Goal: Task Accomplishment & Management: Manage account settings

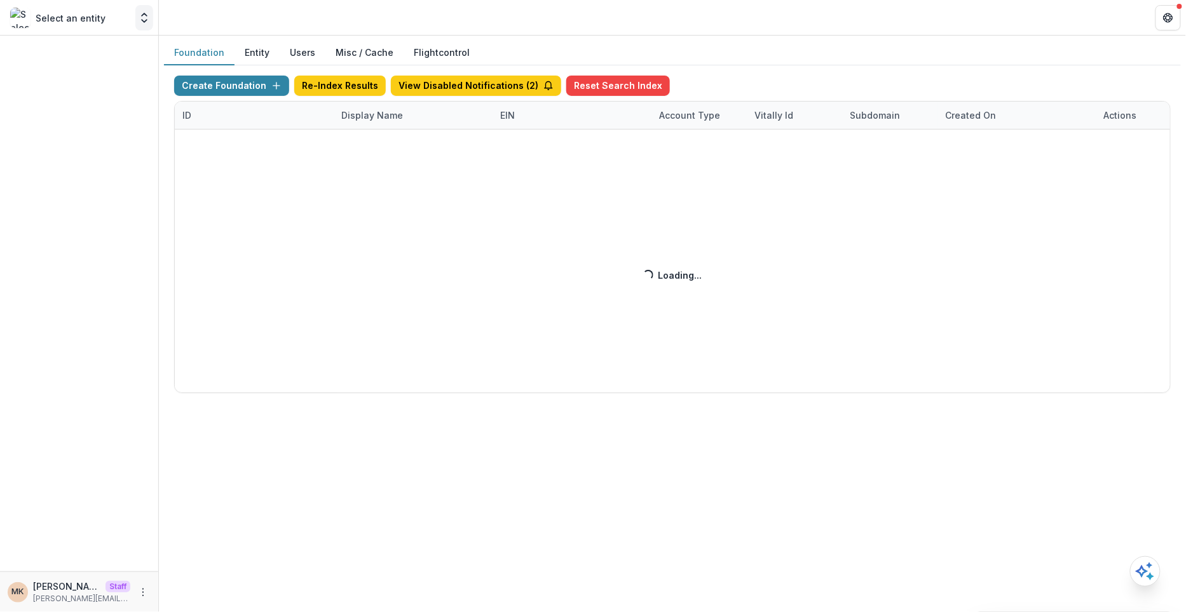
click at [144, 11] on icon "Open entity switcher" at bounding box center [144, 17] width 13 height 13
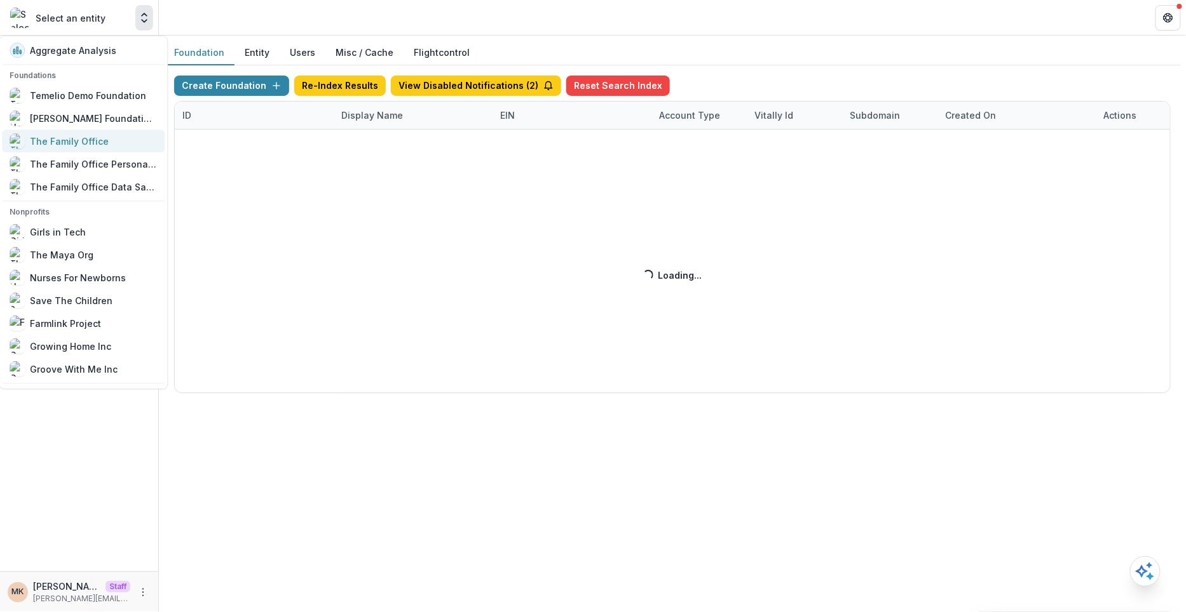
click at [81, 135] on div "The Family Office" at bounding box center [69, 141] width 79 height 13
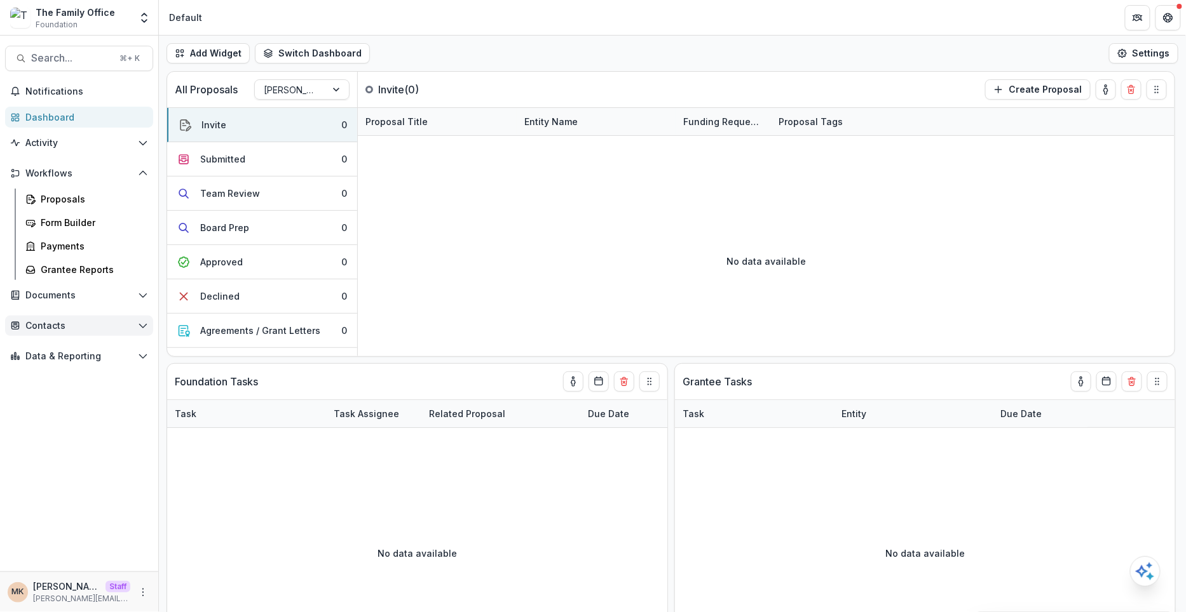
click at [53, 329] on span "Contacts" at bounding box center [78, 326] width 107 height 11
click at [51, 351] on div "Grantees" at bounding box center [92, 351] width 102 height 13
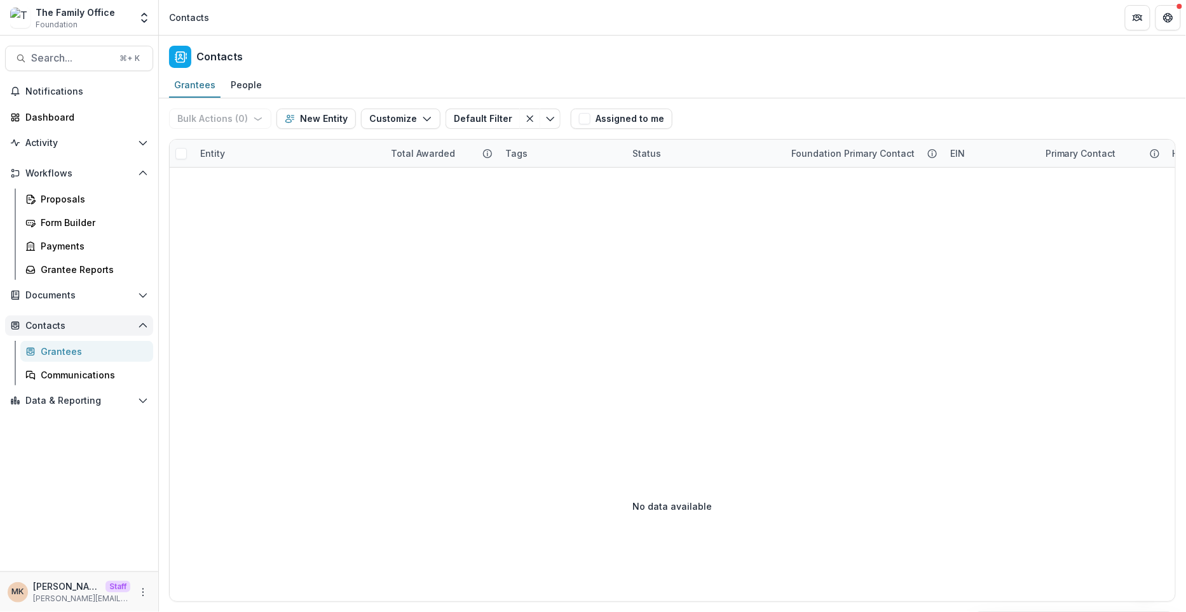
click at [50, 321] on span "Contacts" at bounding box center [78, 326] width 107 height 11
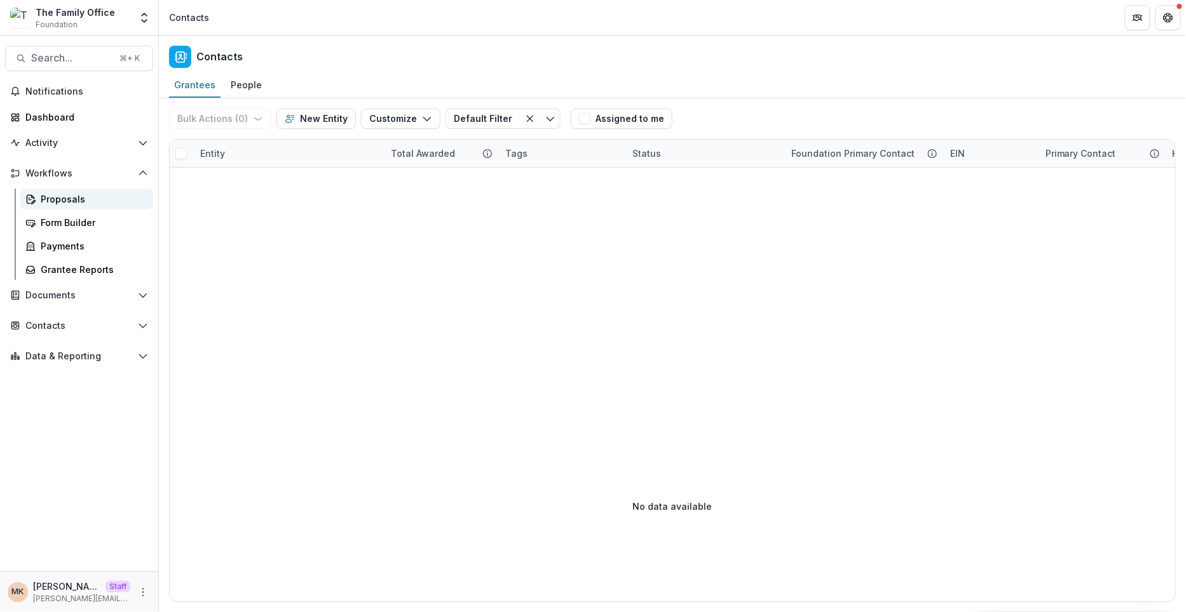
click at [50, 197] on div "Proposals" at bounding box center [92, 199] width 102 height 13
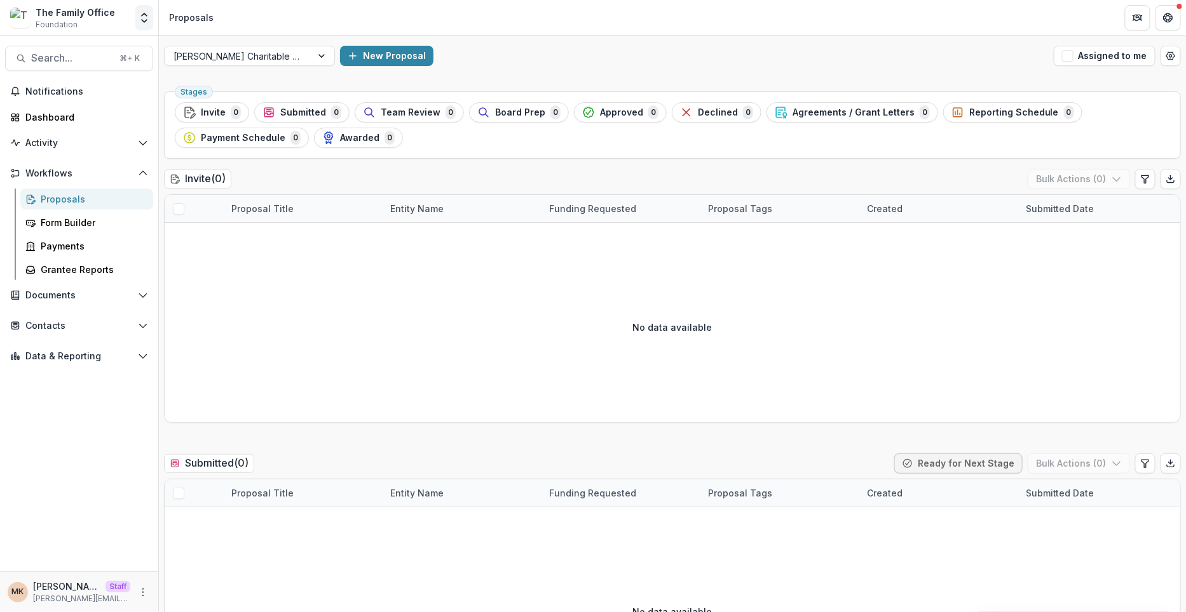
click at [143, 17] on icon "Open entity switcher" at bounding box center [144, 17] width 13 height 13
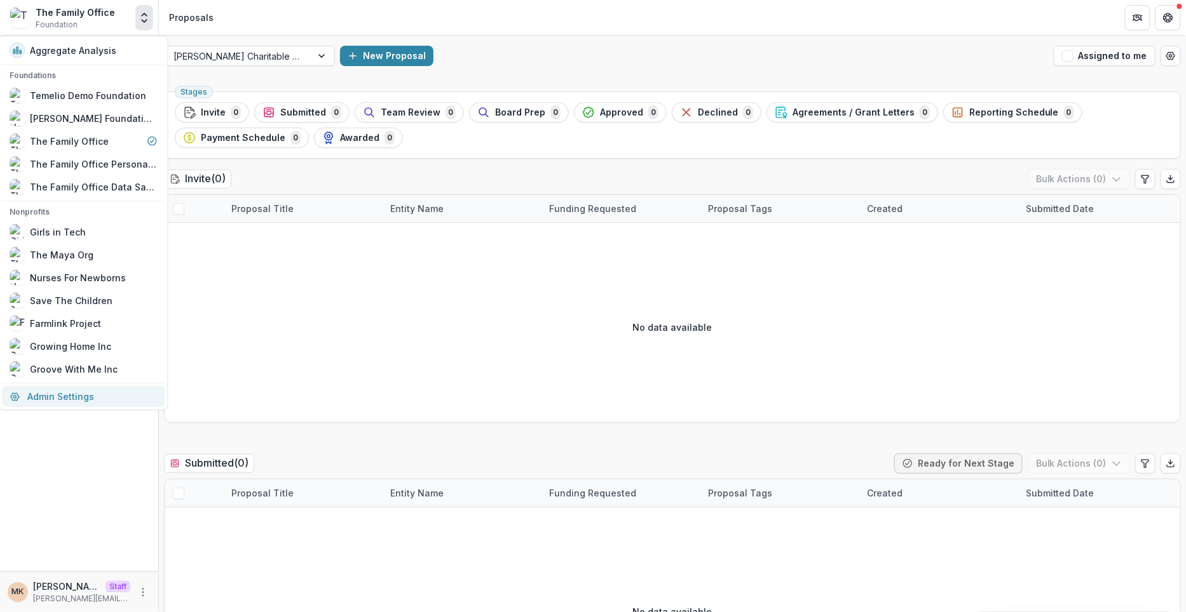
click at [50, 396] on link "Admin Settings" at bounding box center [83, 396] width 163 height 21
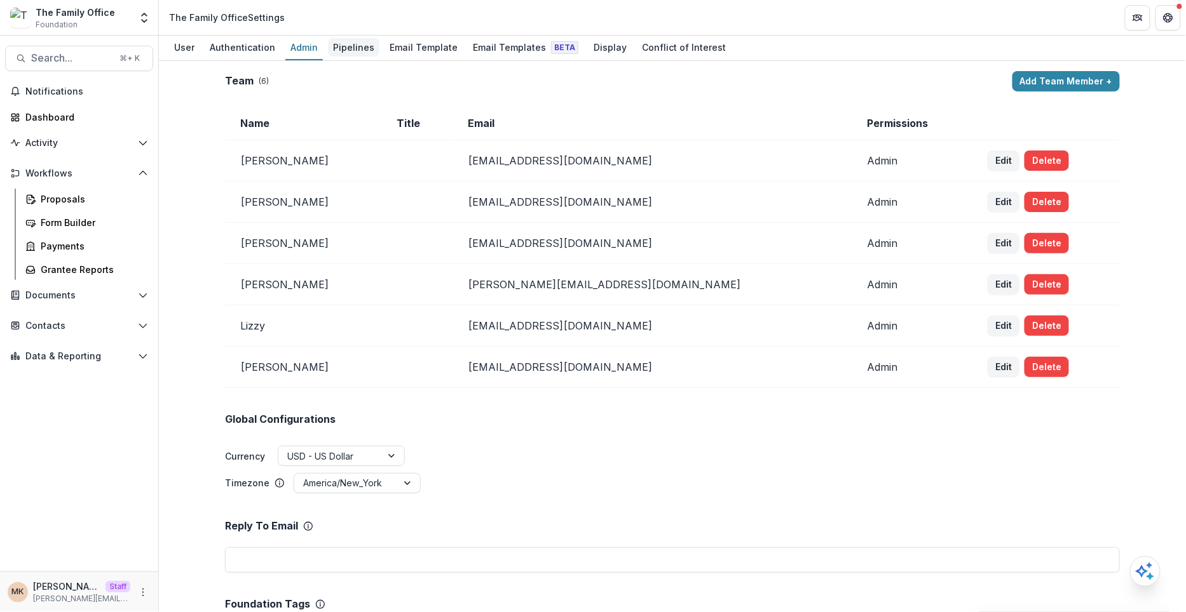
click at [343, 52] on div "Pipelines" at bounding box center [353, 47] width 51 height 18
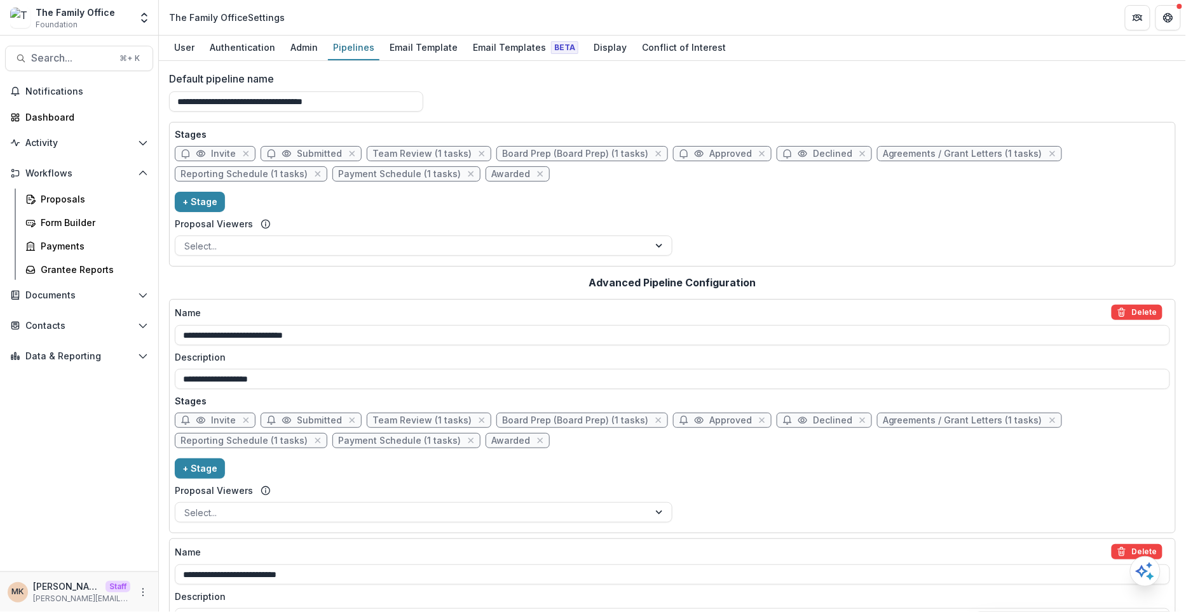
click at [433, 154] on span "Team Review (1 tasks)" at bounding box center [421, 154] width 99 height 11
select select "******"
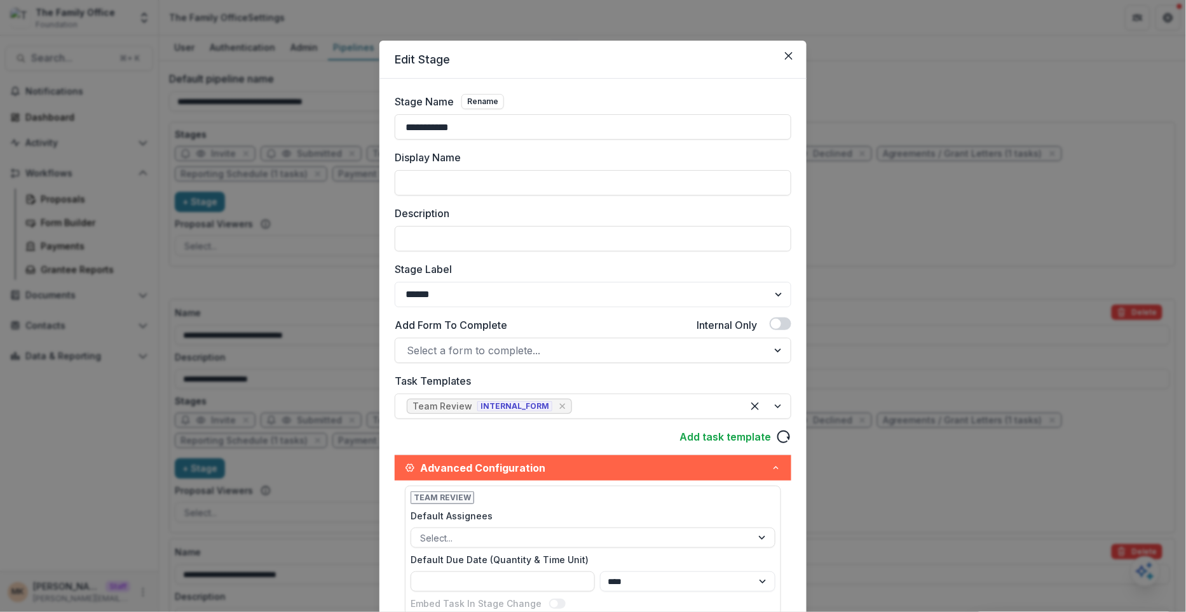
click at [326, 213] on div "**********" at bounding box center [593, 306] width 1186 height 612
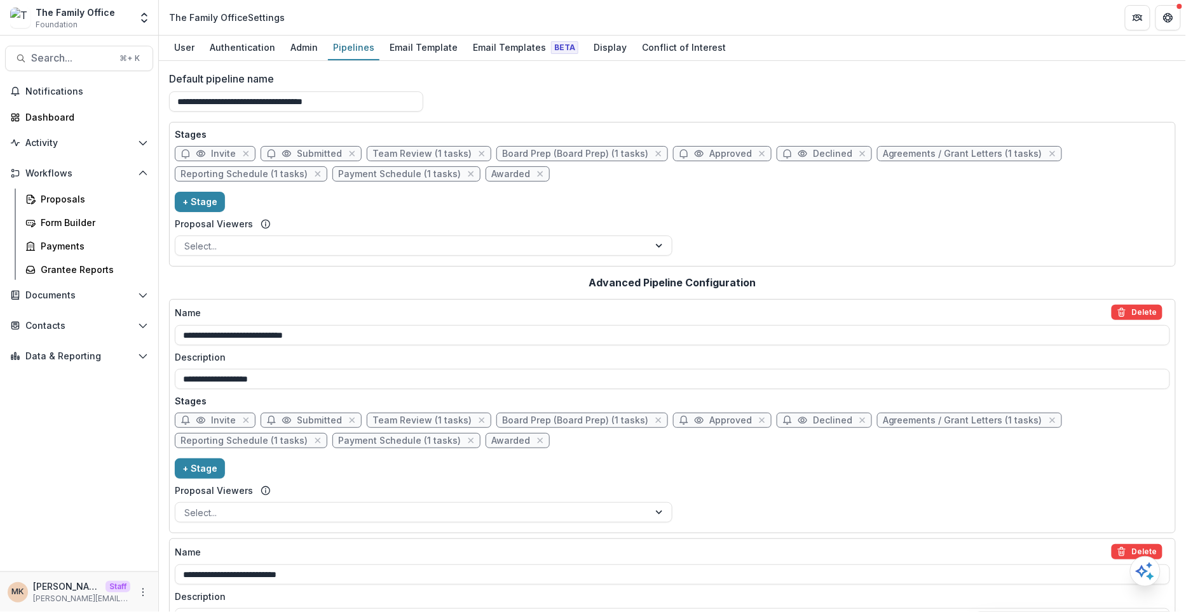
click at [560, 154] on span "Board Prep (Board Prep) (1 tasks)" at bounding box center [575, 154] width 146 height 11
select select "******"
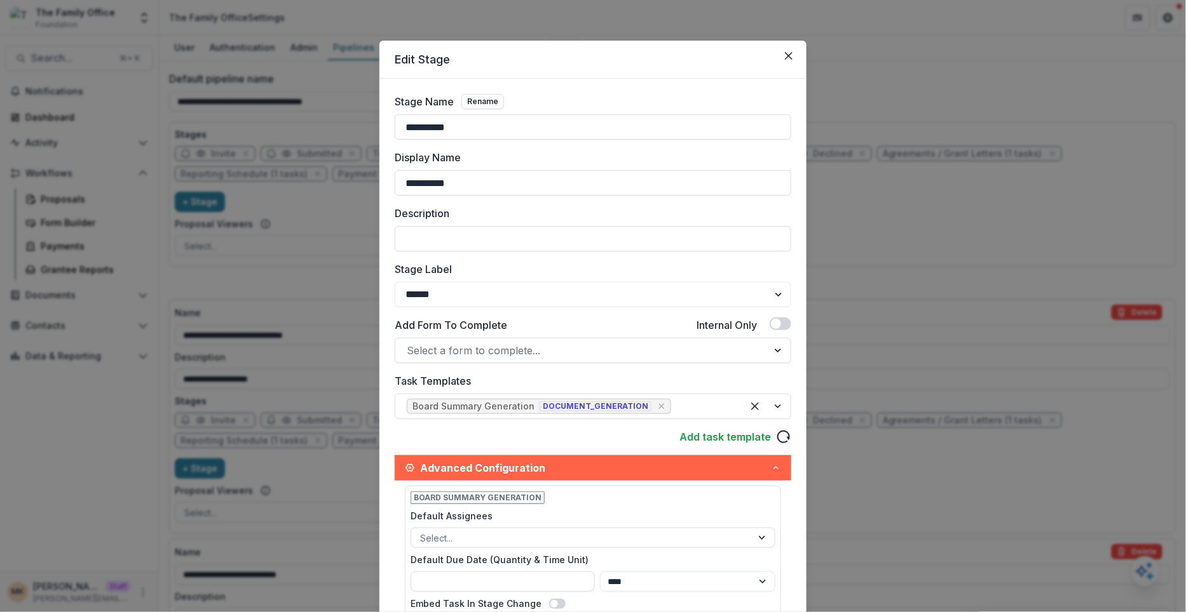
click at [896, 260] on div "**********" at bounding box center [593, 306] width 1186 height 612
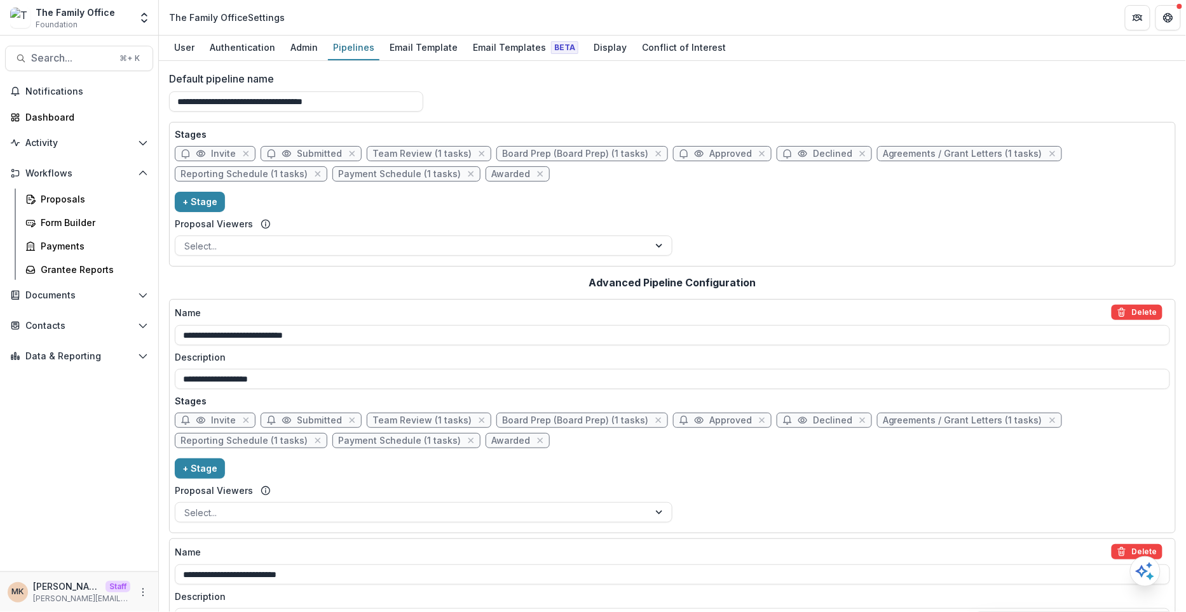
click at [912, 149] on span "Agreements / Grant Letters (1 tasks)" at bounding box center [961, 154] width 159 height 11
select select "********"
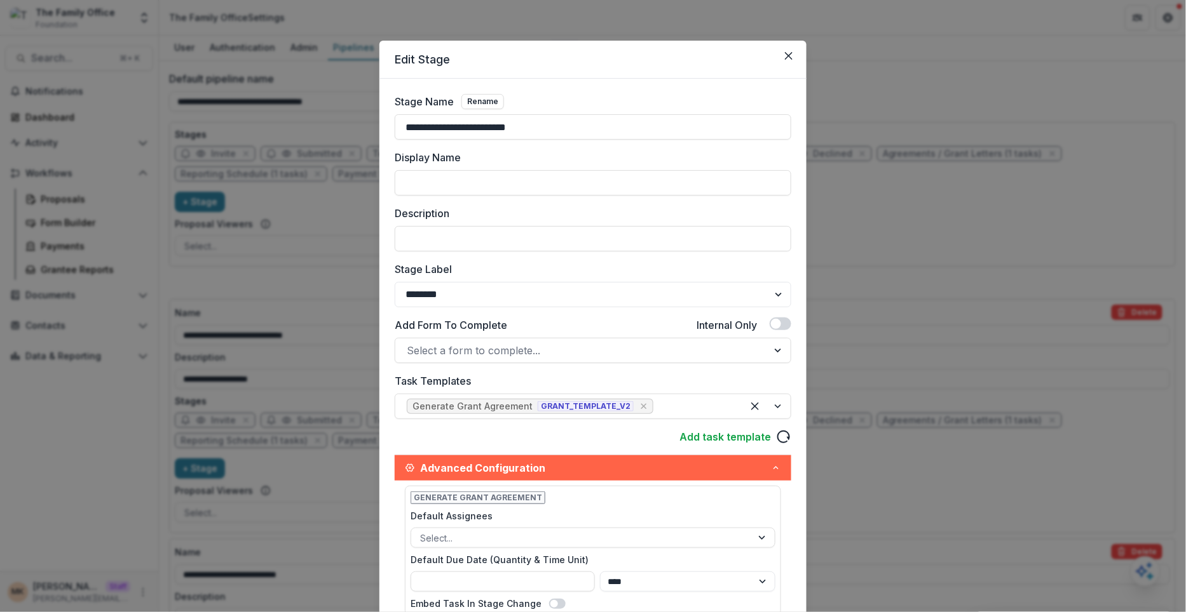
click at [898, 184] on div "**********" at bounding box center [593, 306] width 1186 height 612
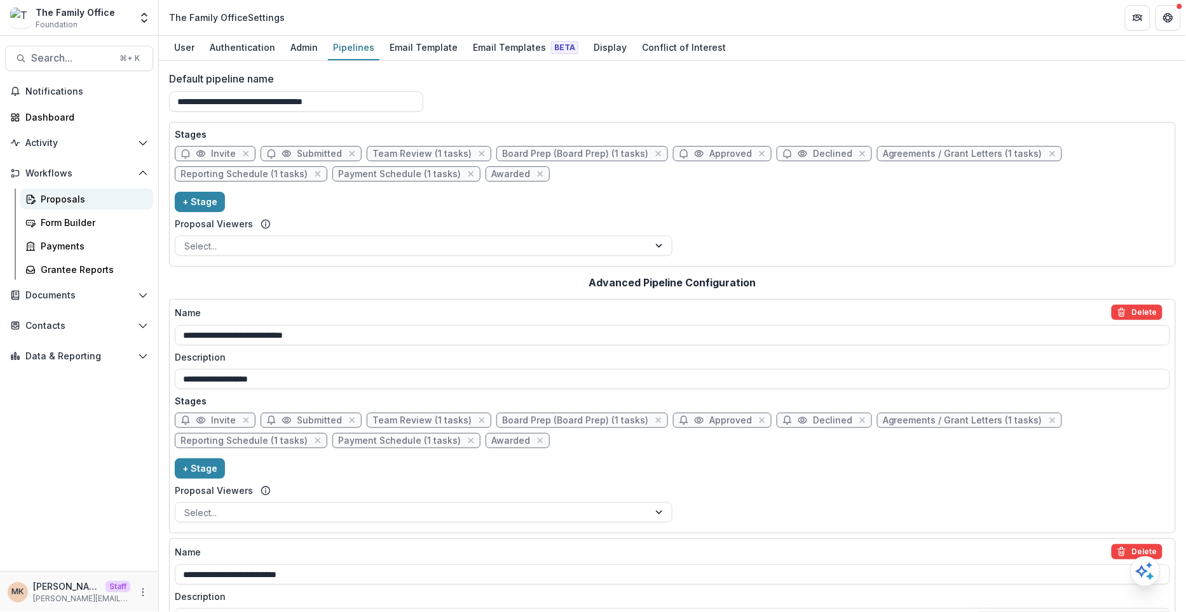
click at [50, 200] on div "Proposals" at bounding box center [92, 199] width 102 height 13
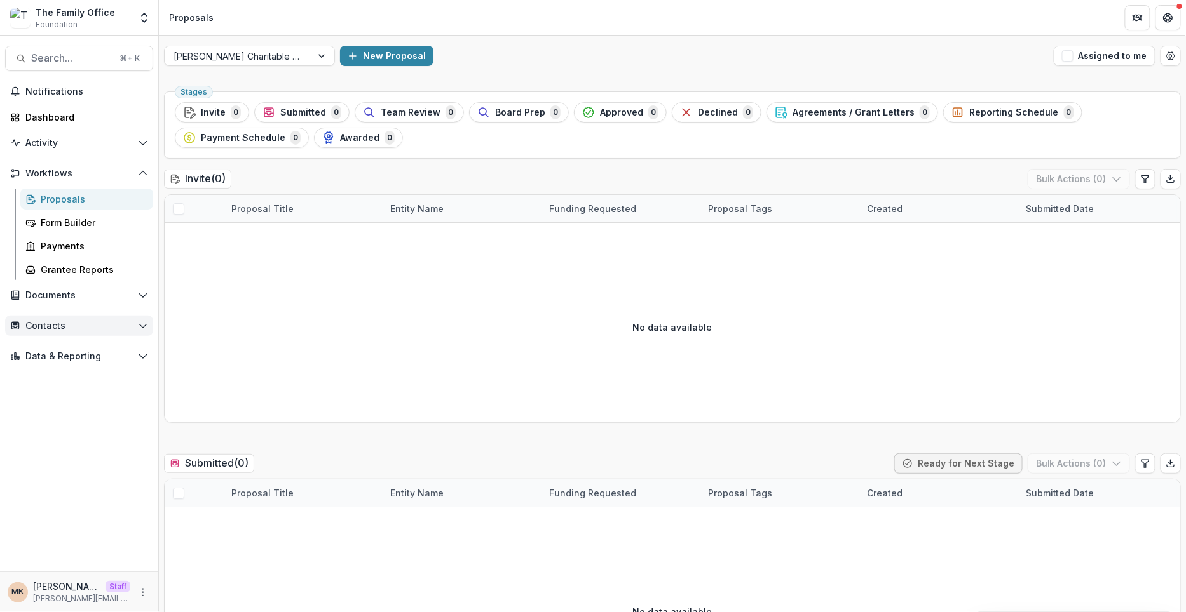
click at [42, 328] on span "Contacts" at bounding box center [78, 326] width 107 height 11
click at [139, 17] on icon "Open entity switcher" at bounding box center [144, 17] width 13 height 13
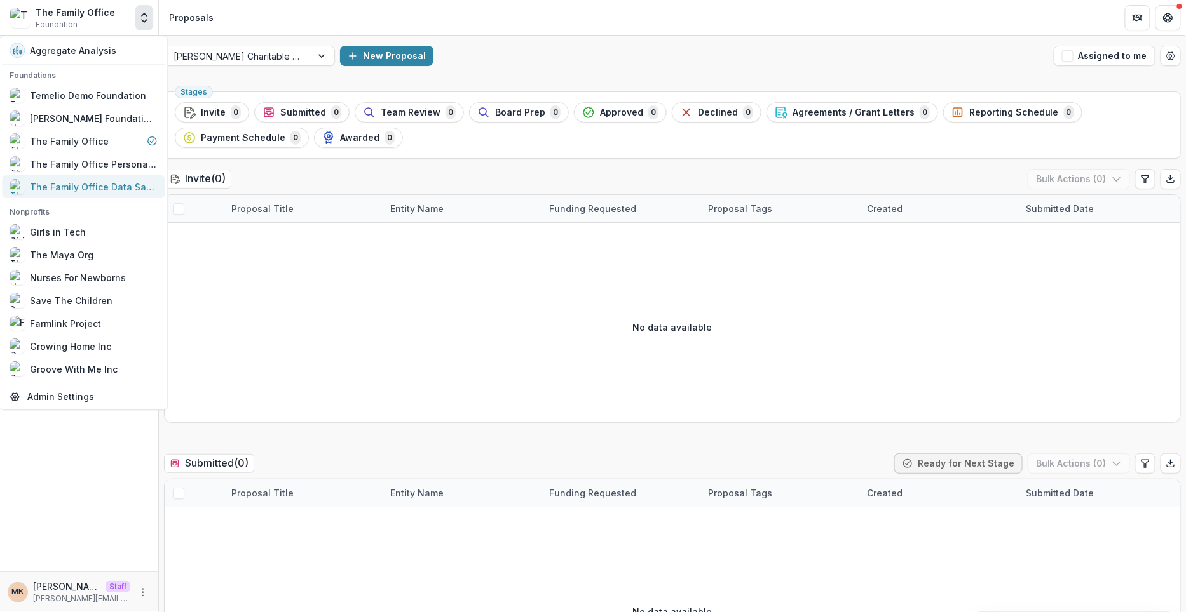
click at [113, 184] on div "The Family Office Data Sandbox" at bounding box center [93, 186] width 127 height 13
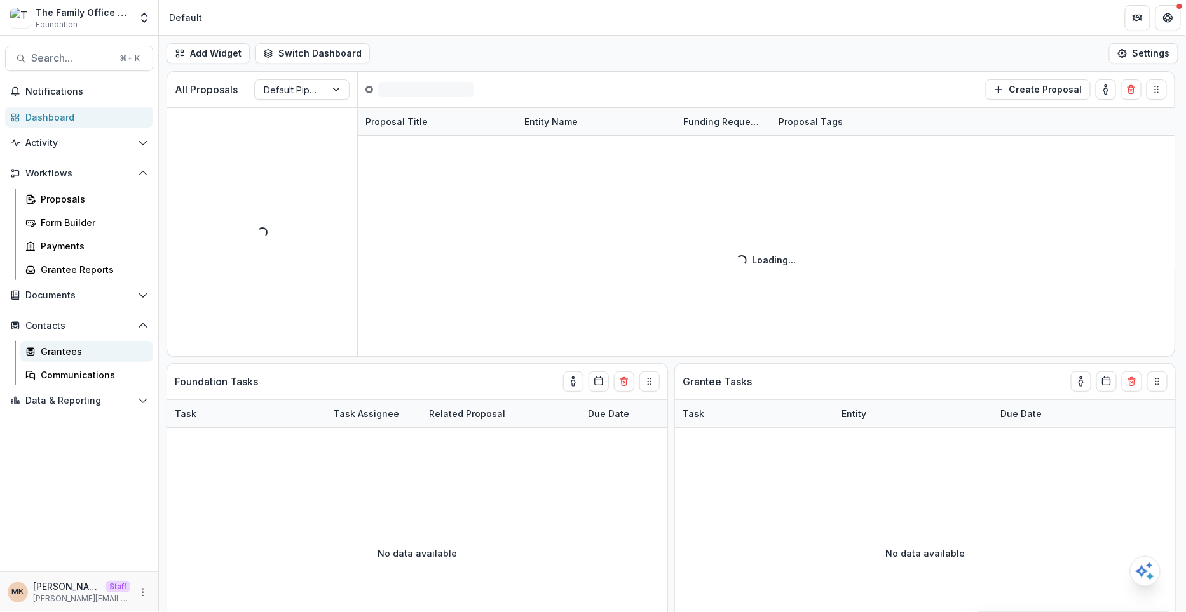
click at [76, 353] on div "Grantees" at bounding box center [92, 351] width 102 height 13
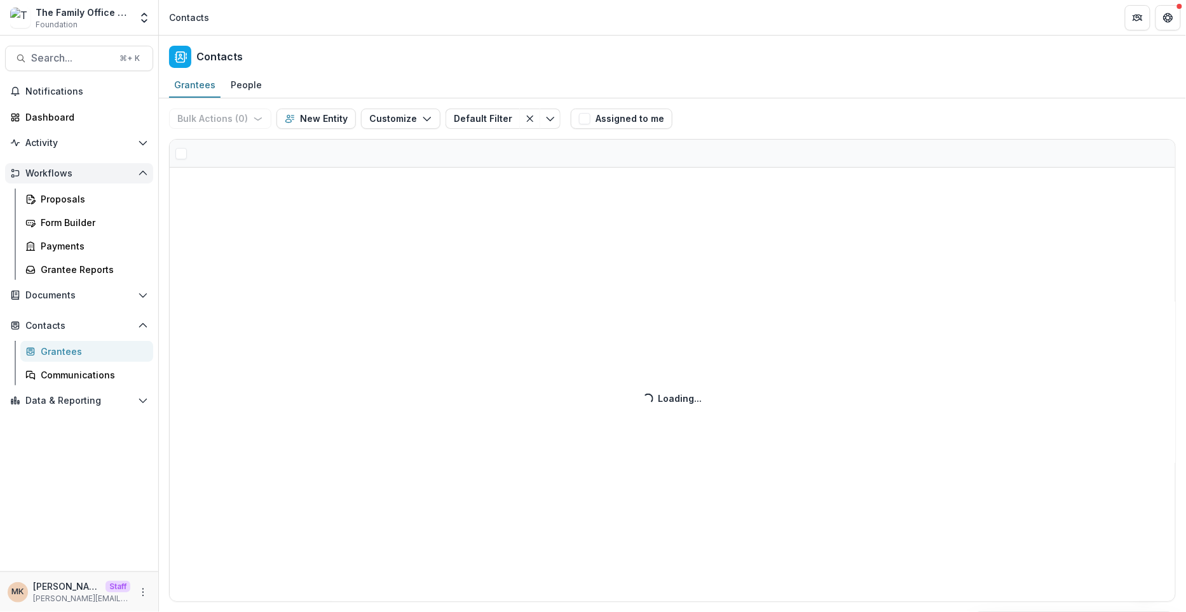
click at [75, 170] on span "Workflows" at bounding box center [78, 173] width 107 height 11
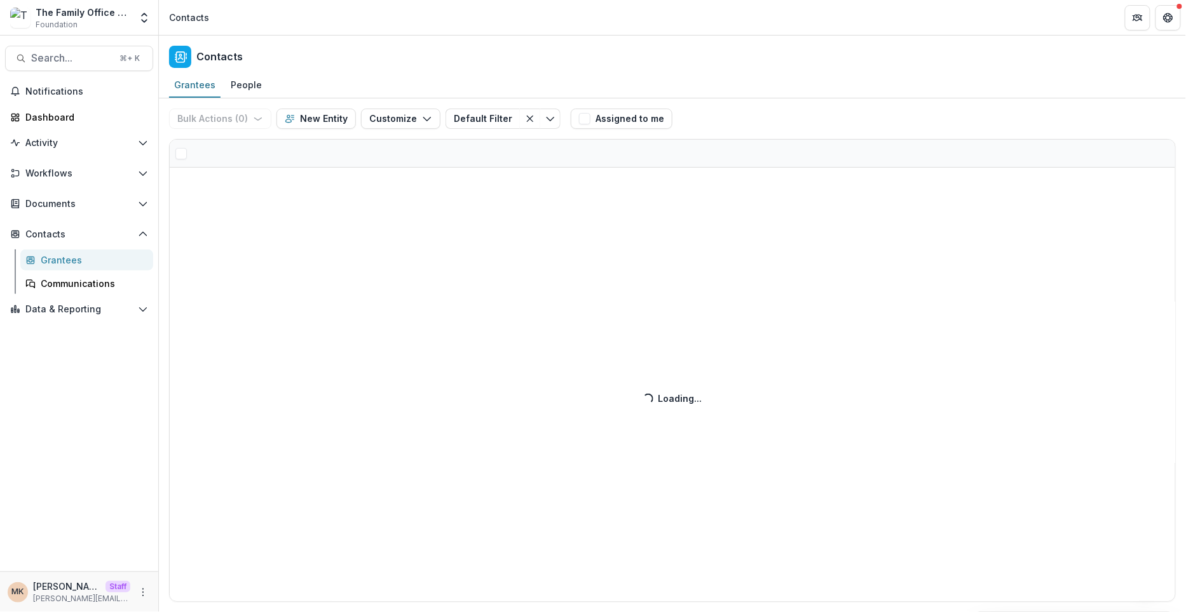
click at [726, 118] on div "Bulk Actions ( 0 ) Send Email Create Proposals Create Tasks New Entity Customiz…" at bounding box center [672, 355] width 1027 height 514
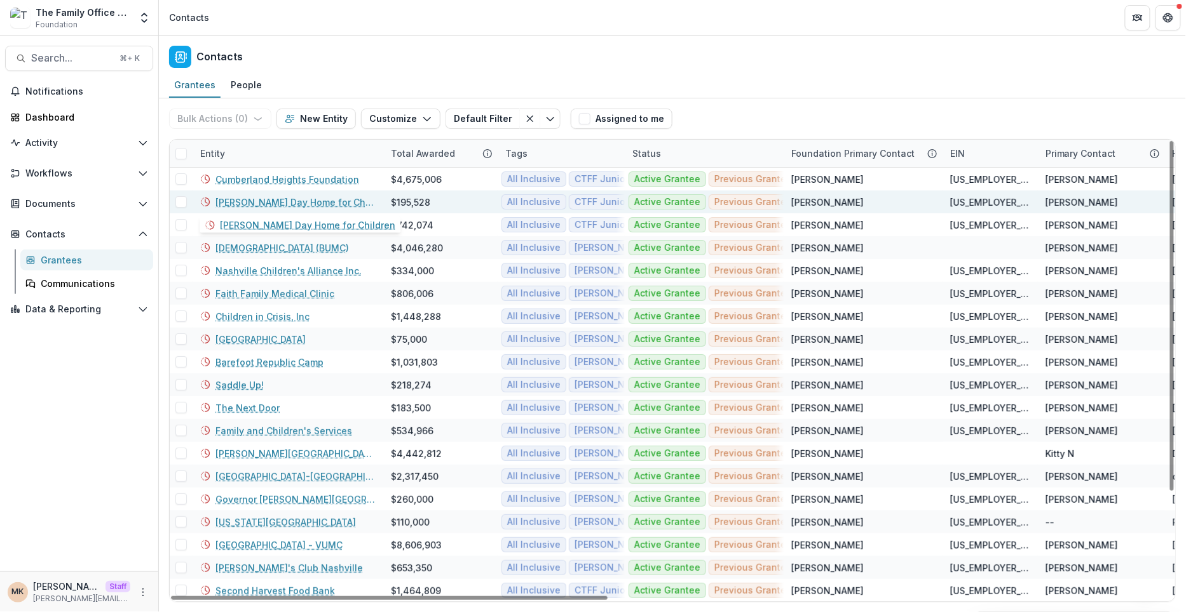
click at [264, 201] on link "Fannie Battle Day Home for Children" at bounding box center [295, 202] width 160 height 13
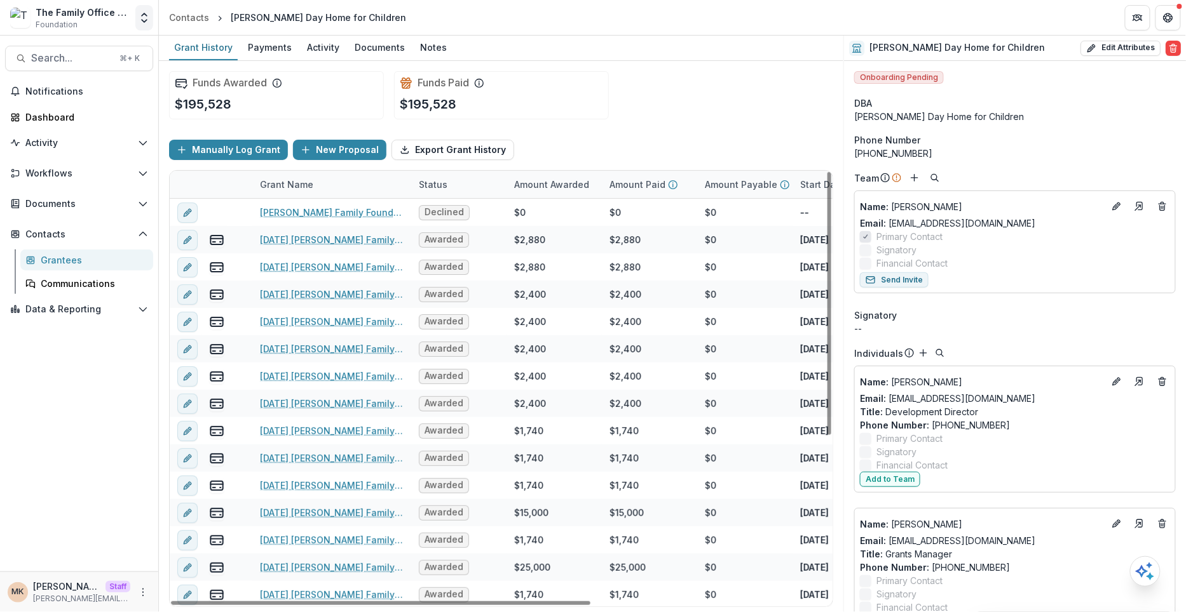
click at [135, 17] on button "Open entity switcher" at bounding box center [144, 17] width 18 height 25
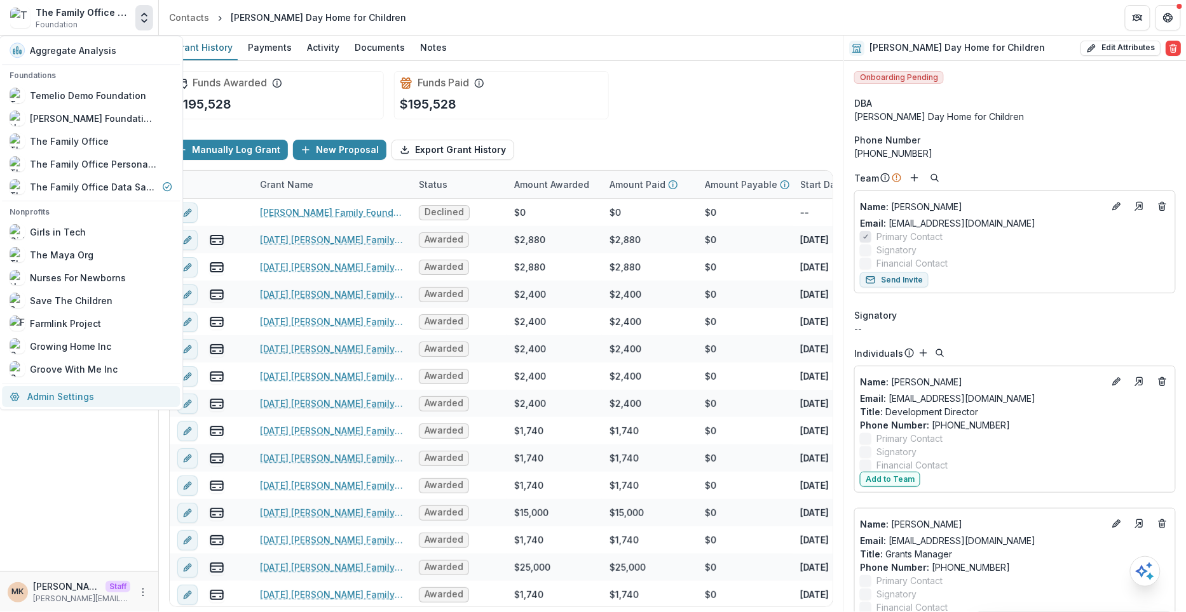
click at [81, 393] on link "Admin Settings" at bounding box center [91, 396] width 178 height 21
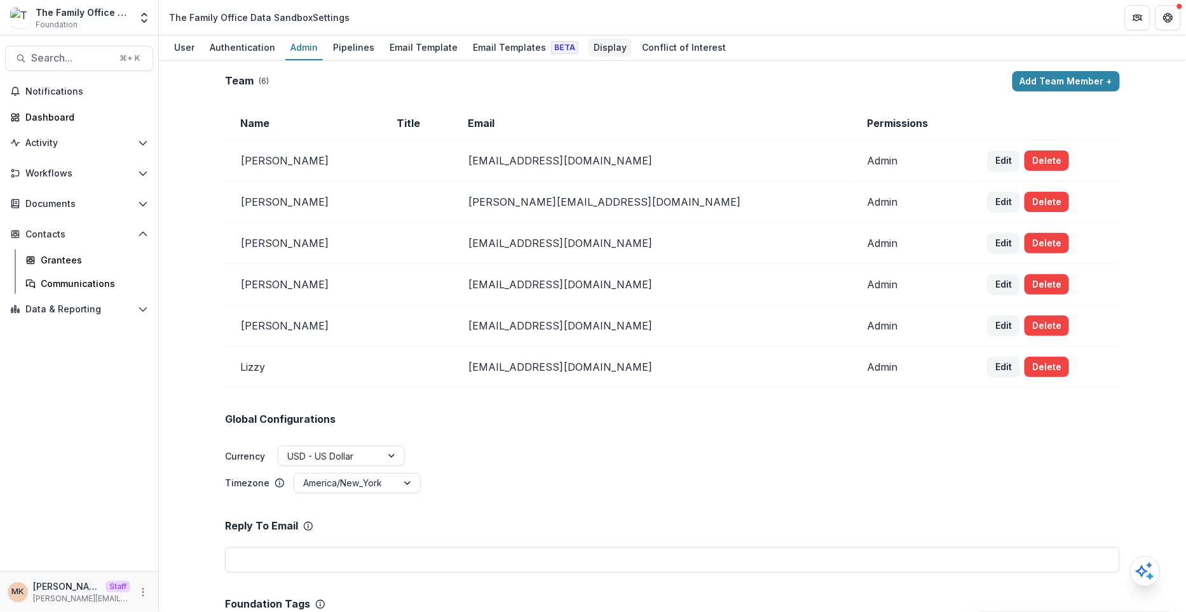
click at [601, 45] on div "Display" at bounding box center [609, 47] width 43 height 18
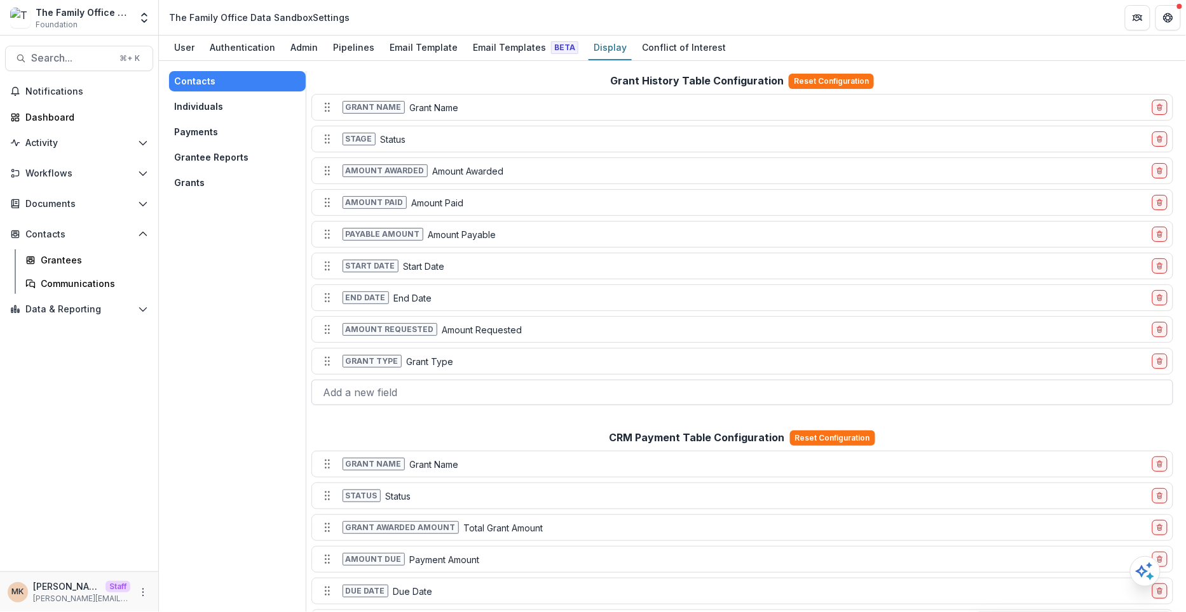
click at [393, 384] on div at bounding box center [742, 393] width 838 height 18
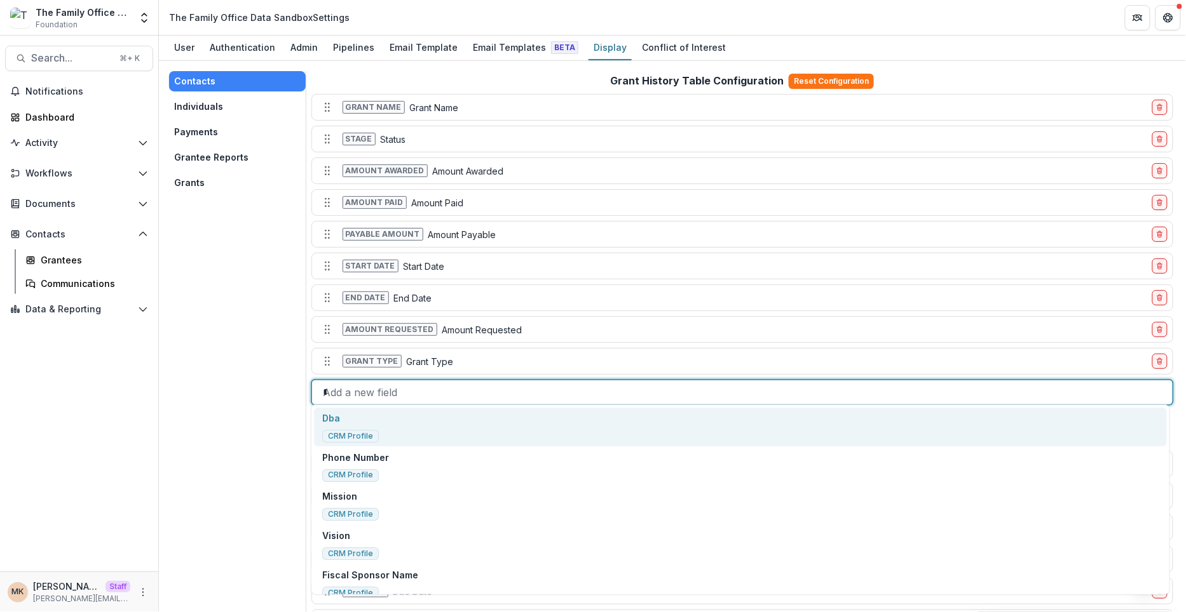
type input "****"
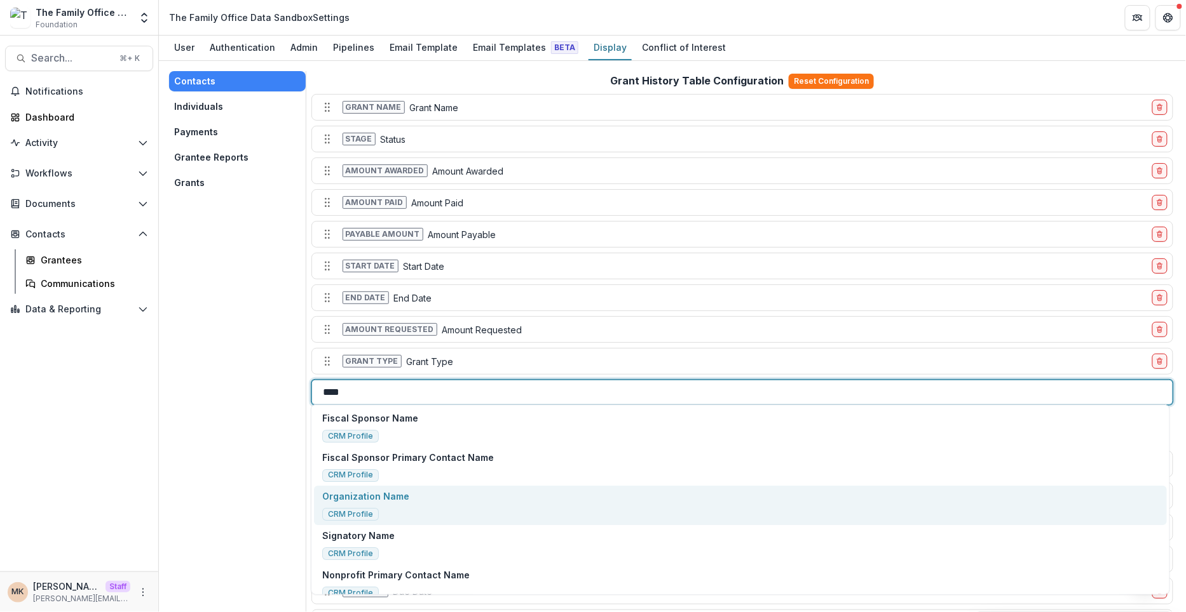
click at [378, 508] on div "Organization Name CRM Profile" at bounding box center [365, 505] width 87 height 31
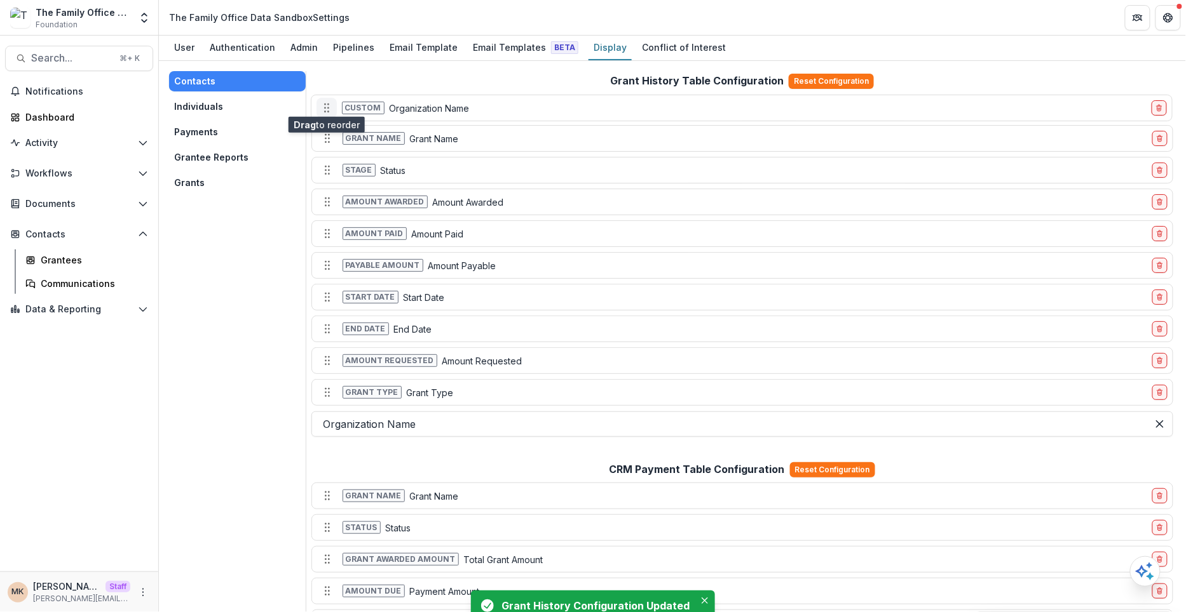
drag, startPoint x: 327, startPoint y: 387, endPoint x: 325, endPoint y: 105, distance: 281.5
click at [325, 105] on icon "Move field" at bounding box center [326, 108] width 13 height 13
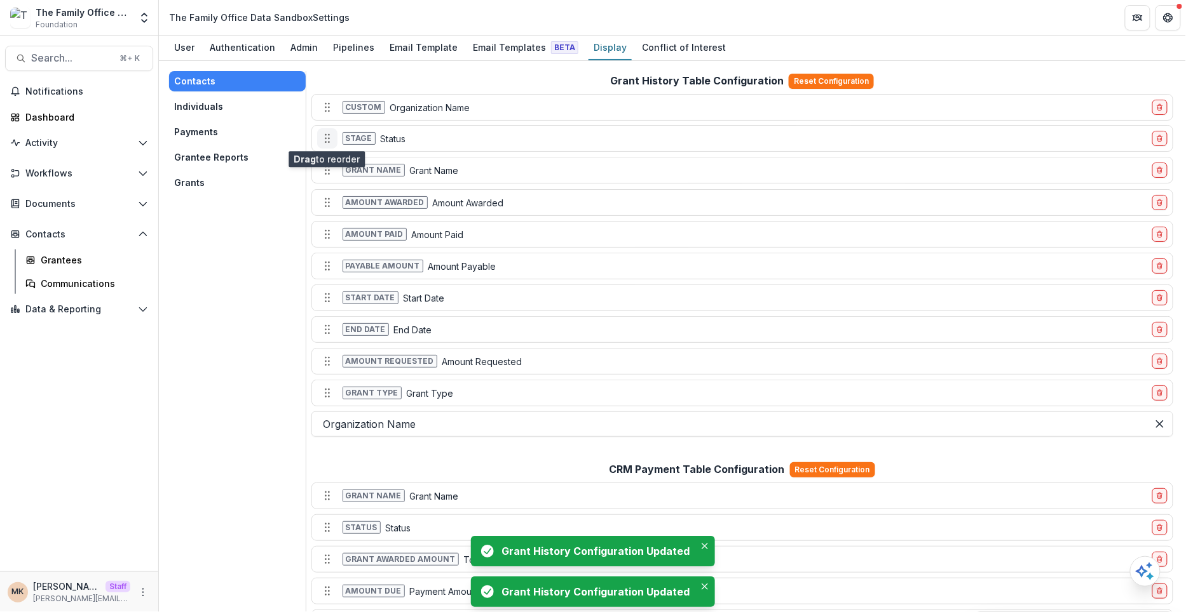
drag, startPoint x: 328, startPoint y: 168, endPoint x: 328, endPoint y: 135, distance: 33.0
click at [328, 135] on icon "Move field" at bounding box center [327, 138] width 13 height 13
click at [406, 417] on div at bounding box center [729, 425] width 813 height 18
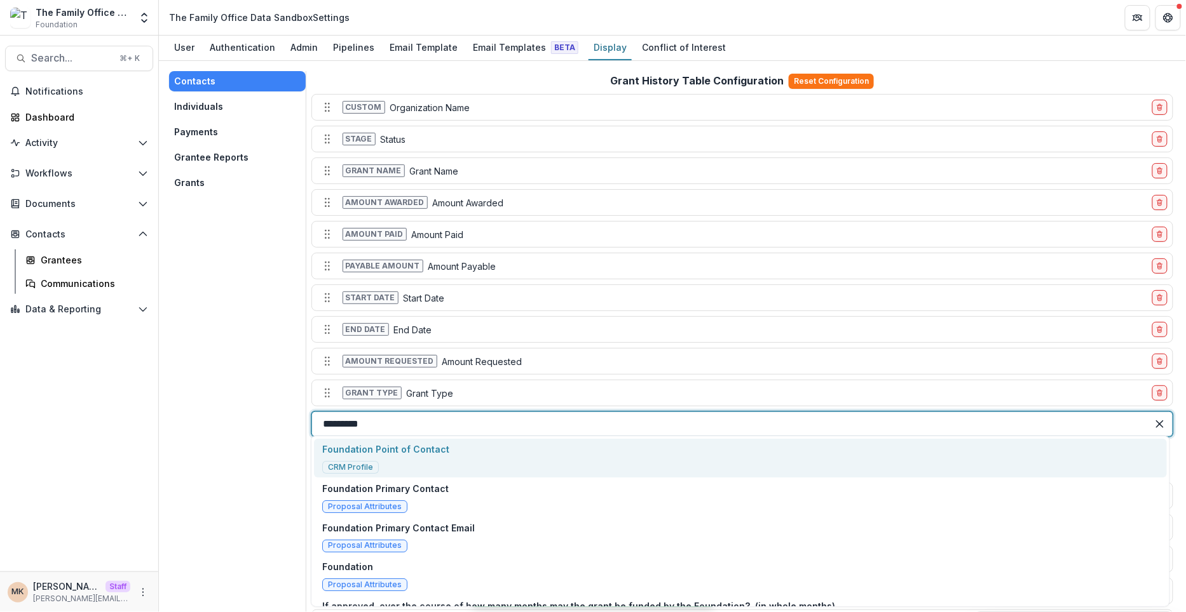
type input "**********"
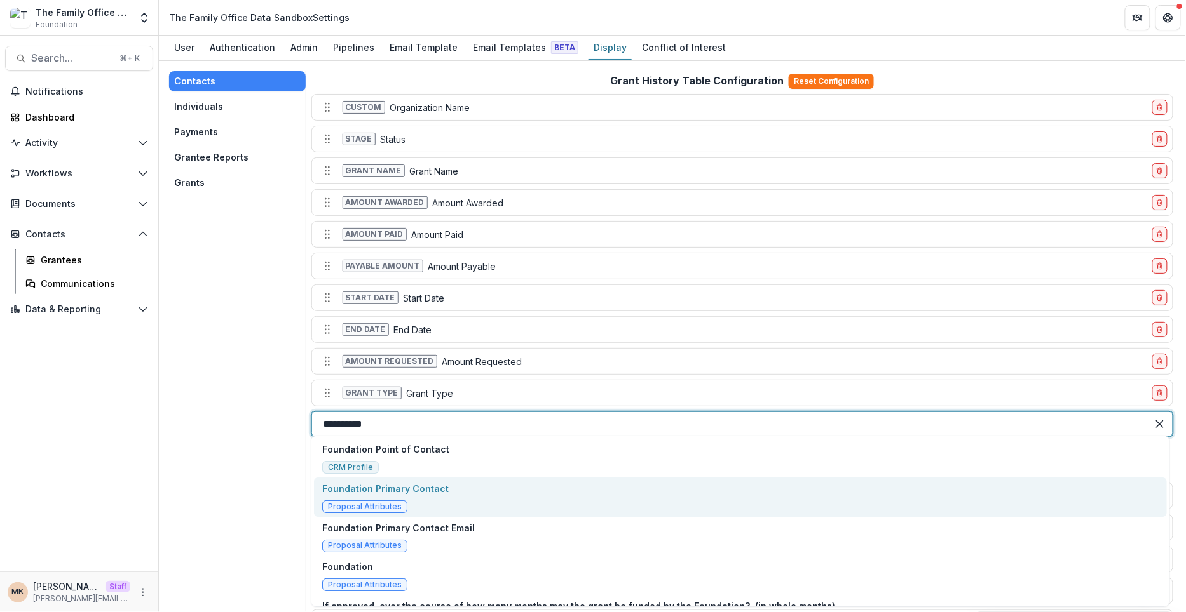
scroll to position [20, 0]
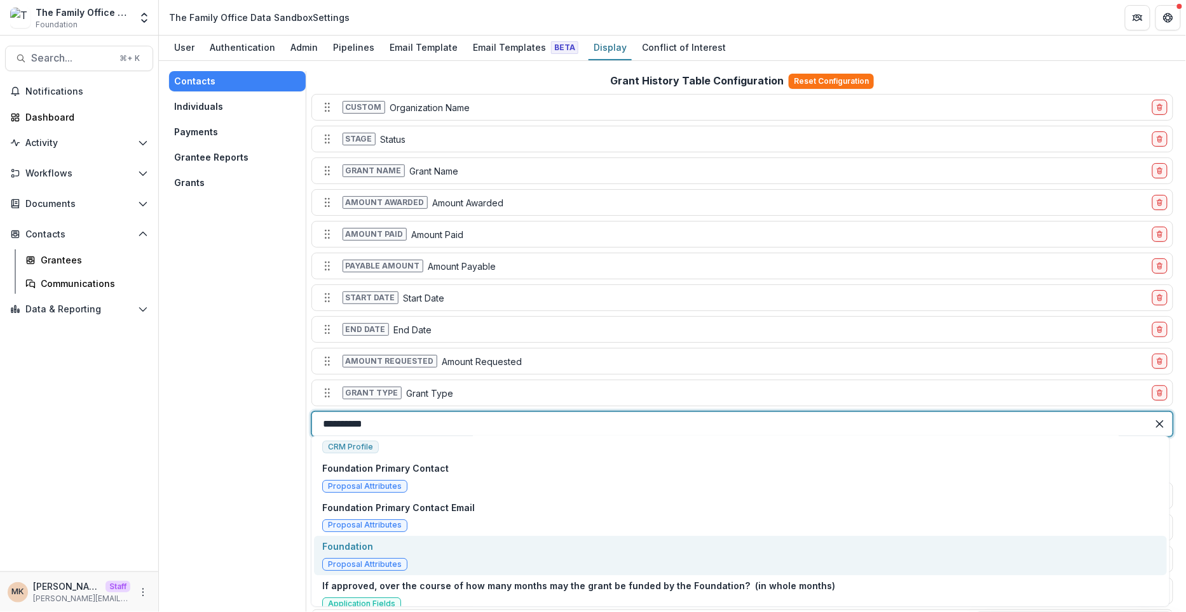
click at [442, 555] on div "Foundation Proposal Attributes" at bounding box center [740, 555] width 853 height 39
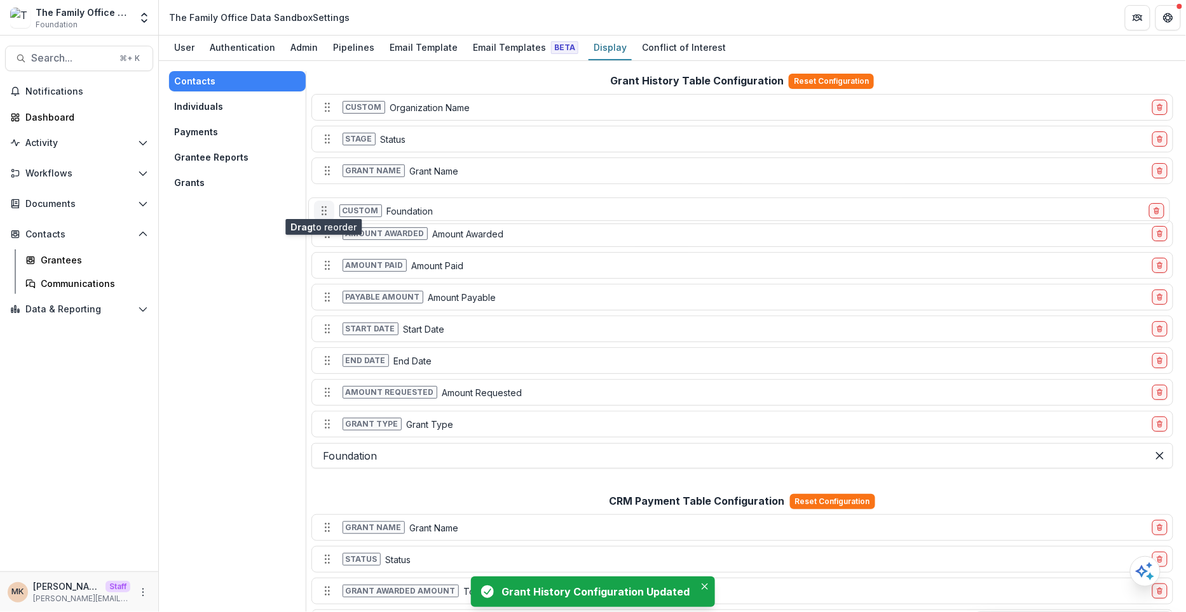
drag, startPoint x: 328, startPoint y: 417, endPoint x: 325, endPoint y: 203, distance: 214.1
click at [325, 205] on icon "Move field" at bounding box center [324, 211] width 13 height 13
drag, startPoint x: 325, startPoint y: 203, endPoint x: 323, endPoint y: 170, distance: 32.5
click at [324, 170] on icon "Move field" at bounding box center [327, 170] width 13 height 13
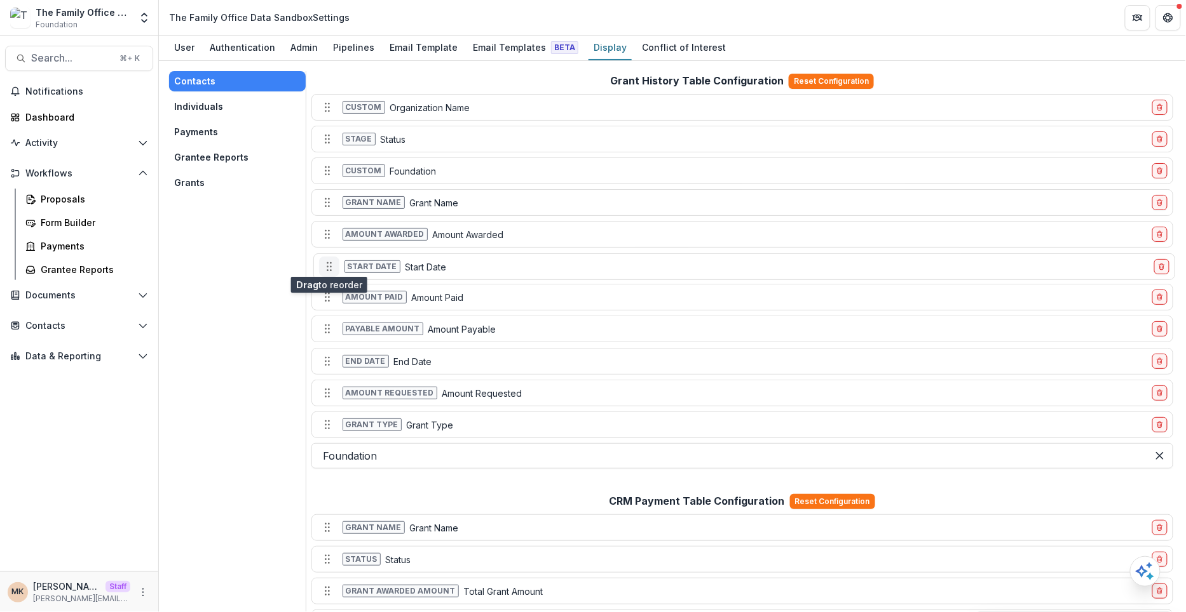
drag, startPoint x: 327, startPoint y: 325, endPoint x: 329, endPoint y: 262, distance: 62.9
click at [329, 262] on icon "Move field" at bounding box center [329, 266] width 13 height 13
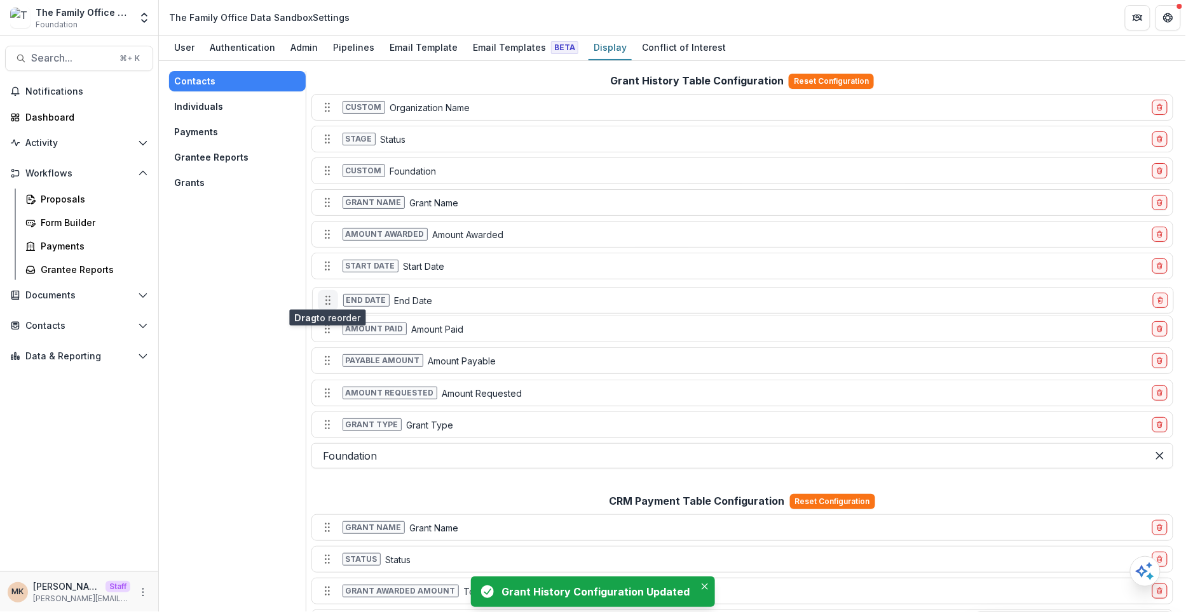
drag, startPoint x: 330, startPoint y: 360, endPoint x: 330, endPoint y: 299, distance: 61.0
click at [330, 299] on icon "Move field" at bounding box center [327, 300] width 13 height 13
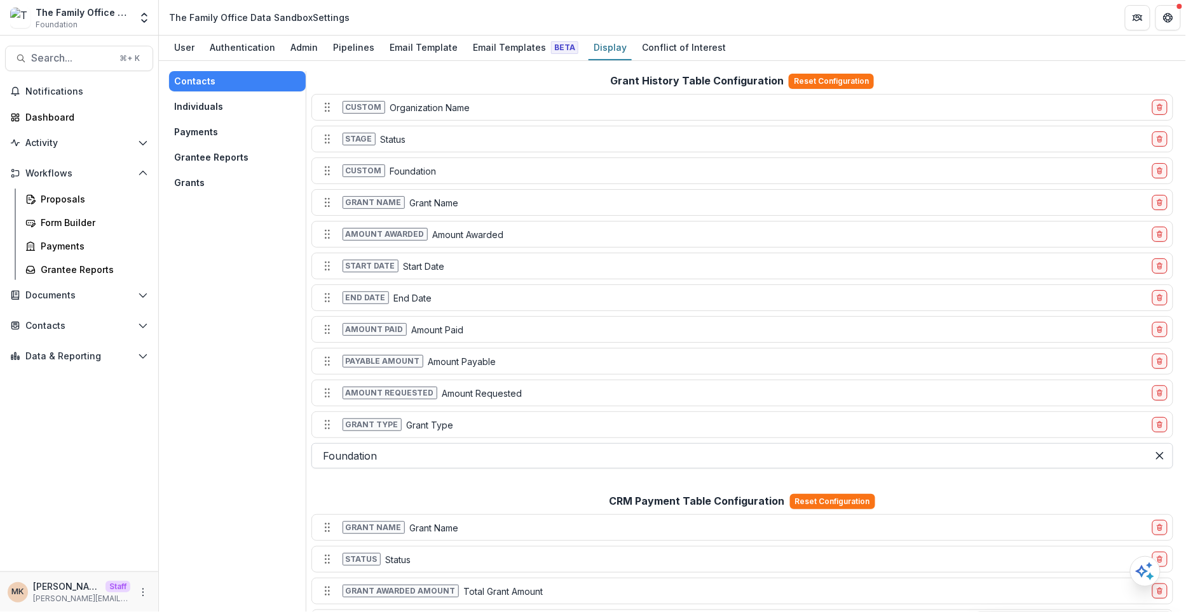
click at [403, 447] on div at bounding box center [729, 456] width 813 height 18
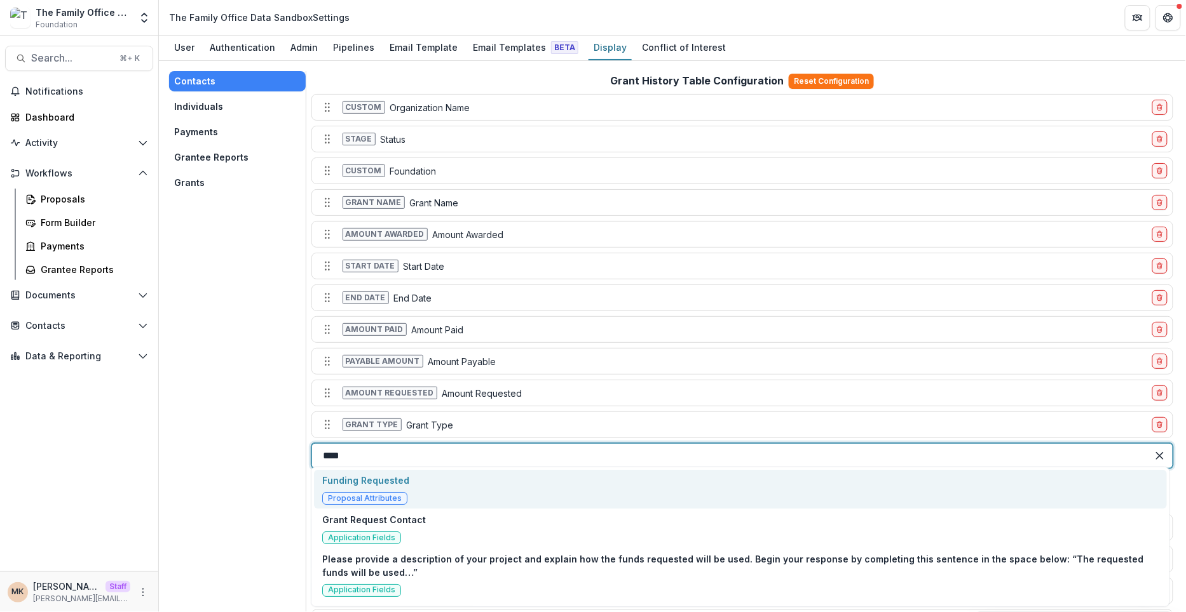
type input "*****"
click at [436, 486] on div "Funding Requested Proposal Attributes" at bounding box center [740, 489] width 853 height 39
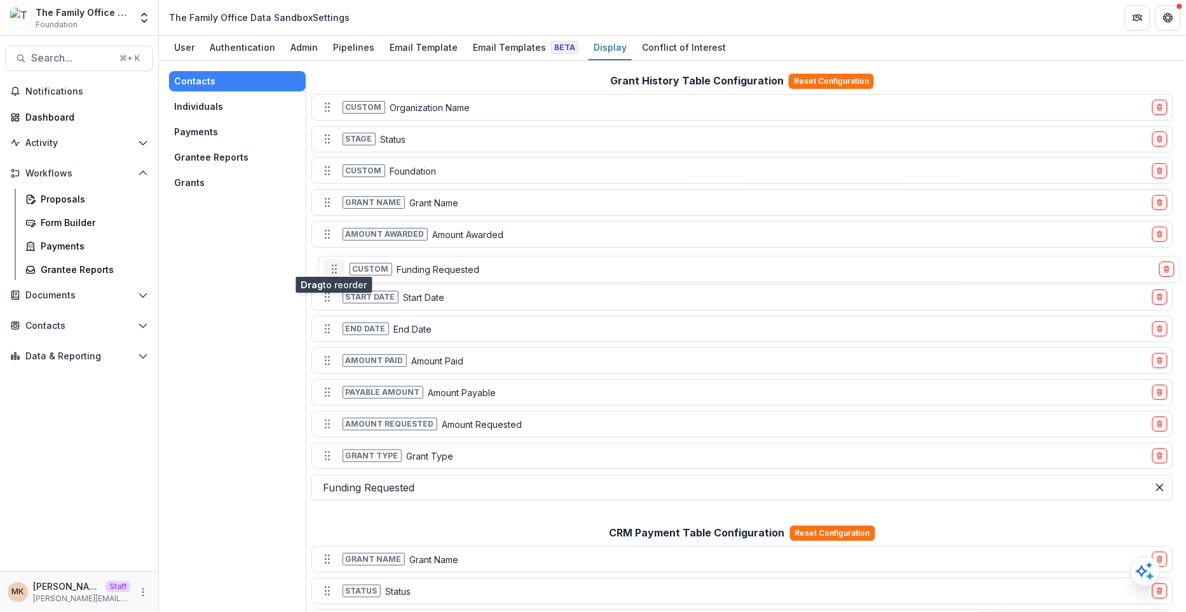
drag, startPoint x: 328, startPoint y: 450, endPoint x: 335, endPoint y: 262, distance: 187.6
click at [335, 269] on circle "Move field" at bounding box center [335, 269] width 1 height 1
click at [210, 139] on button "Payments" at bounding box center [237, 132] width 137 height 20
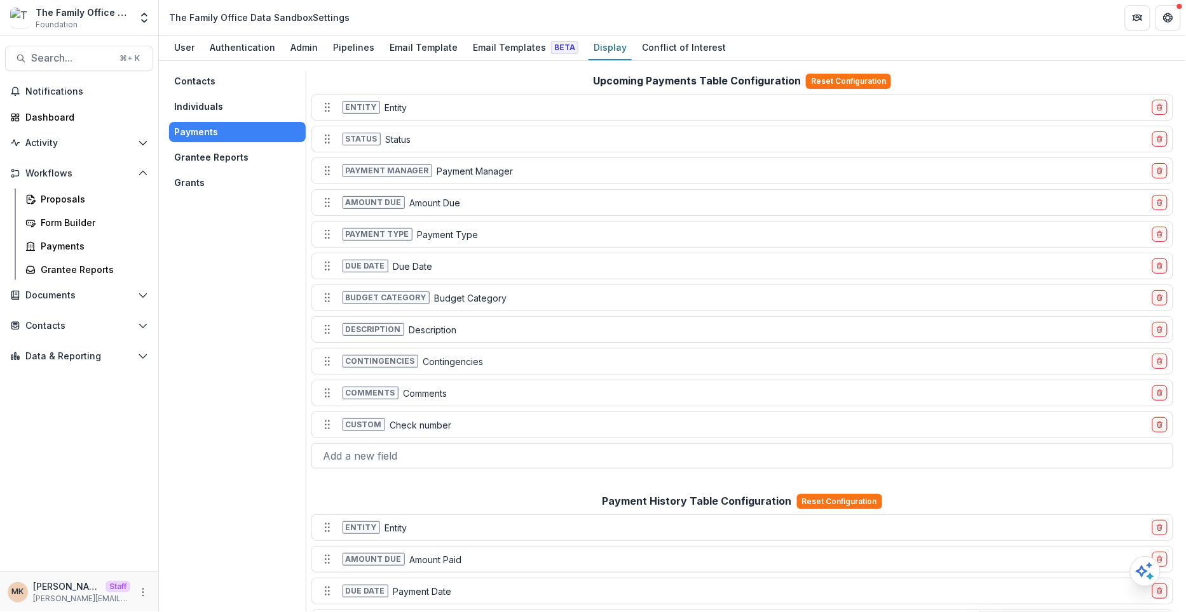
click at [260, 151] on button "Grantee Reports" at bounding box center [237, 157] width 137 height 20
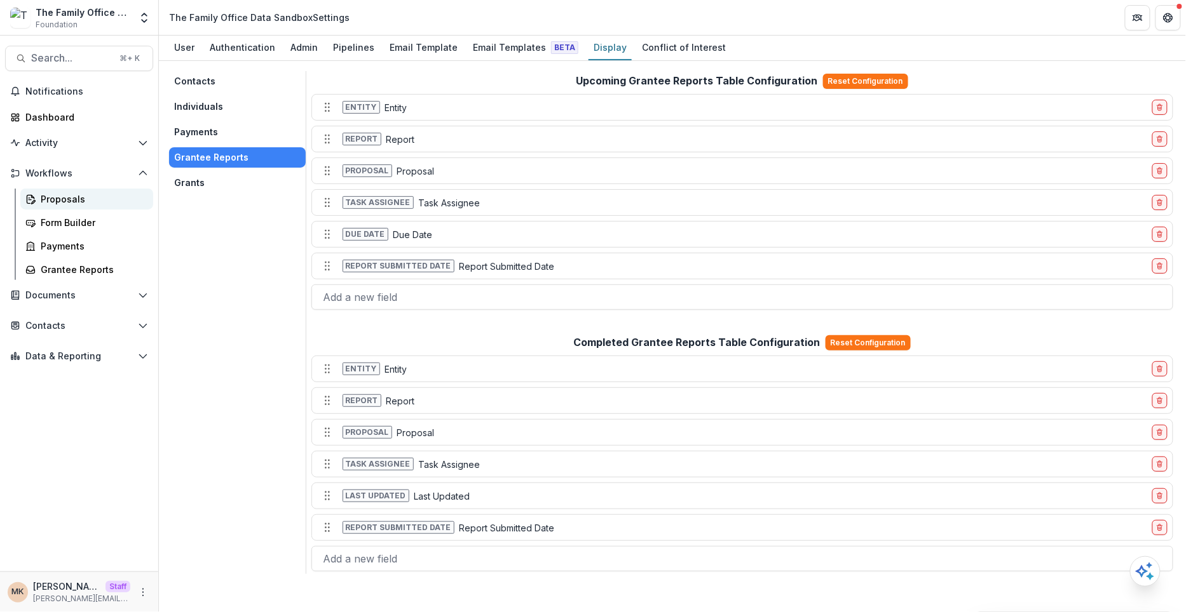
click at [74, 196] on div "Proposals" at bounding box center [92, 199] width 102 height 13
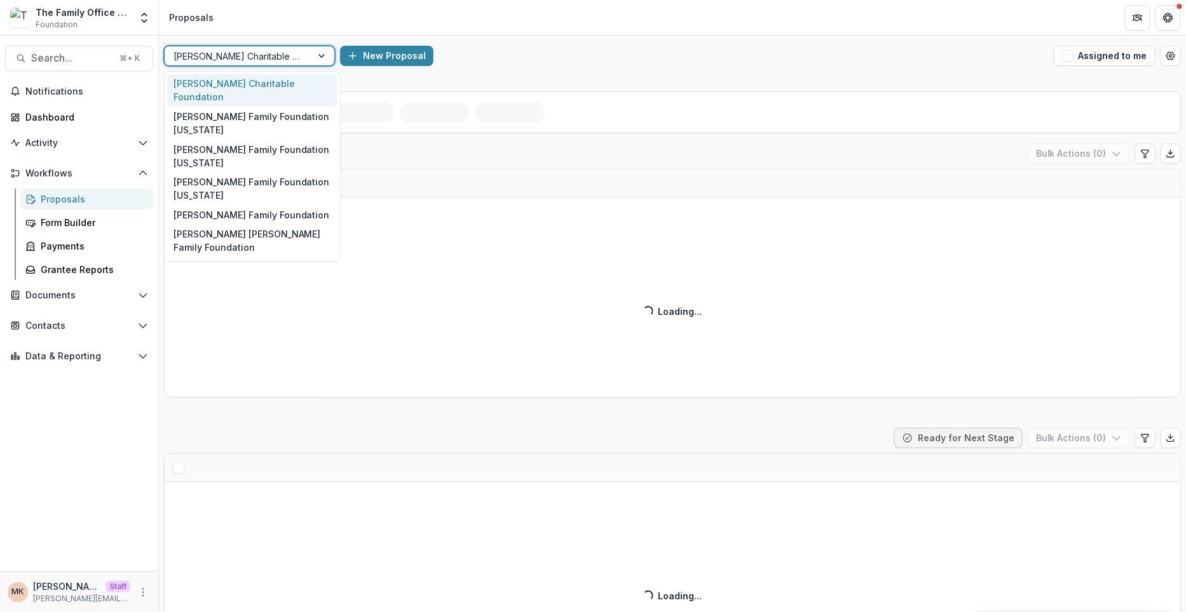
click at [253, 55] on div at bounding box center [237, 56] width 129 height 16
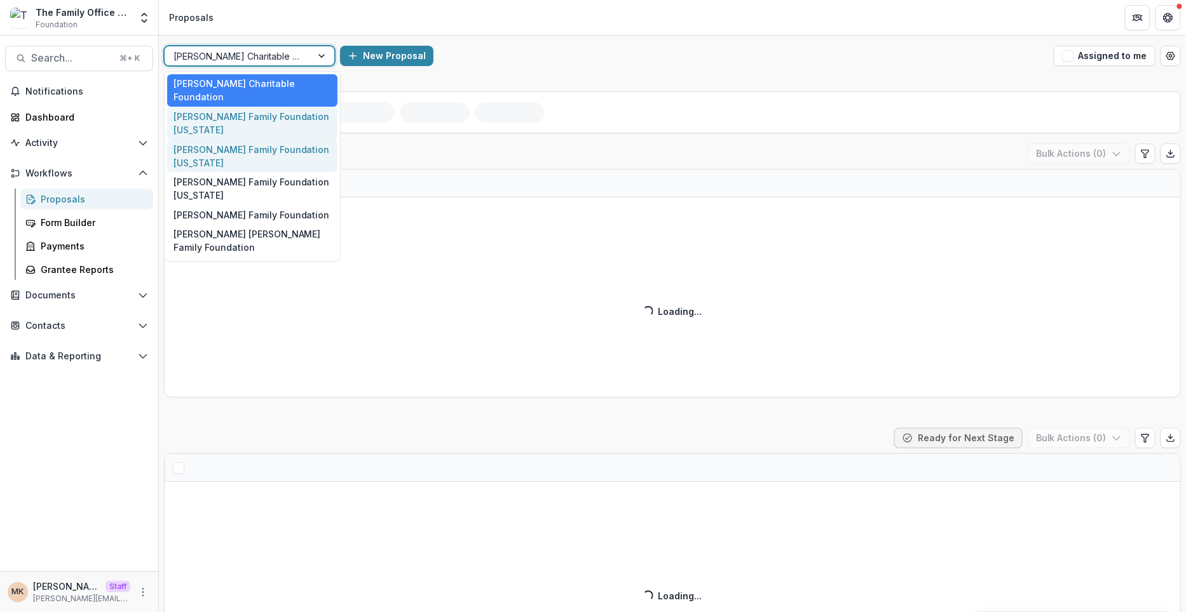
click at [273, 114] on div "Dugas Family Foundation Florida" at bounding box center [252, 123] width 170 height 33
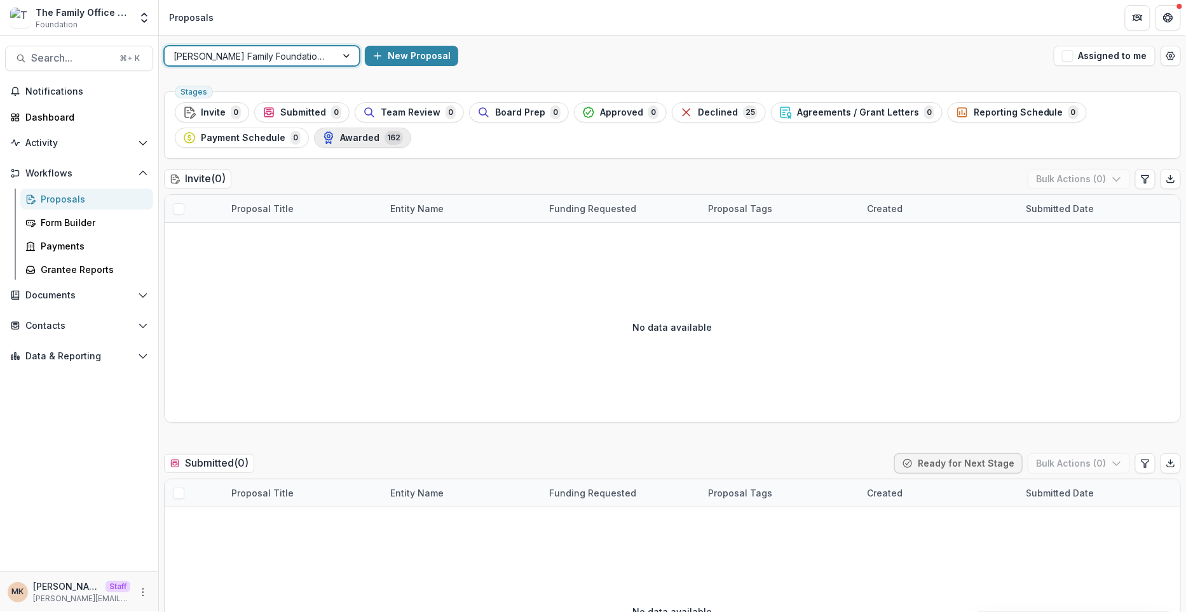
click at [384, 142] on span "162" at bounding box center [393, 138] width 18 height 14
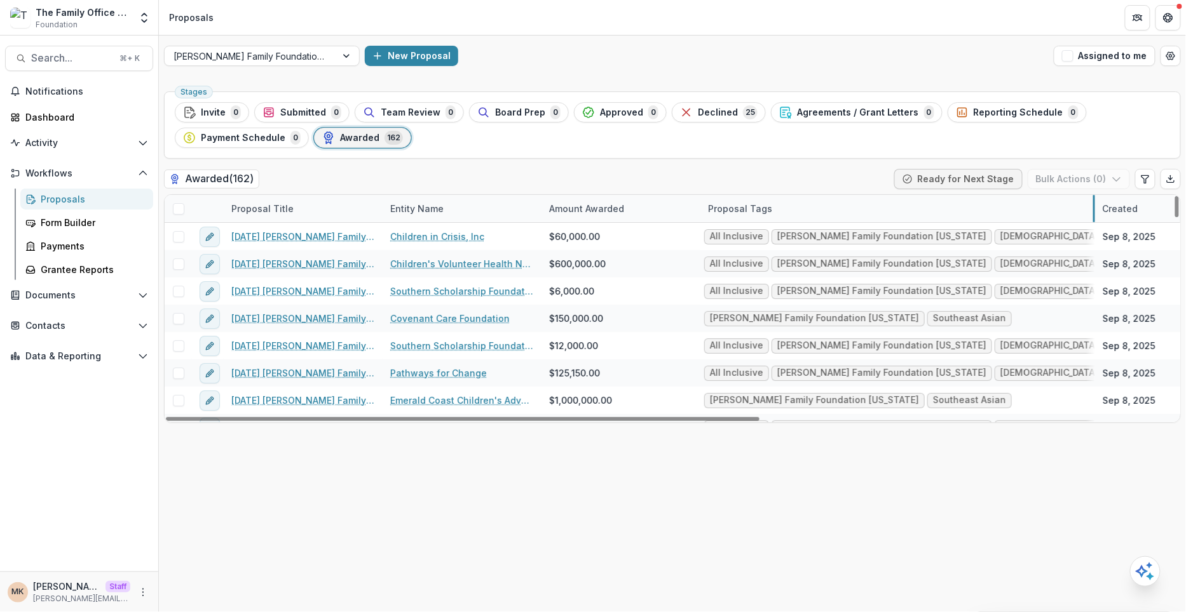
drag, startPoint x: 857, startPoint y: 206, endPoint x: 1093, endPoint y: 206, distance: 235.7
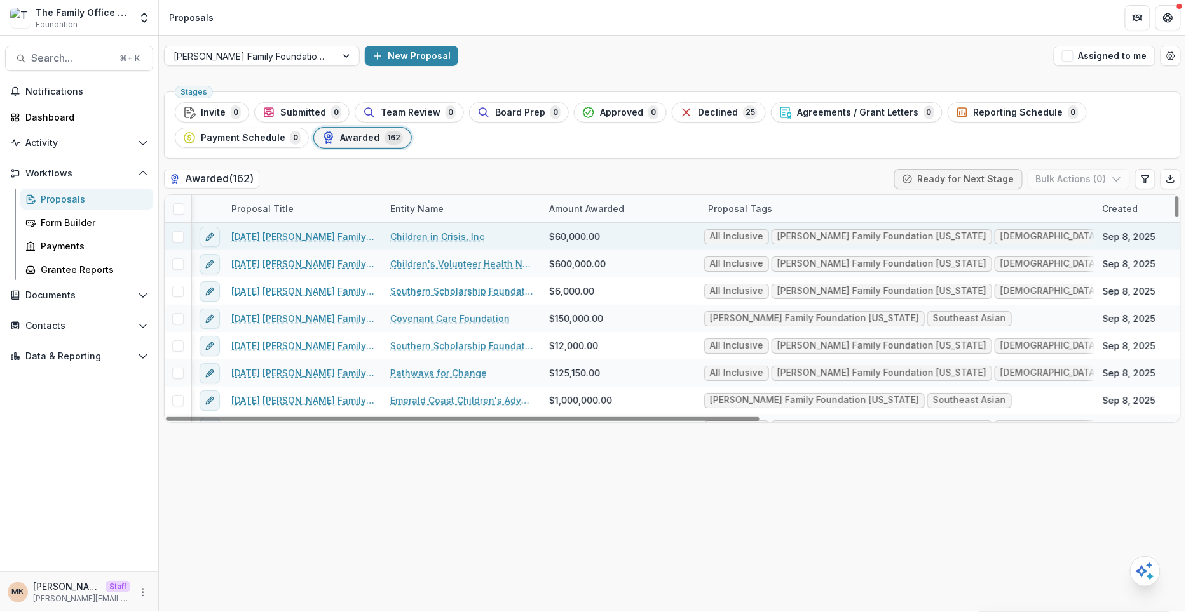
scroll to position [0, 102]
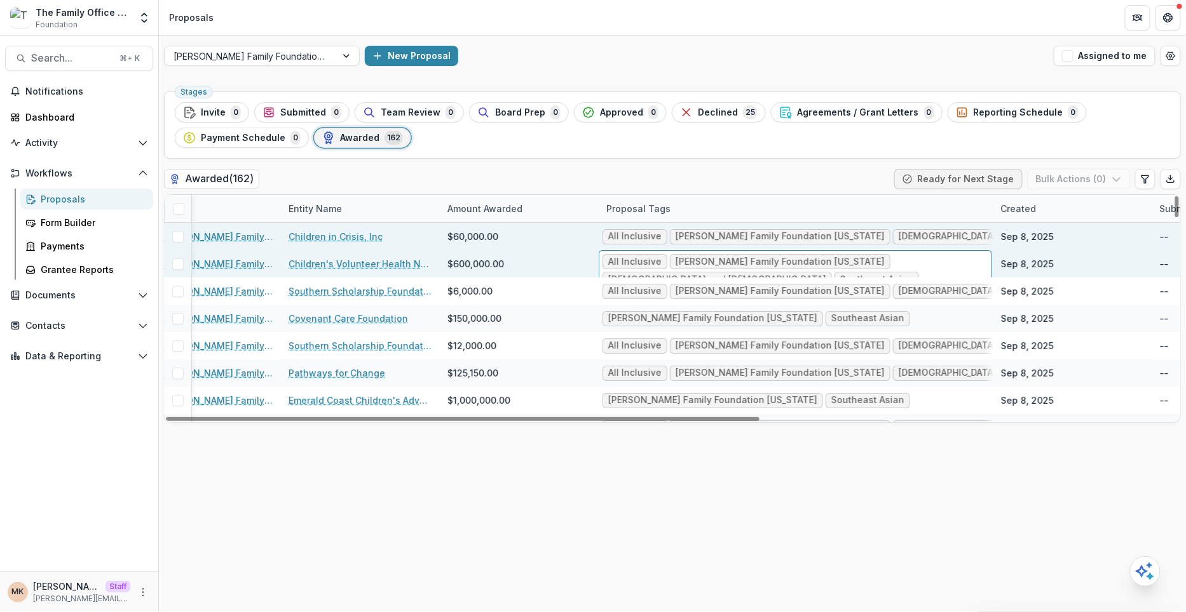
click at [795, 195] on div "Proposal Tags" at bounding box center [795, 208] width 395 height 27
click at [834, 244] on div "All Inclusive Dugas Family Foundation Florida Males and Females Southeast Asian" at bounding box center [797, 236] width 395 height 27
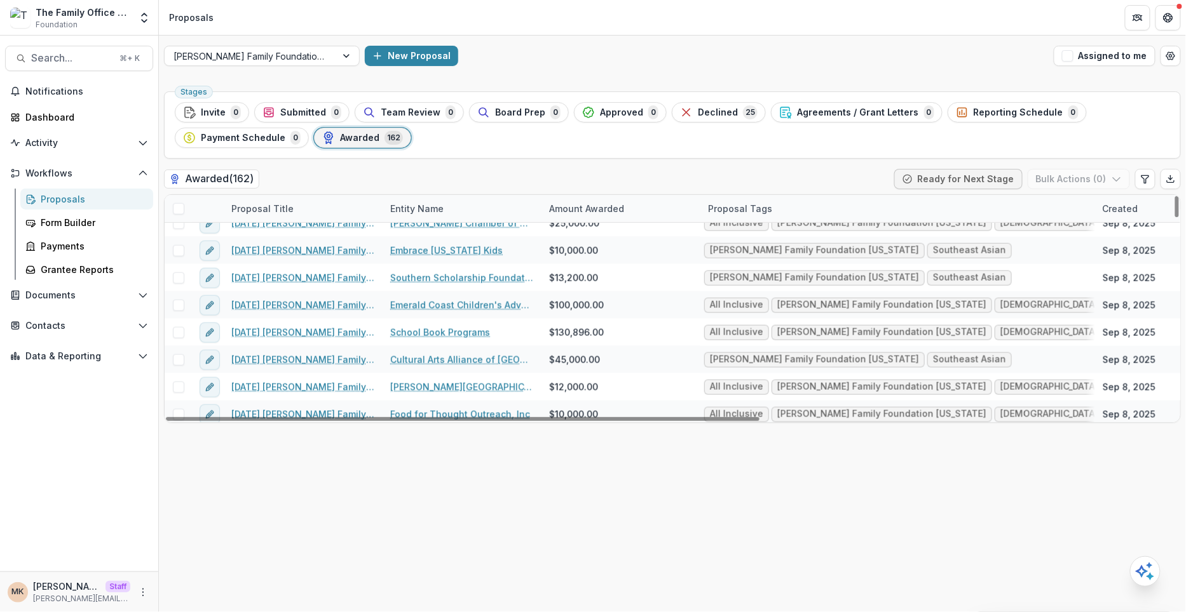
scroll to position [560, 0]
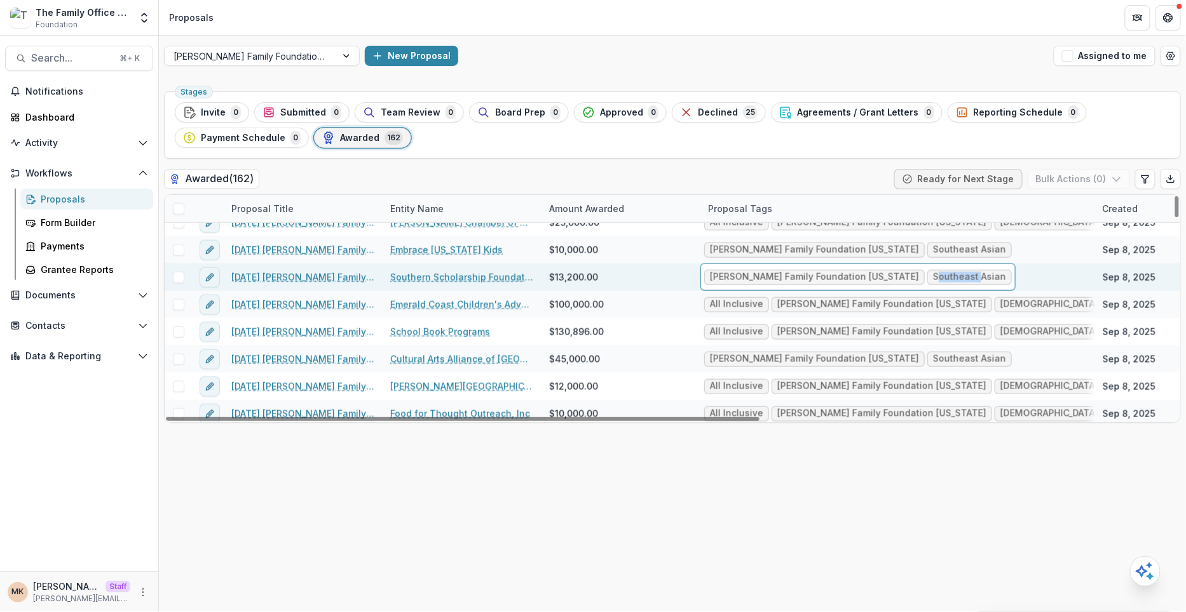
click at [927, 270] on span "Southeast Asian" at bounding box center [969, 277] width 84 height 15
click at [892, 269] on div "**********" at bounding box center [593, 306] width 1186 height 612
click at [933, 274] on span "Southeast Asian" at bounding box center [969, 277] width 73 height 11
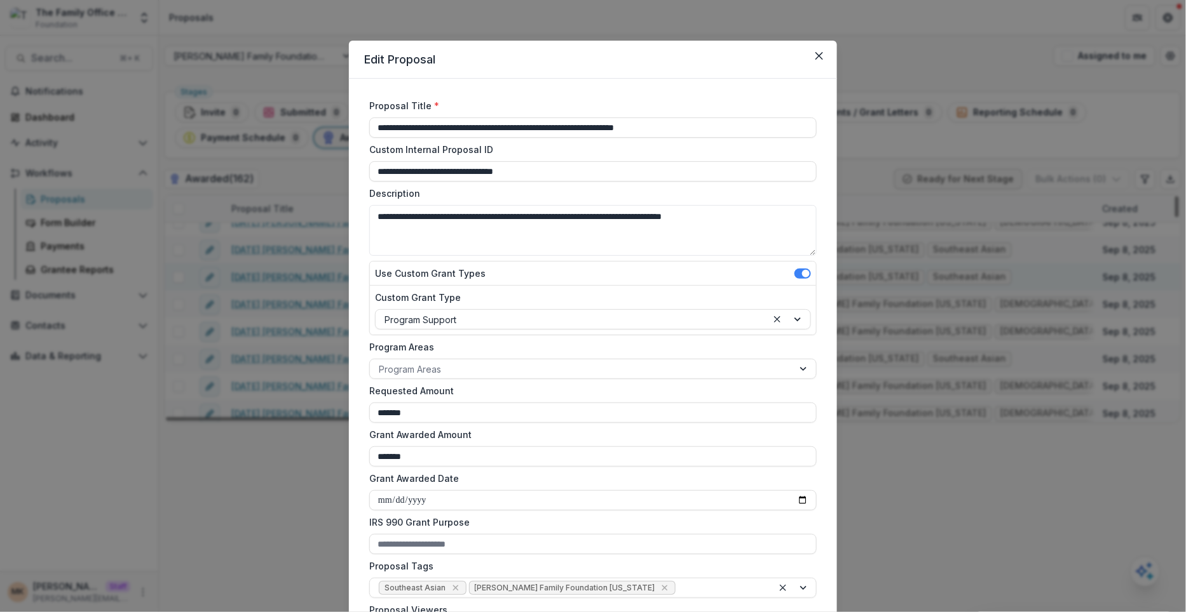
click at [867, 276] on div "**********" at bounding box center [593, 306] width 1186 height 612
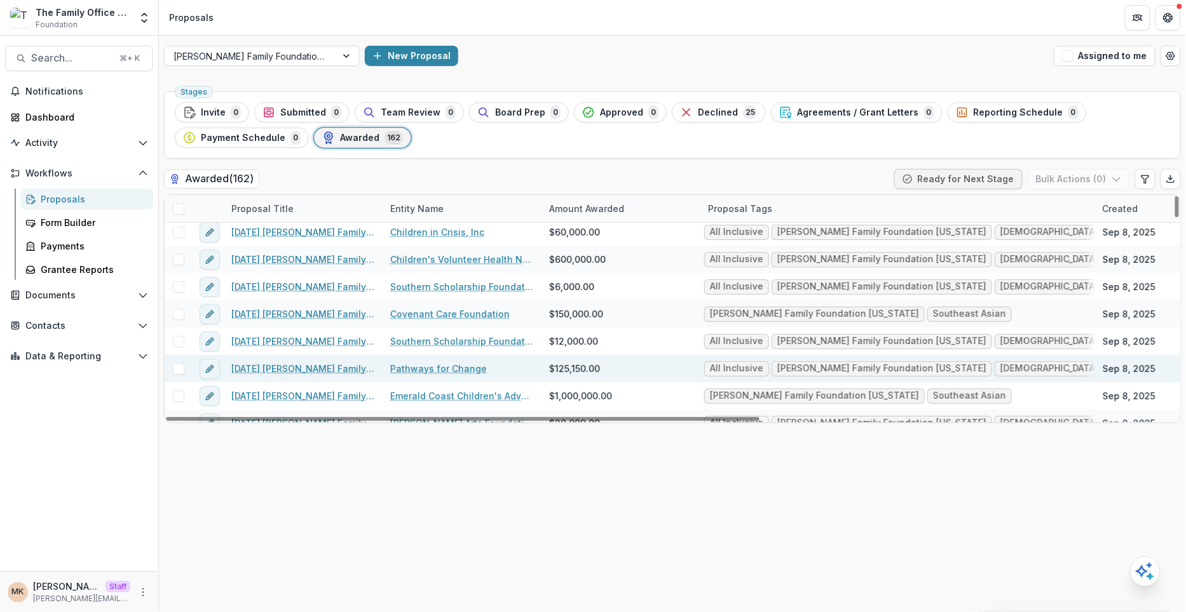
scroll to position [0, 0]
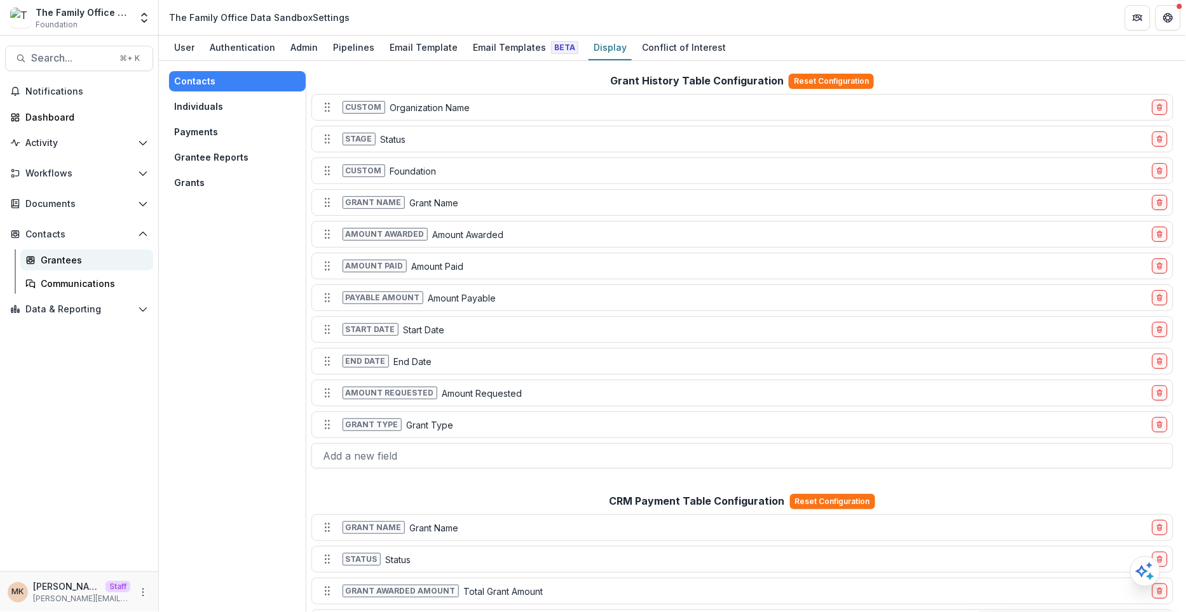
click at [84, 256] on div "Grantees" at bounding box center [92, 259] width 102 height 13
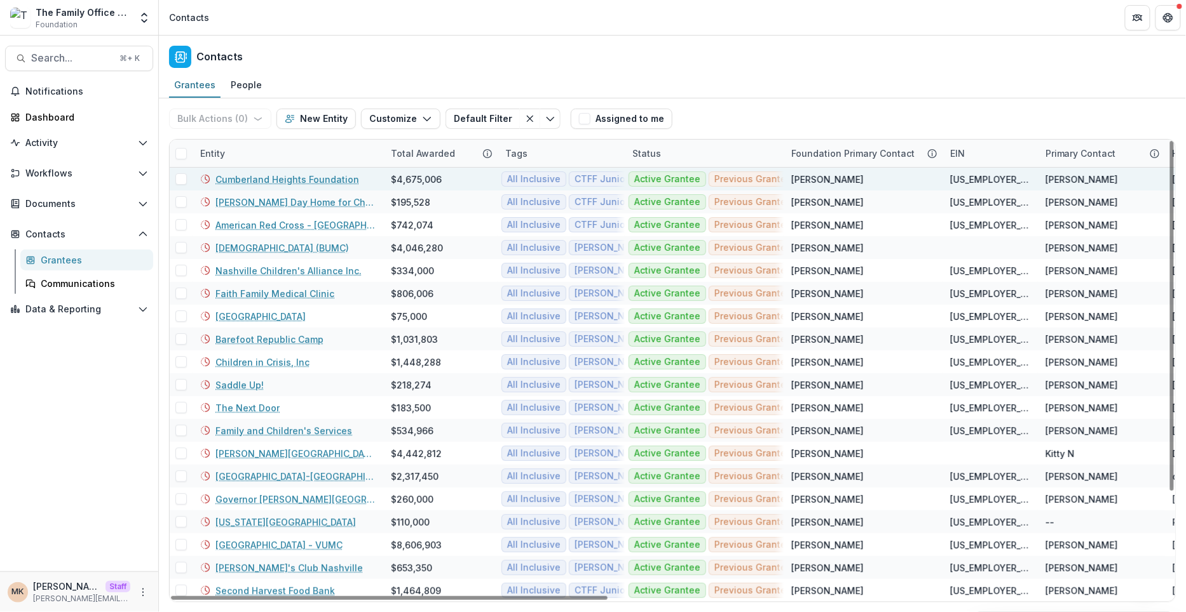
click at [276, 178] on link "Cumberland Heights Foundation" at bounding box center [287, 179] width 144 height 13
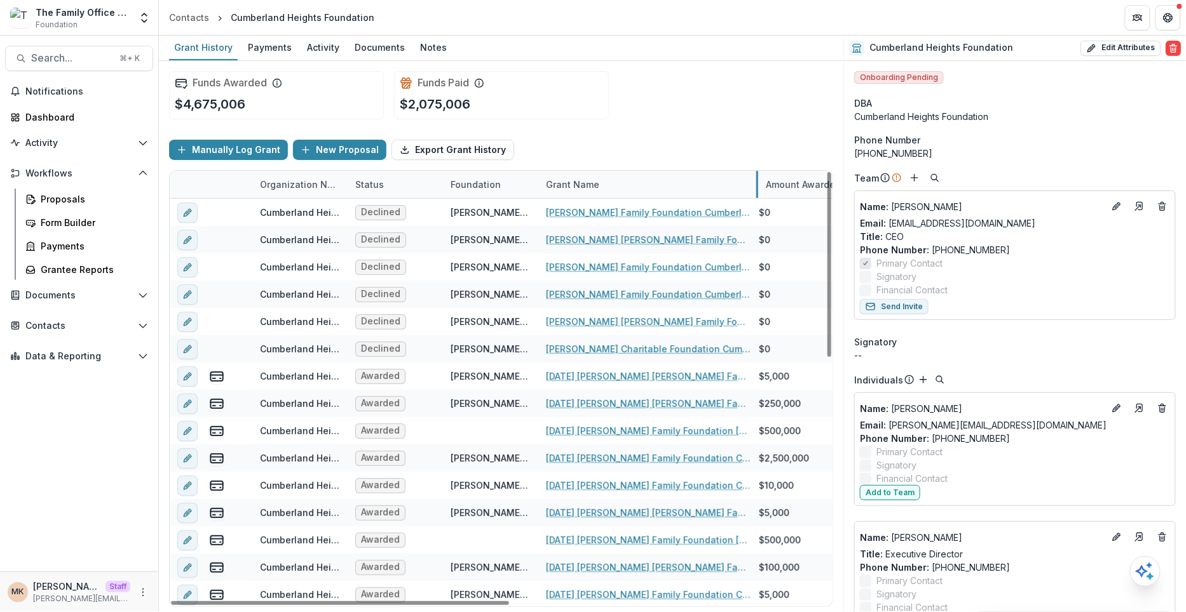
drag, startPoint x: 696, startPoint y: 187, endPoint x: 764, endPoint y: 188, distance: 68.0
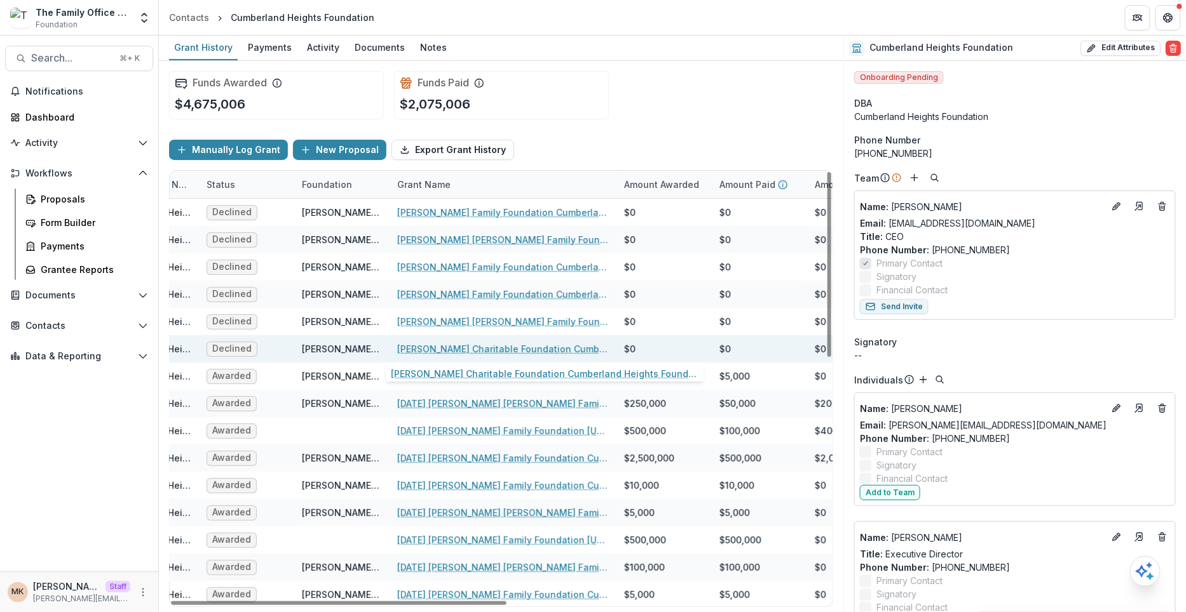
scroll to position [0, 161]
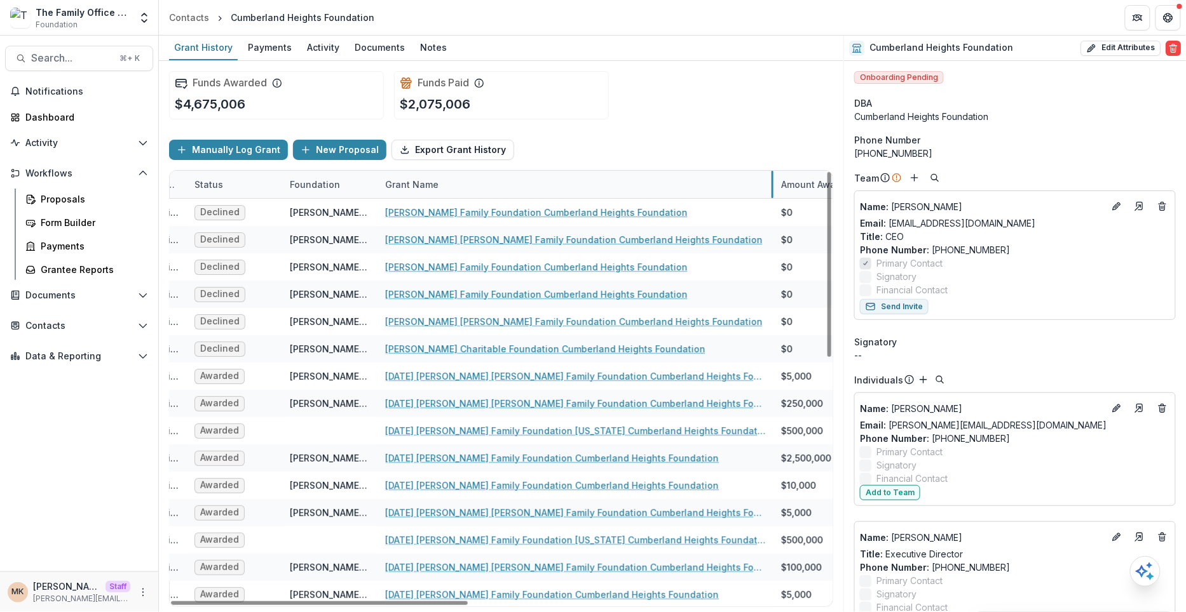
drag, startPoint x: 601, startPoint y: 186, endPoint x: 769, endPoint y: 182, distance: 168.4
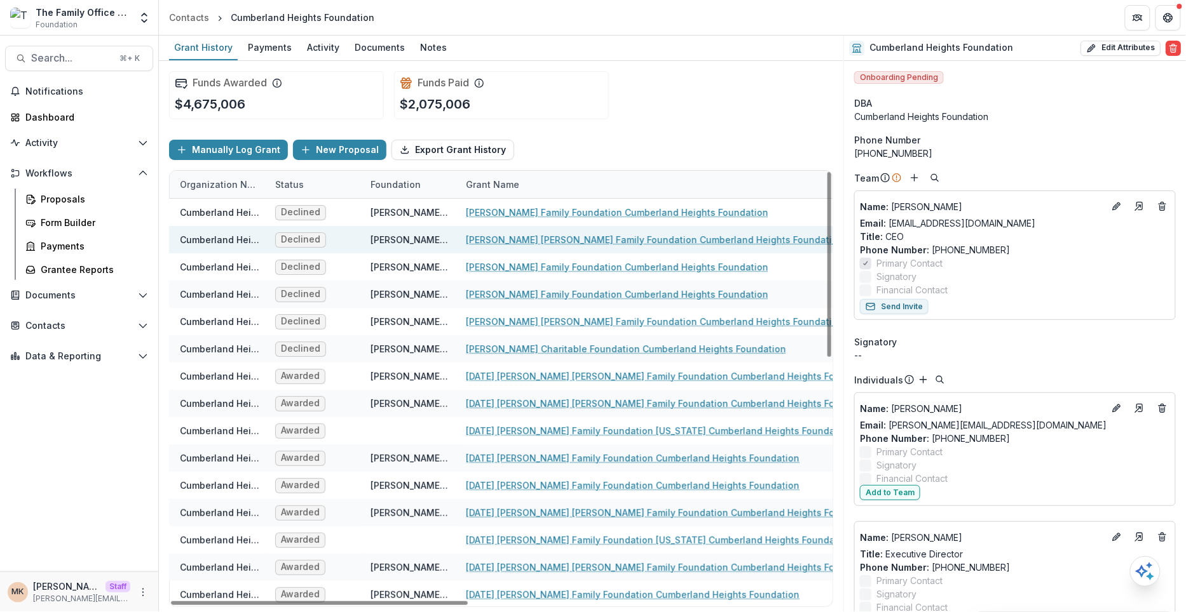
scroll to position [0, 0]
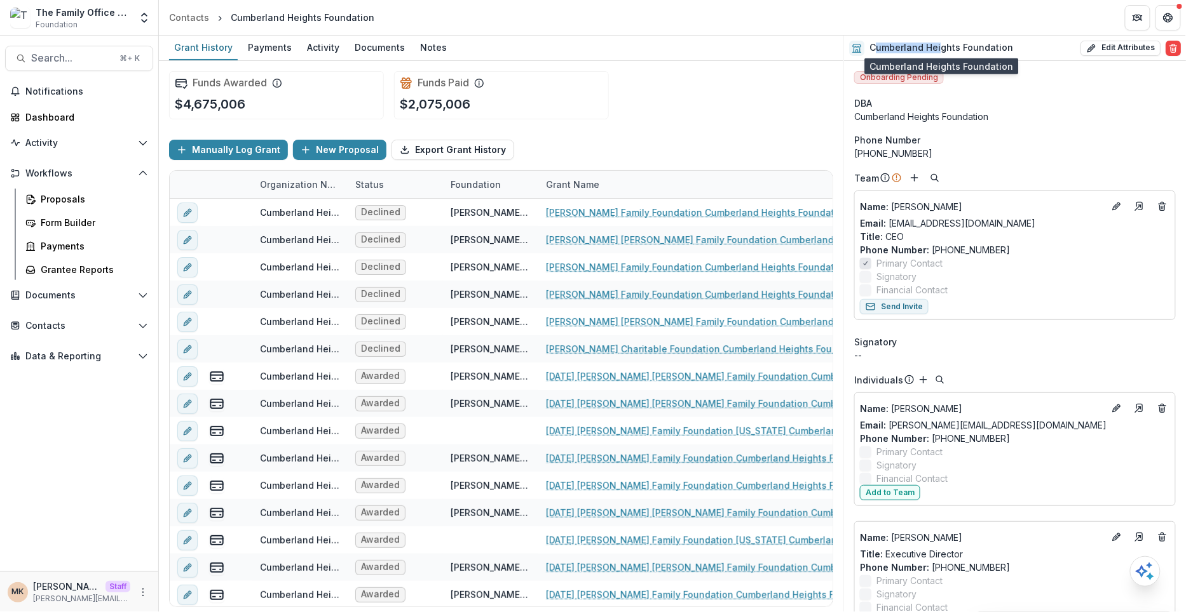
drag, startPoint x: 873, startPoint y: 48, endPoint x: 938, endPoint y: 47, distance: 65.4
click at [938, 47] on h2 "Cumberland Heights Foundation" at bounding box center [941, 48] width 144 height 11
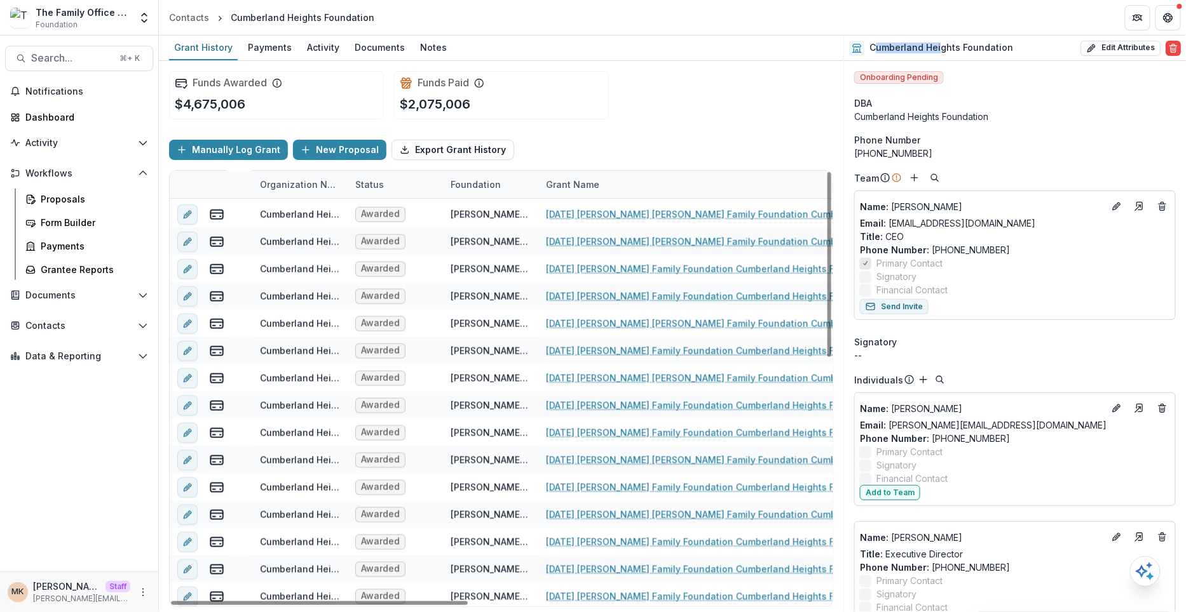
scroll to position [496, 0]
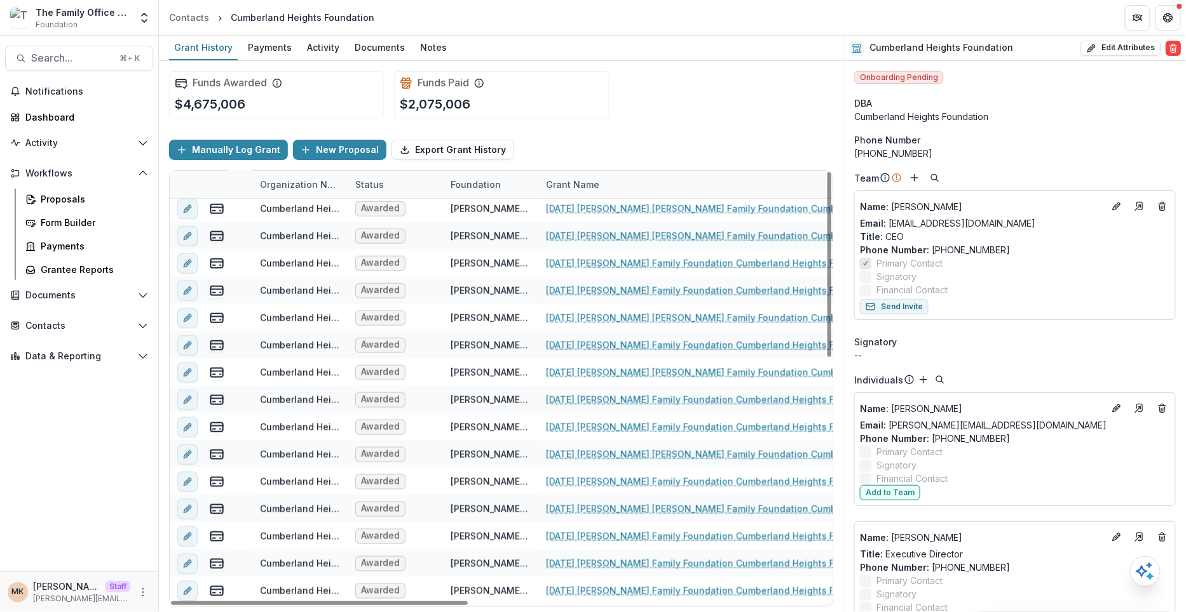
click at [957, 43] on h2 "Cumberland Heights Foundation" at bounding box center [941, 48] width 144 height 11
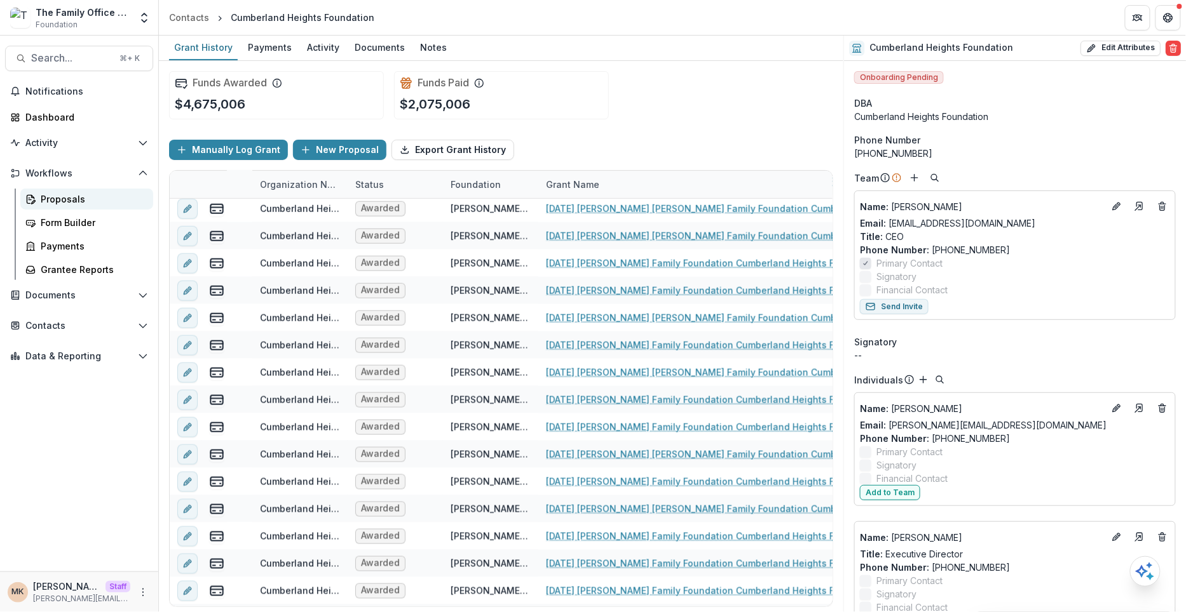
click at [87, 203] on div "Proposals" at bounding box center [92, 199] width 102 height 13
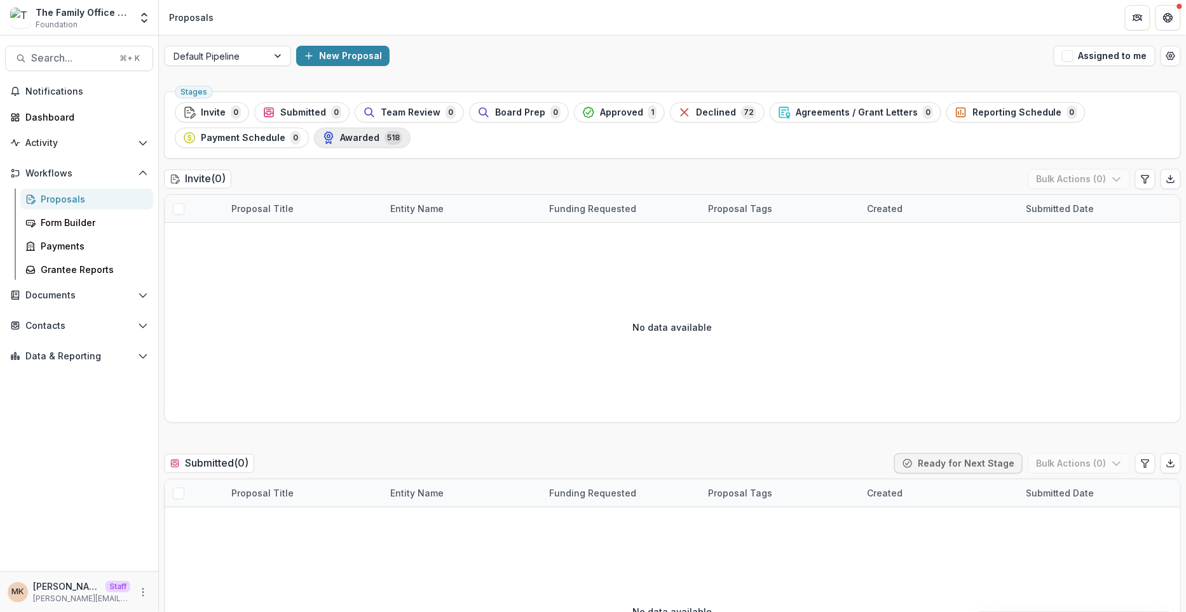
click at [351, 144] on button "Awarded 518" at bounding box center [362, 138] width 97 height 20
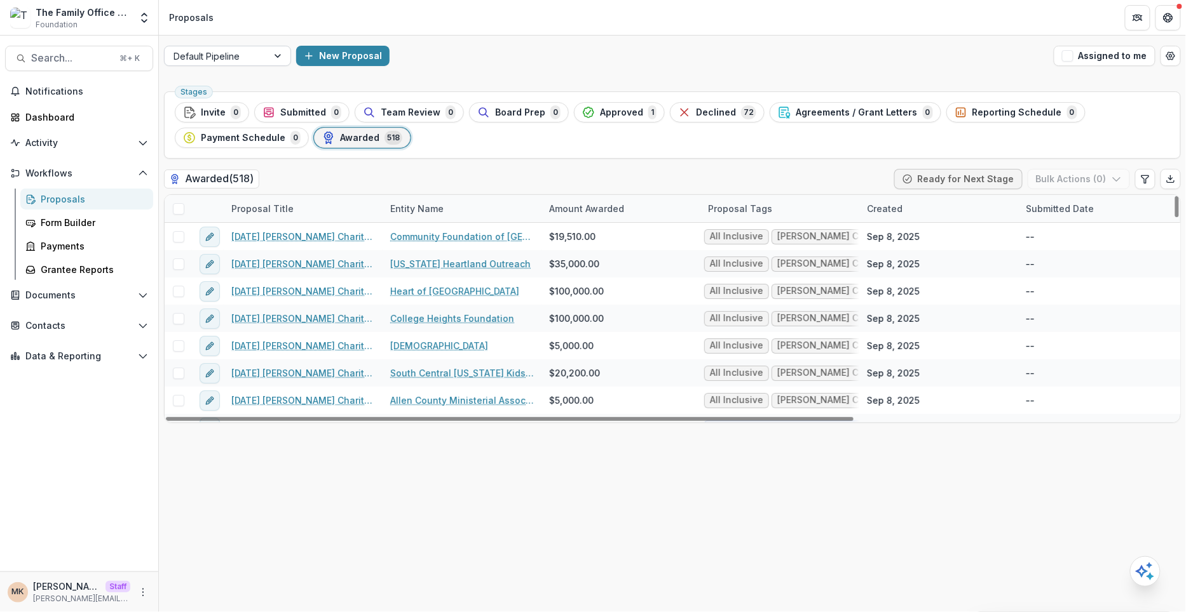
click at [250, 53] on div at bounding box center [215, 56] width 85 height 16
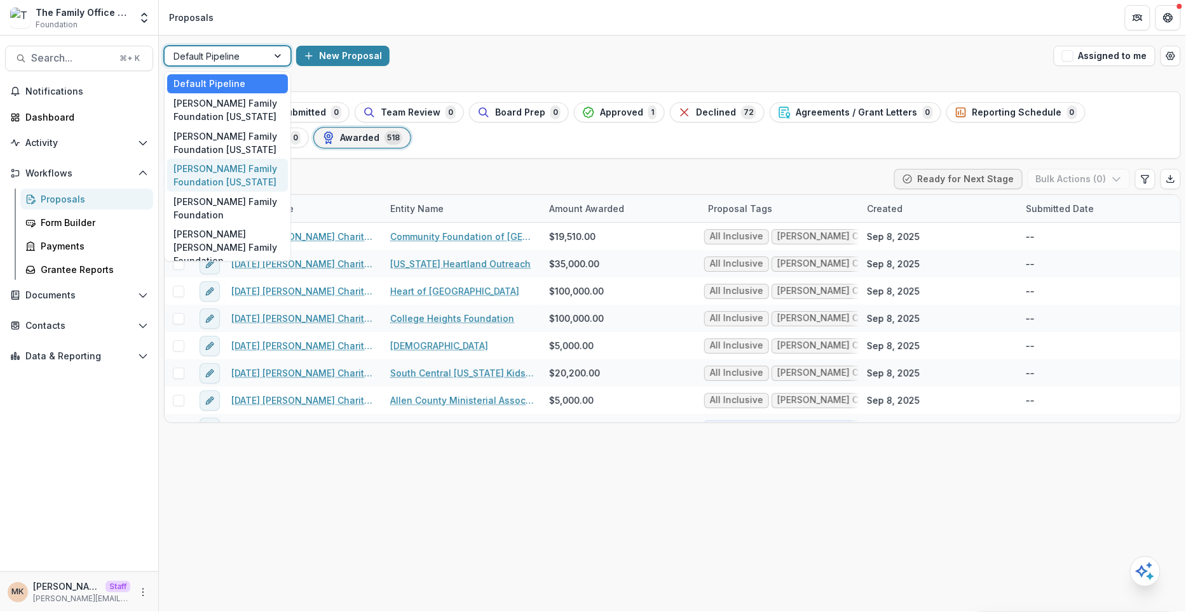
click at [499, 47] on div "New Proposal" at bounding box center [672, 56] width 752 height 20
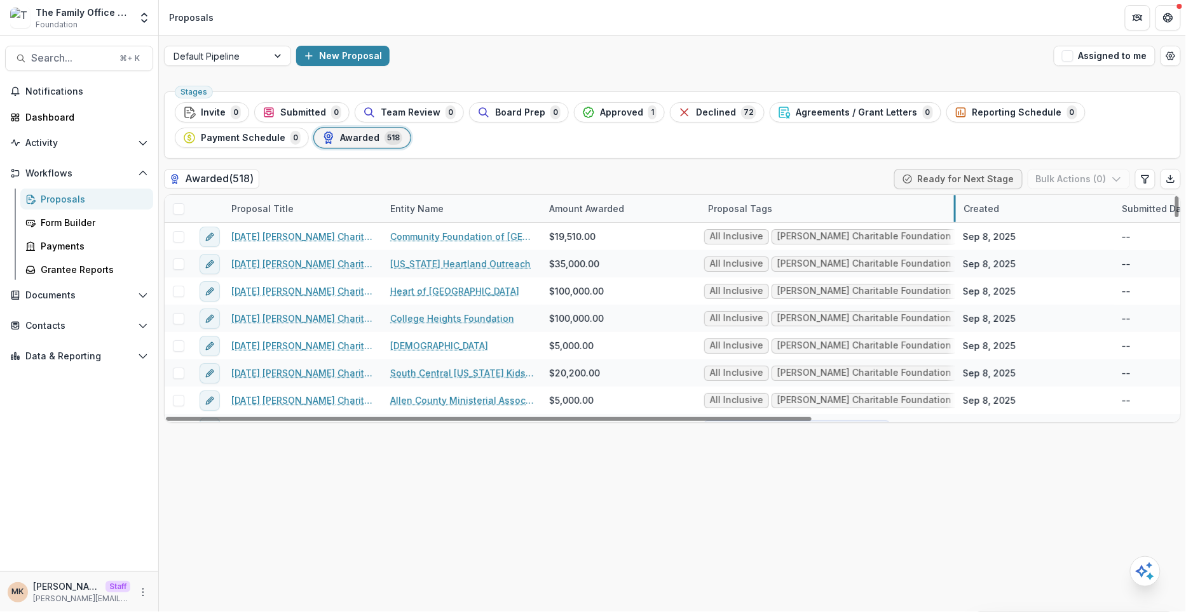
drag, startPoint x: 857, startPoint y: 212, endPoint x: 954, endPoint y: 212, distance: 97.2
click at [1136, 179] on button "Edit table settings" at bounding box center [1145, 179] width 20 height 20
select select "******"
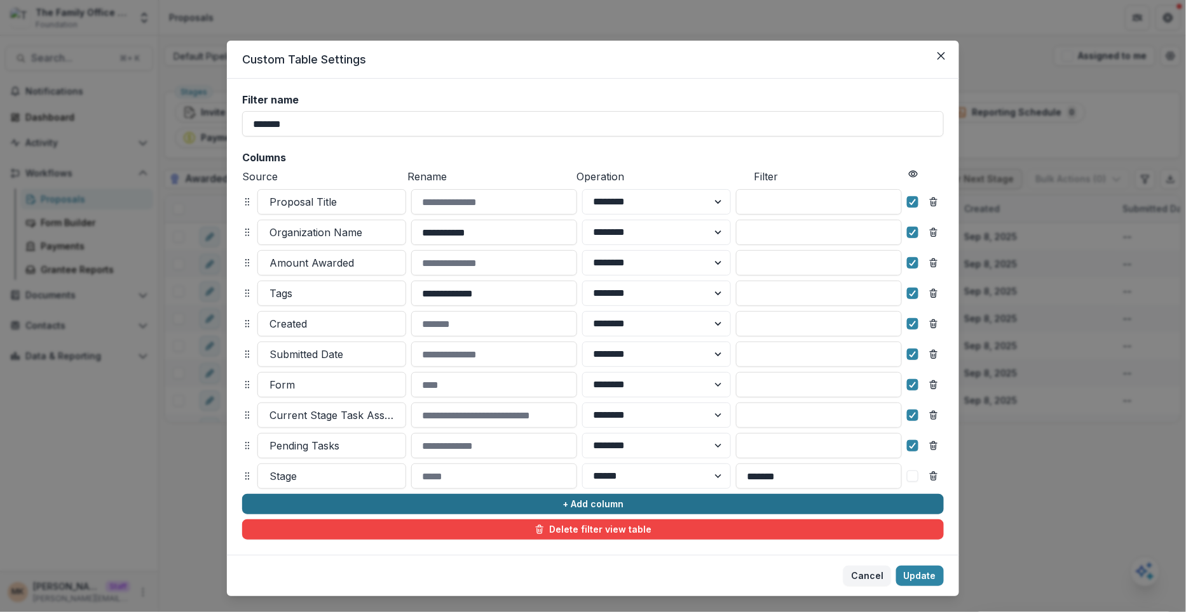
click at [308, 510] on button "+ Add column" at bounding box center [592, 504] width 701 height 20
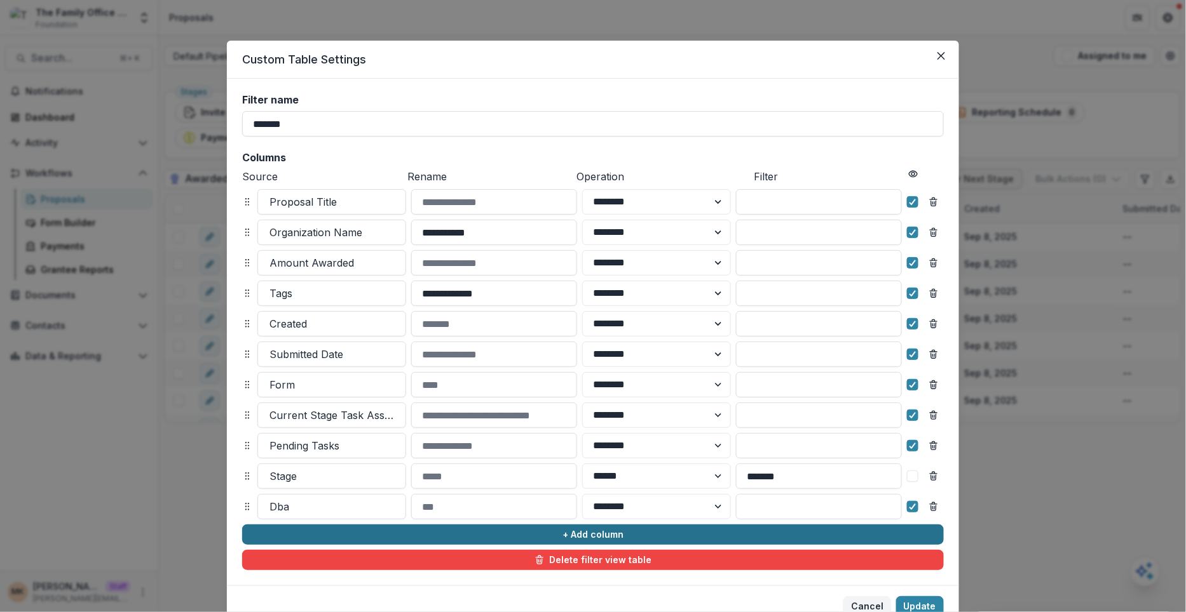
click at [308, 510] on div at bounding box center [331, 507] width 125 height 18
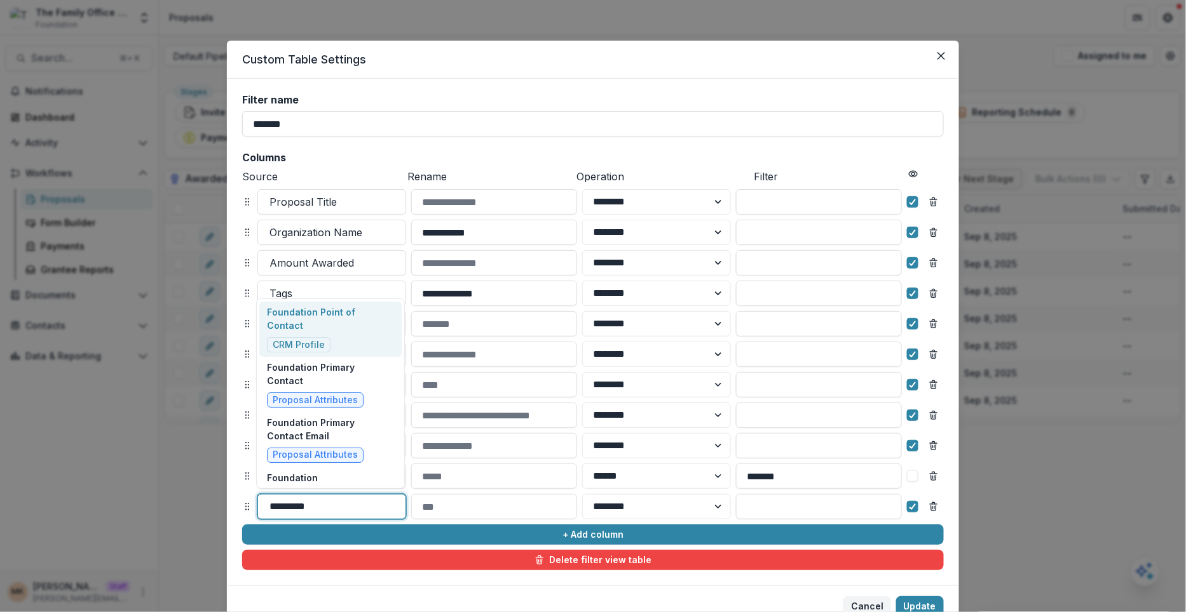
type input "**********"
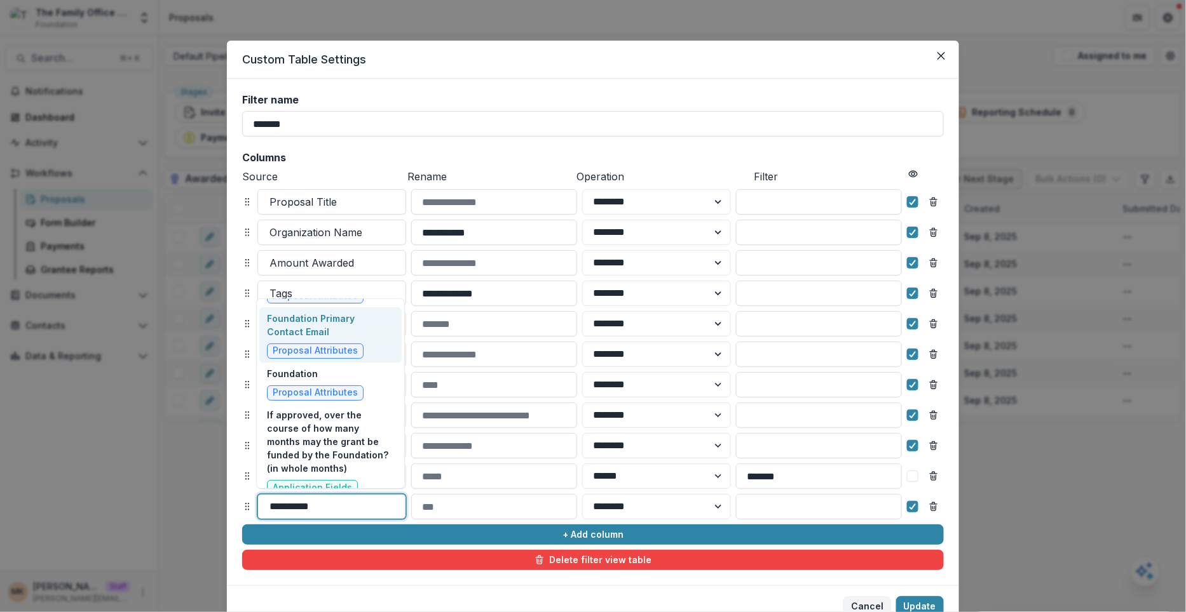
scroll to position [107, 0]
click at [365, 364] on div "Foundation Proposal Attributes" at bounding box center [330, 381] width 142 height 42
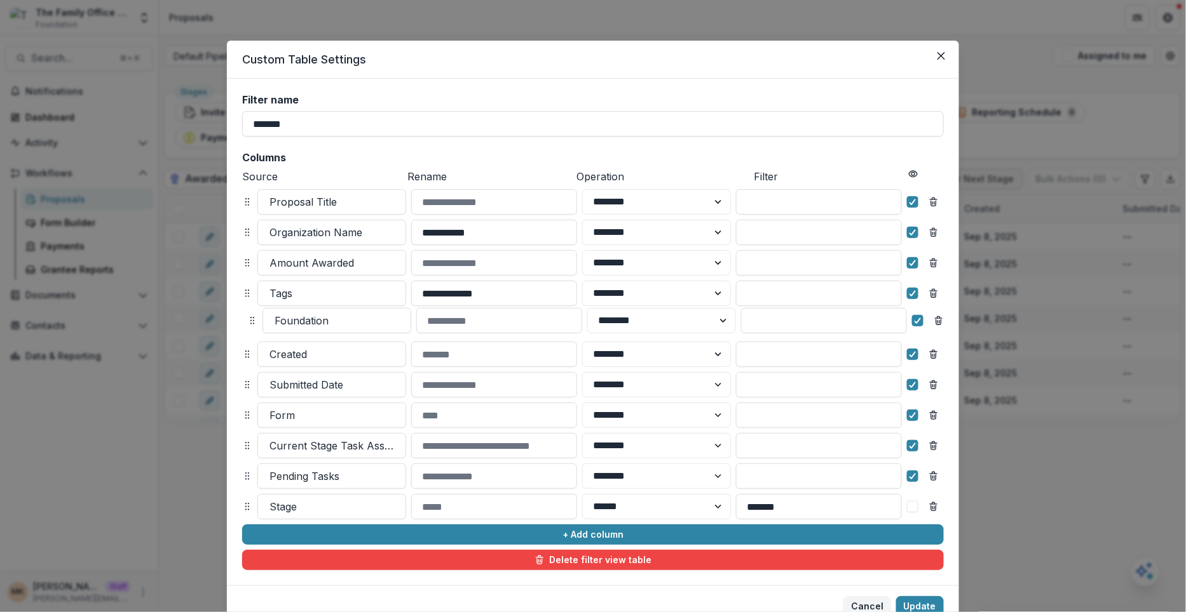
drag, startPoint x: 248, startPoint y: 506, endPoint x: 253, endPoint y: 319, distance: 186.9
click at [253, 319] on icon at bounding box center [252, 321] width 10 height 10
select select "******"
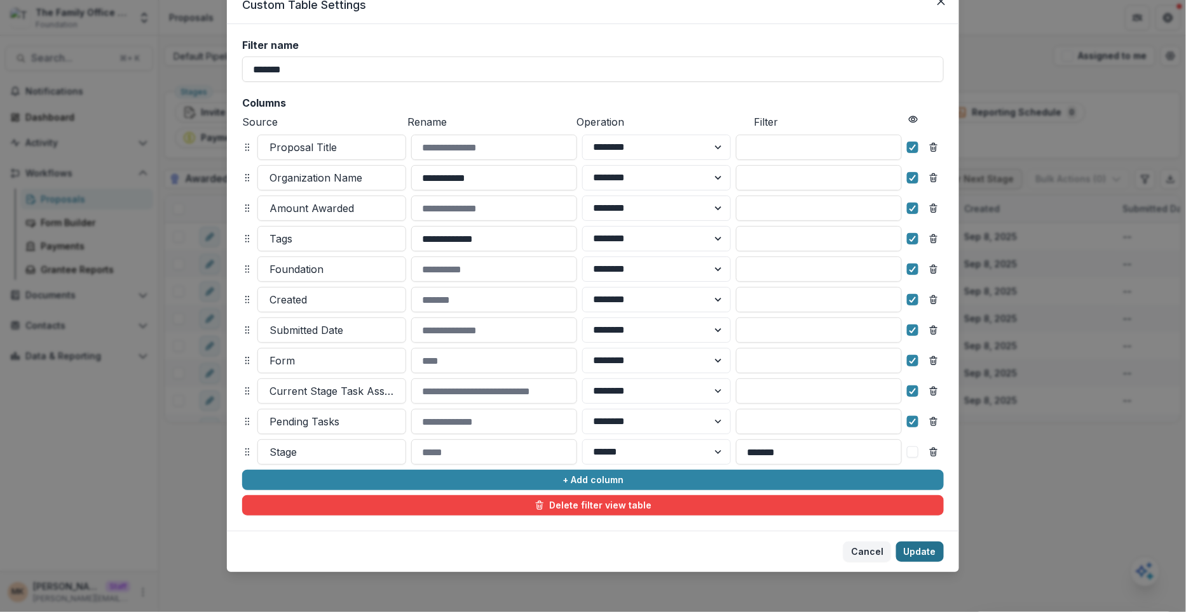
click at [926, 550] on button "Update" at bounding box center [920, 552] width 48 height 20
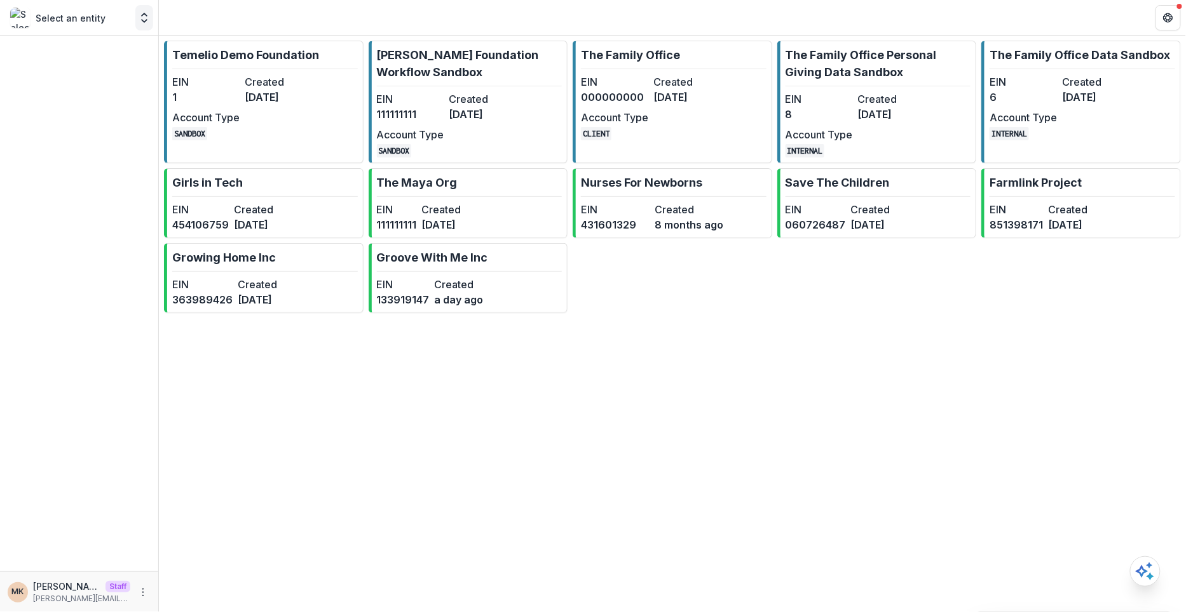
click at [140, 14] on icon "Open entity switcher" at bounding box center [144, 17] width 13 height 13
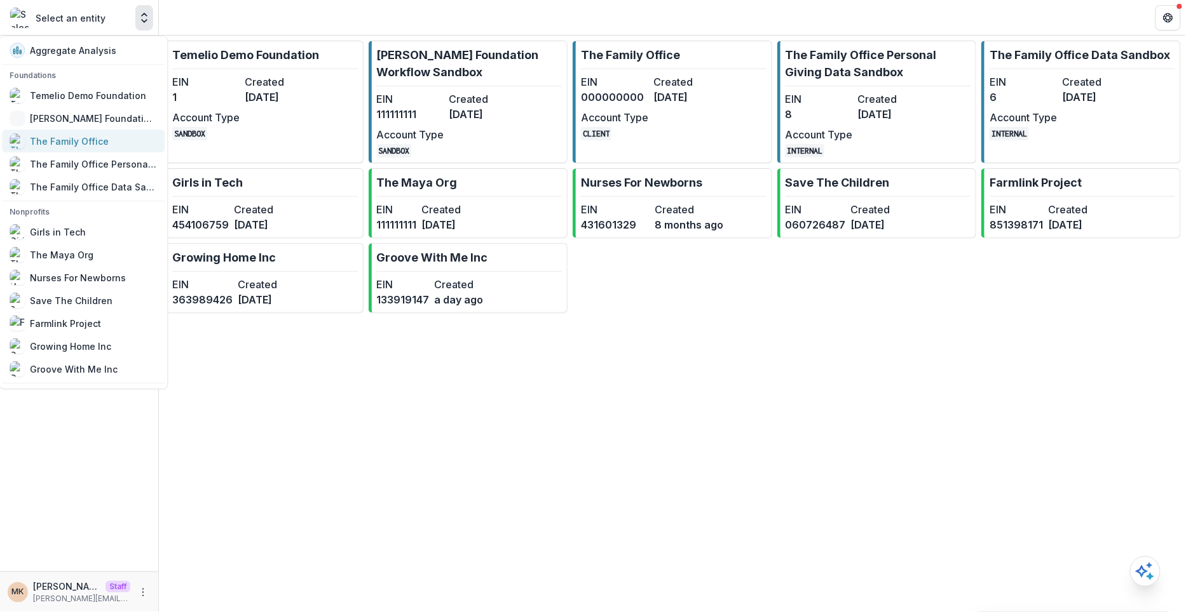
click at [98, 135] on div "The Family Office" at bounding box center [69, 141] width 79 height 13
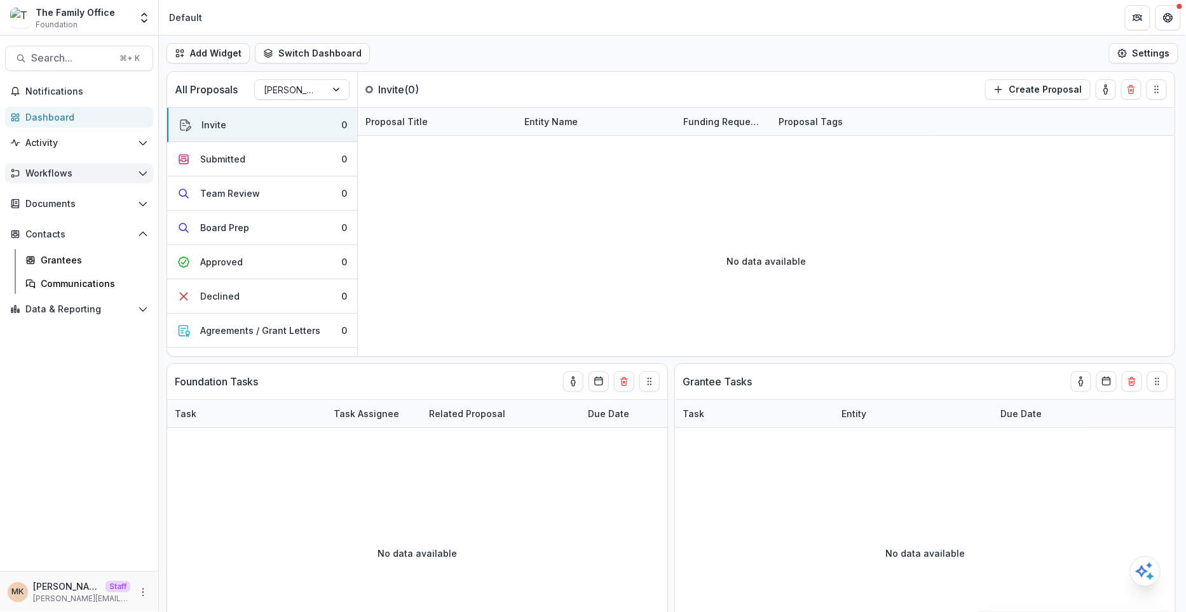
click at [79, 176] on span "Workflows" at bounding box center [78, 173] width 107 height 11
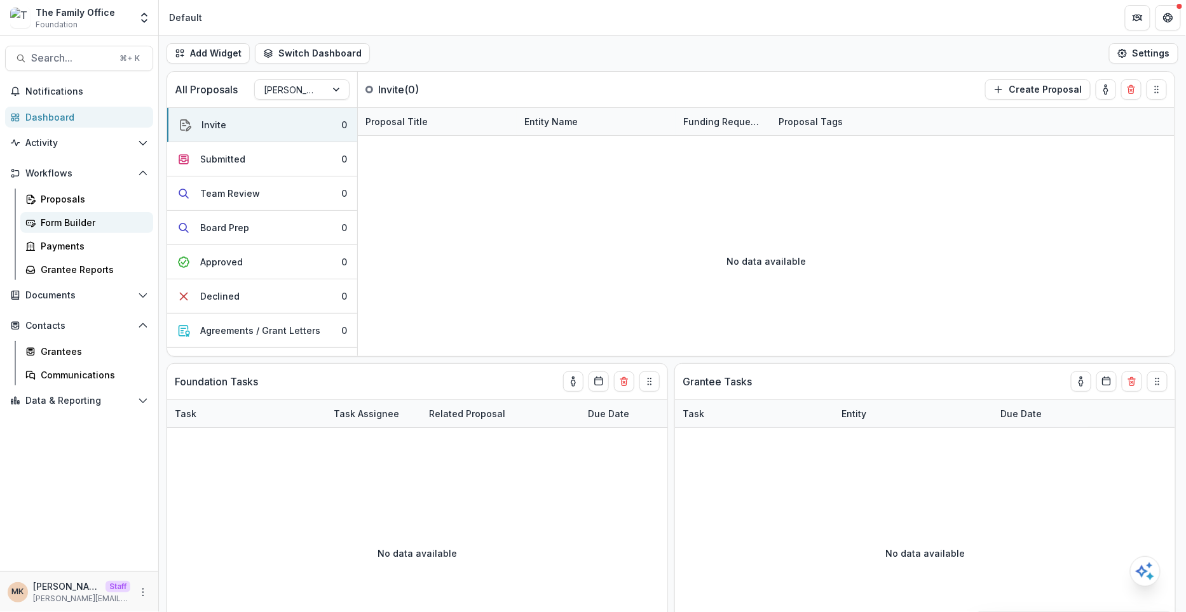
click at [67, 223] on div "Form Builder" at bounding box center [92, 222] width 102 height 13
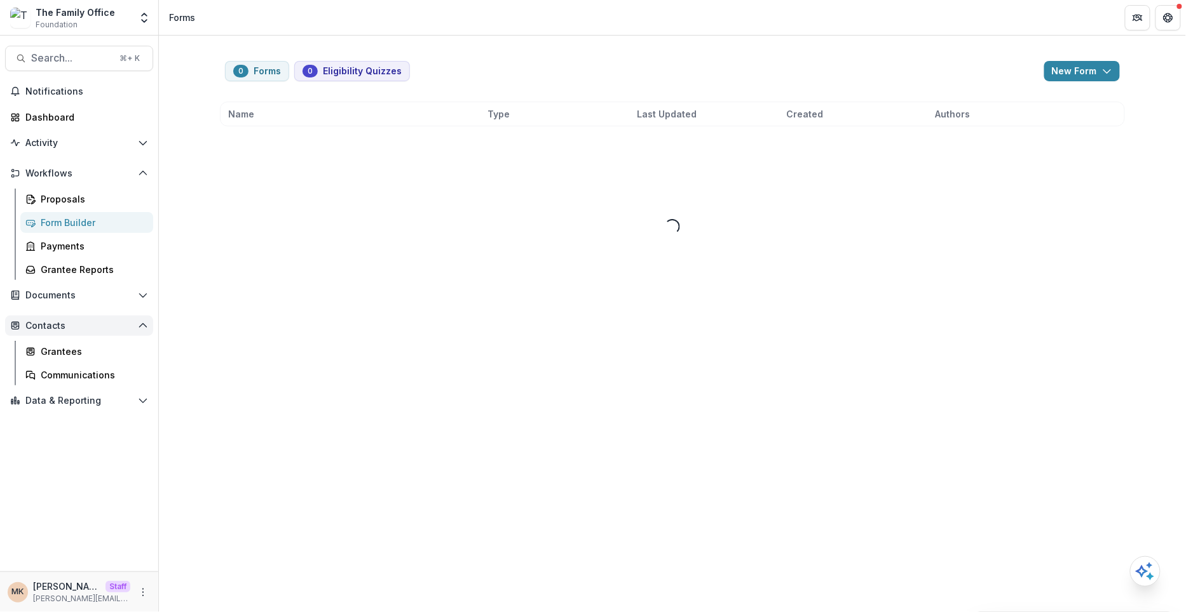
click at [41, 321] on span "Contacts" at bounding box center [78, 326] width 107 height 11
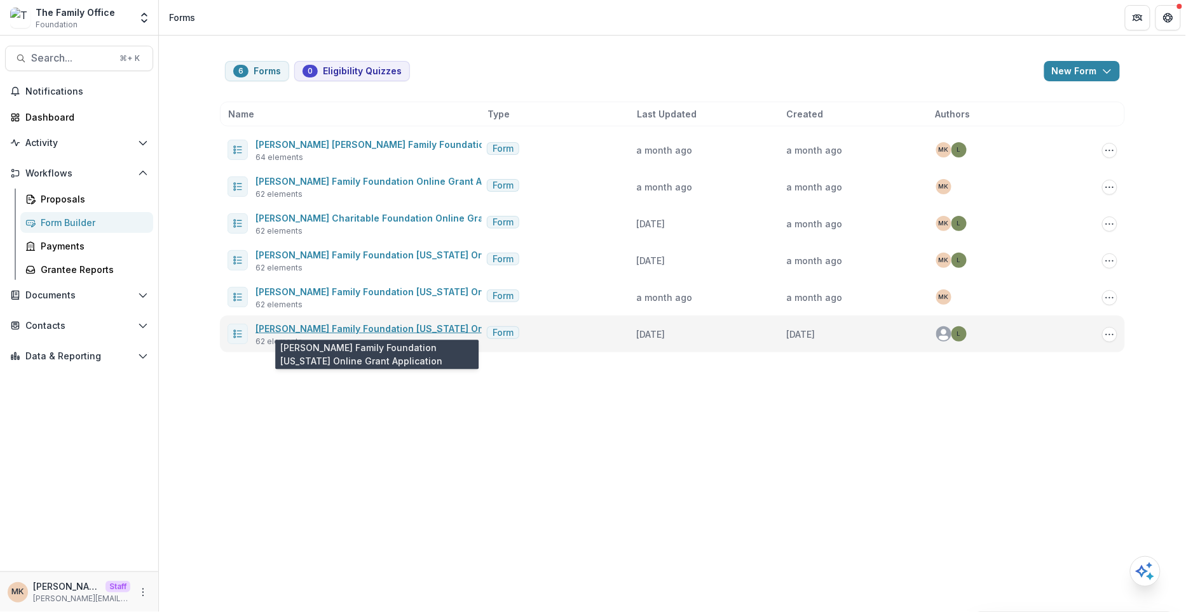
click at [330, 327] on link "[PERSON_NAME] Family Foundation [US_STATE] Online Grant Application" at bounding box center [418, 328] width 326 height 11
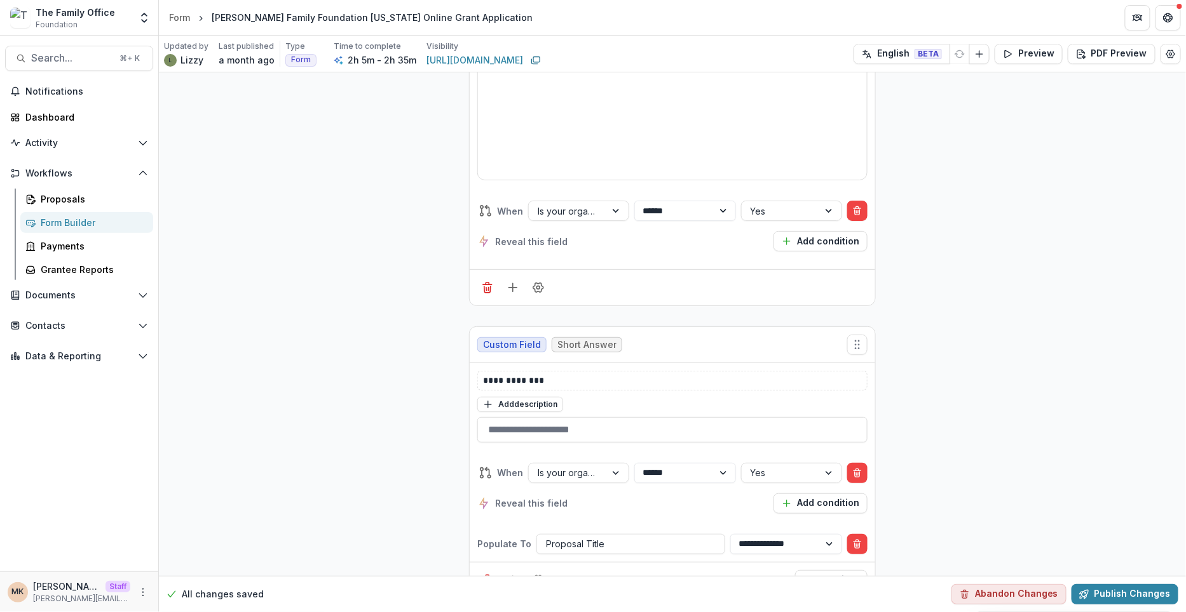
scroll to position [10609, 0]
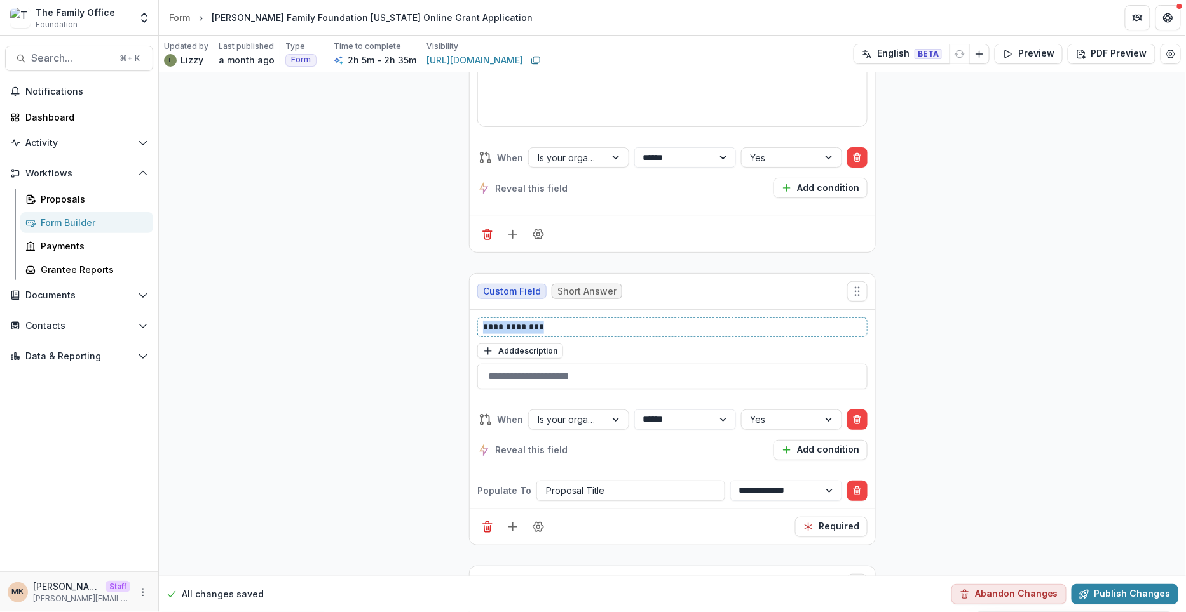
drag, startPoint x: 543, startPoint y: 224, endPoint x: 477, endPoint y: 223, distance: 66.7
click at [477, 318] on div "**********" at bounding box center [672, 328] width 390 height 20
click at [79, 115] on div "Dashboard" at bounding box center [84, 117] width 118 height 13
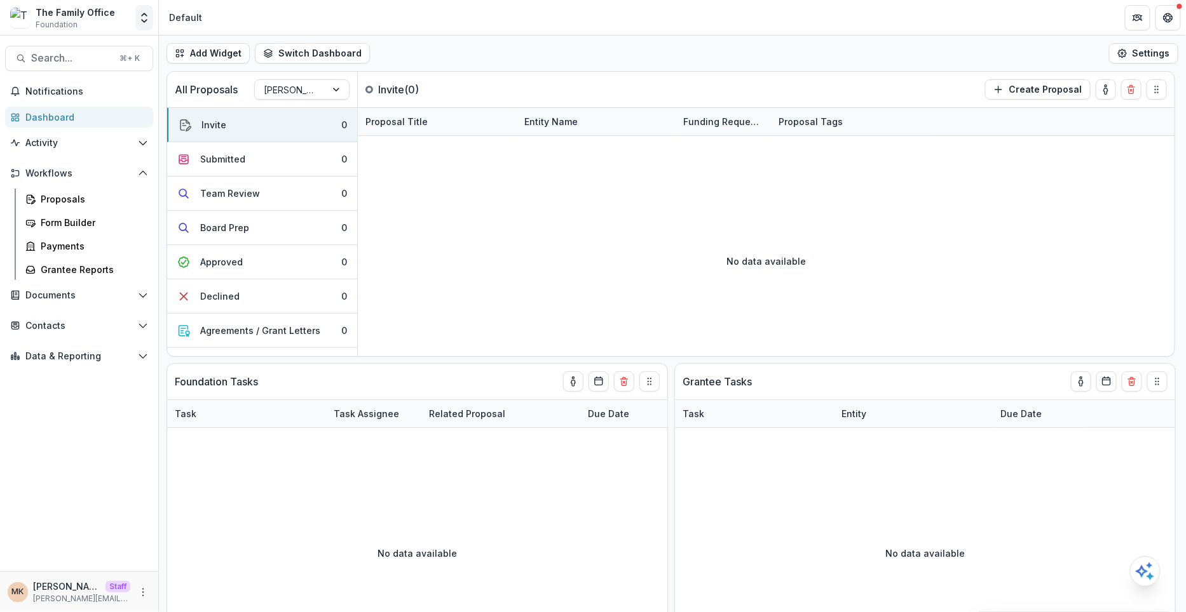
click at [143, 22] on polyline "Open entity switcher" at bounding box center [144, 21] width 5 height 3
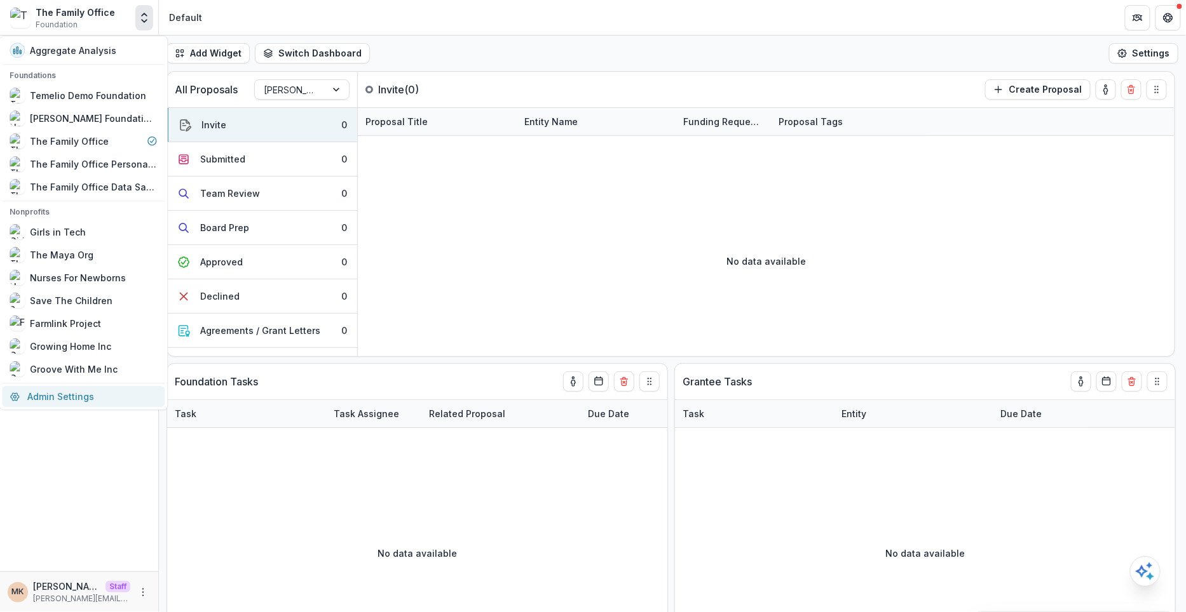
click at [57, 391] on link "Admin Settings" at bounding box center [83, 396] width 163 height 21
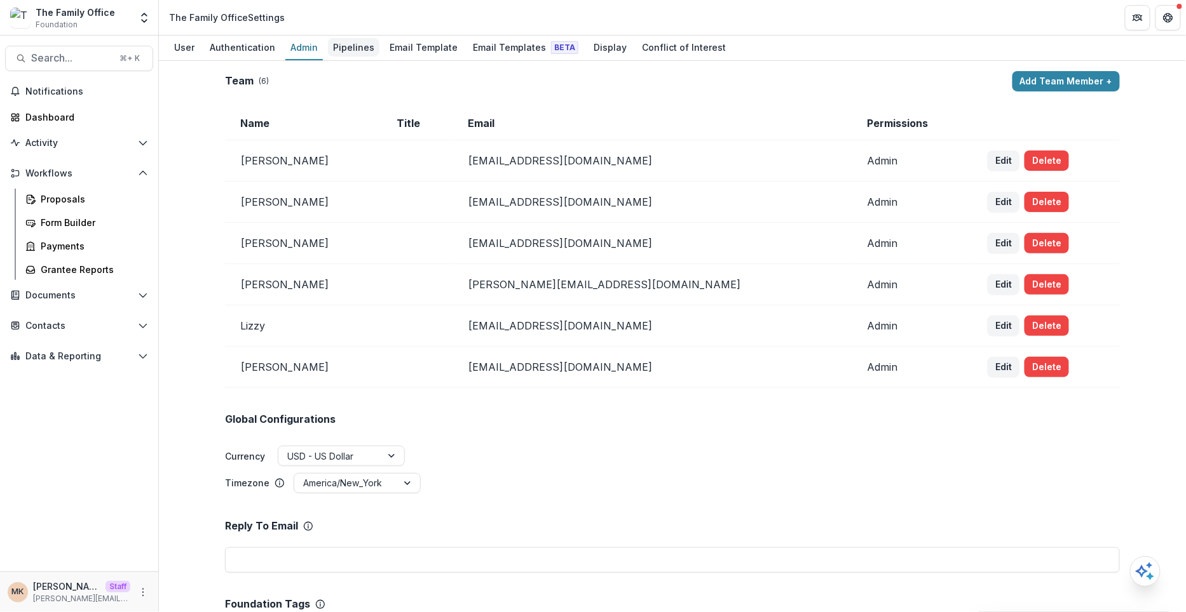
click at [350, 41] on div "Pipelines" at bounding box center [353, 47] width 51 height 18
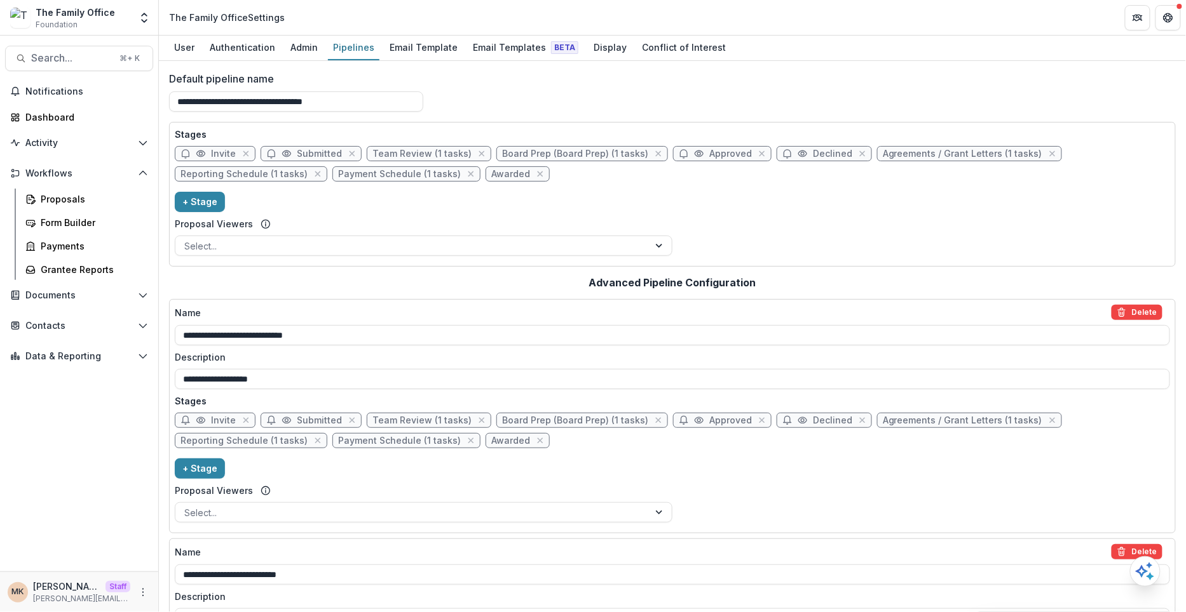
click at [200, 156] on icon at bounding box center [201, 154] width 10 height 10
click at [213, 155] on span "Invite" at bounding box center [223, 154] width 25 height 11
select select "*****"
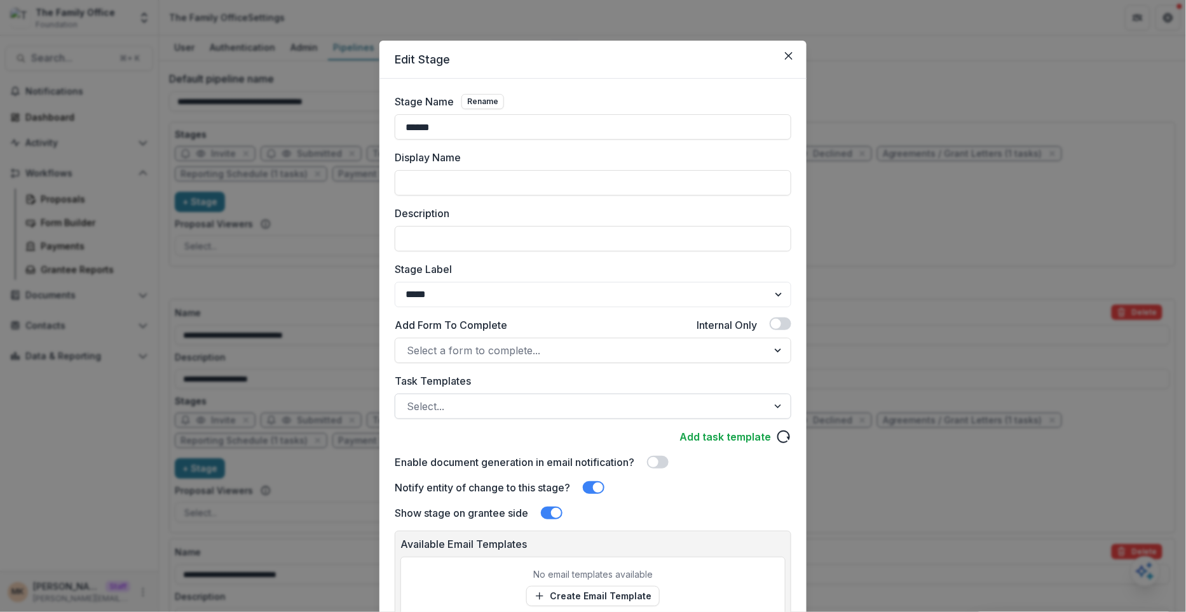
scroll to position [105, 0]
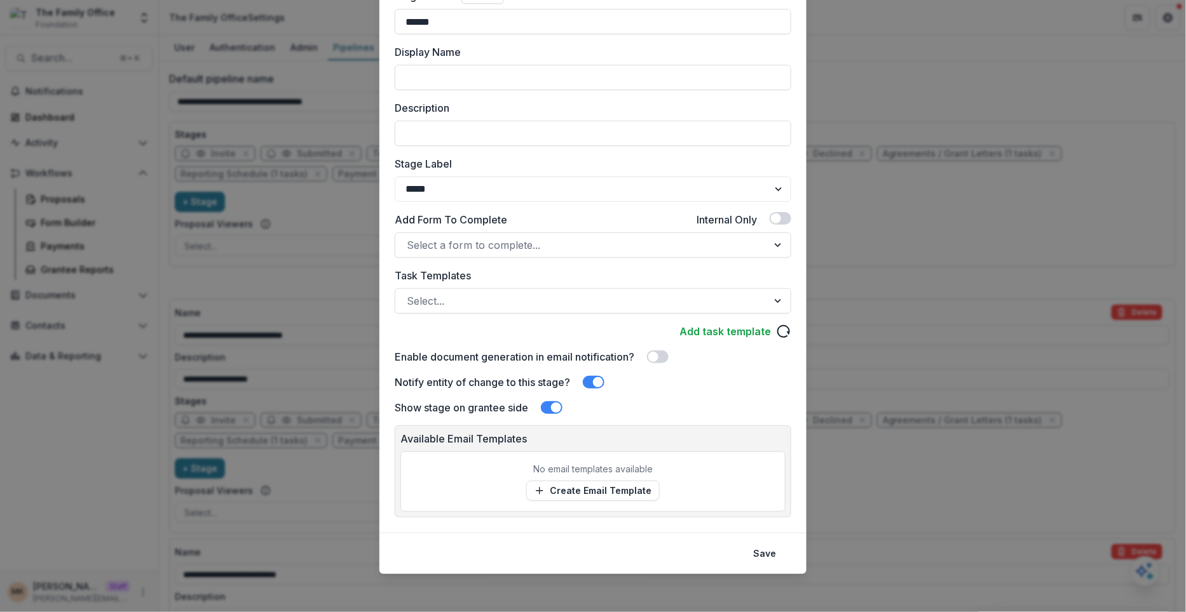
click at [275, 274] on div "Edit Stage Stage Name Rename ****** Display Name Description Stage Label ******…" at bounding box center [593, 306] width 1186 height 612
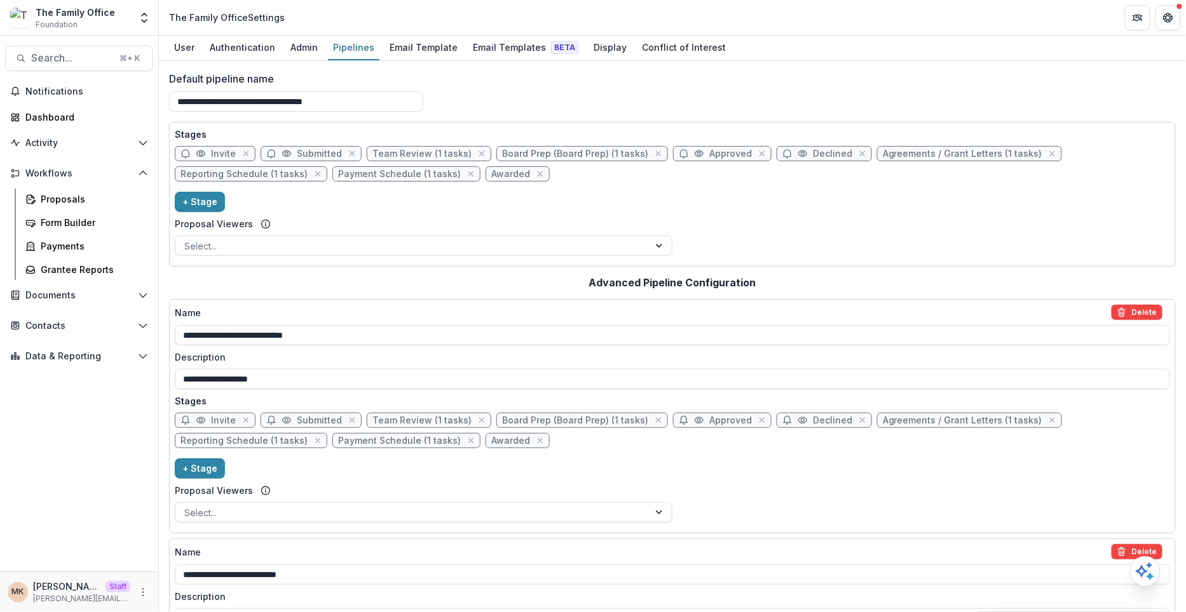
click at [212, 423] on span "Invite" at bounding box center [223, 421] width 25 height 11
select select "*****"
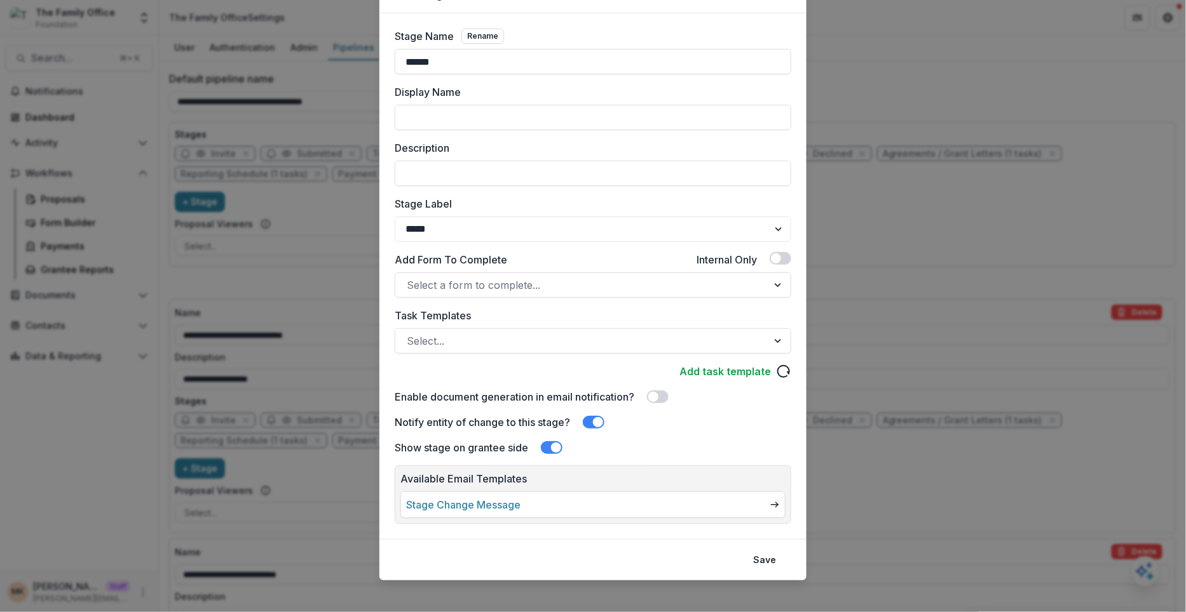
scroll to position [72, 0]
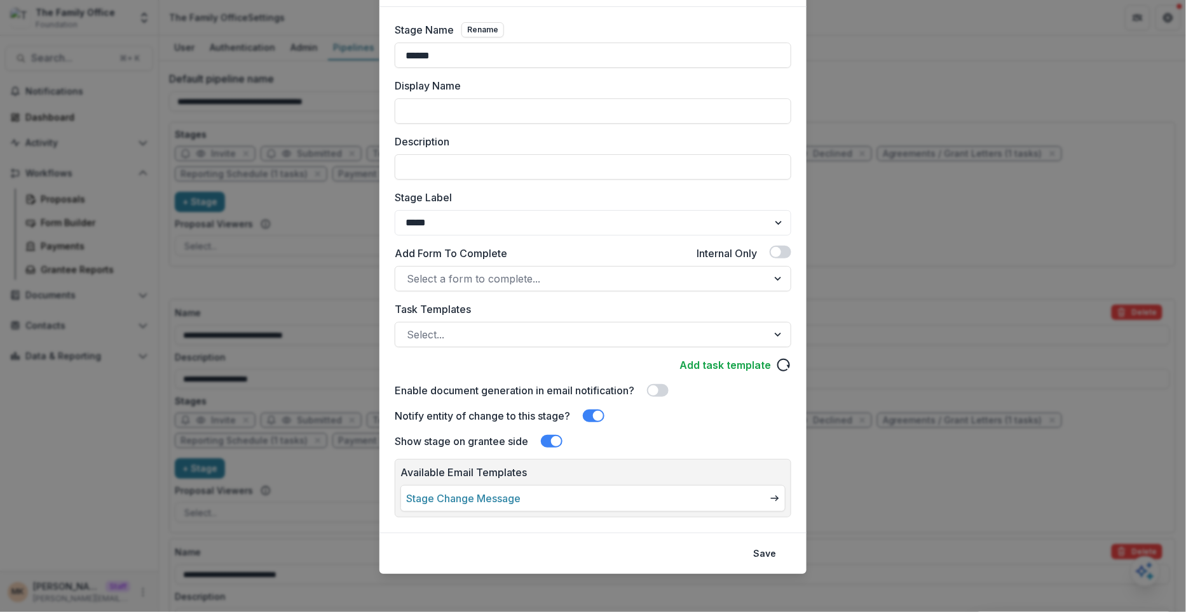
click at [206, 156] on div "Edit Stage Stage Name Rename ****** Display Name Description Stage Label ******…" at bounding box center [593, 306] width 1186 height 612
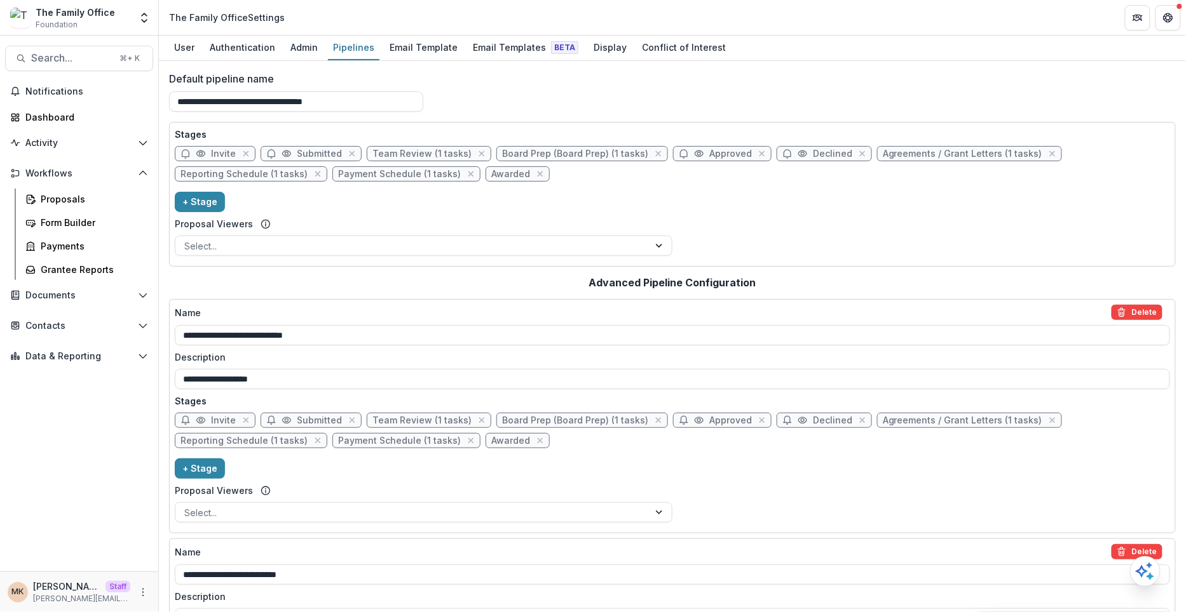
click at [206, 156] on span "Invite" at bounding box center [215, 153] width 81 height 15
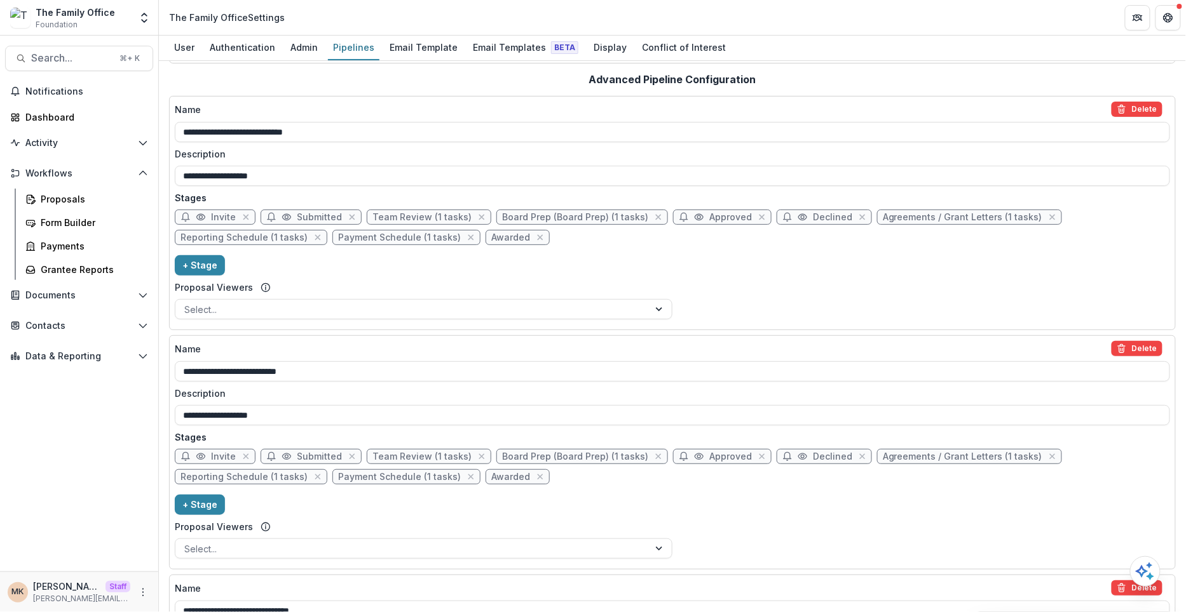
click at [212, 452] on span "Invite" at bounding box center [223, 457] width 25 height 11
select select "*****"
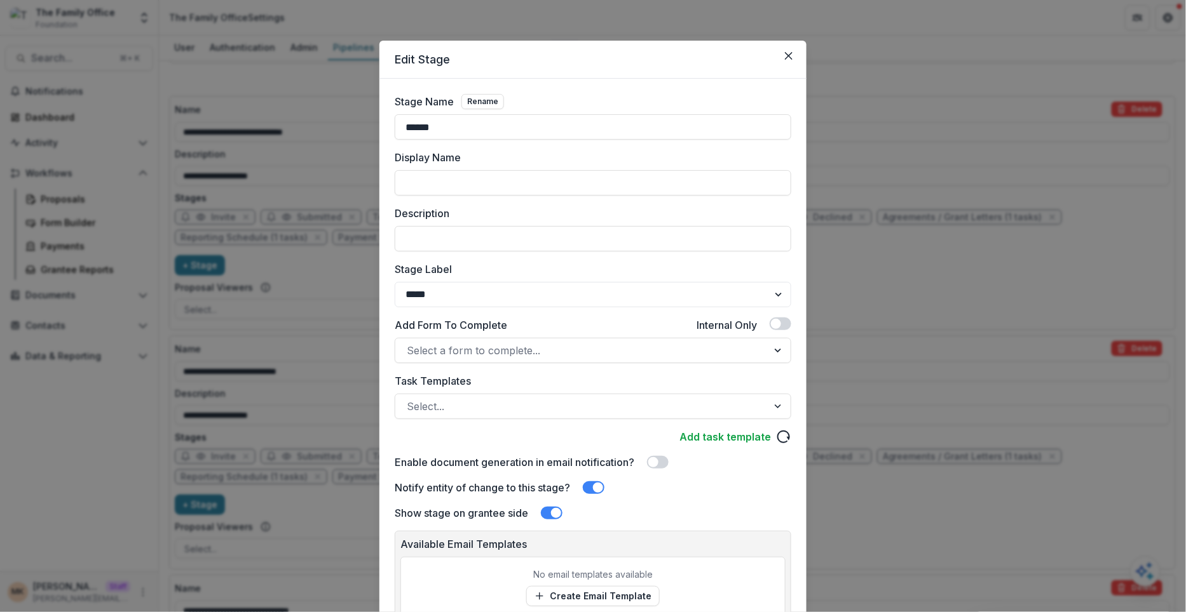
scroll to position [105, 0]
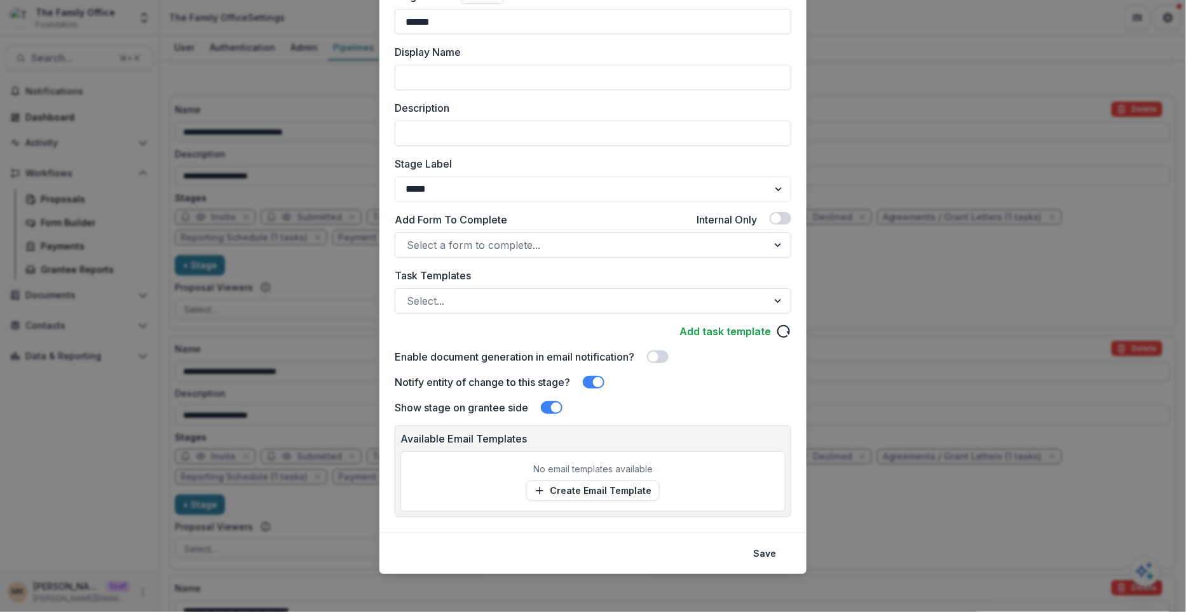
click at [308, 318] on div "Edit Stage Stage Name Rename ****** Display Name Description Stage Label ******…" at bounding box center [593, 306] width 1186 height 612
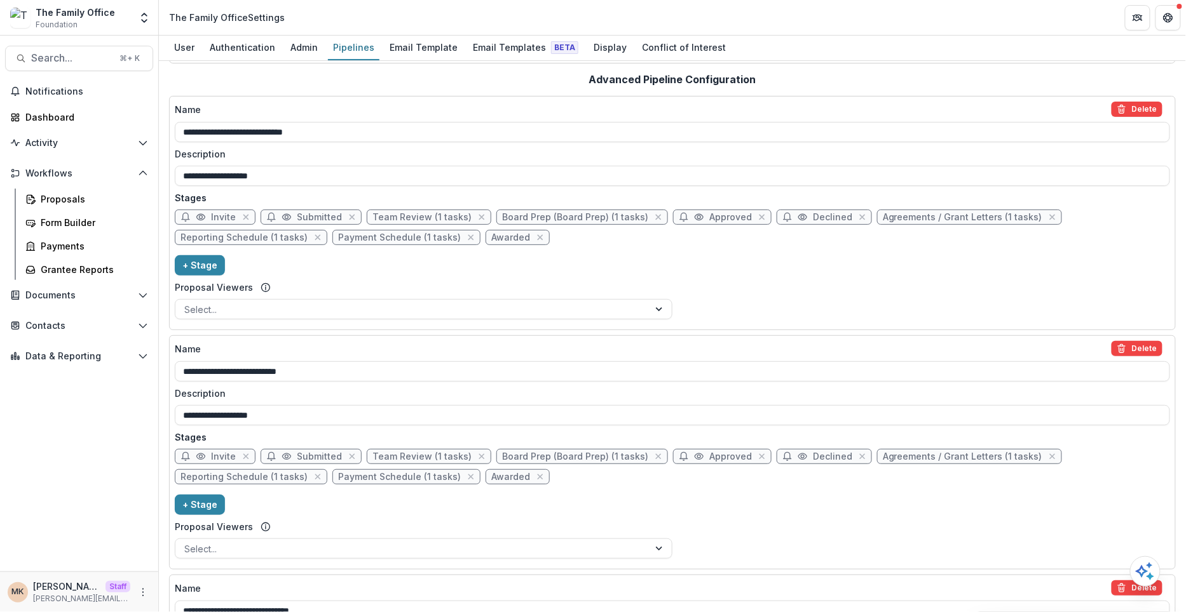
click at [208, 210] on span "Invite" at bounding box center [215, 217] width 81 height 15
click at [212, 217] on span "Invite" at bounding box center [223, 217] width 25 height 11
select select "*****"
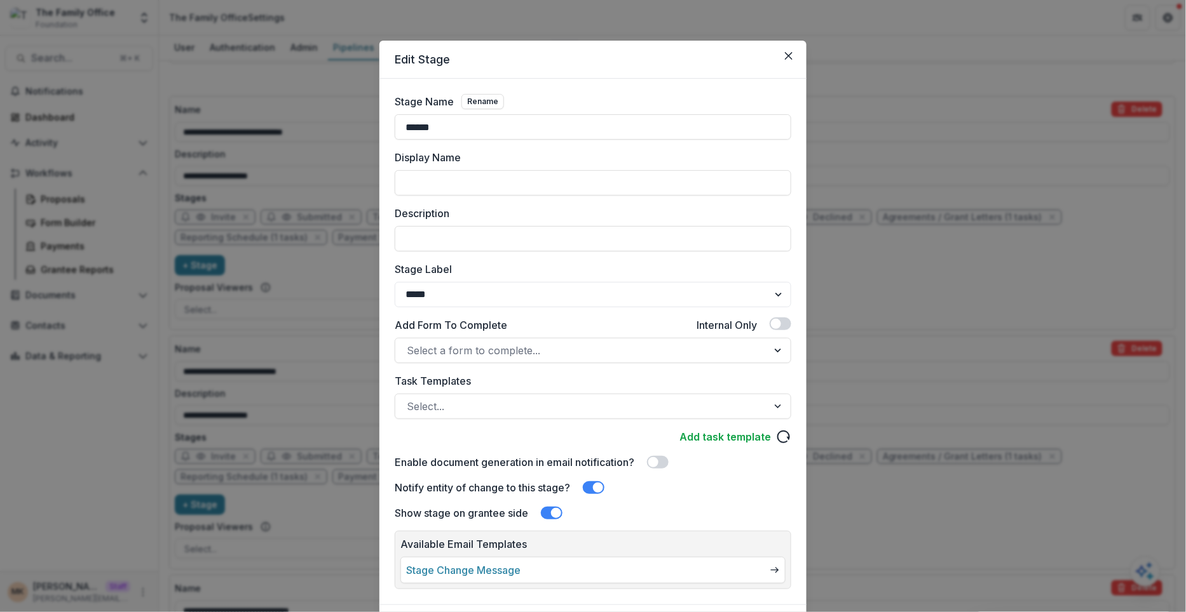
click at [456, 567] on link "Stage Change Message" at bounding box center [463, 570] width 114 height 15
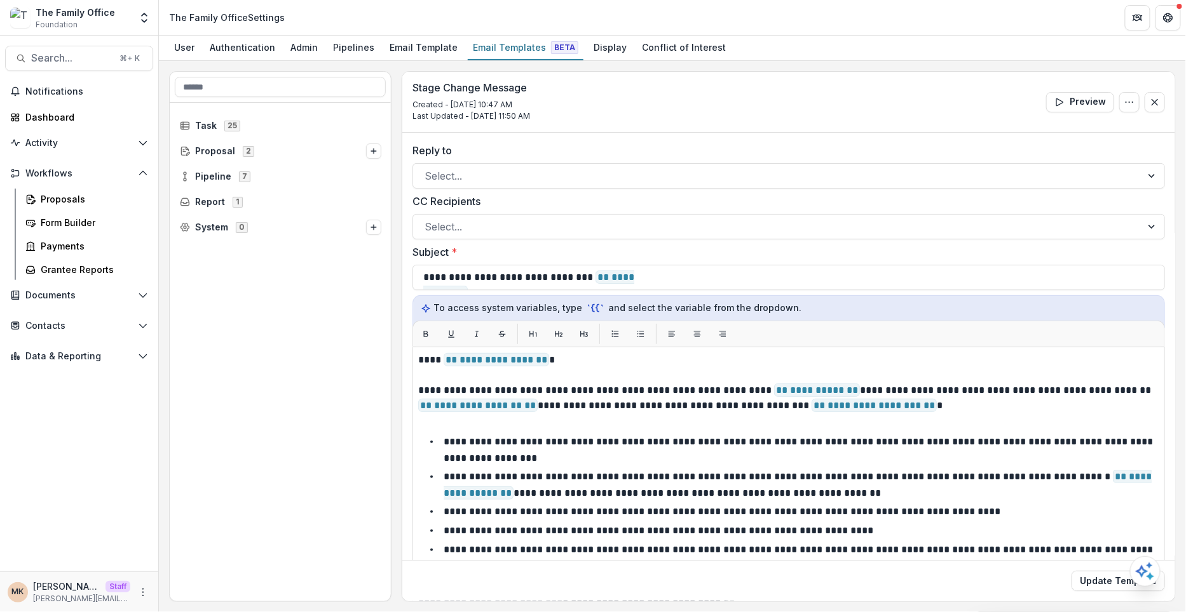
scroll to position [11, 0]
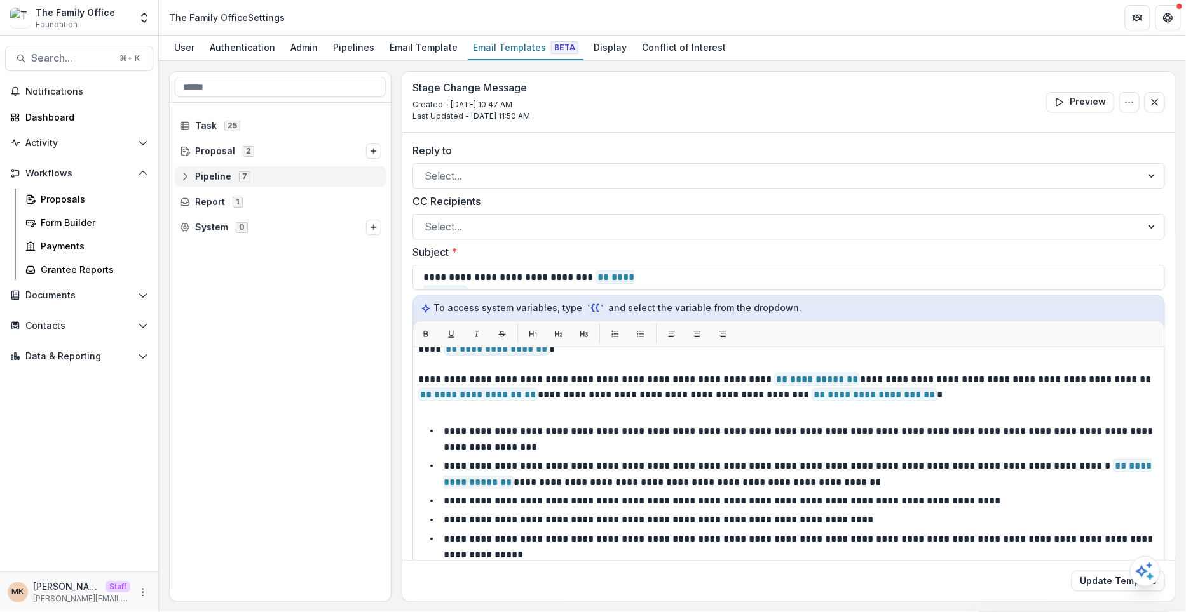
click at [188, 177] on icon at bounding box center [185, 177] width 10 height 10
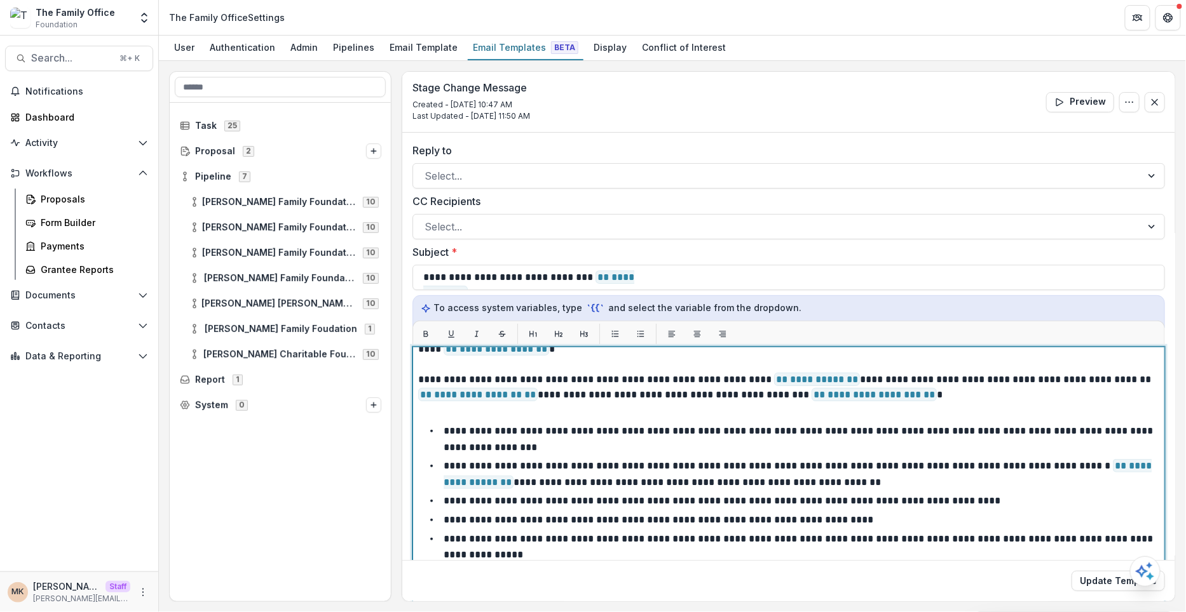
click at [510, 461] on p "**********" at bounding box center [797, 474] width 708 height 30
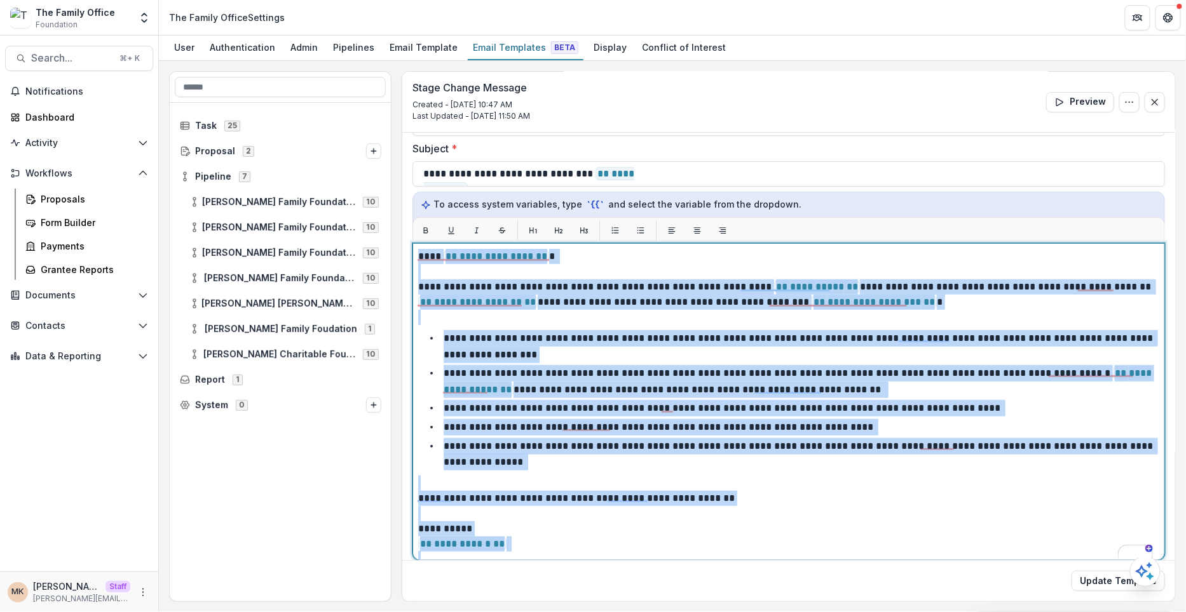
scroll to position [0, 0]
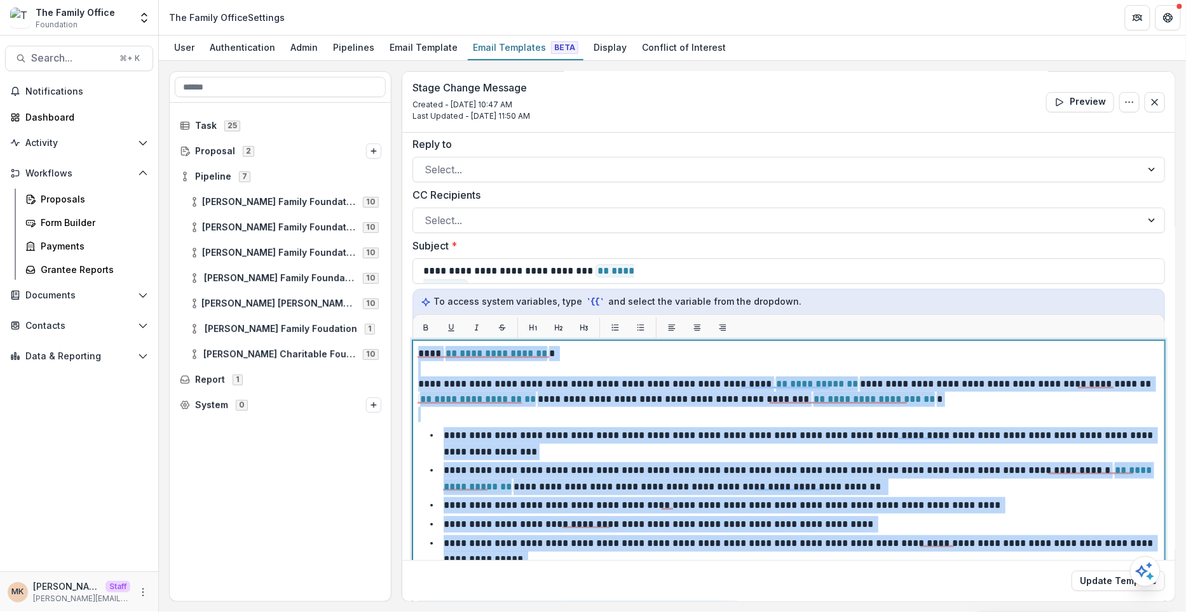
copy div "**********"
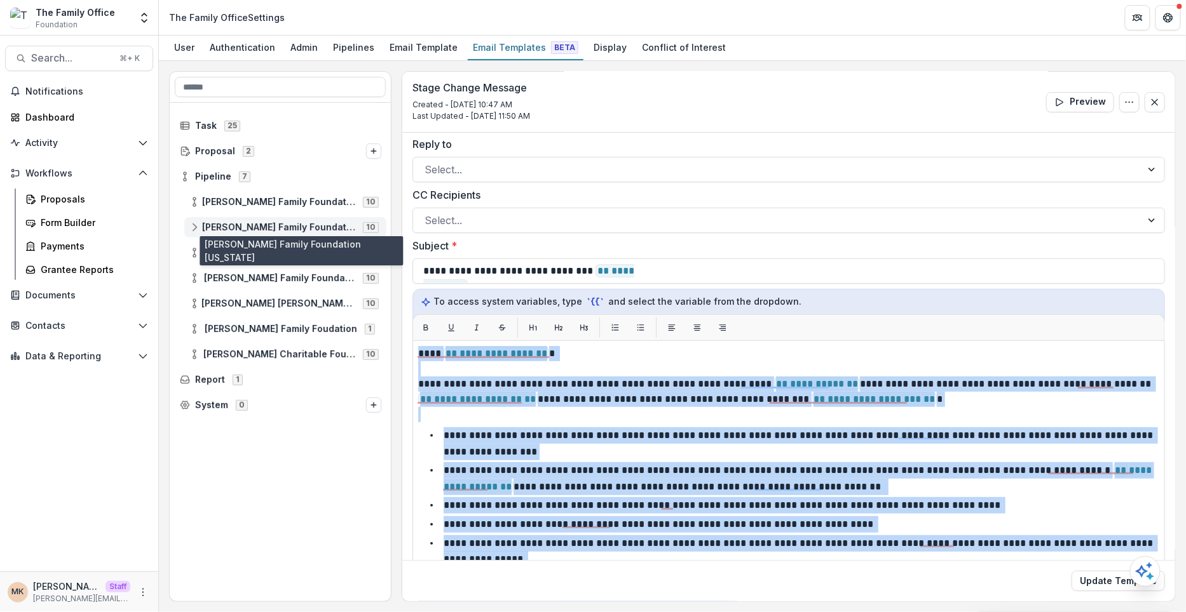
click at [275, 224] on span "Dugas Family Foundation Texas" at bounding box center [278, 227] width 153 height 11
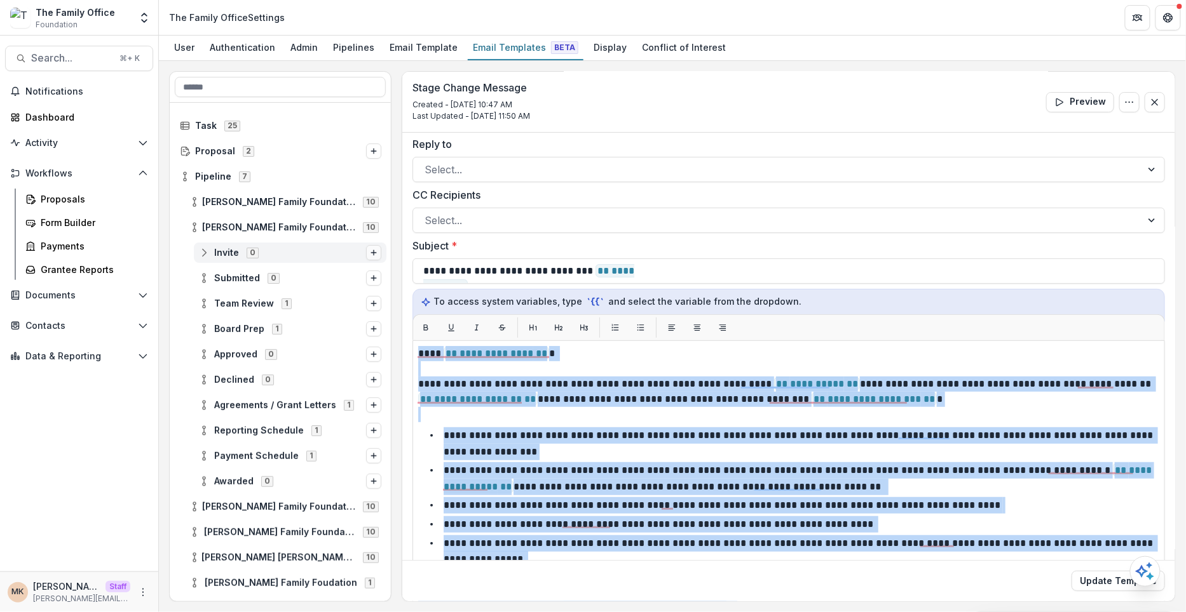
click at [370, 254] on icon "Options" at bounding box center [374, 253] width 8 height 8
click at [313, 241] on button "Stage Change Message" at bounding box center [272, 244] width 172 height 18
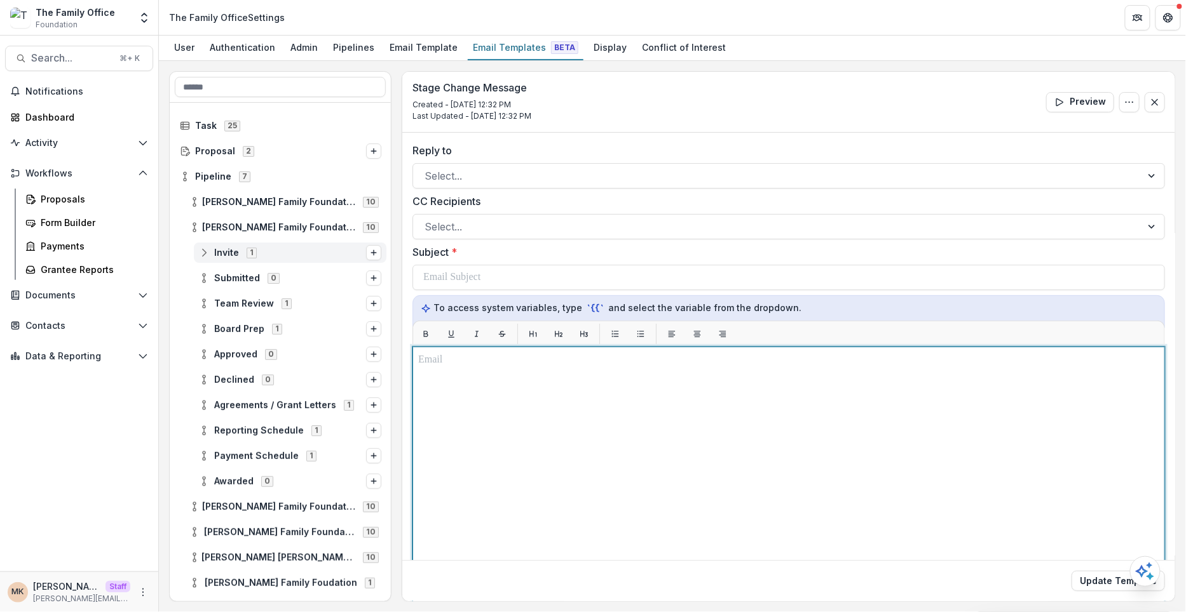
click at [497, 387] on div at bounding box center [788, 506] width 741 height 306
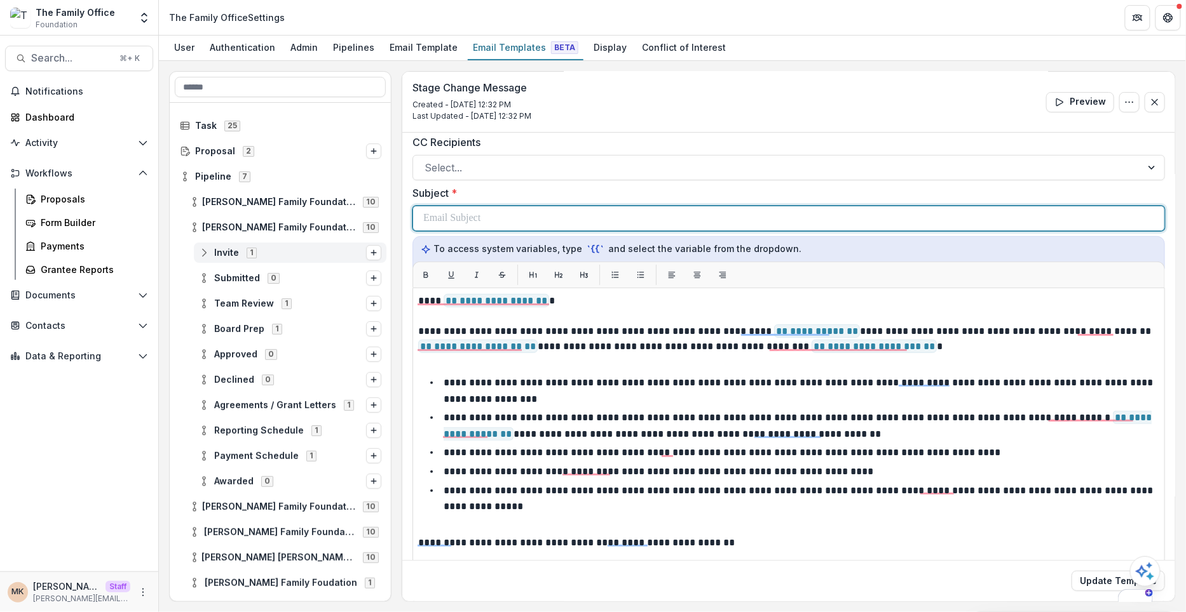
click at [480, 215] on p at bounding box center [451, 218] width 57 height 15
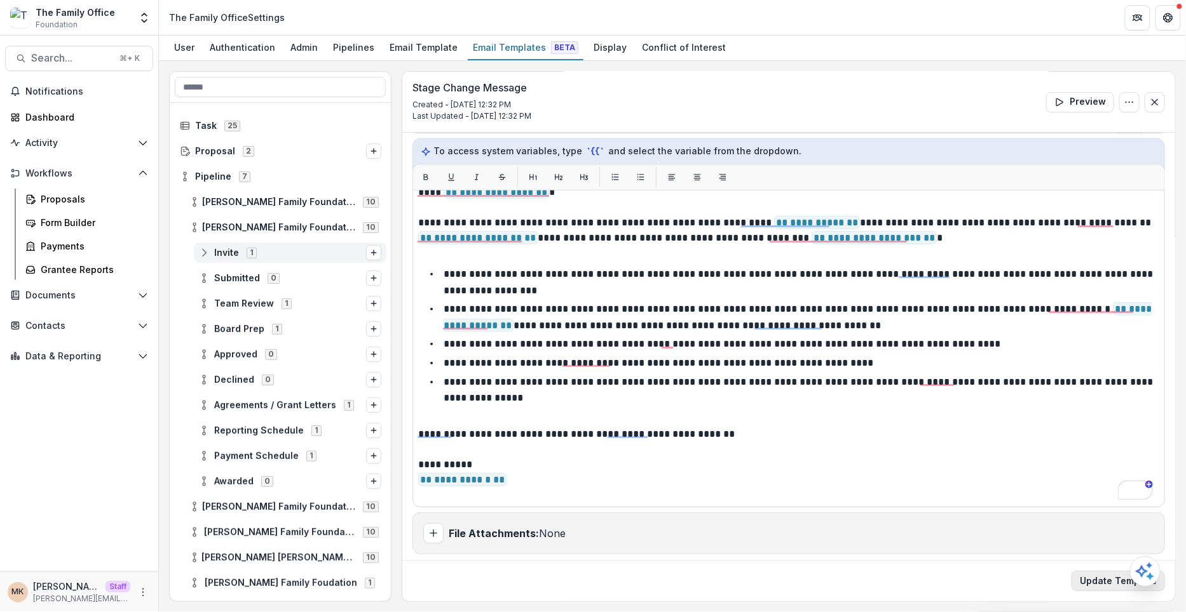
click at [1105, 579] on button "Update Template" at bounding box center [1117, 581] width 93 height 20
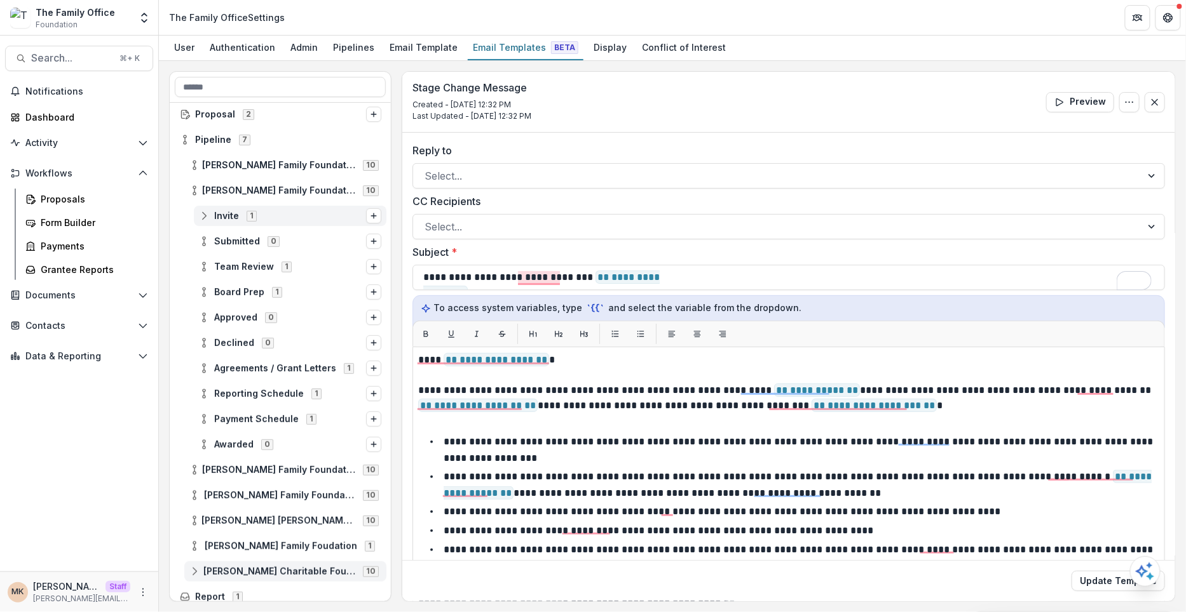
click at [245, 567] on span "Laura Goad Turner Charitable Foundation" at bounding box center [279, 572] width 152 height 11
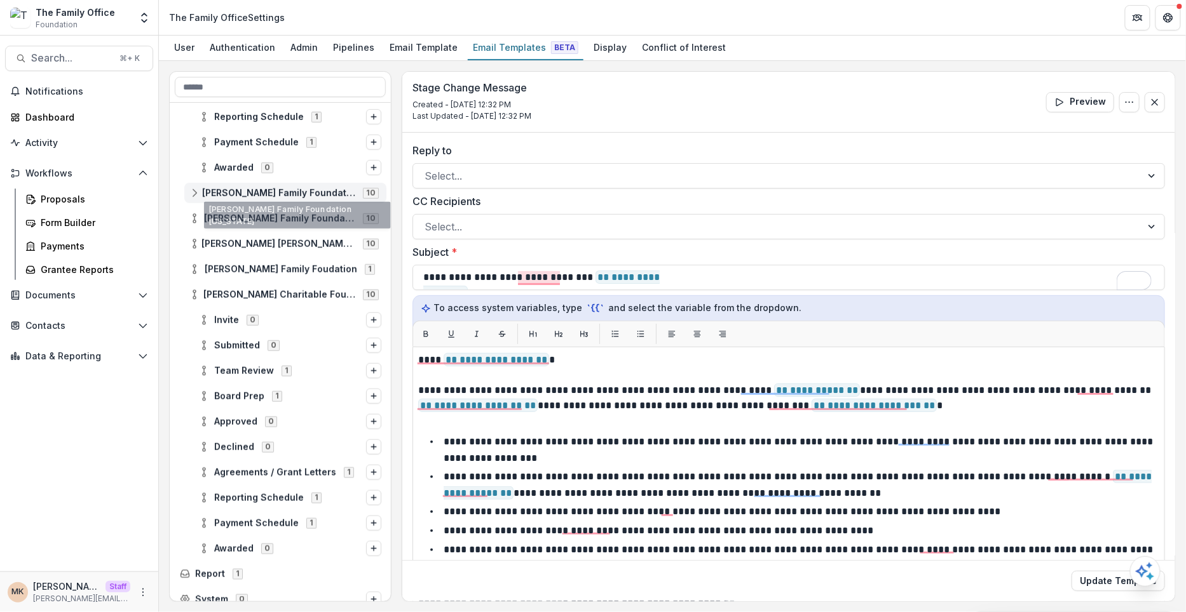
click at [280, 184] on div "Dugas Family Foundation Tennessee 10" at bounding box center [285, 193] width 202 height 20
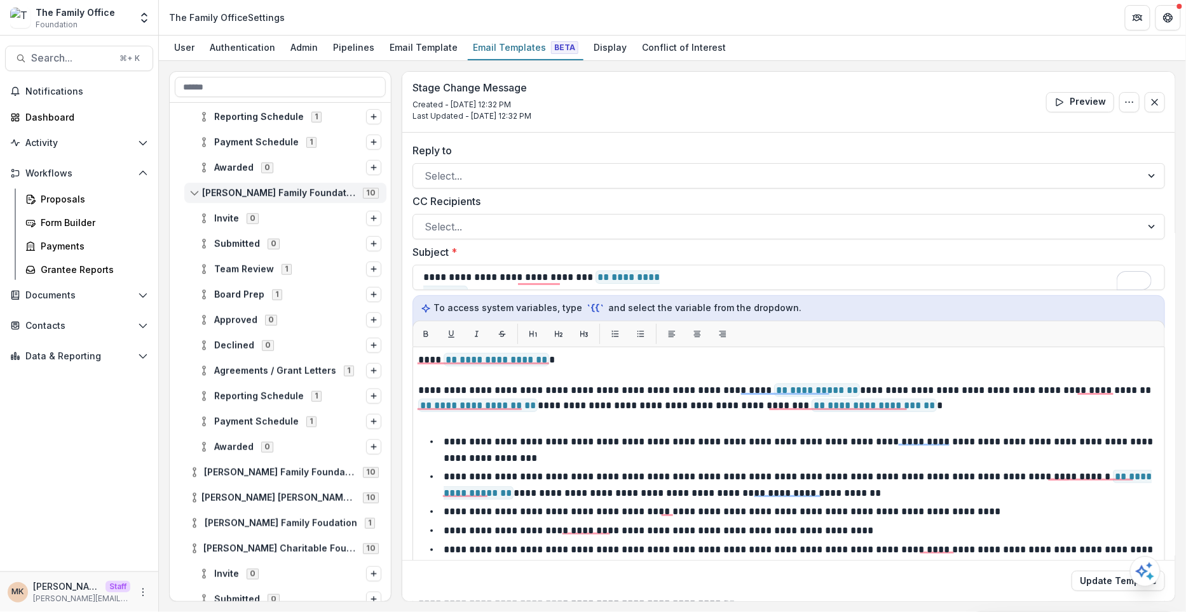
click at [280, 184] on div "Dugas Family Foundation Tennessee 10" at bounding box center [285, 193] width 202 height 20
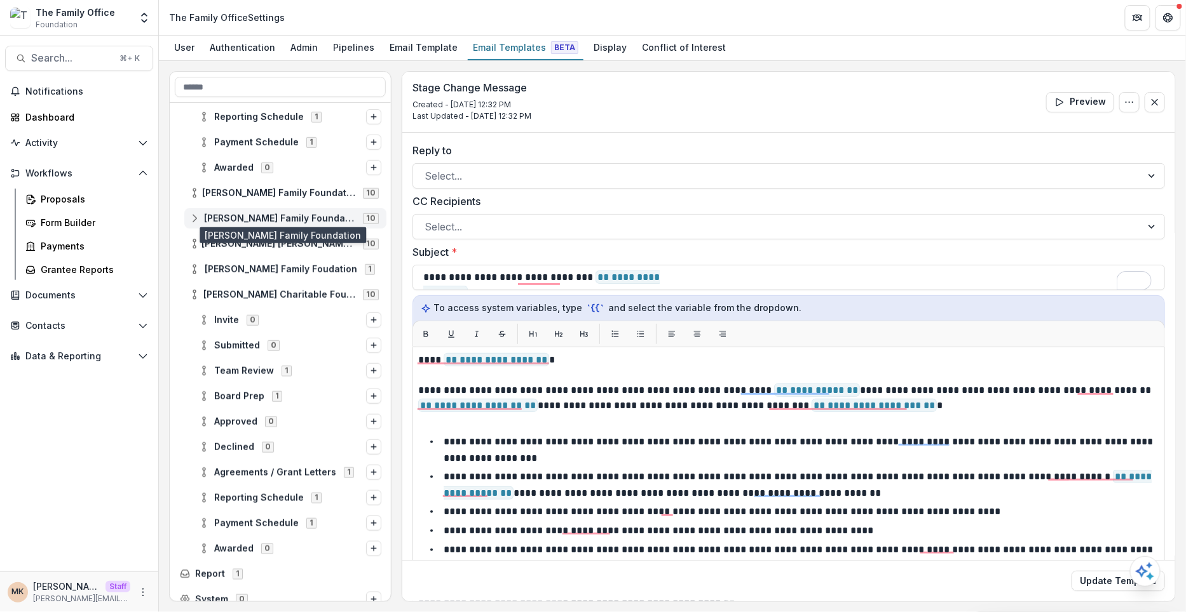
click at [280, 214] on span "Cal Turner Family Foundation" at bounding box center [279, 218] width 151 height 11
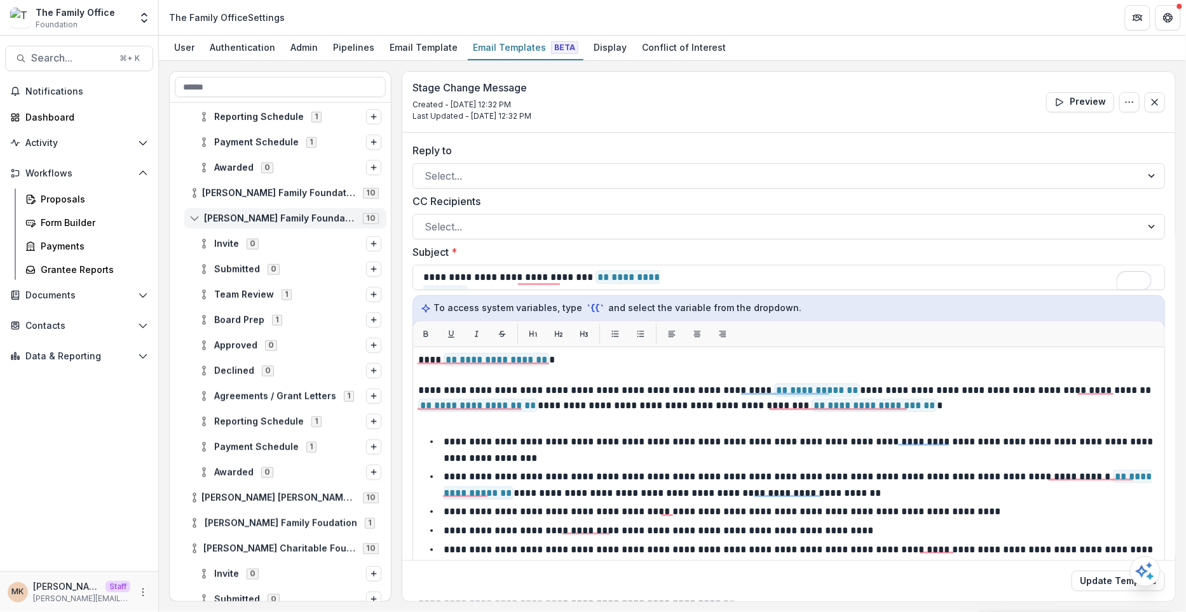
click at [280, 214] on span "Cal Turner Family Foundation" at bounding box center [279, 218] width 151 height 11
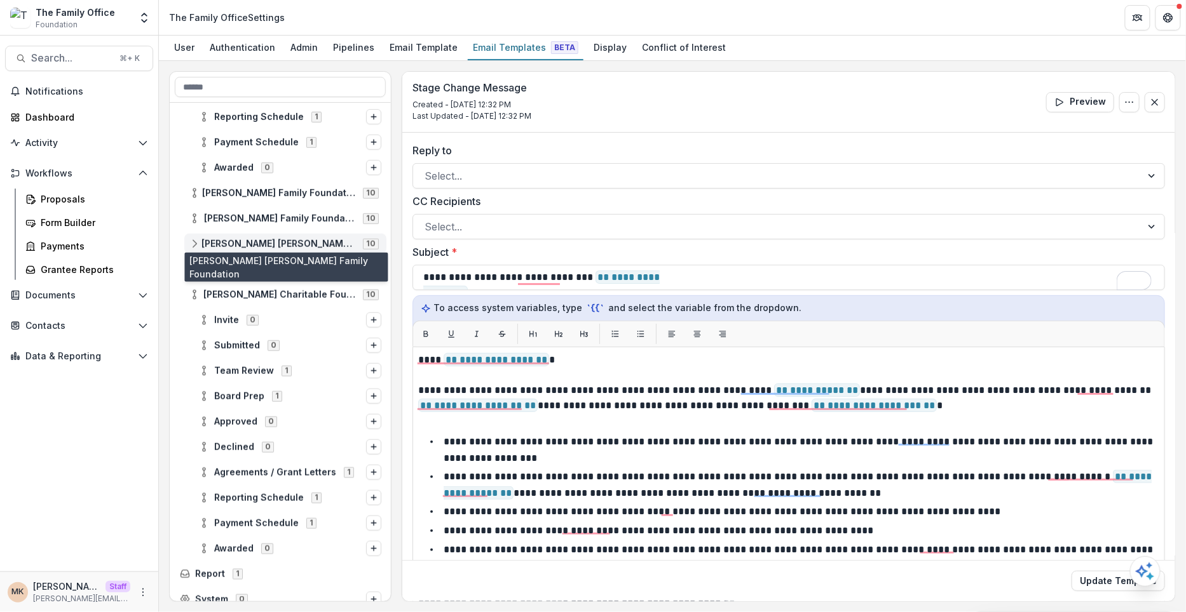
click at [278, 240] on span "James Stephen Turner Family Foundation" at bounding box center [278, 244] width 154 height 11
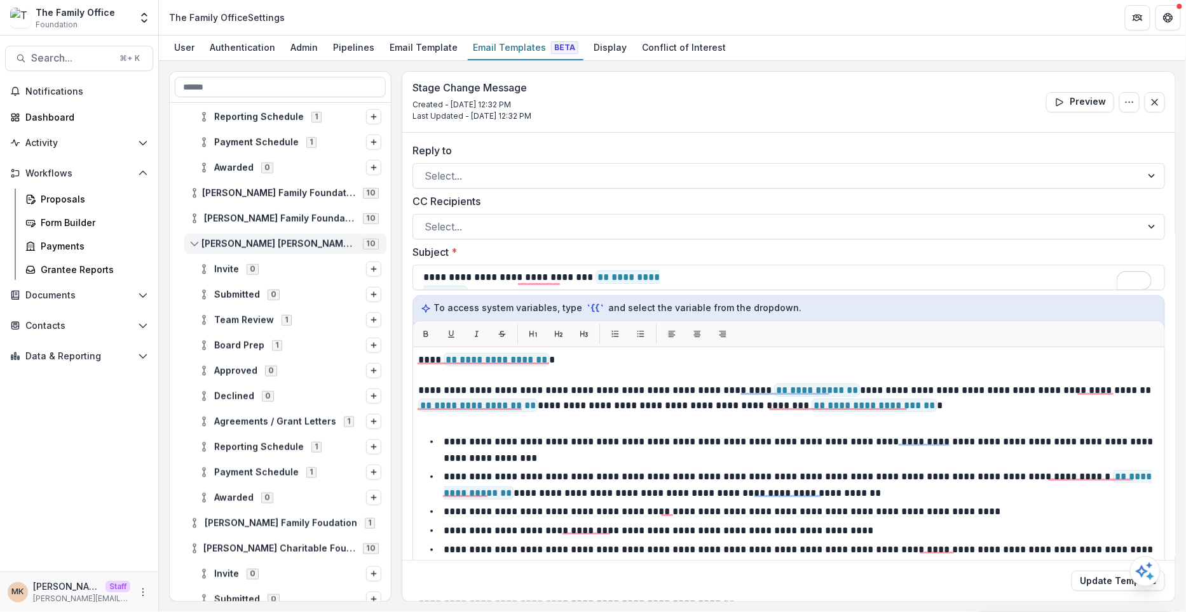
click at [278, 240] on span "James Stephen Turner Family Foundation" at bounding box center [278, 244] width 154 height 11
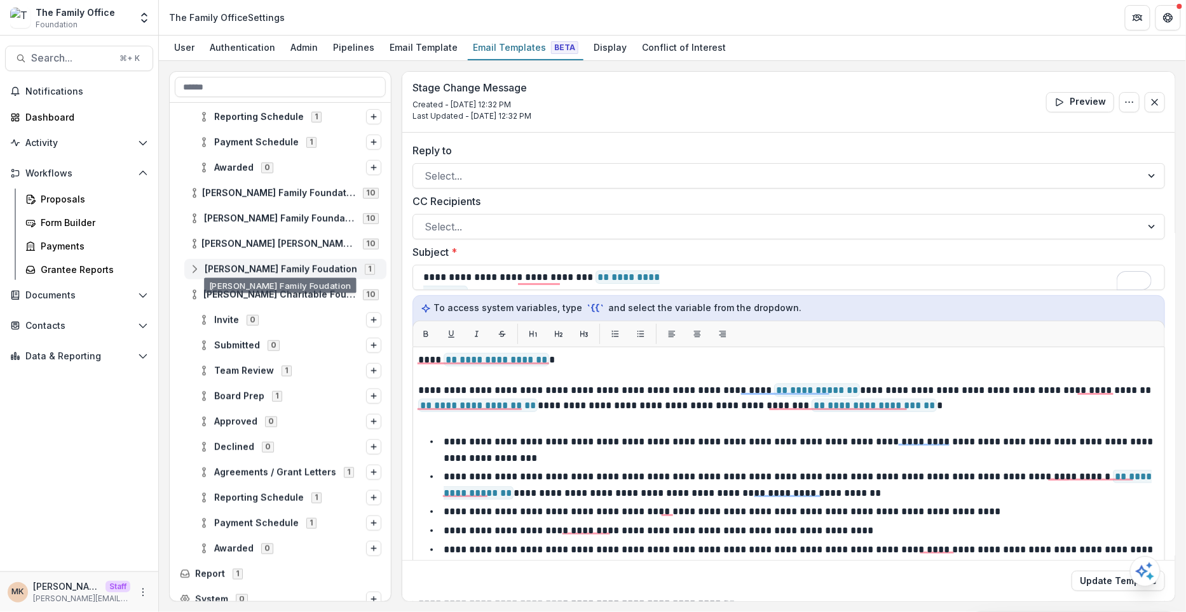
click at [276, 274] on div "Dugas Family Foudation 1" at bounding box center [285, 269] width 202 height 20
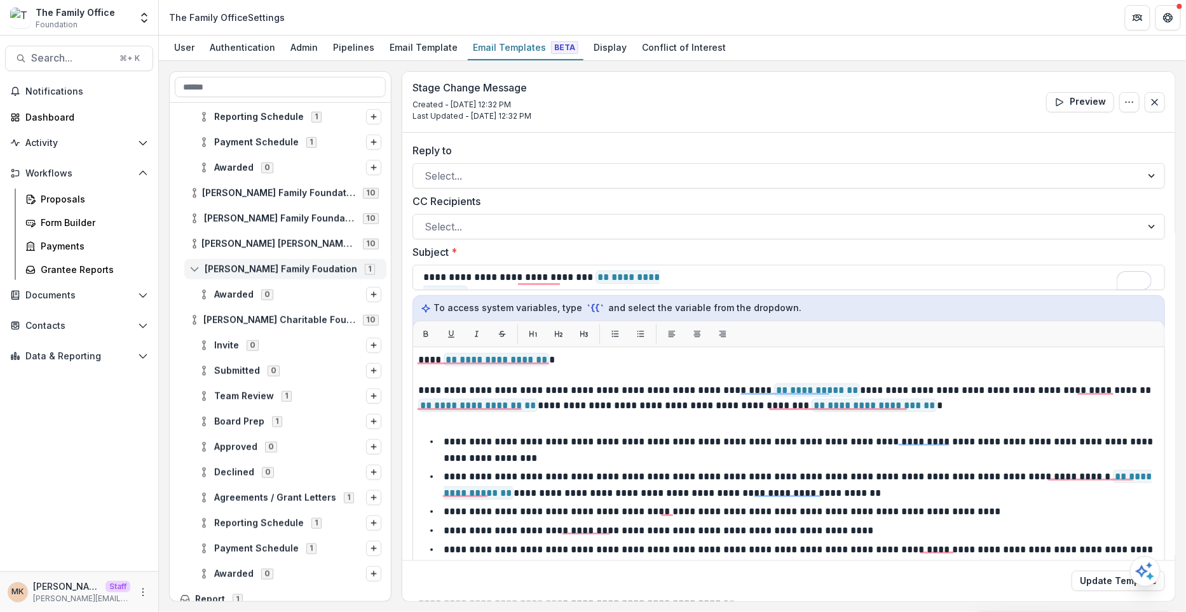
click at [276, 274] on div "Dugas Family Foudation 1" at bounding box center [285, 269] width 202 height 20
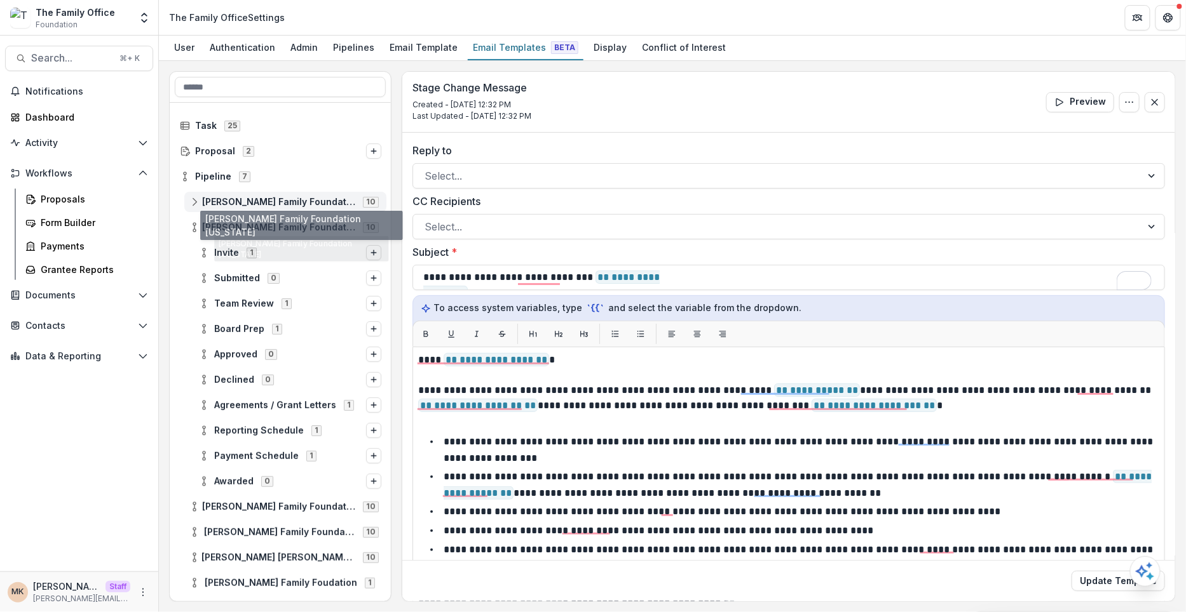
click at [269, 192] on div "Dugas Family Foundation Florida 10" at bounding box center [285, 202] width 202 height 20
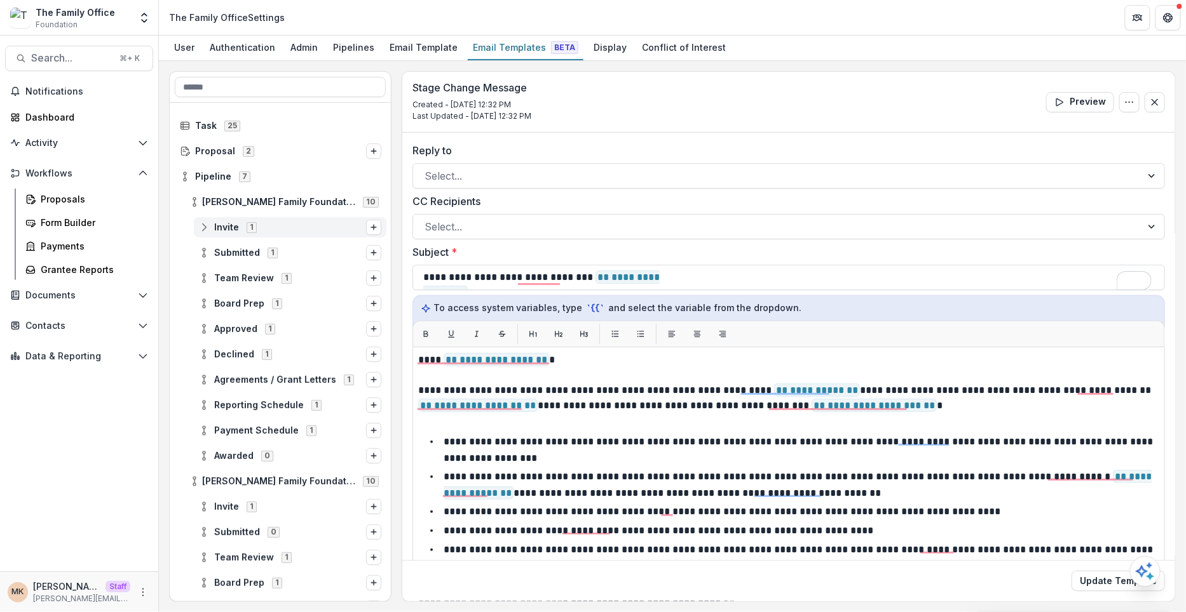
click at [271, 222] on span "Invite 1" at bounding box center [282, 227] width 167 height 11
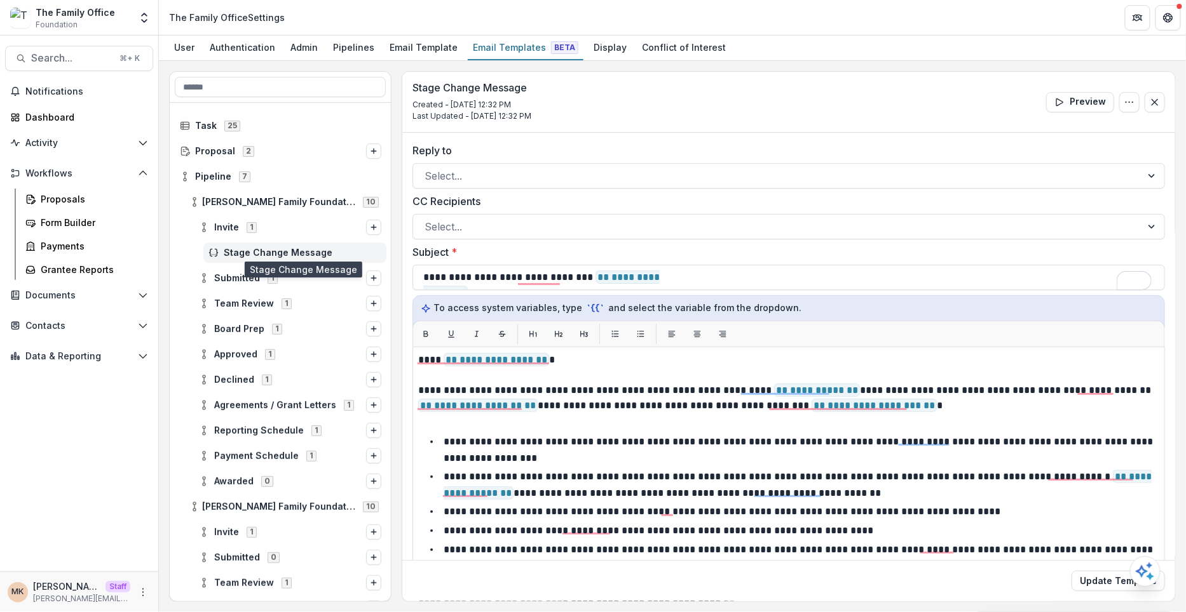
click at [275, 255] on span "Stage Change Message" at bounding box center [303, 253] width 158 height 11
click at [278, 287] on div "Submitted 1" at bounding box center [281, 278] width 222 height 25
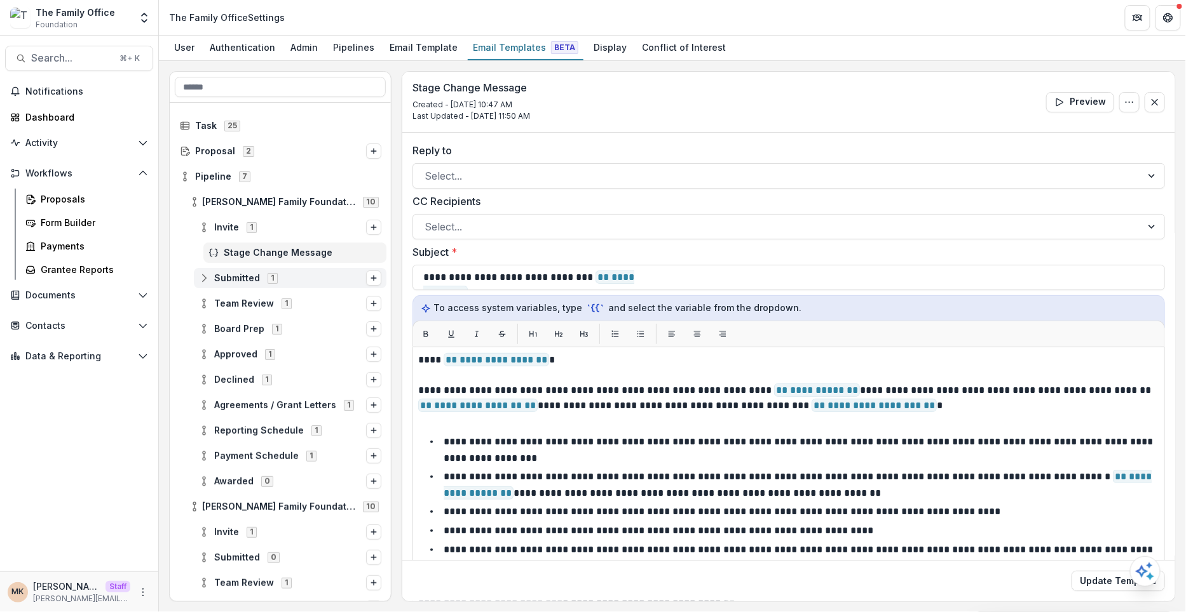
click at [281, 280] on span "Submitted 1" at bounding box center [282, 278] width 167 height 11
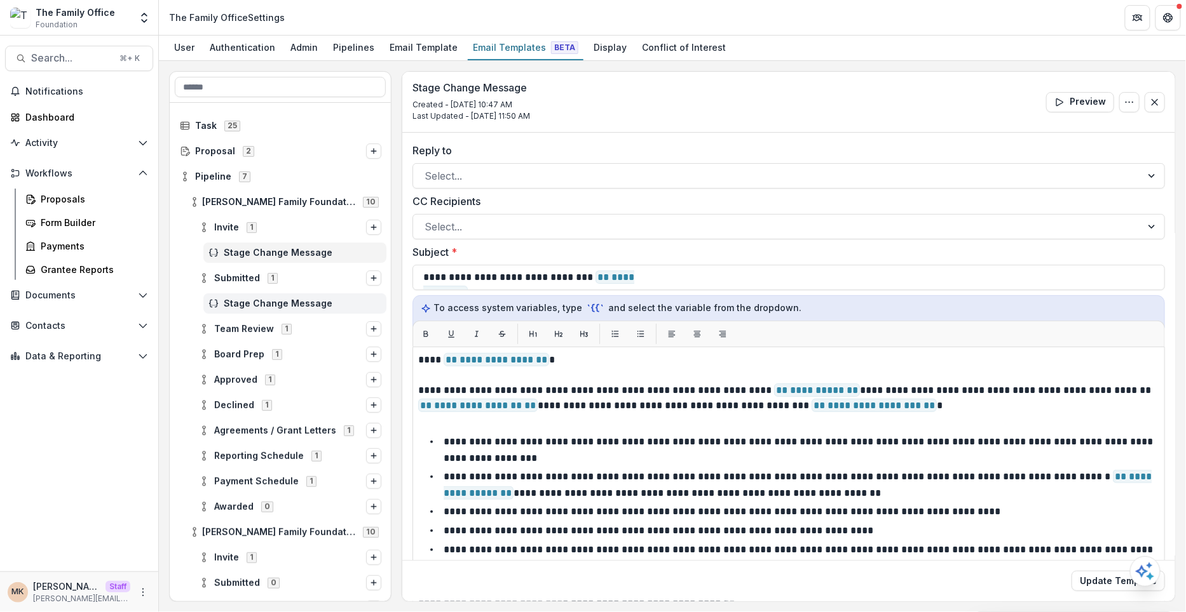
click at [302, 299] on span "Stage Change Message" at bounding box center [303, 304] width 158 height 11
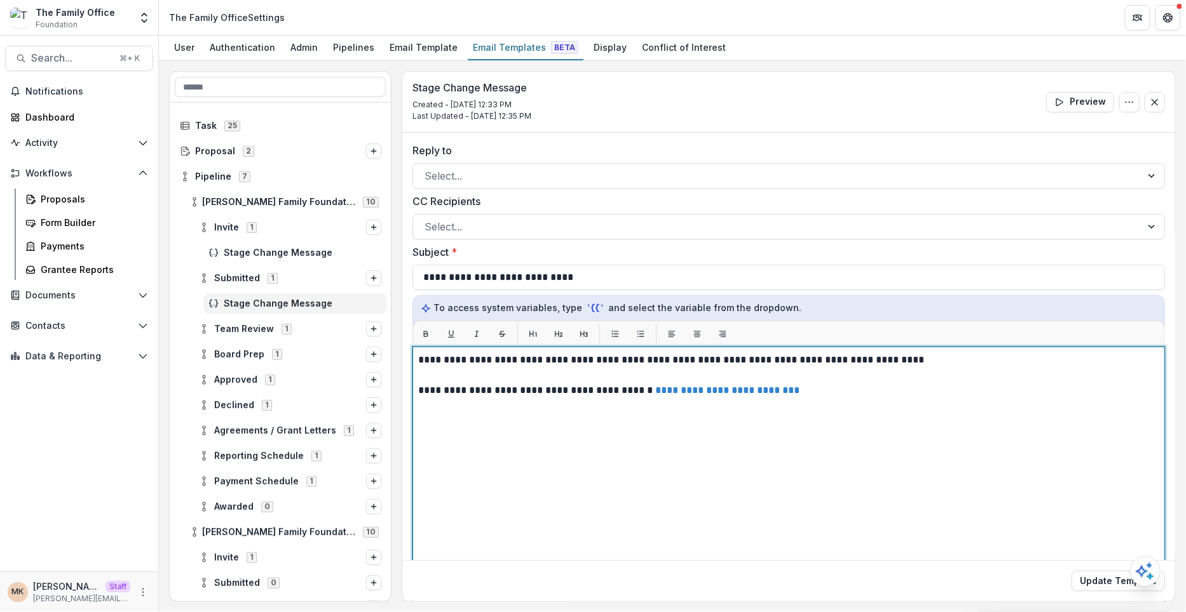
click at [806, 400] on div "**********" at bounding box center [788, 506] width 741 height 306
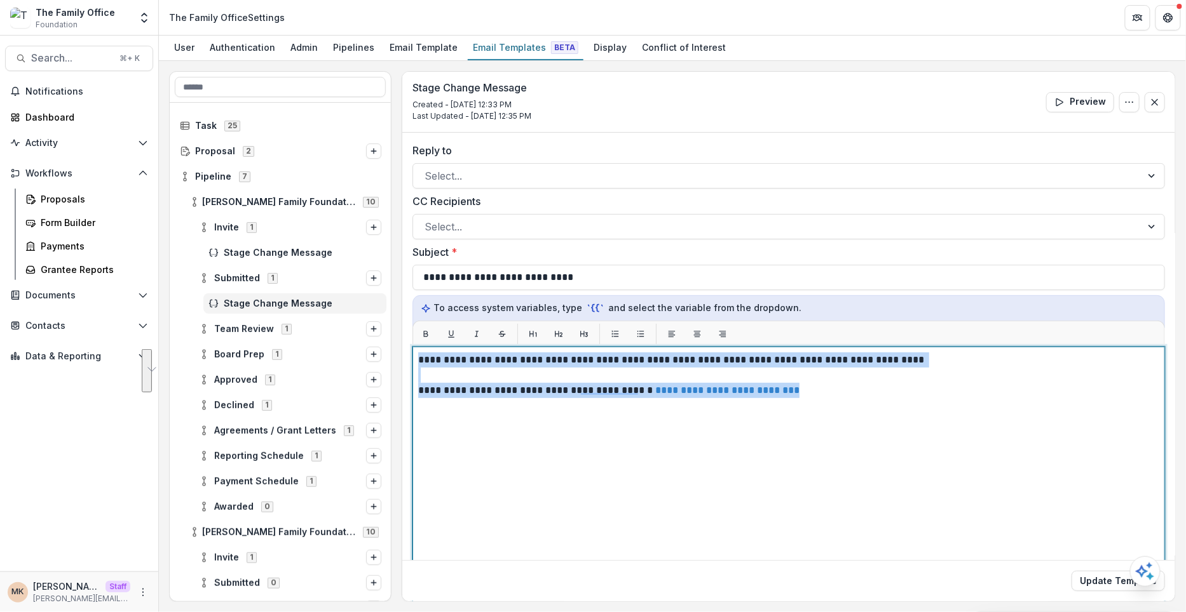
copy div "**********"
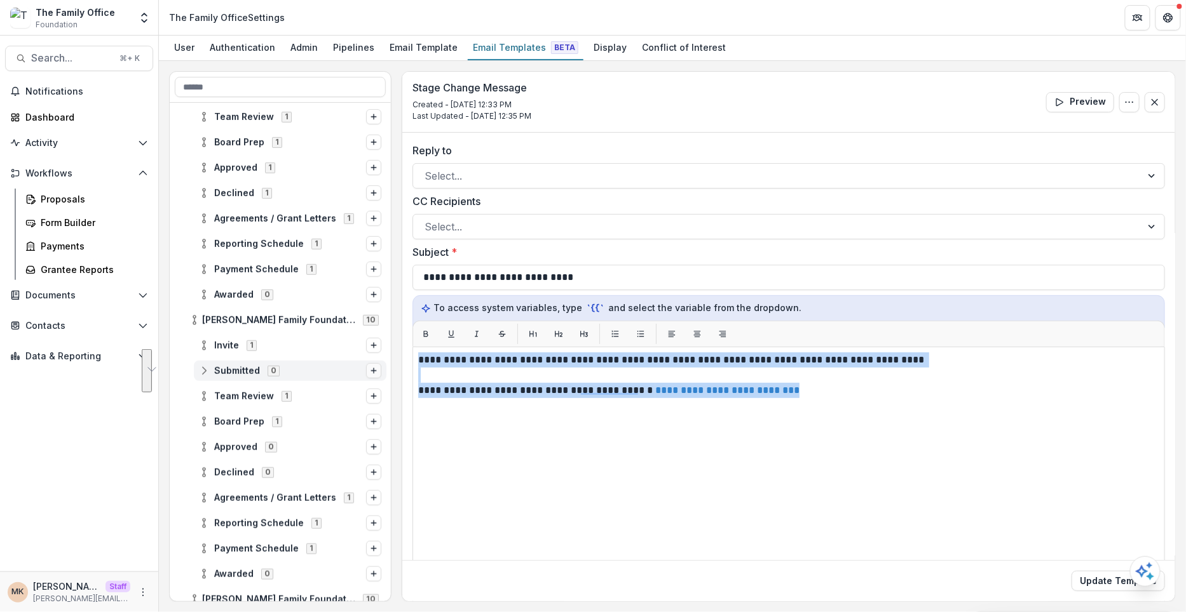
click at [371, 371] on line "Options" at bounding box center [373, 371] width 5 height 0
click at [313, 356] on button "Stage Change Message" at bounding box center [272, 362] width 172 height 18
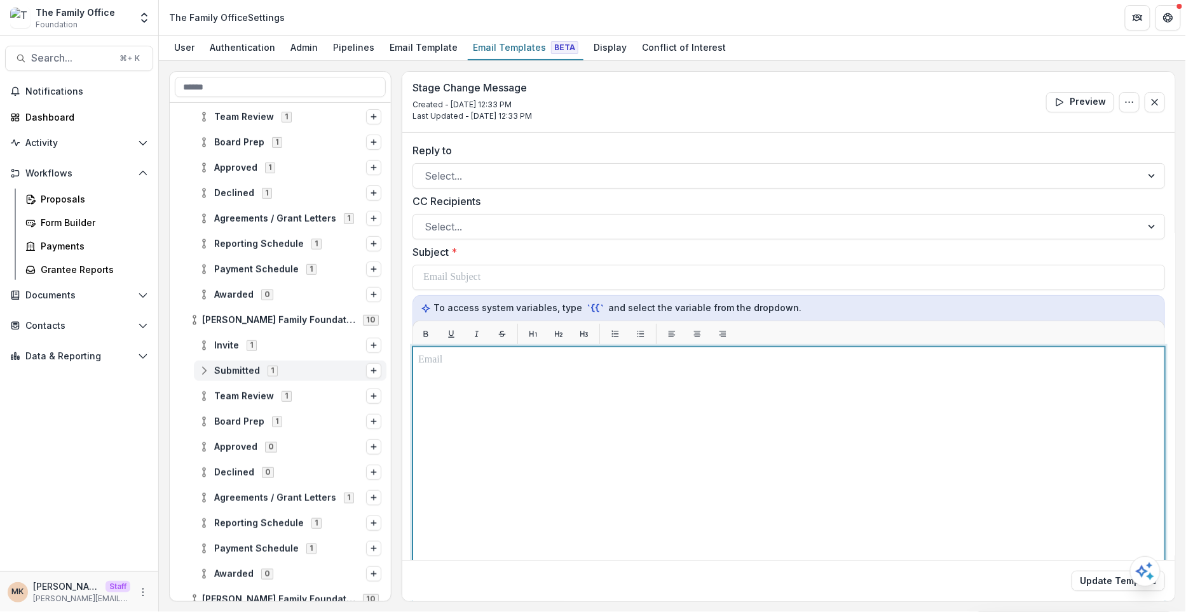
click at [496, 370] on div at bounding box center [788, 506] width 741 height 306
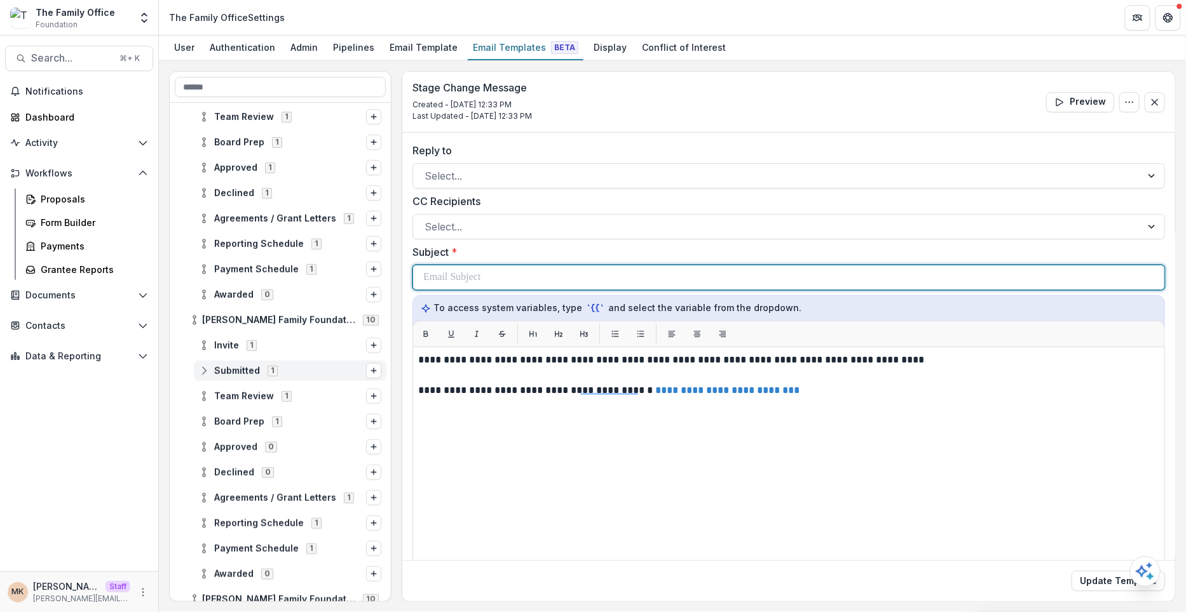
click at [461, 273] on p at bounding box center [451, 277] width 57 height 15
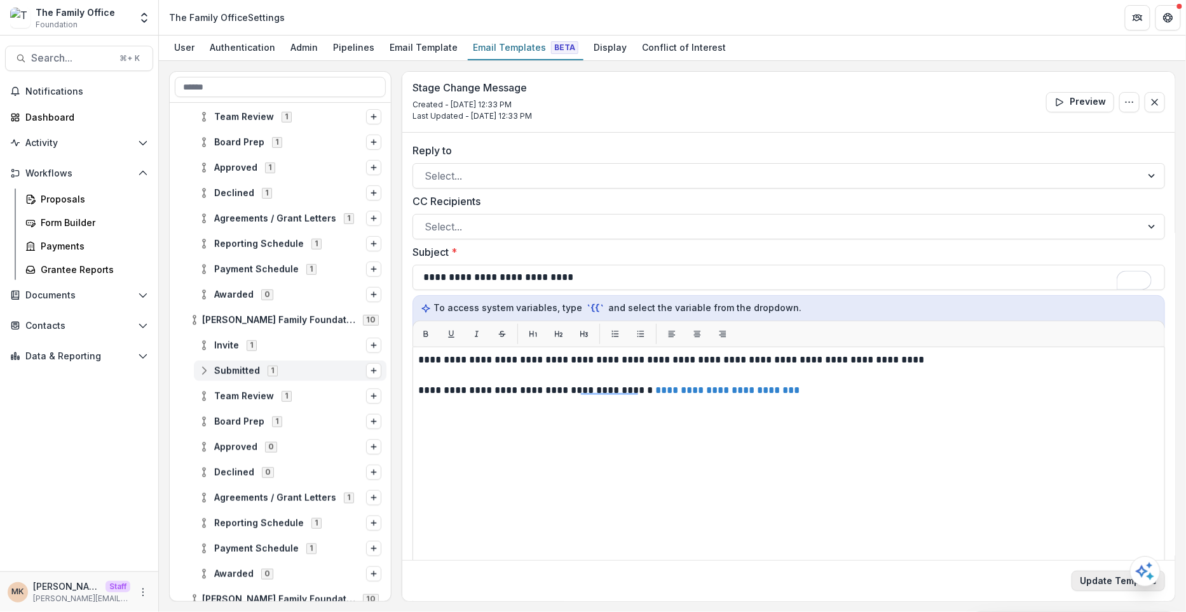
click at [1095, 583] on button "Update Template" at bounding box center [1117, 581] width 93 height 20
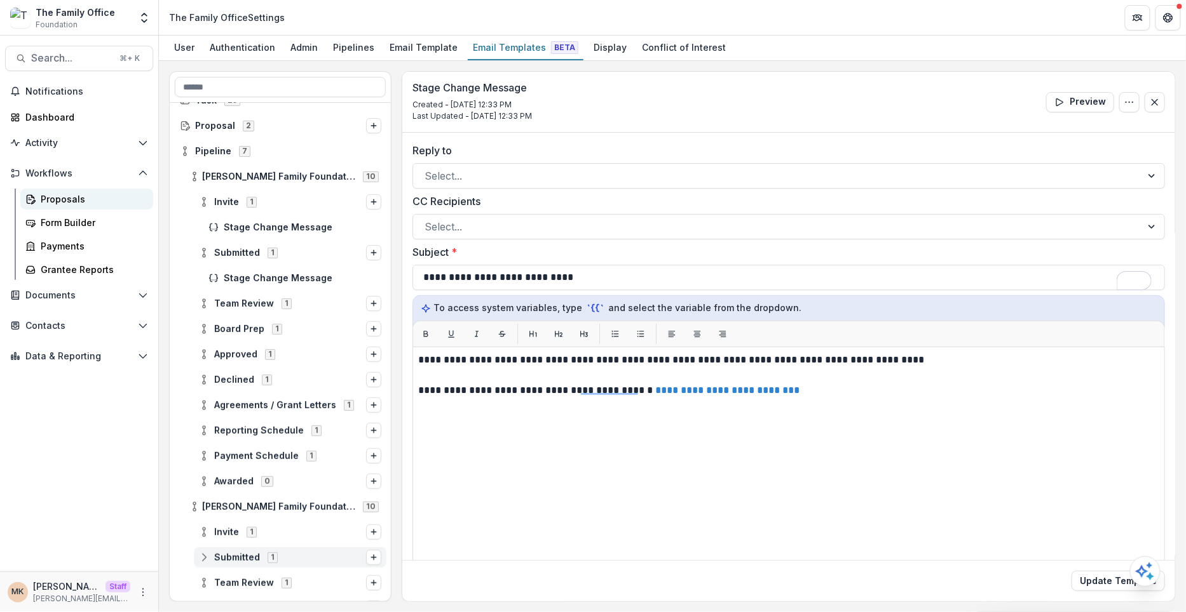
click at [82, 198] on div "Proposals" at bounding box center [92, 199] width 102 height 13
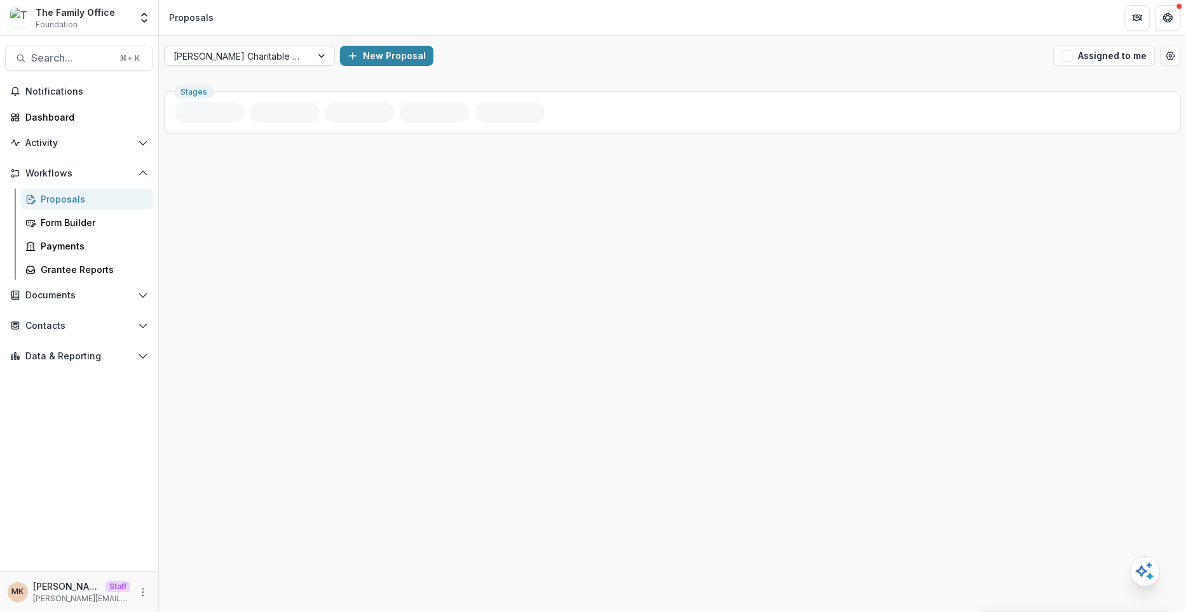
click at [296, 55] on div at bounding box center [237, 56] width 129 height 16
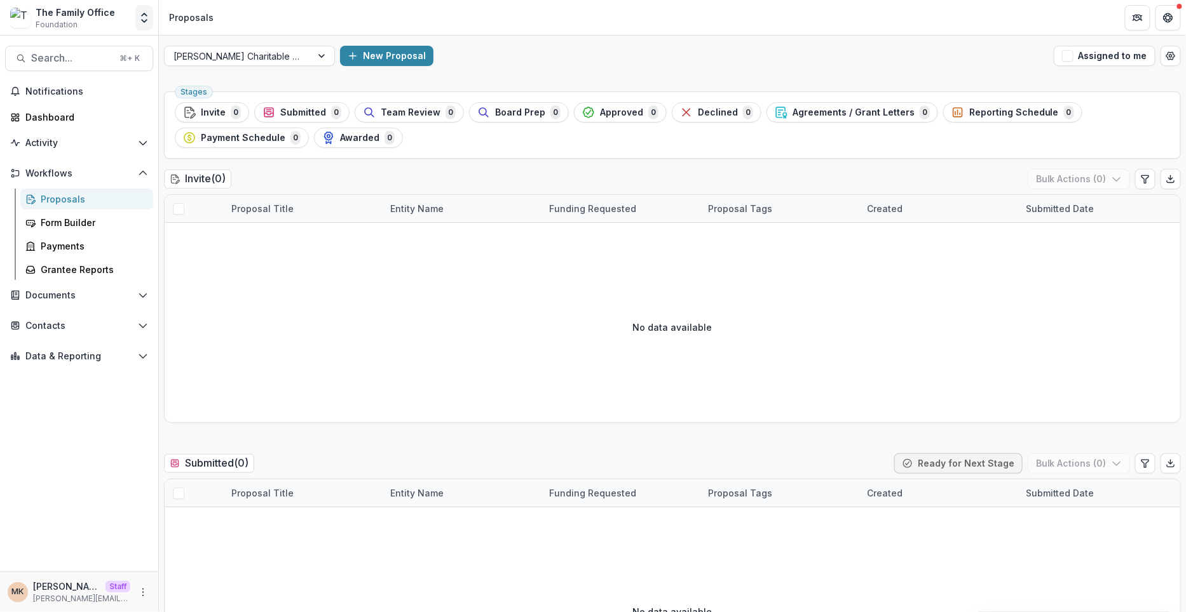
click at [140, 8] on button "Open entity switcher" at bounding box center [144, 17] width 18 height 25
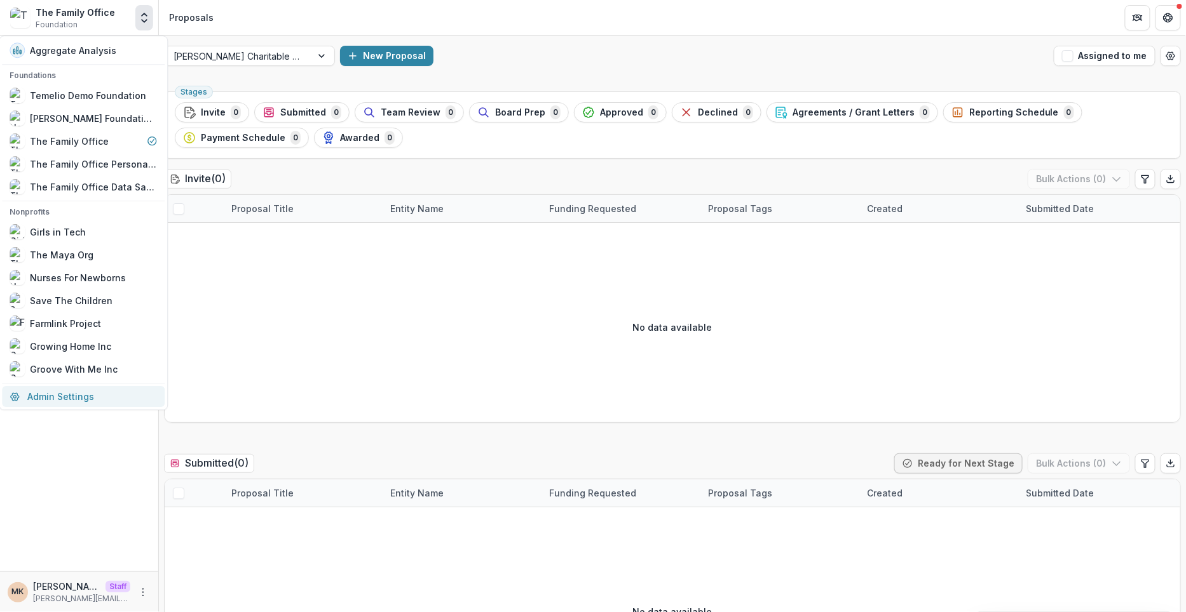
click at [72, 395] on link "Admin Settings" at bounding box center [83, 396] width 163 height 21
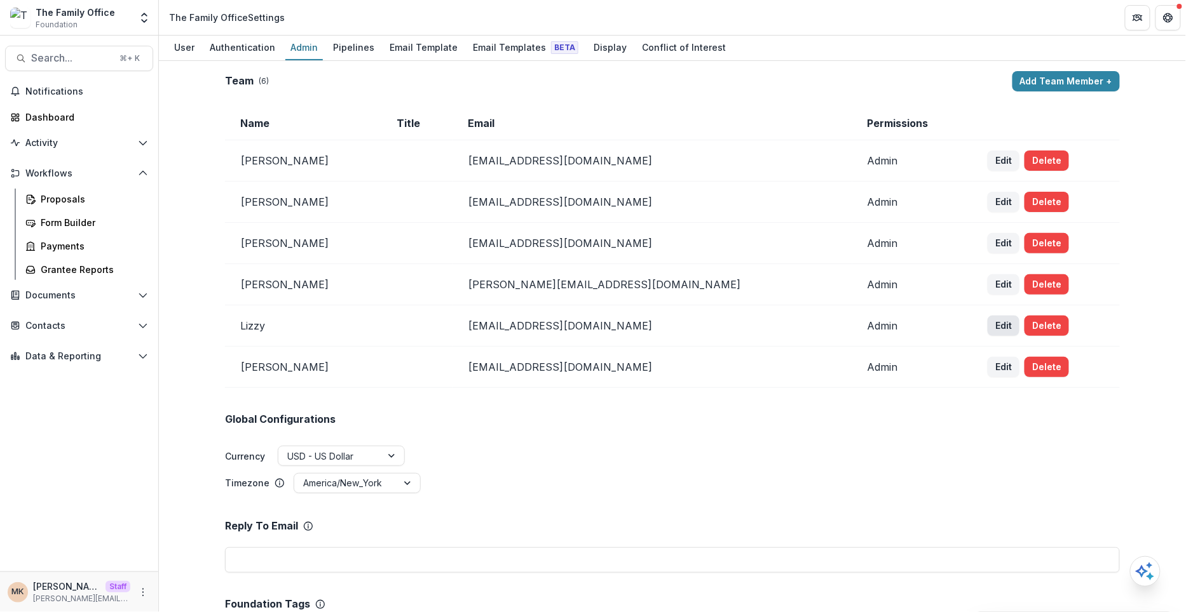
click at [987, 327] on button "Edit" at bounding box center [1003, 326] width 32 height 20
select select "*****"
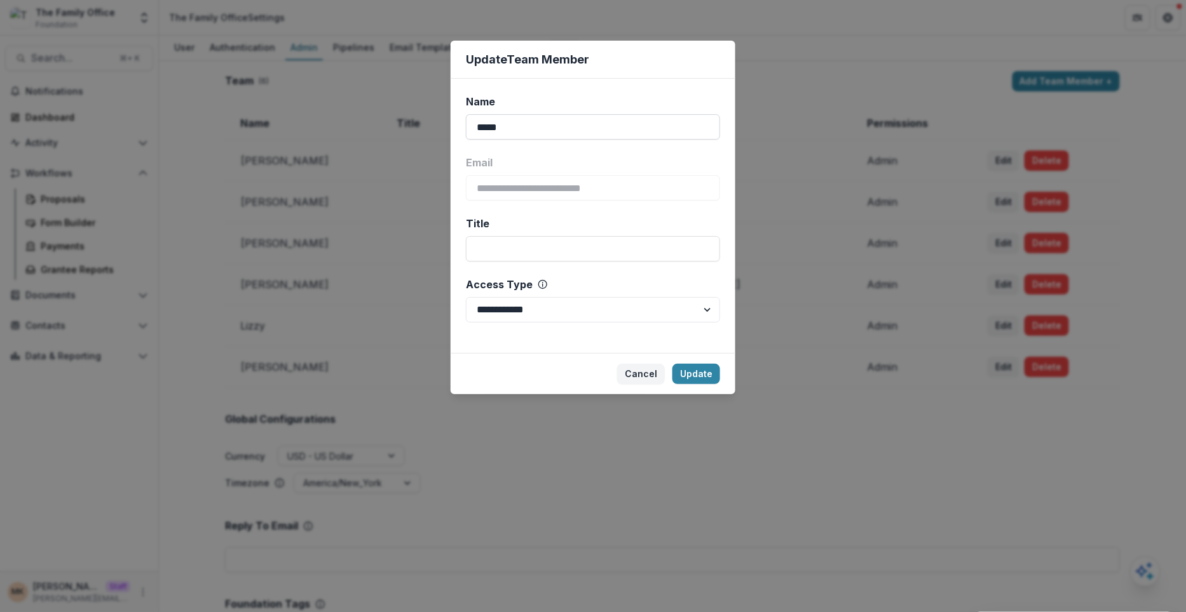
click at [549, 135] on input "*****" at bounding box center [593, 126] width 254 height 25
type input "**********"
click at [691, 377] on button "Update" at bounding box center [696, 374] width 48 height 20
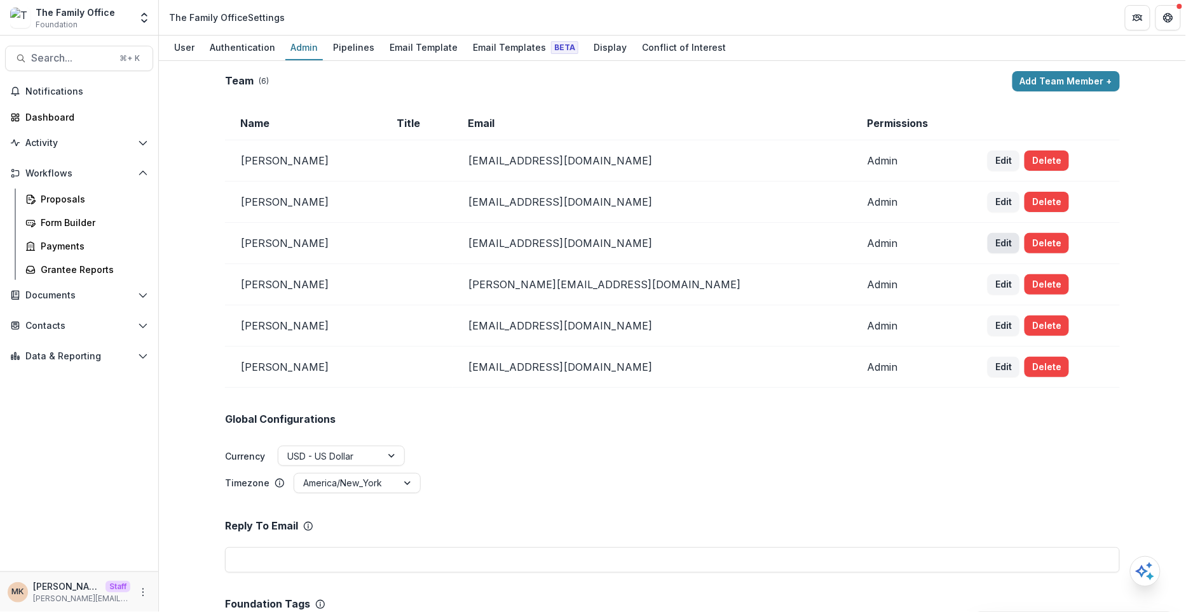
click at [987, 236] on button "Edit" at bounding box center [1003, 243] width 32 height 20
select select "*****"
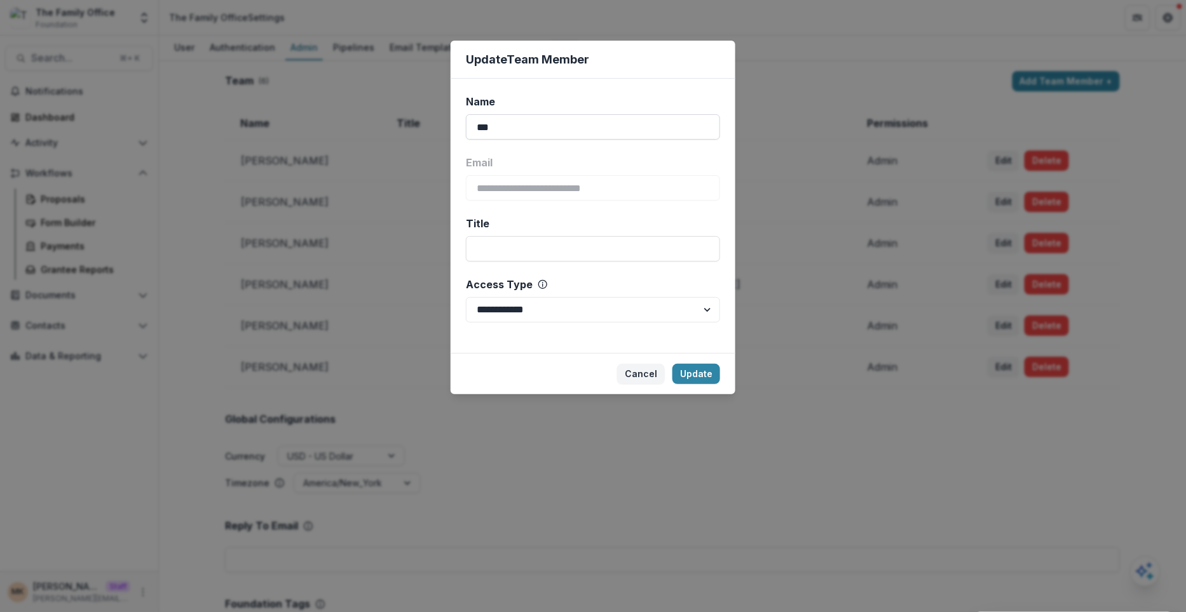
click at [566, 131] on input "***" at bounding box center [593, 126] width 254 height 25
type input "**********"
click at [699, 369] on button "Update" at bounding box center [696, 374] width 48 height 20
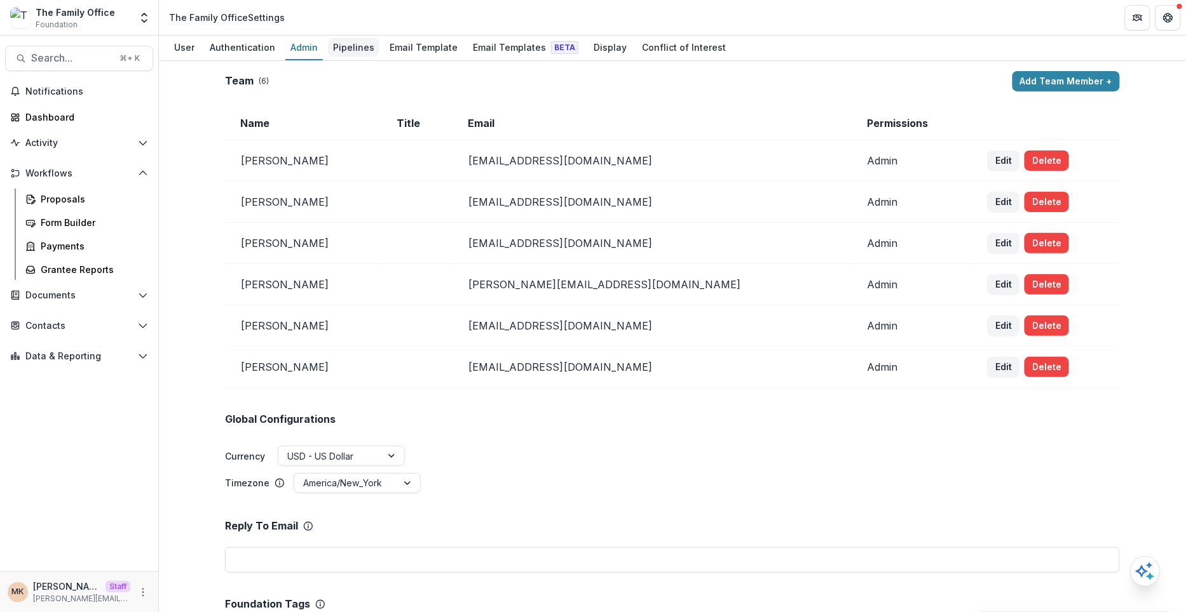
click at [343, 48] on div "Pipelines" at bounding box center [353, 47] width 51 height 18
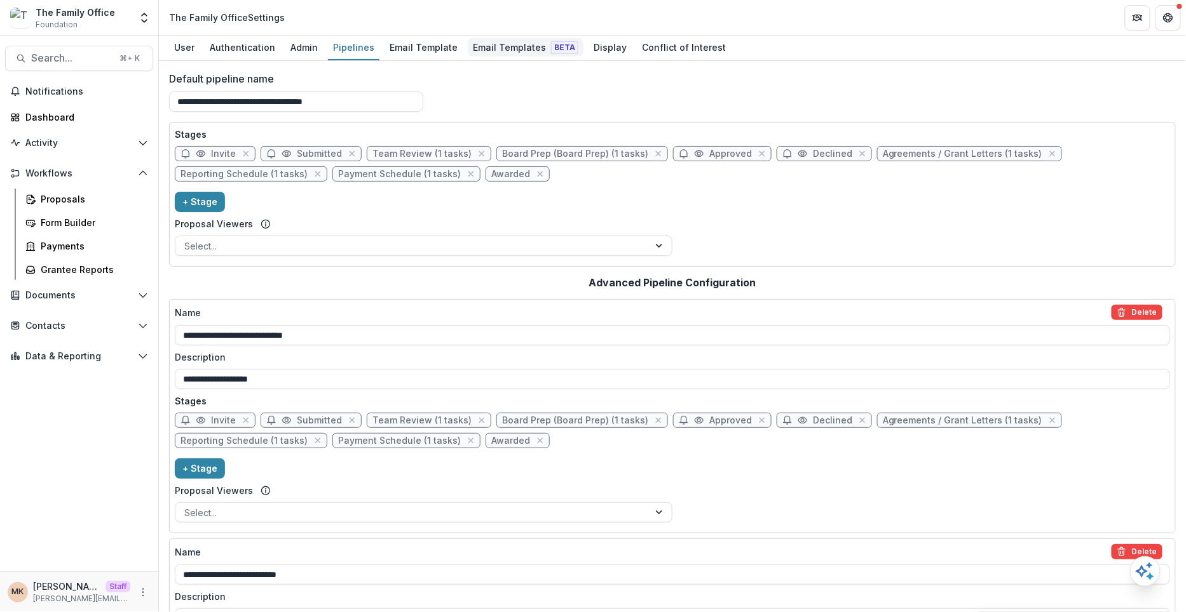
click at [515, 46] on div "Email Templates Beta" at bounding box center [526, 47] width 116 height 18
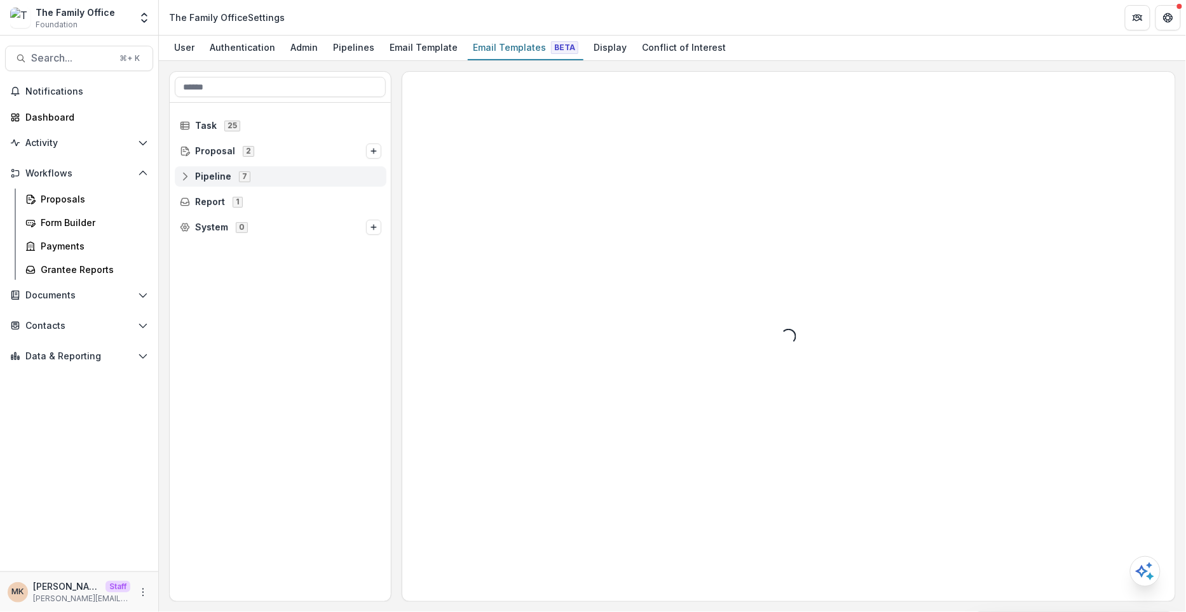
click at [194, 179] on span "Pipeline 7" at bounding box center [280, 176] width 201 height 11
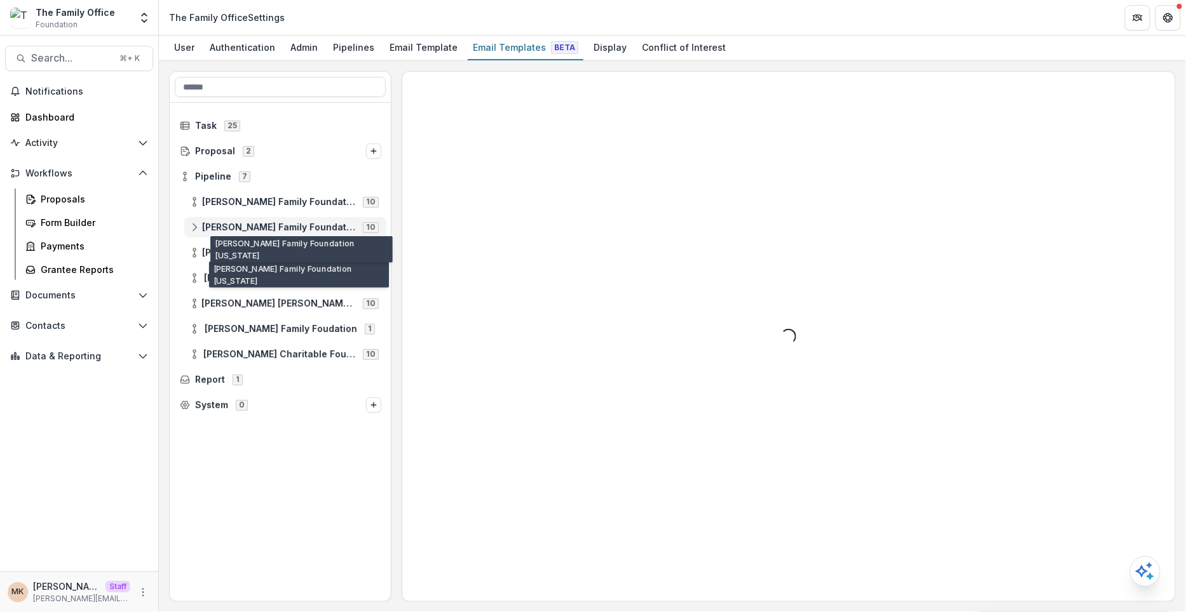
click at [234, 229] on span "Dugas Family Foundation Texas" at bounding box center [278, 227] width 153 height 11
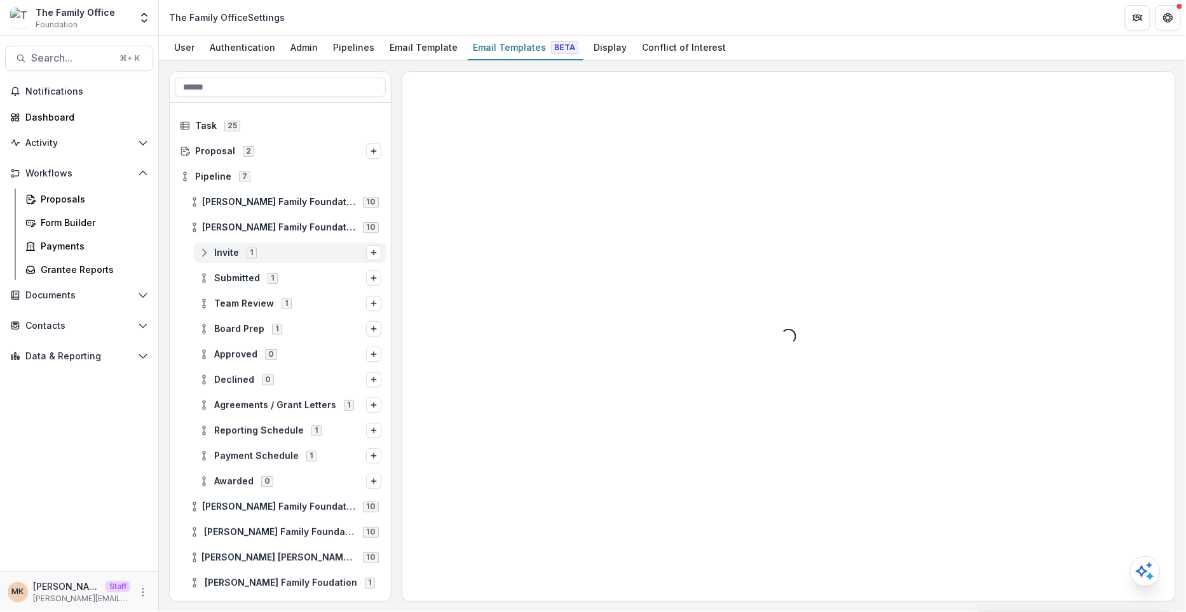
click at [301, 252] on span "Invite 1" at bounding box center [282, 252] width 167 height 11
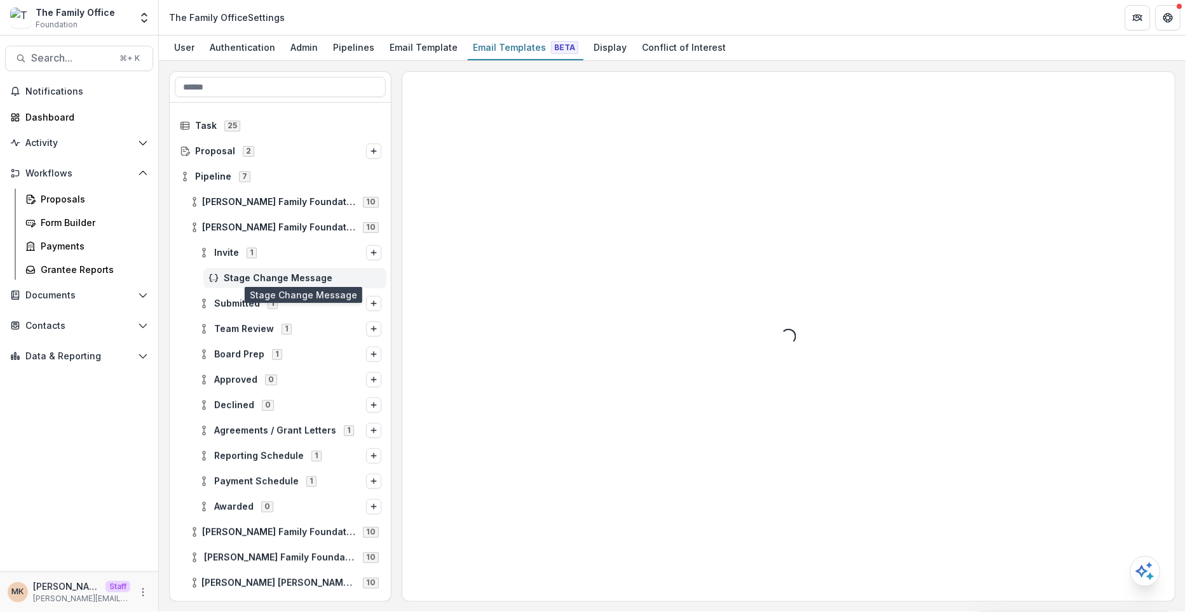
click at [297, 280] on span "Stage Change Message" at bounding box center [303, 278] width 158 height 11
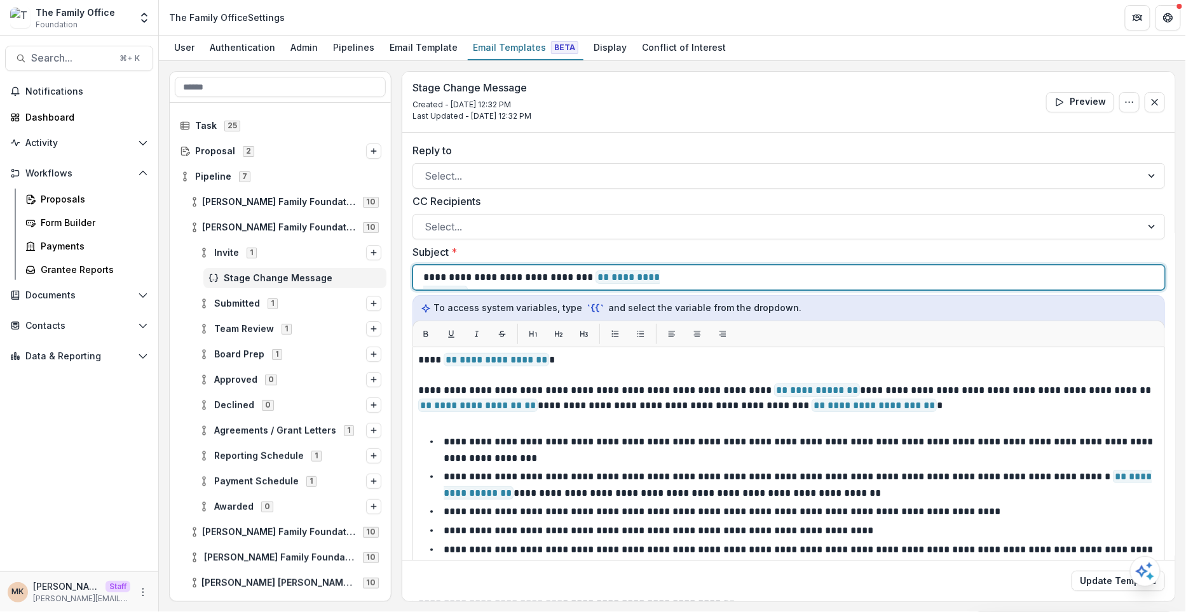
click at [704, 276] on div "**********" at bounding box center [788, 278] width 731 height 24
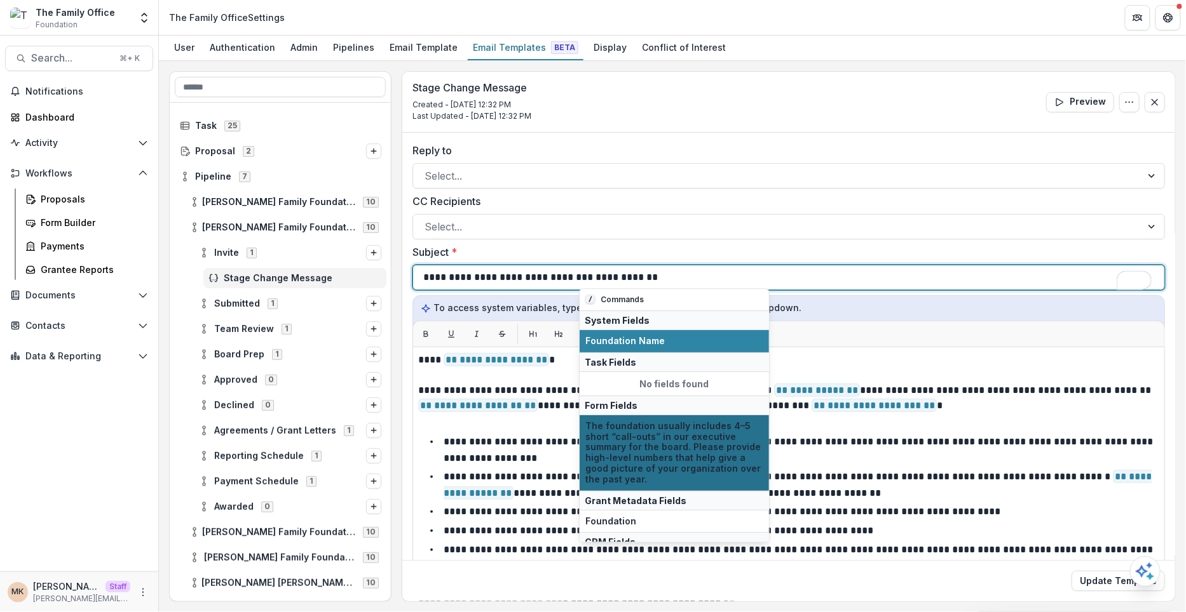
scroll to position [27, 0]
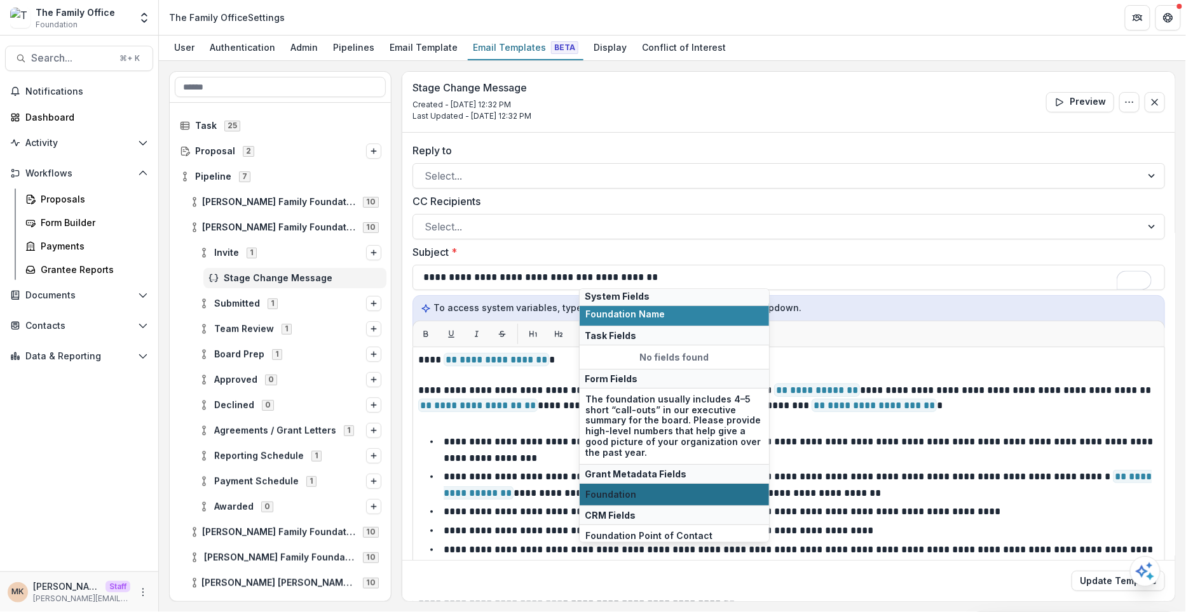
click at [644, 490] on span "Foundation" at bounding box center [674, 495] width 178 height 11
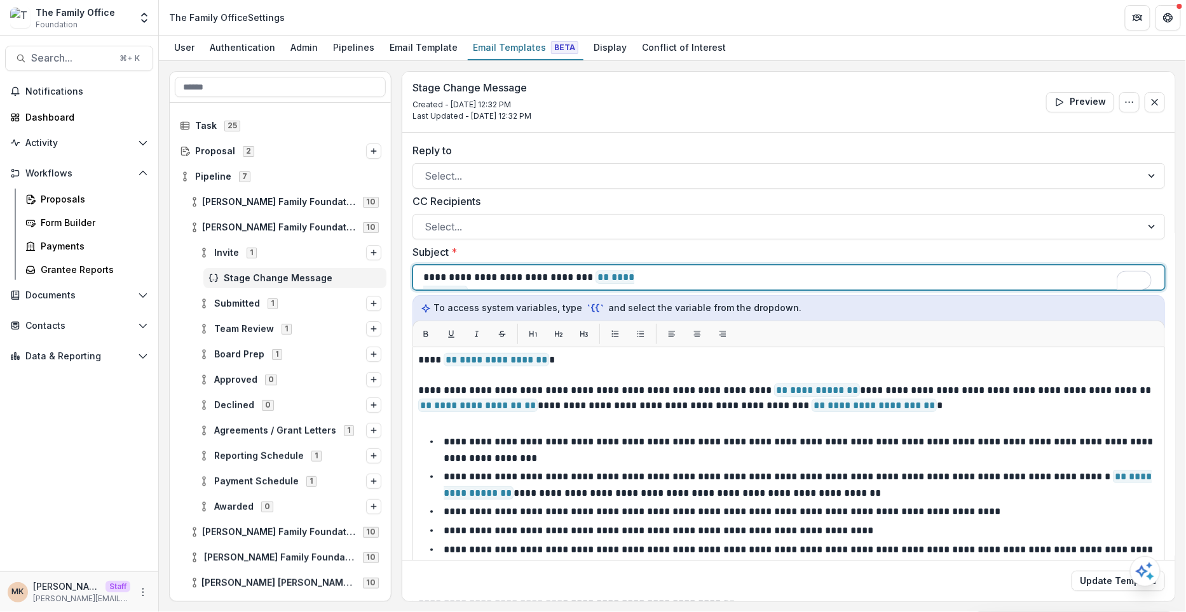
scroll to position [11, 0]
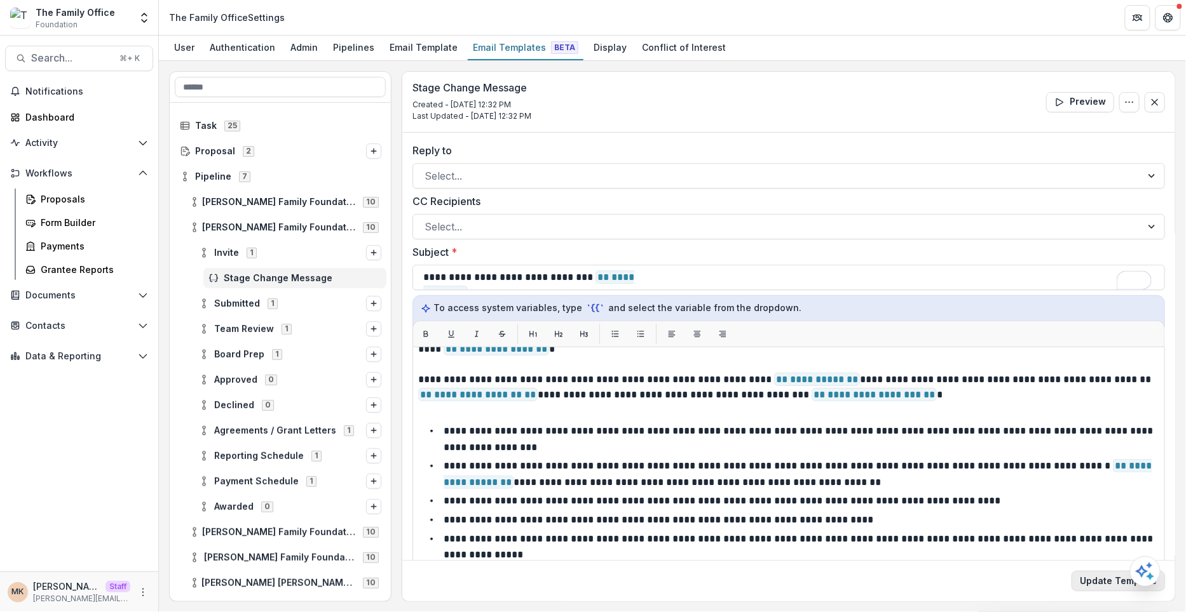
click at [1109, 590] on button "Update Template" at bounding box center [1117, 581] width 93 height 20
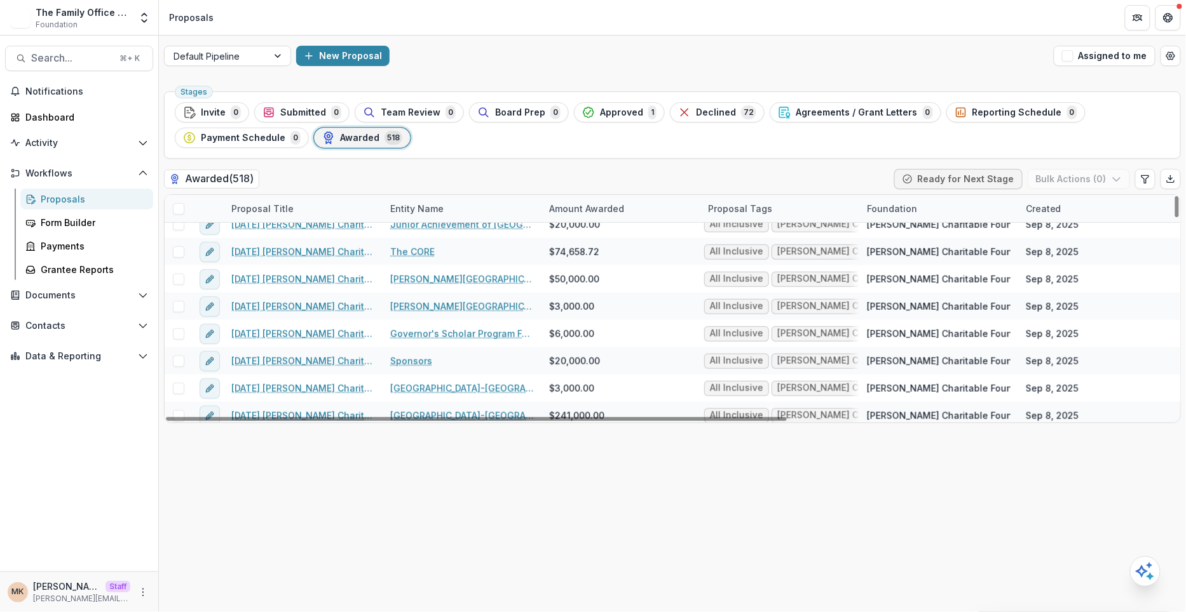
scroll to position [391, 0]
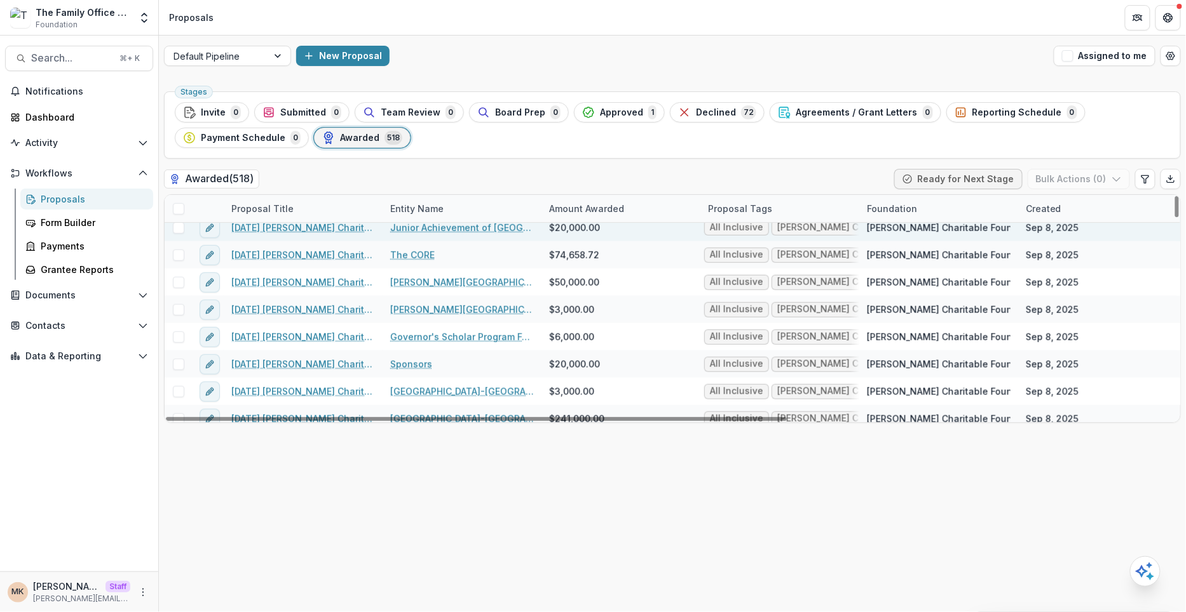
click at [896, 228] on span "[PERSON_NAME] Charitable Foundation" at bounding box center [954, 227] width 174 height 13
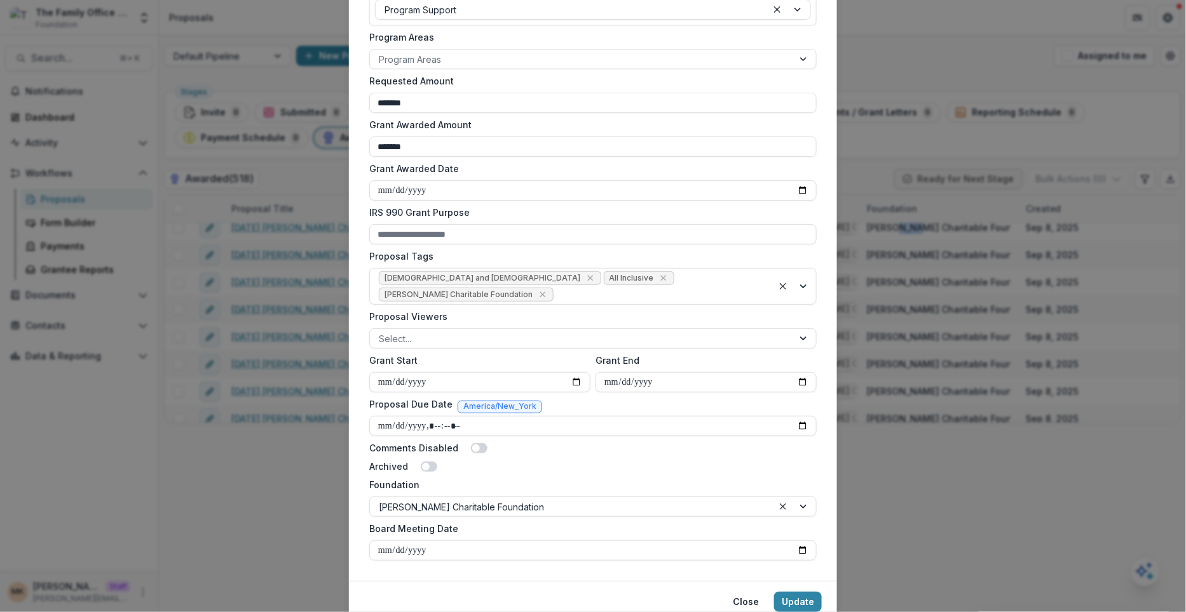
scroll to position [342, 0]
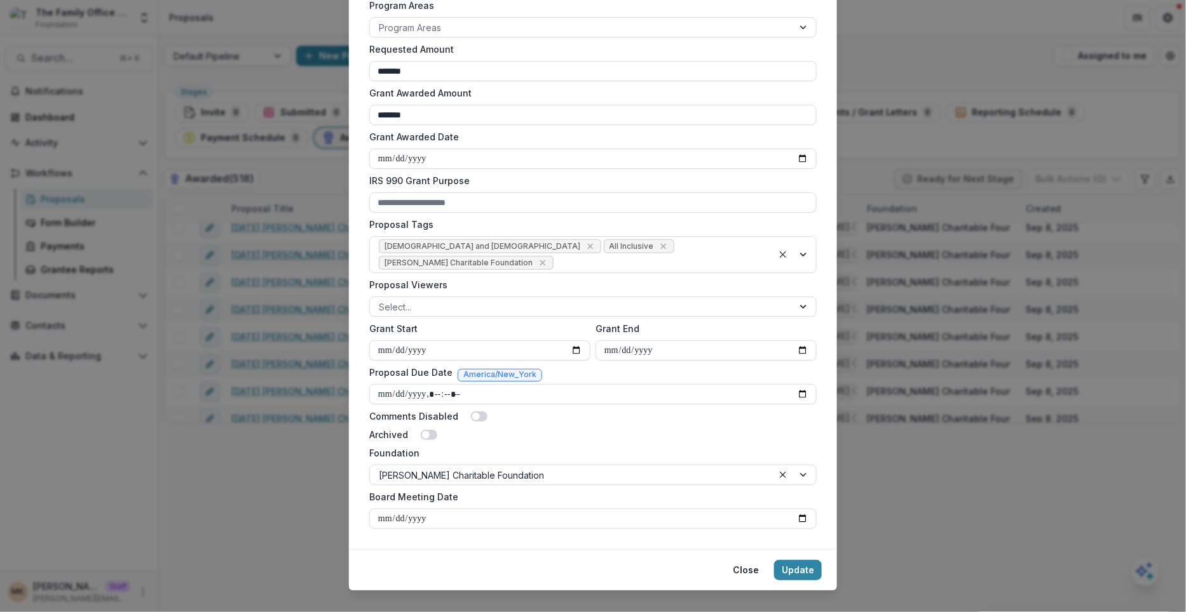
click at [906, 152] on div "**********" at bounding box center [593, 306] width 1186 height 612
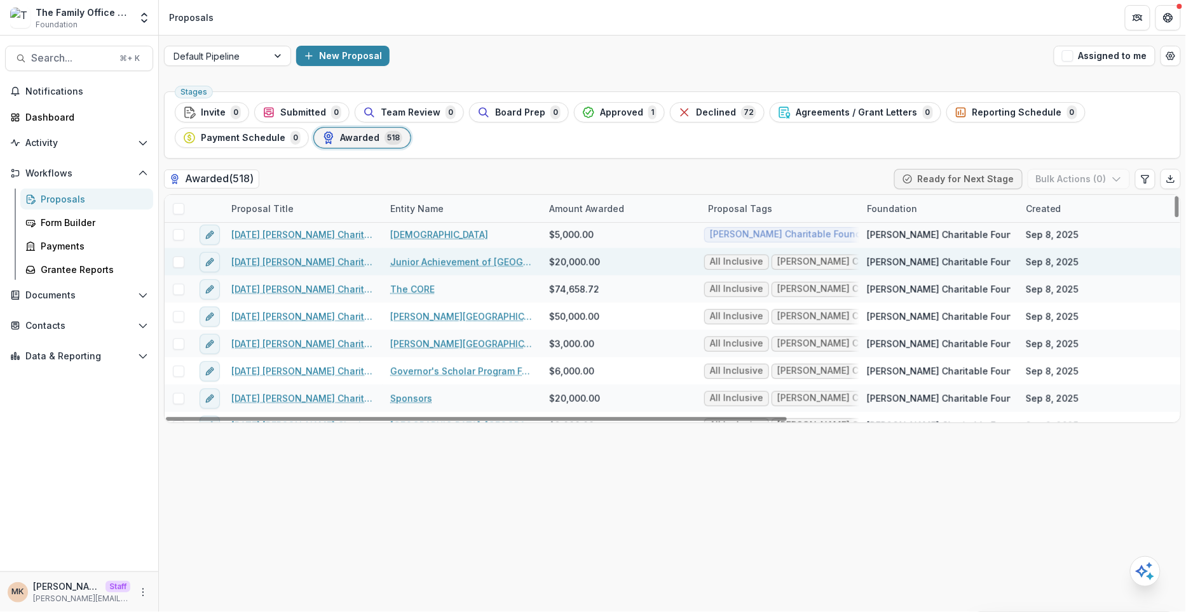
scroll to position [346, 0]
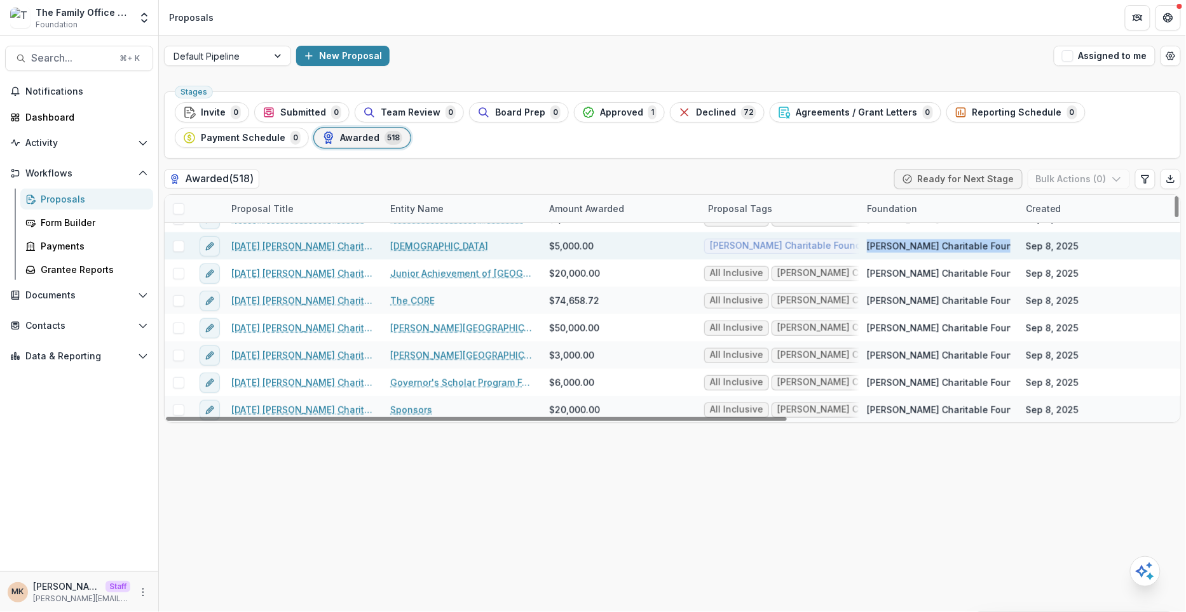
drag, startPoint x: 866, startPoint y: 243, endPoint x: 1008, endPoint y: 244, distance: 141.7
click at [1008, 244] on span "[PERSON_NAME] Charitable Foundation" at bounding box center [954, 246] width 174 height 13
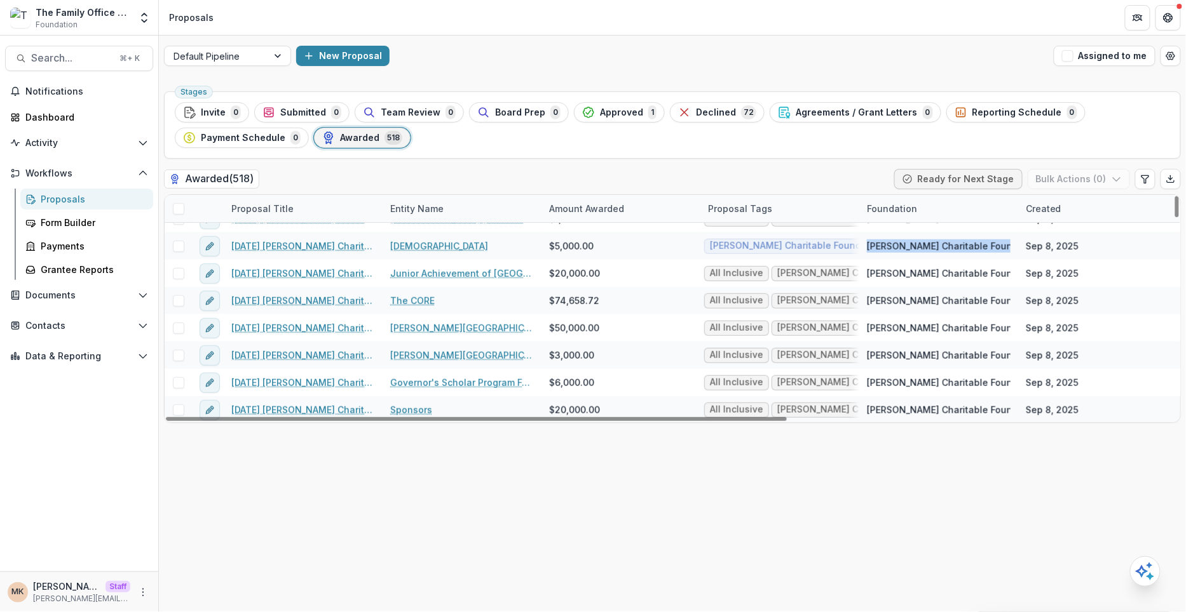
copy span "Laura Goad Turner Charitable Fou"
click at [220, 59] on div at bounding box center [215, 56] width 85 height 16
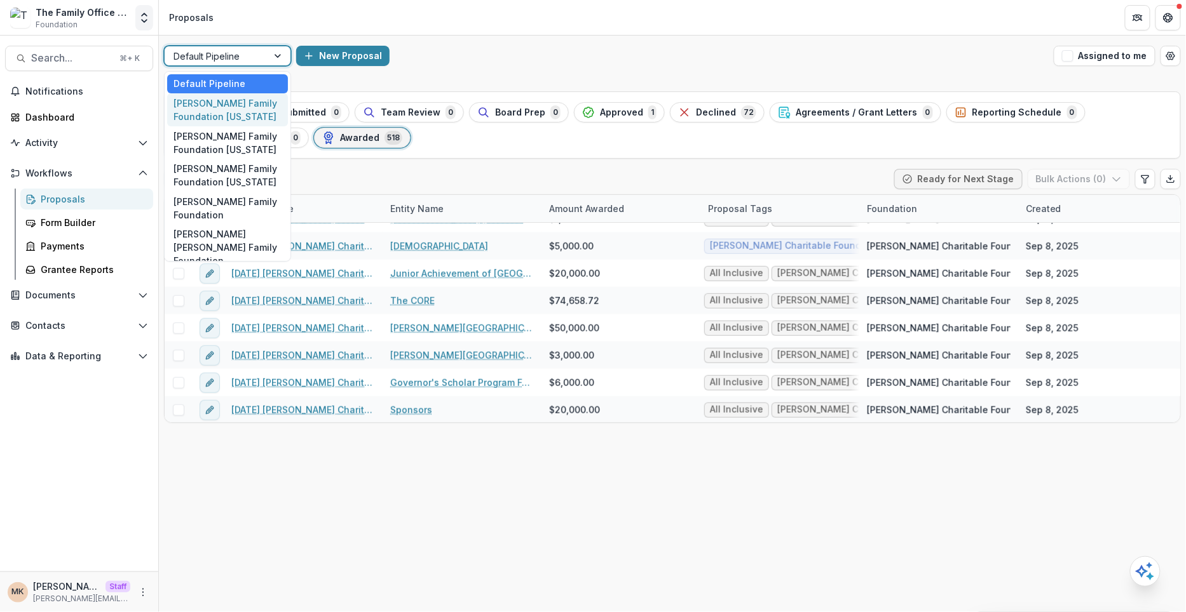
click at [144, 9] on button "Open entity switcher" at bounding box center [144, 17] width 18 height 25
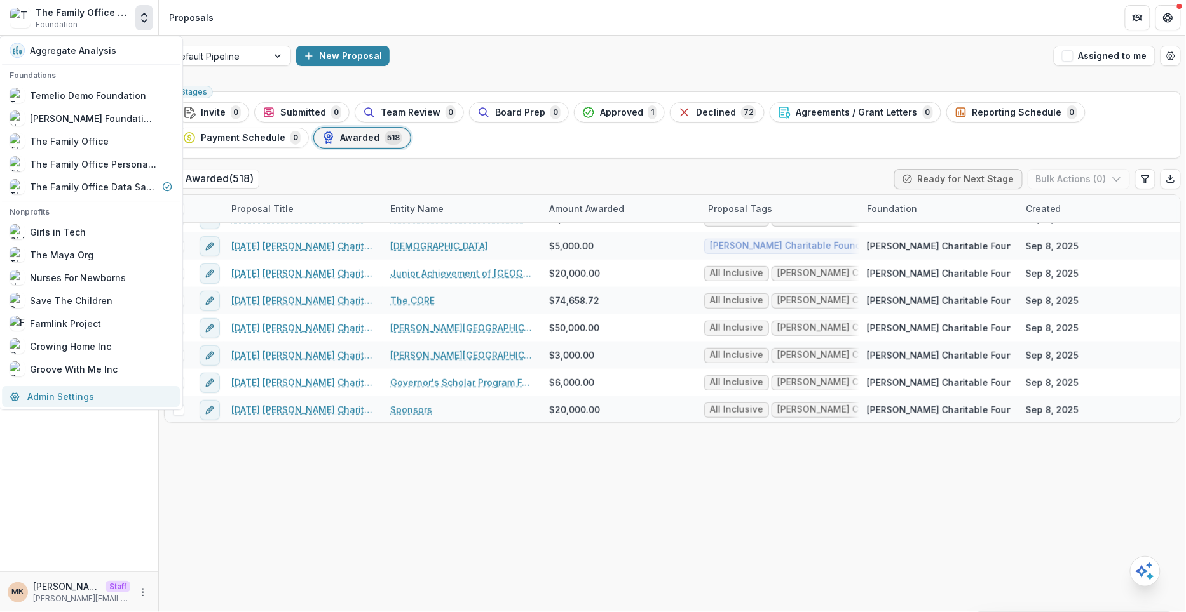
click at [108, 391] on link "Admin Settings" at bounding box center [91, 396] width 178 height 21
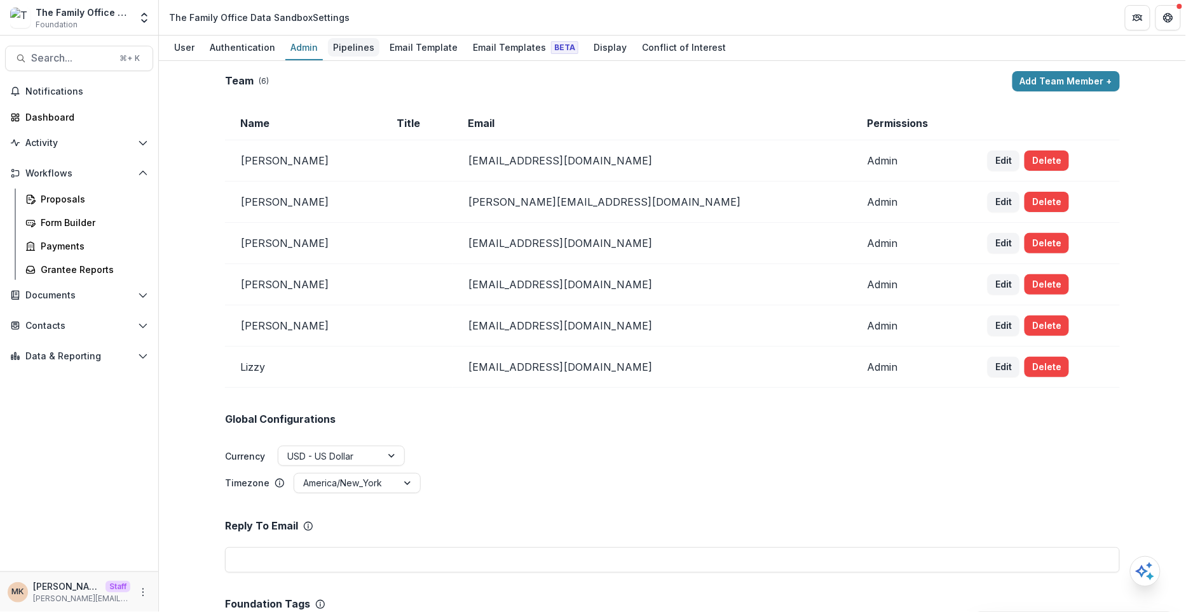
click at [345, 55] on div "Pipelines" at bounding box center [353, 47] width 51 height 18
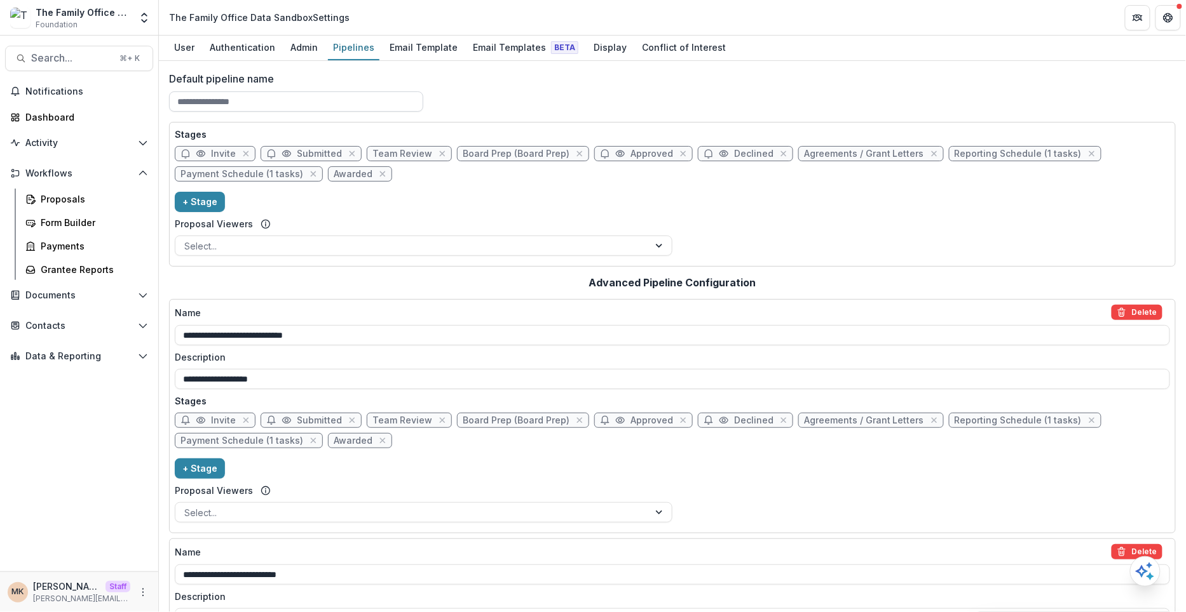
click at [308, 100] on input "Default pipeline name" at bounding box center [296, 101] width 254 height 20
paste input "**********"
type input "**********"
click at [504, 93] on div "**********" at bounding box center [672, 96] width 1006 height 51
click at [86, 196] on div "Proposals" at bounding box center [92, 199] width 102 height 13
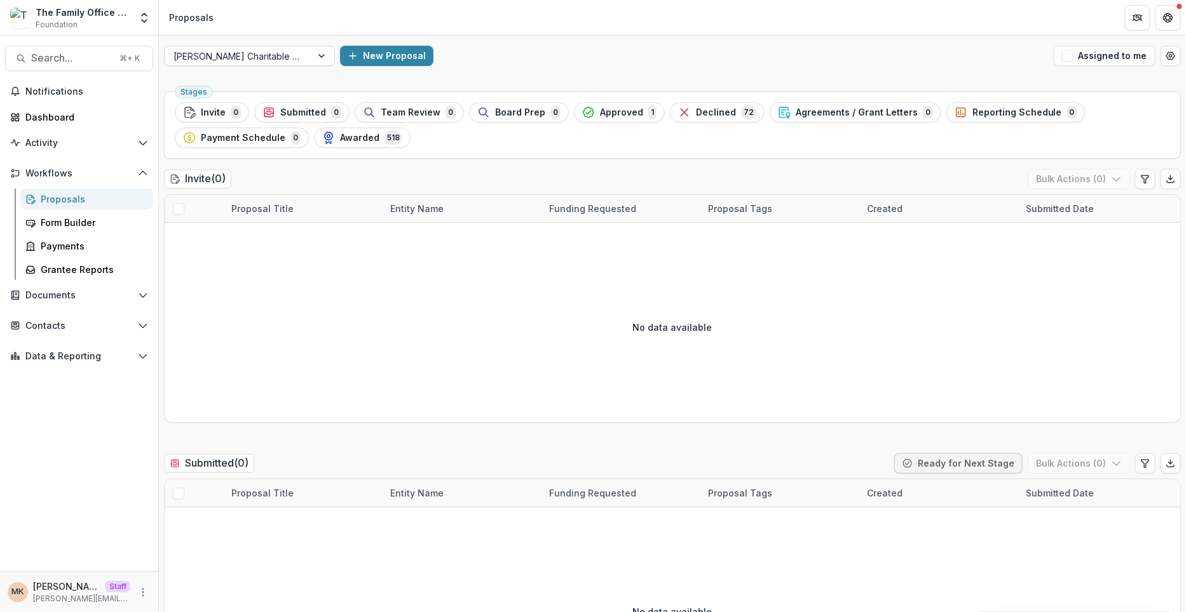
click at [294, 55] on div at bounding box center [237, 56] width 129 height 16
click at [370, 139] on span "Awarded" at bounding box center [359, 138] width 39 height 11
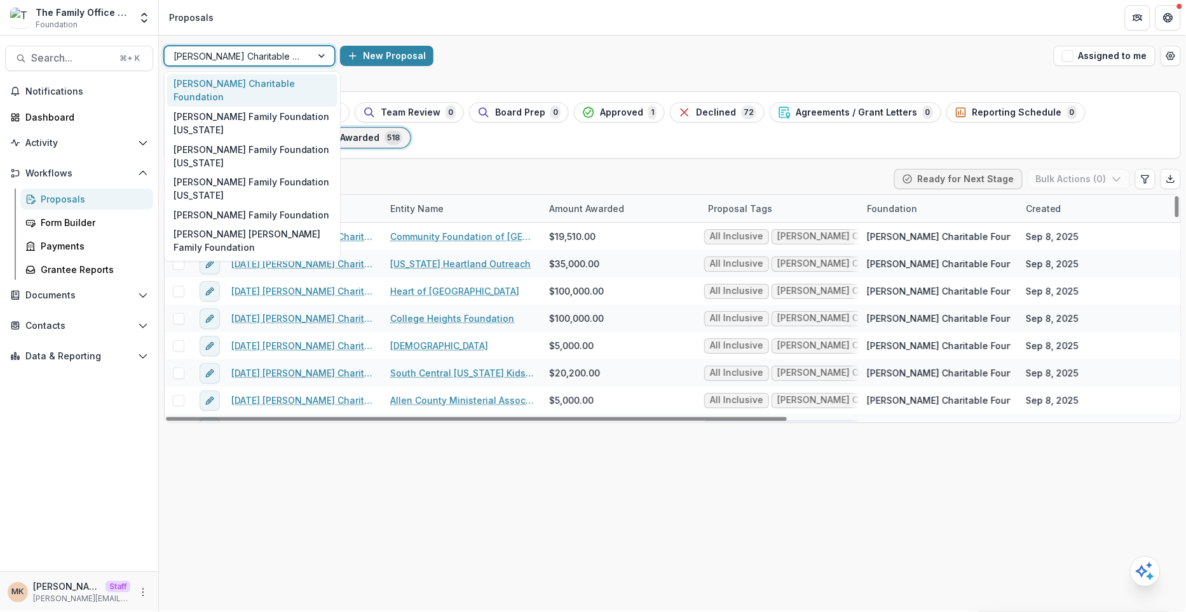
click at [244, 60] on div at bounding box center [237, 56] width 129 height 16
click at [546, 39] on div "Laura Goad Turner Charitable Foundation selected, 1 of 9. 9 results available. …" at bounding box center [672, 56] width 1027 height 41
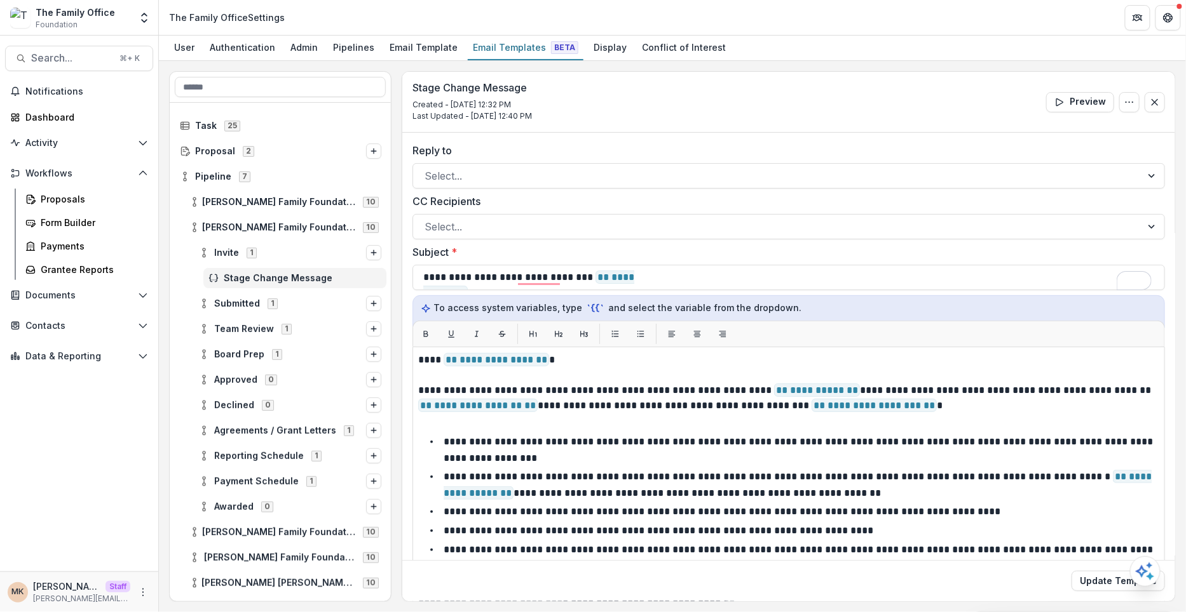
scroll to position [11, 0]
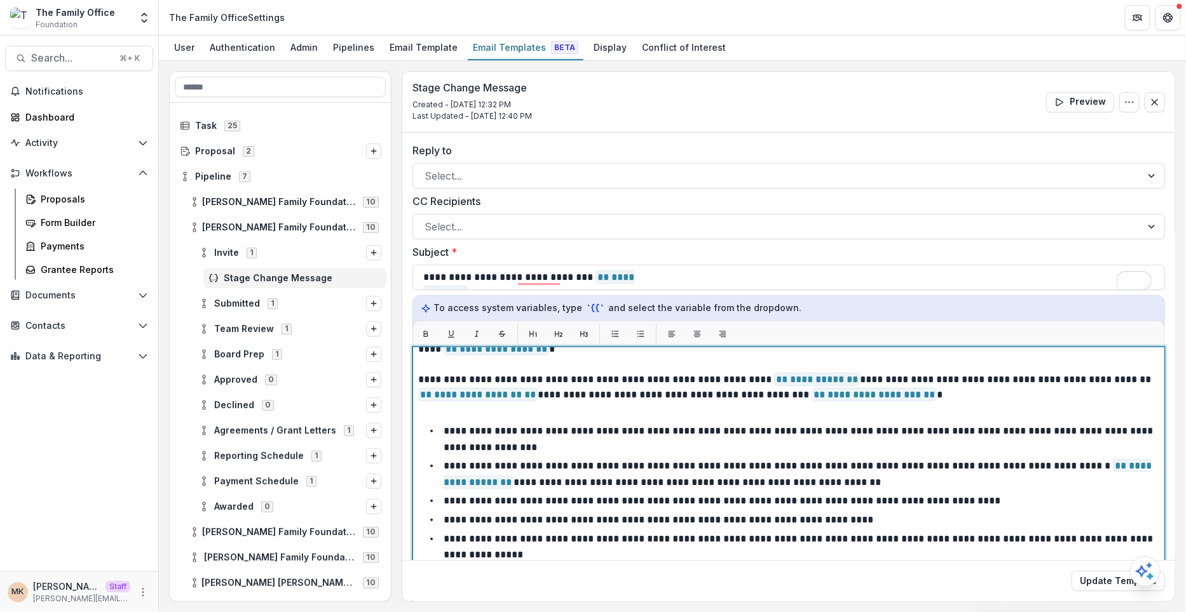
click at [543, 541] on li "**********" at bounding box center [796, 547] width 726 height 32
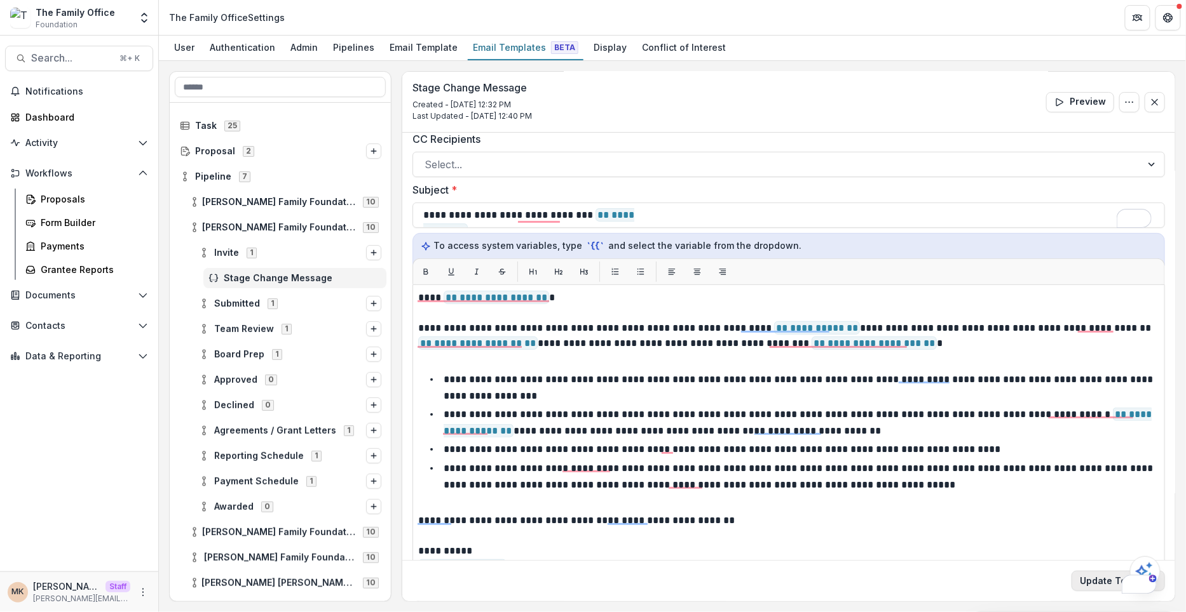
scroll to position [62, 0]
click at [1081, 581] on button "Update Template" at bounding box center [1117, 581] width 93 height 20
click at [67, 201] on div "Proposals" at bounding box center [92, 199] width 102 height 13
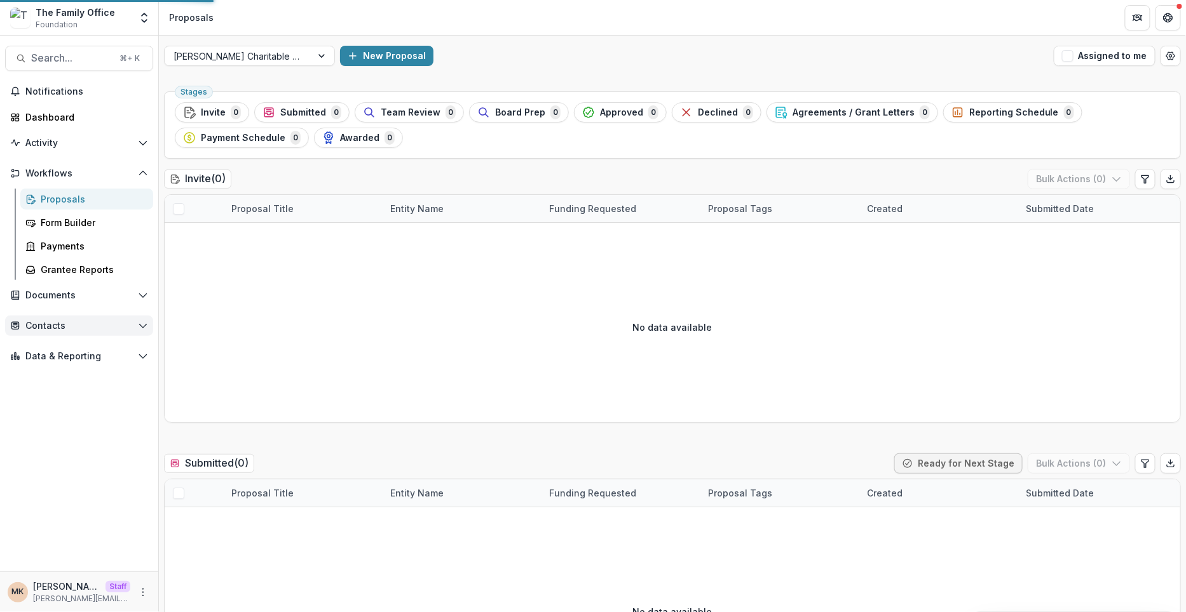
click at [51, 326] on span "Contacts" at bounding box center [78, 326] width 107 height 11
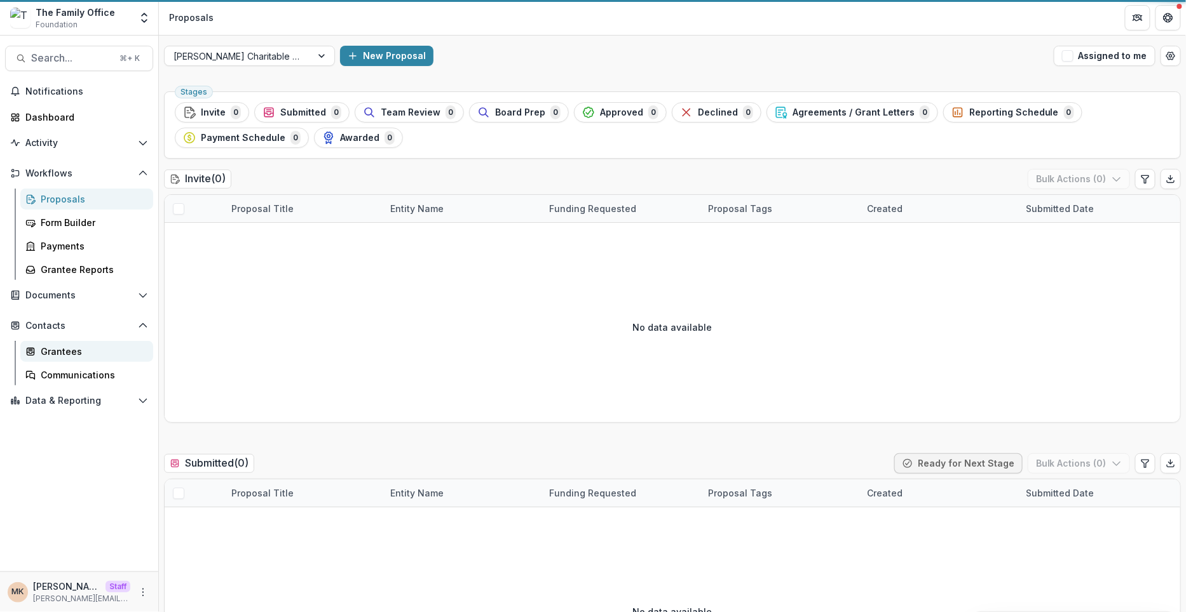
click at [78, 354] on div "Grantees" at bounding box center [92, 351] width 102 height 13
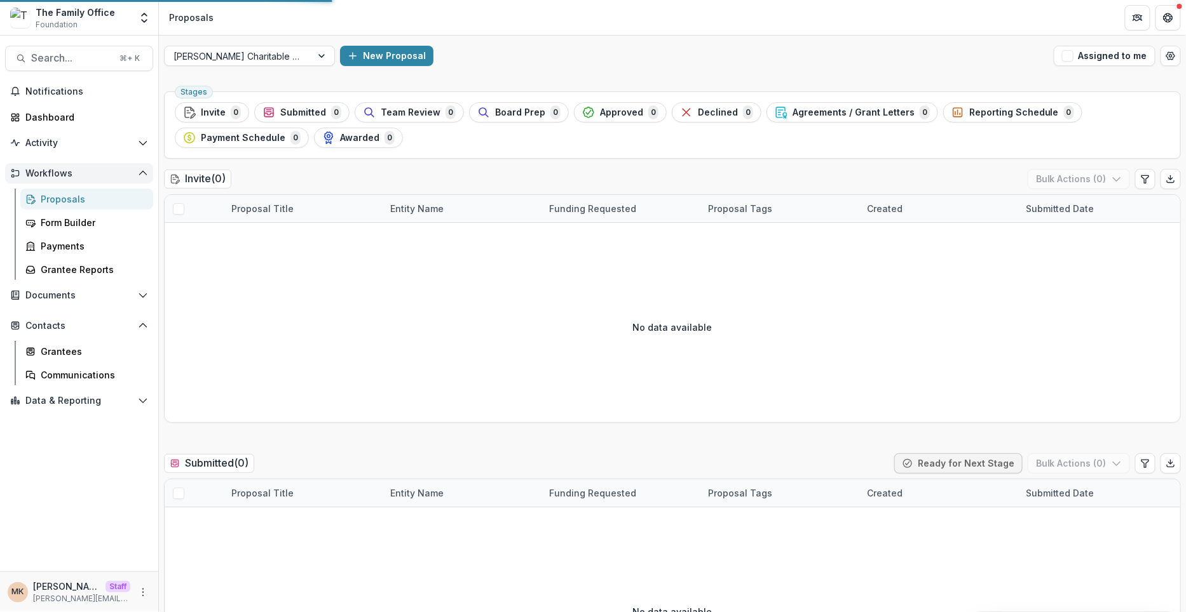
click at [80, 173] on span "Workflows" at bounding box center [78, 173] width 107 height 11
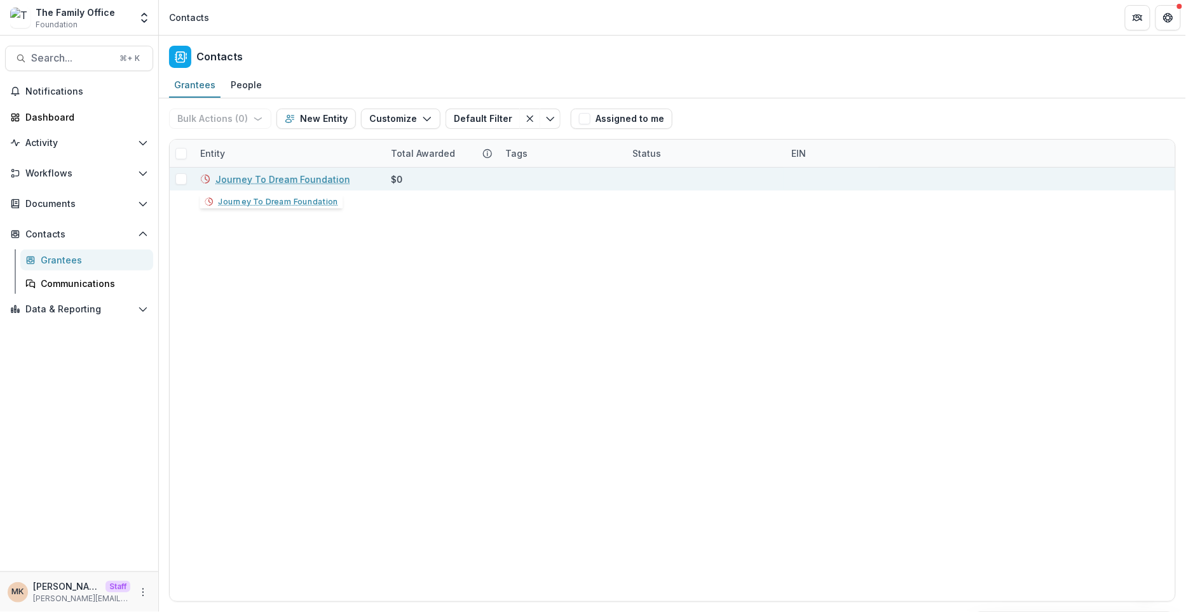
click at [261, 177] on link "Journey To Dream Foundation" at bounding box center [282, 179] width 135 height 13
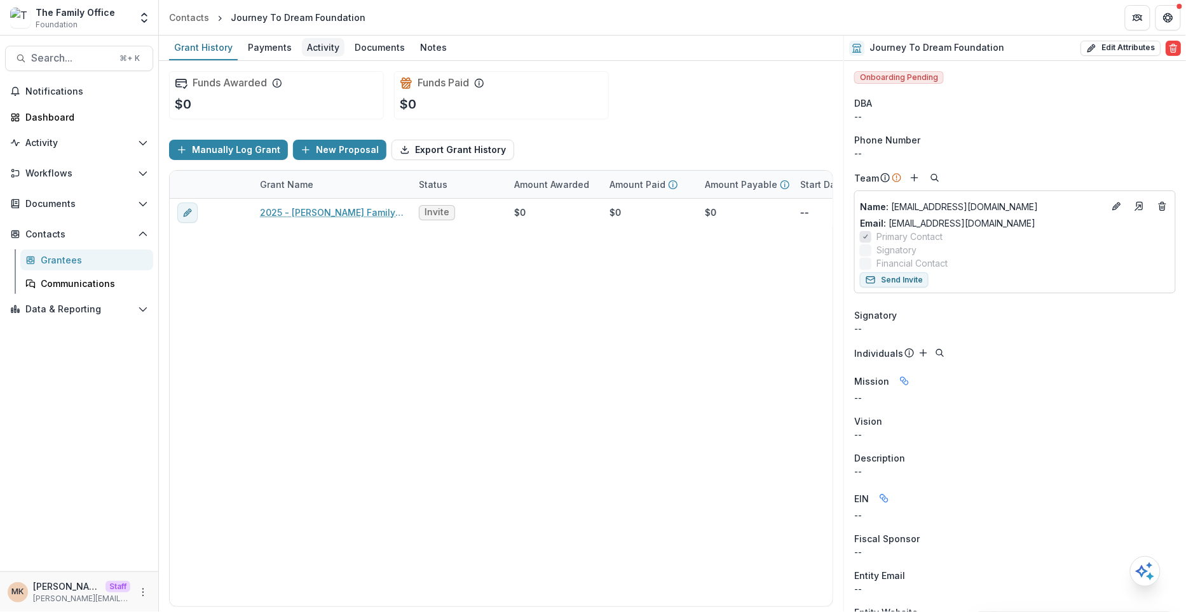
click at [306, 45] on div "Activity" at bounding box center [323, 47] width 43 height 18
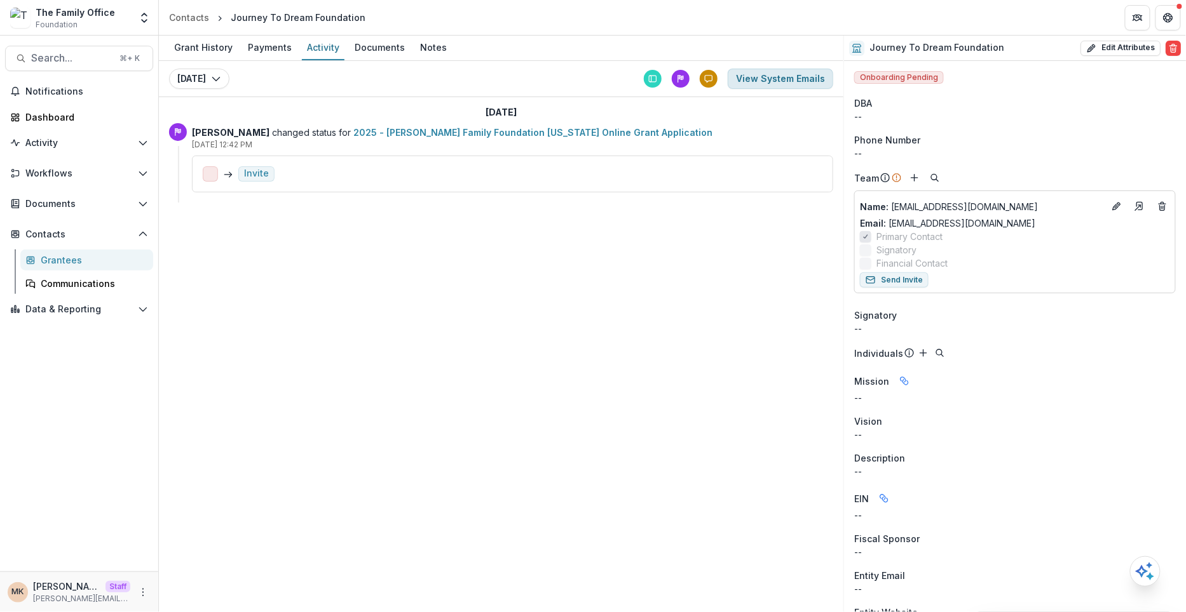
click at [768, 80] on button "View System Emails" at bounding box center [779, 79] width 105 height 20
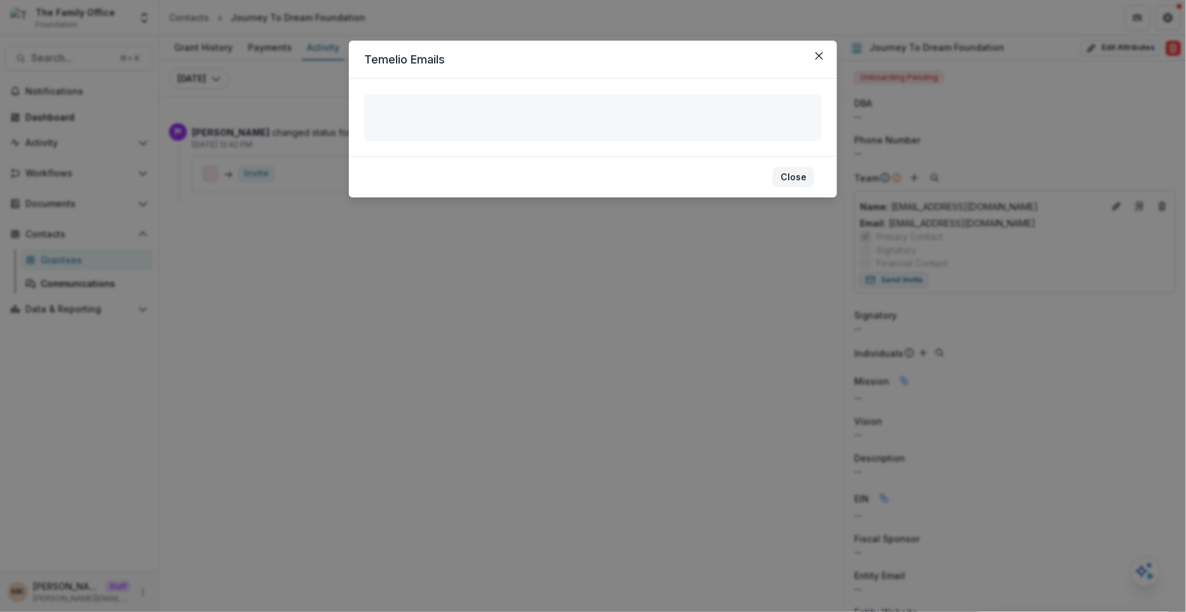
click at [792, 176] on button "Close" at bounding box center [793, 177] width 41 height 20
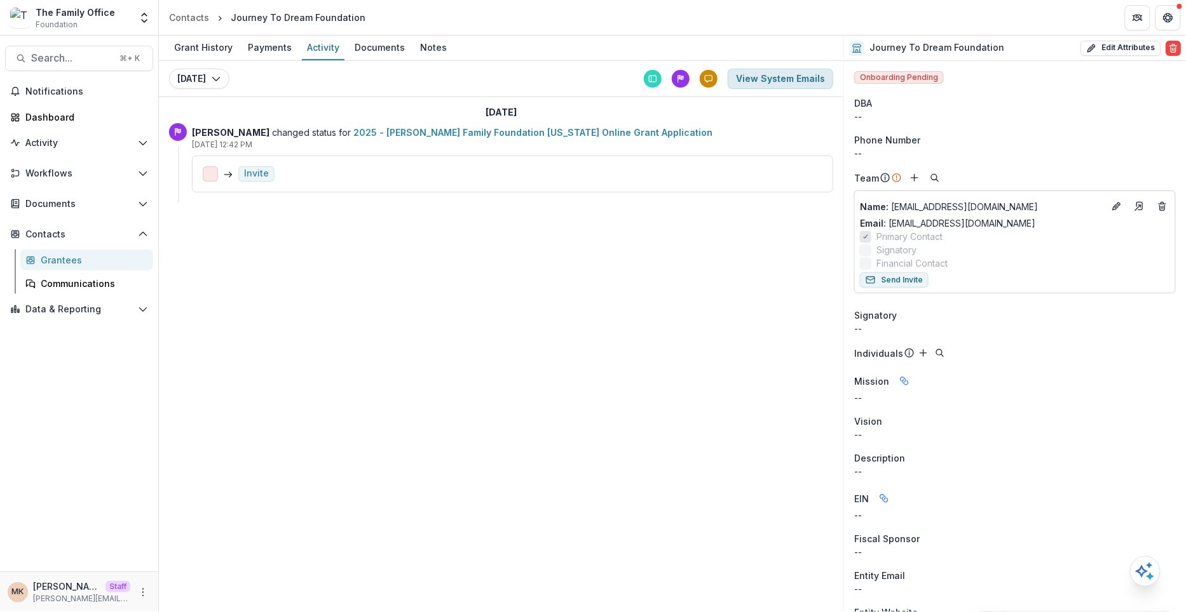
click at [787, 69] on button "View System Emails" at bounding box center [779, 79] width 105 height 20
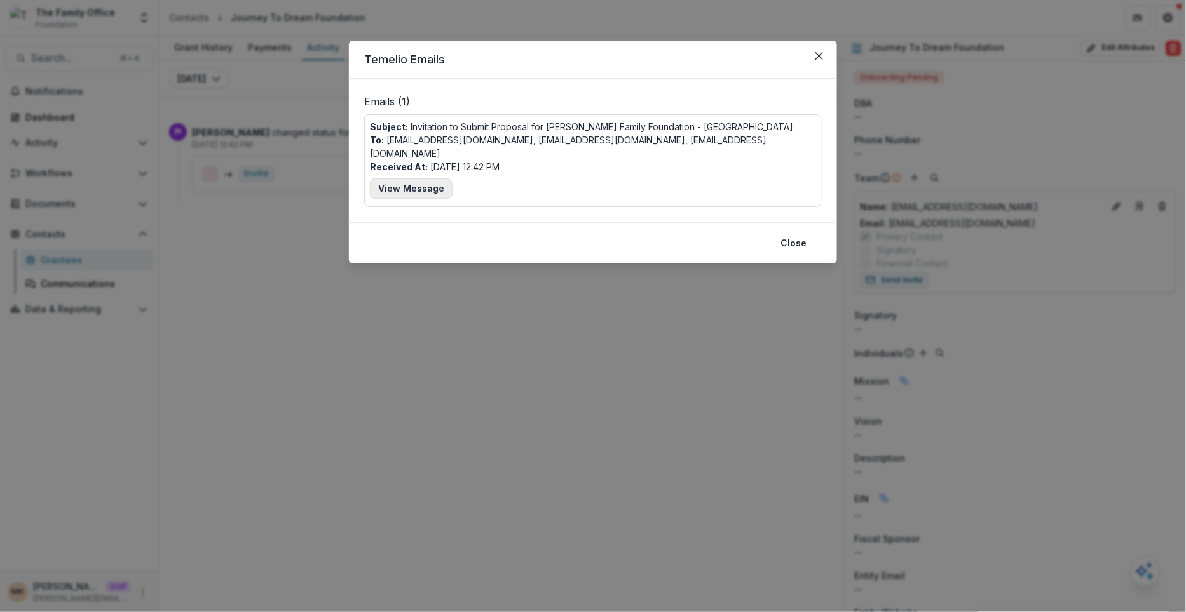
click at [400, 179] on button "View Message" at bounding box center [411, 189] width 83 height 20
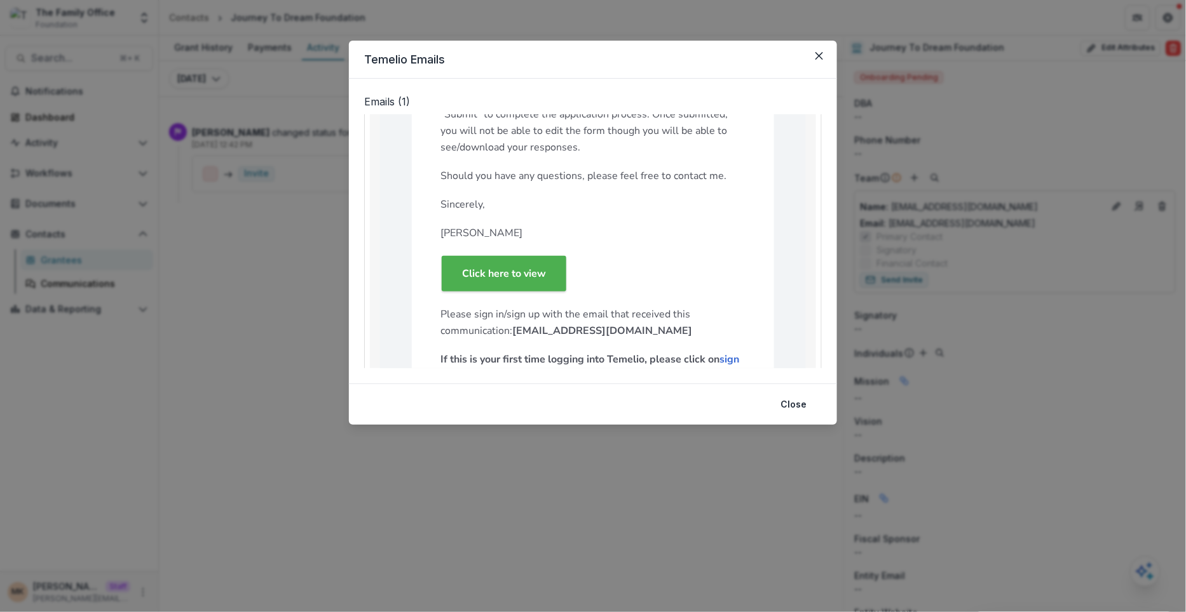
scroll to position [484, 0]
click at [881, 265] on div "Temelio Emails Emails ( 1 ) Subject: Invitation to Submit Proposal for Dugas Fa…" at bounding box center [593, 306] width 1186 height 612
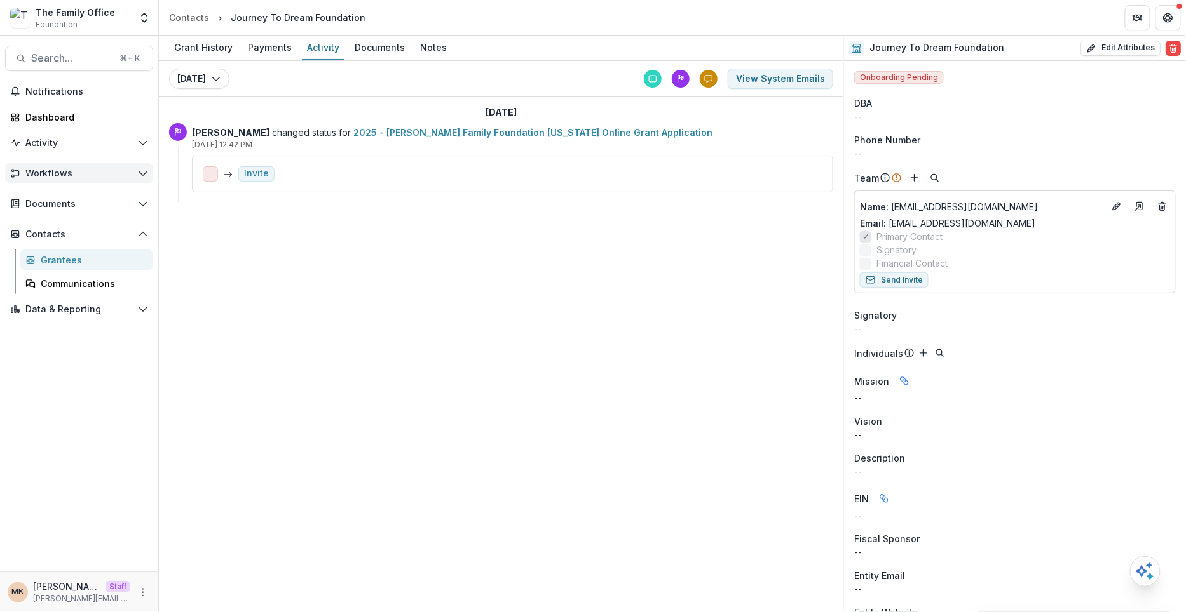
click at [53, 177] on span "Workflows" at bounding box center [78, 173] width 107 height 11
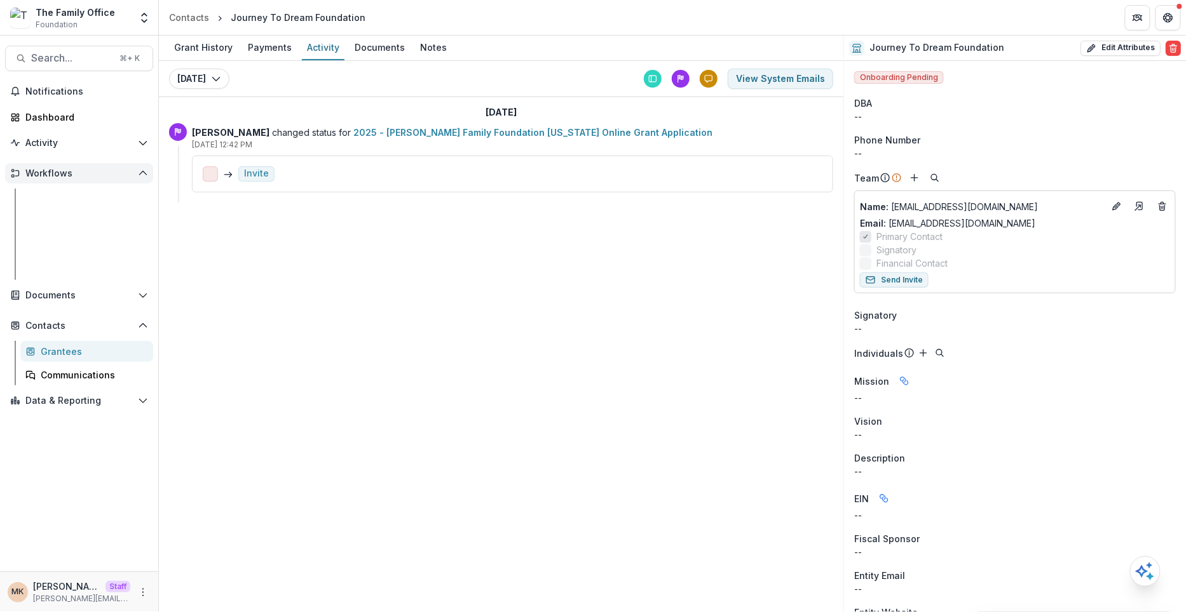
click at [53, 177] on span "Workflows" at bounding box center [78, 173] width 107 height 11
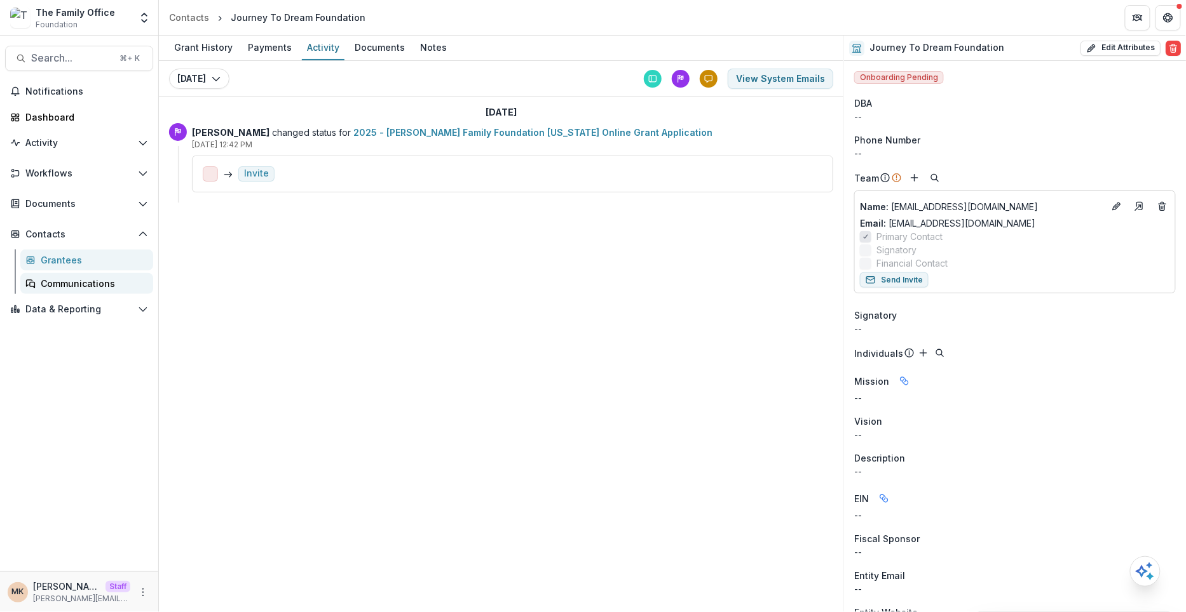
click at [58, 285] on div "Communications" at bounding box center [92, 283] width 102 height 13
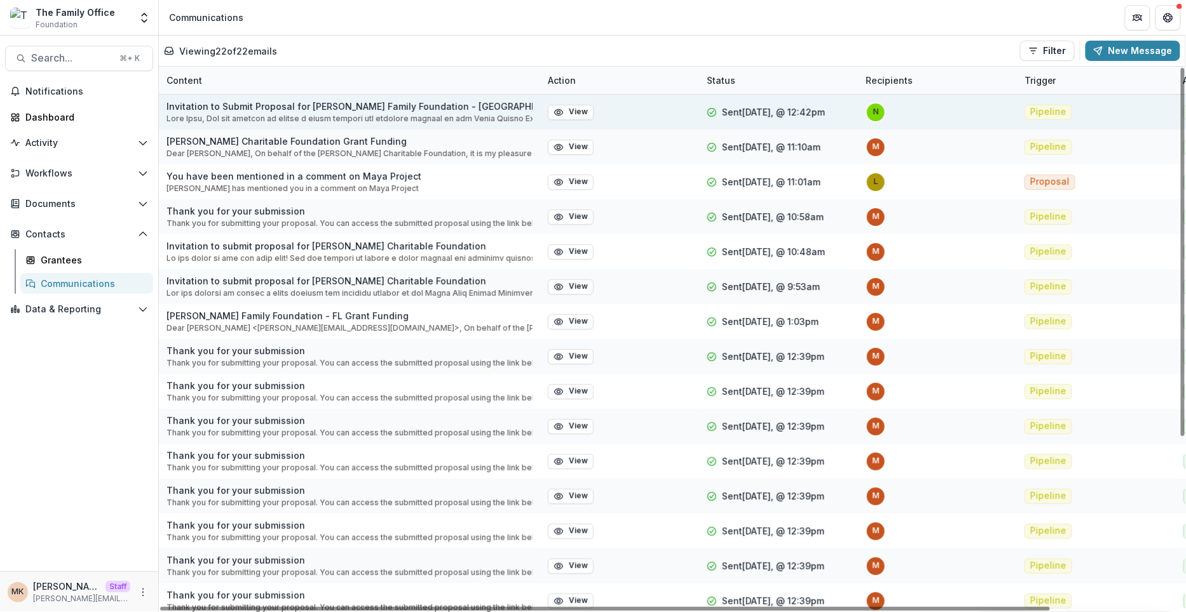
click at [352, 103] on p "Invitation to Submit Proposal for Dugas Family Foundation - TX" at bounding box center [349, 106] width 366 height 13
click at [573, 107] on button "View" at bounding box center [571, 112] width 46 height 15
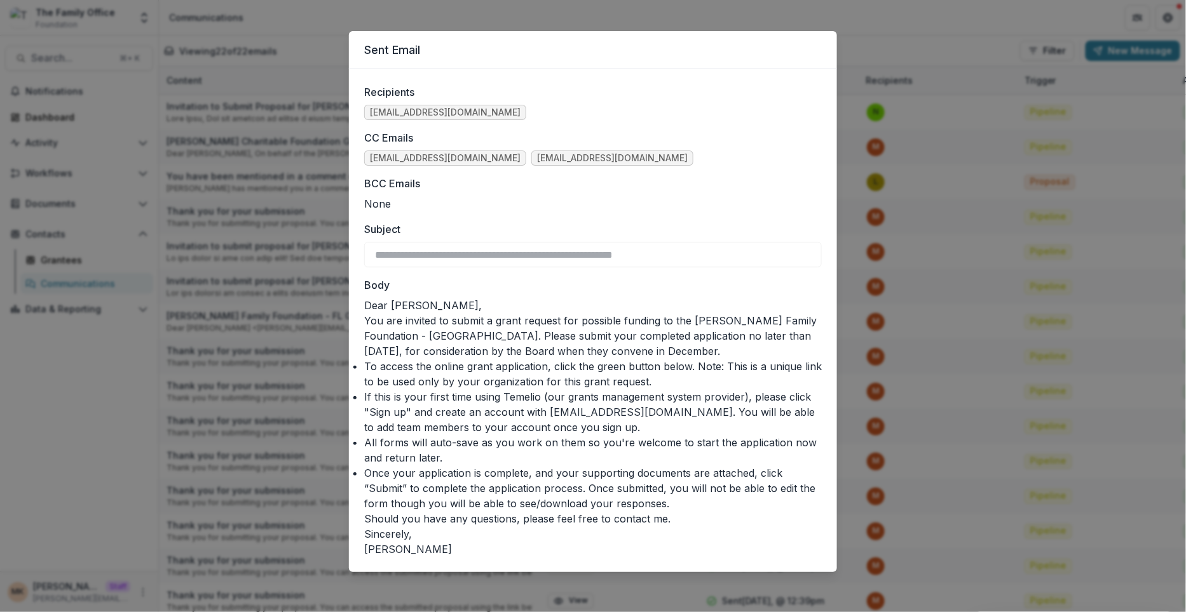
scroll to position [8, 0]
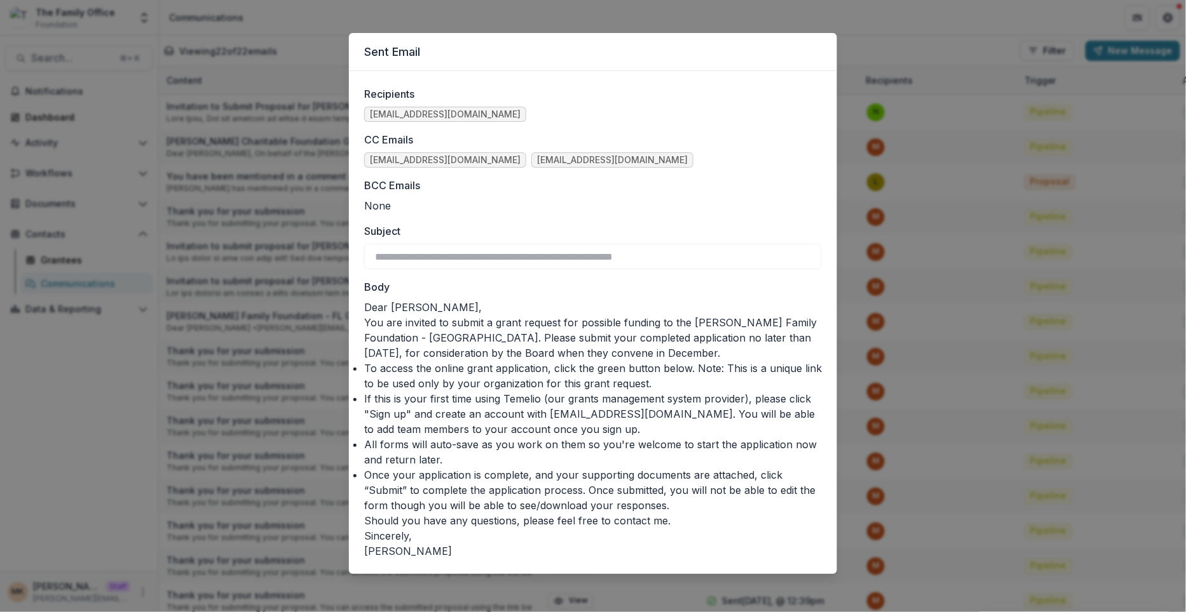
click at [278, 321] on div "**********" at bounding box center [593, 306] width 1186 height 612
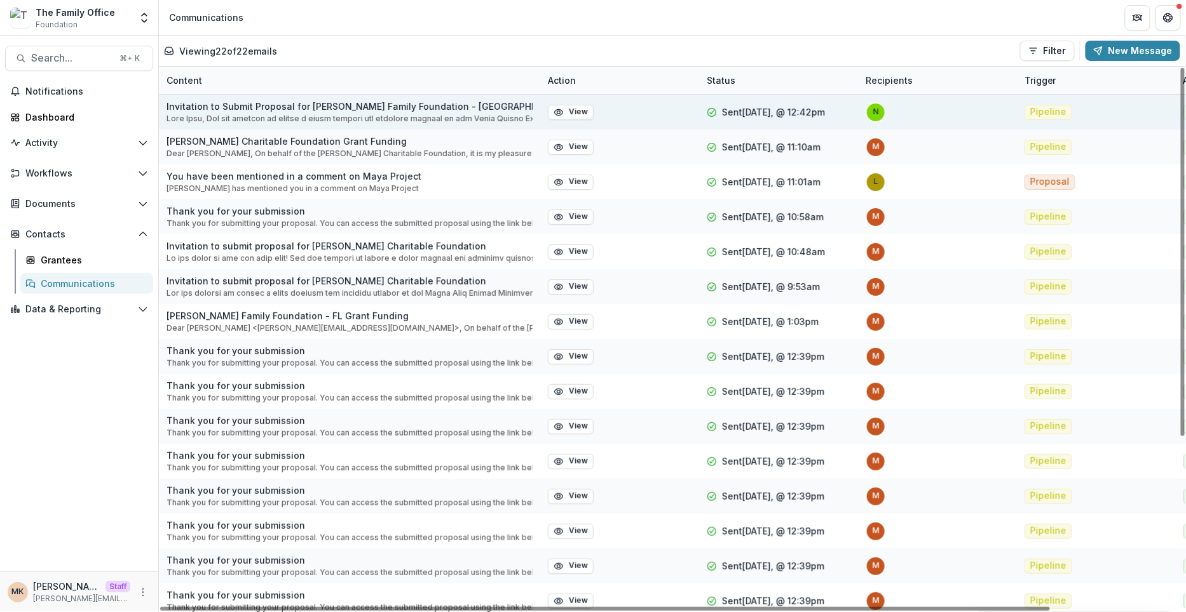
click at [213, 118] on p at bounding box center [349, 118] width 366 height 11
click at [201, 107] on p "Invitation to Submit Proposal for Dugas Family Foundation - TX" at bounding box center [349, 106] width 366 height 13
click at [549, 111] on button "View" at bounding box center [571, 112] width 46 height 15
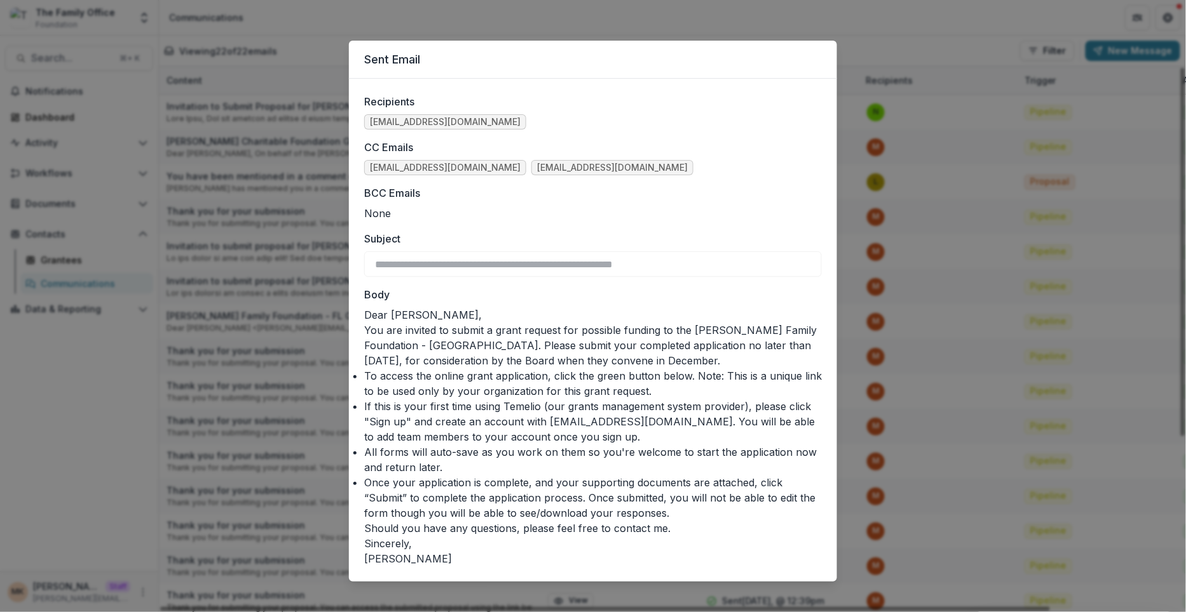
click at [447, 124] on span "nesa@journeytodream.org" at bounding box center [445, 122] width 151 height 11
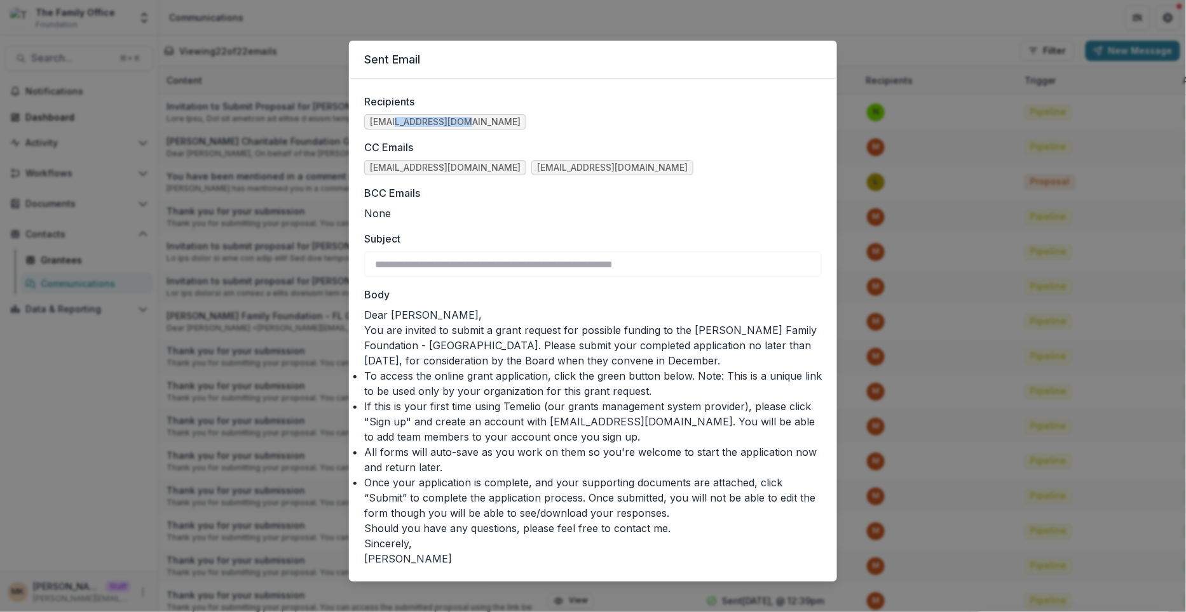
click at [447, 124] on span "nesa@journeytodream.org" at bounding box center [445, 122] width 151 height 11
copy span "nesa@journeytodream.org"
click at [719, 8] on div "**********" at bounding box center [593, 306] width 1186 height 612
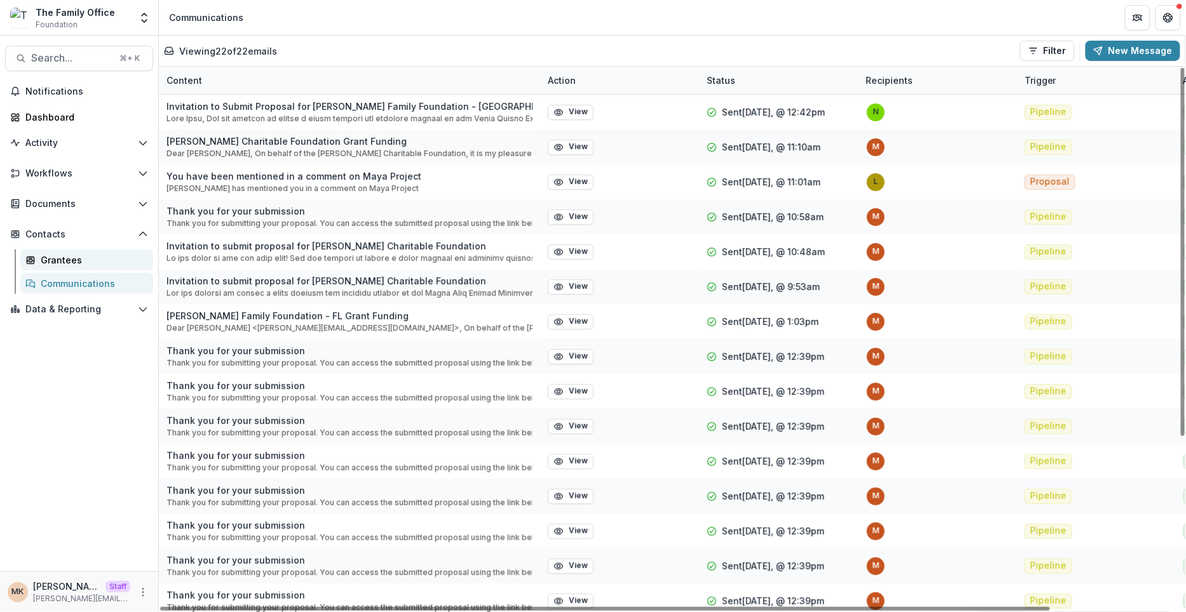
click at [56, 265] on div "Grantees" at bounding box center [92, 259] width 102 height 13
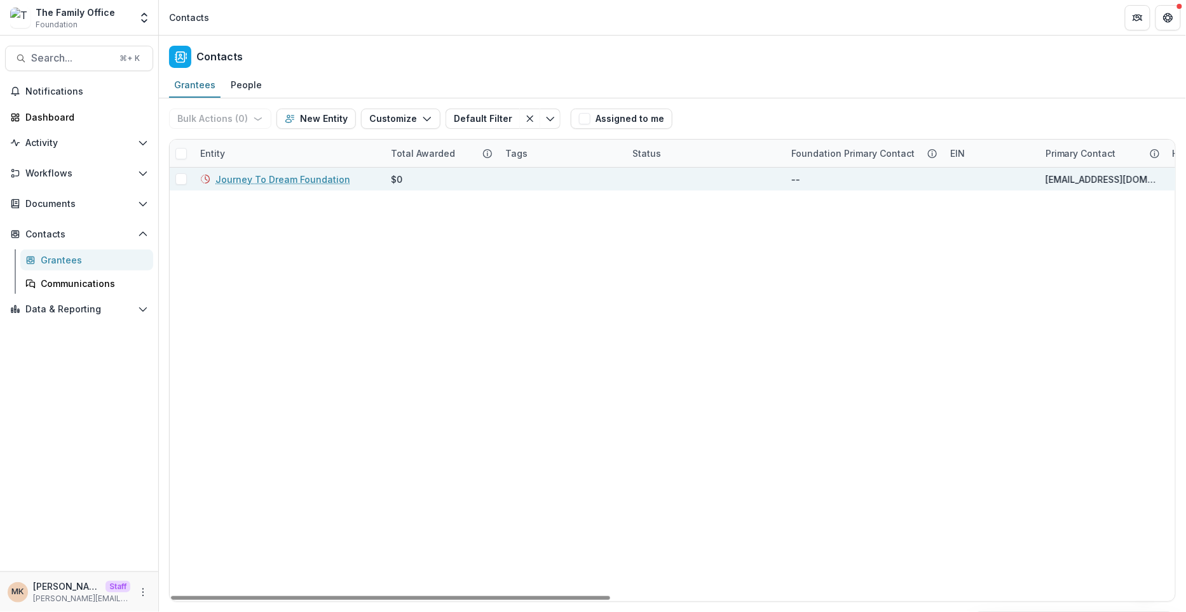
click at [273, 180] on link "Journey To Dream Foundation" at bounding box center [282, 179] width 135 height 13
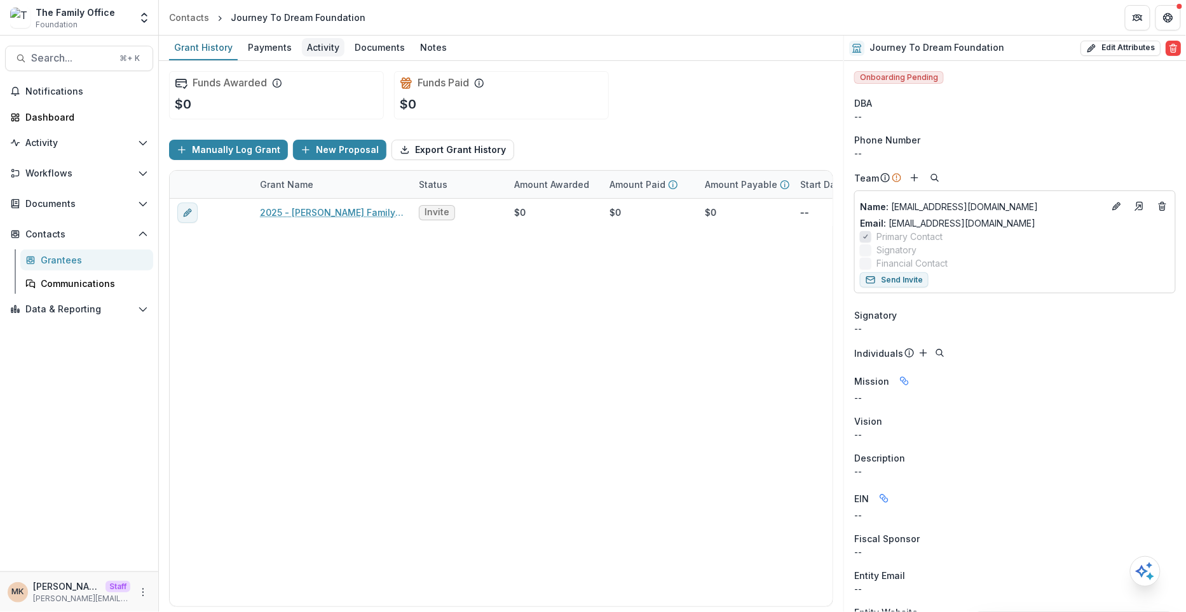
click at [319, 40] on div "Activity" at bounding box center [323, 47] width 43 height 18
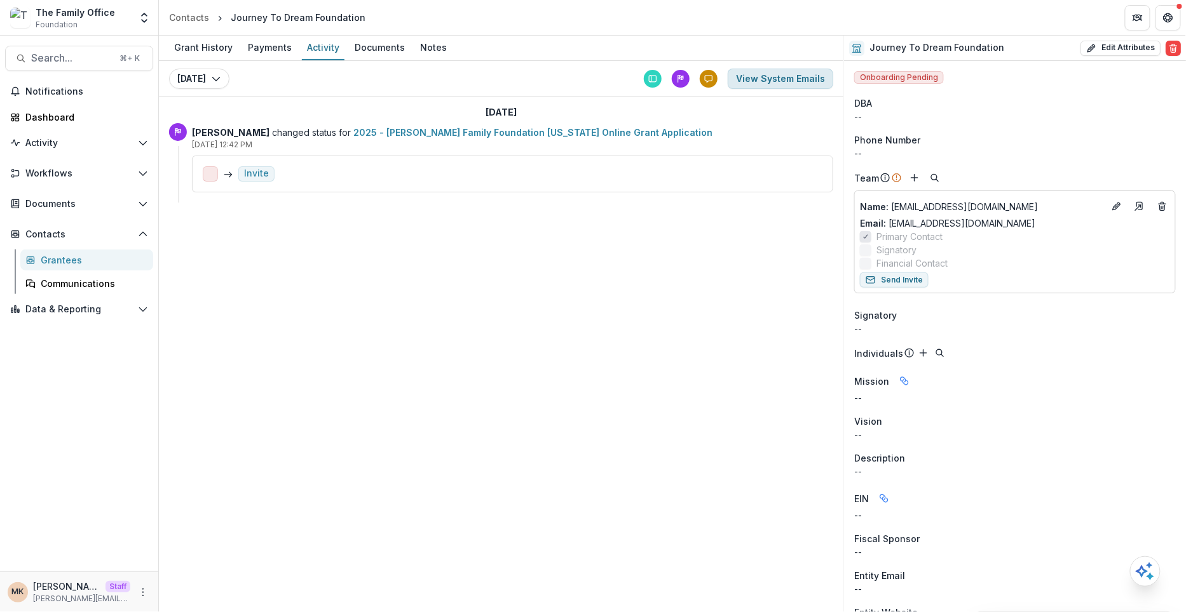
click at [763, 80] on button "View System Emails" at bounding box center [779, 79] width 105 height 20
click at [791, 83] on button "View System Emails" at bounding box center [779, 79] width 105 height 20
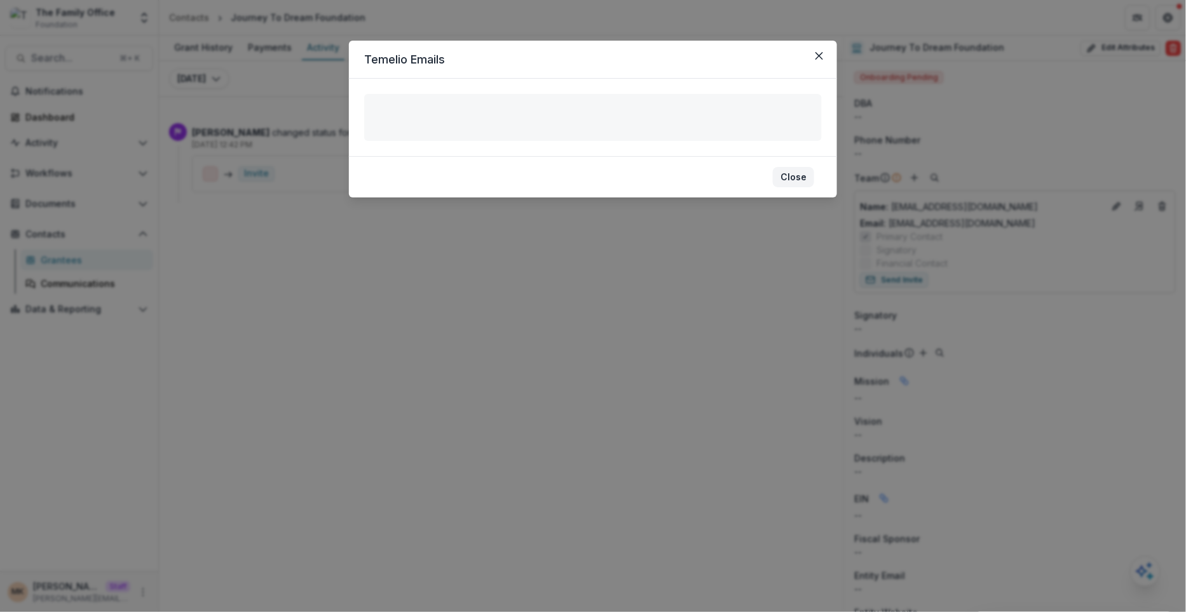
click at [792, 172] on button "Close" at bounding box center [793, 177] width 41 height 20
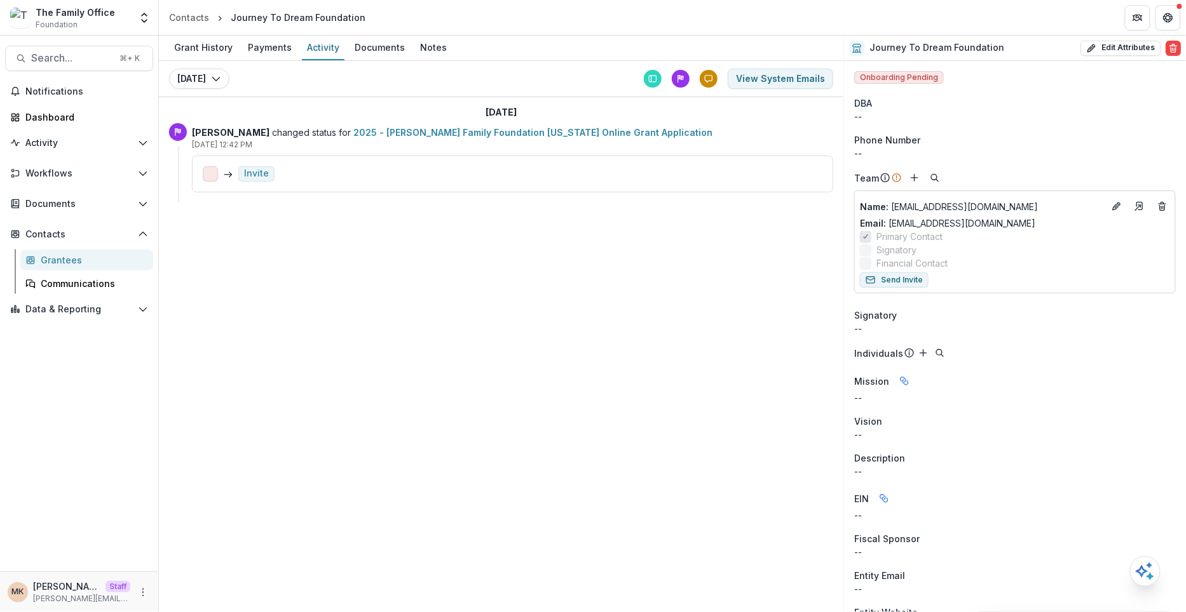
click at [68, 184] on div "Workflows Proposals Form Builder Payments Grantee Reports" at bounding box center [79, 175] width 158 height 25
click at [65, 174] on span "Workflows" at bounding box center [78, 173] width 107 height 11
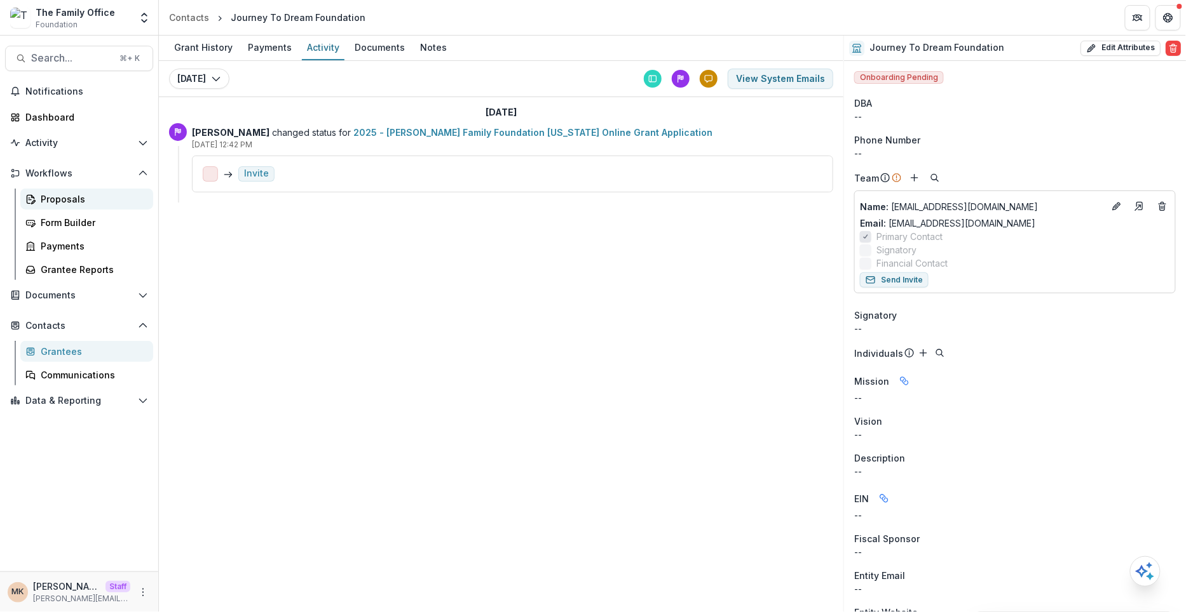
click at [64, 201] on div "Proposals" at bounding box center [92, 199] width 102 height 13
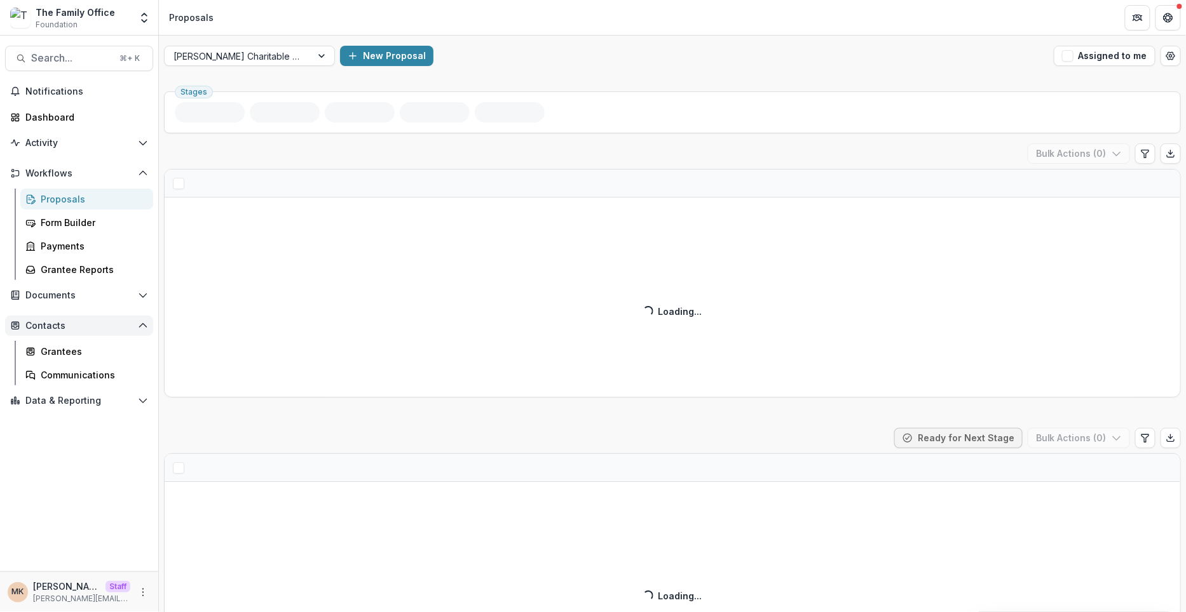
click at [52, 321] on span "Contacts" at bounding box center [78, 326] width 107 height 11
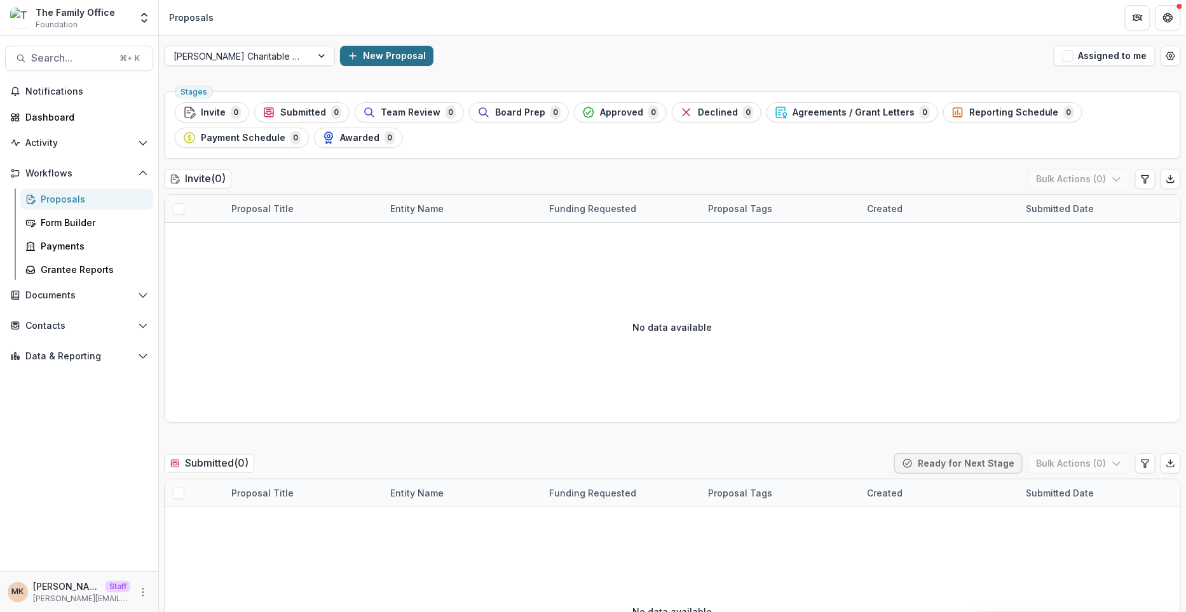
click at [381, 57] on button "New Proposal" at bounding box center [386, 56] width 93 height 20
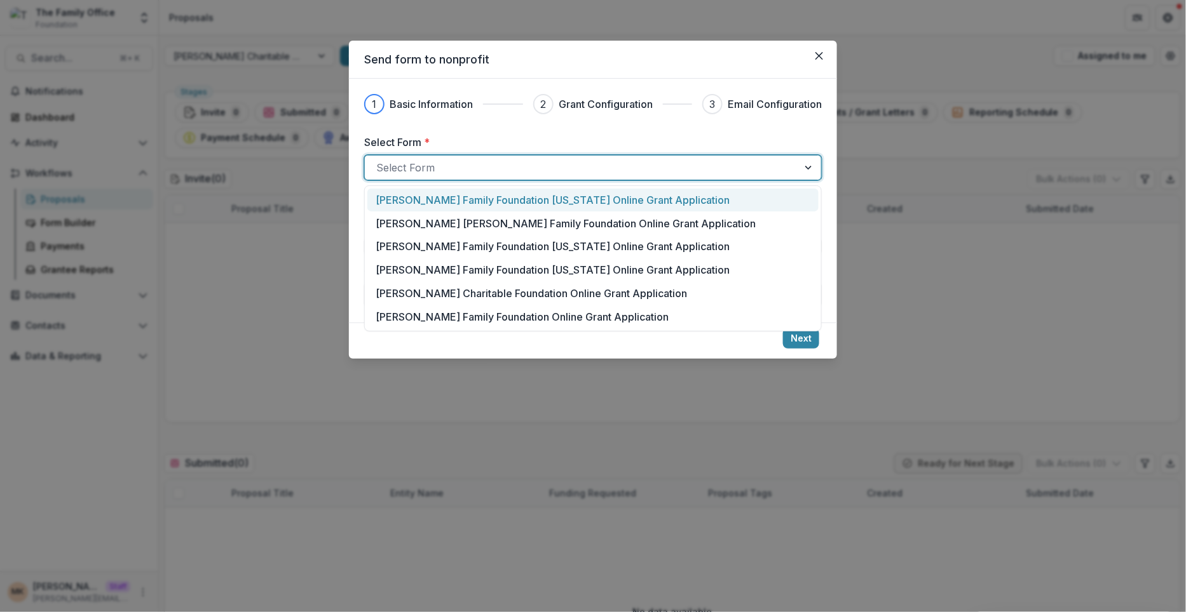
click at [494, 161] on div at bounding box center [581, 168] width 410 height 18
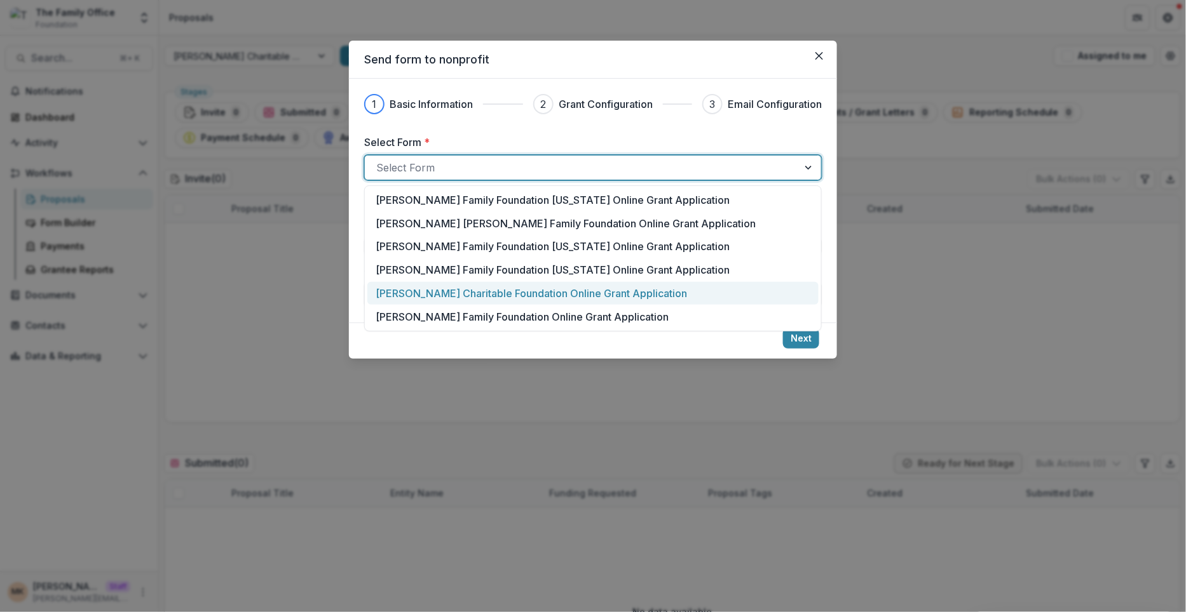
click at [443, 299] on p "[PERSON_NAME] Charitable Foundation Online Grant Application" at bounding box center [530, 293] width 311 height 15
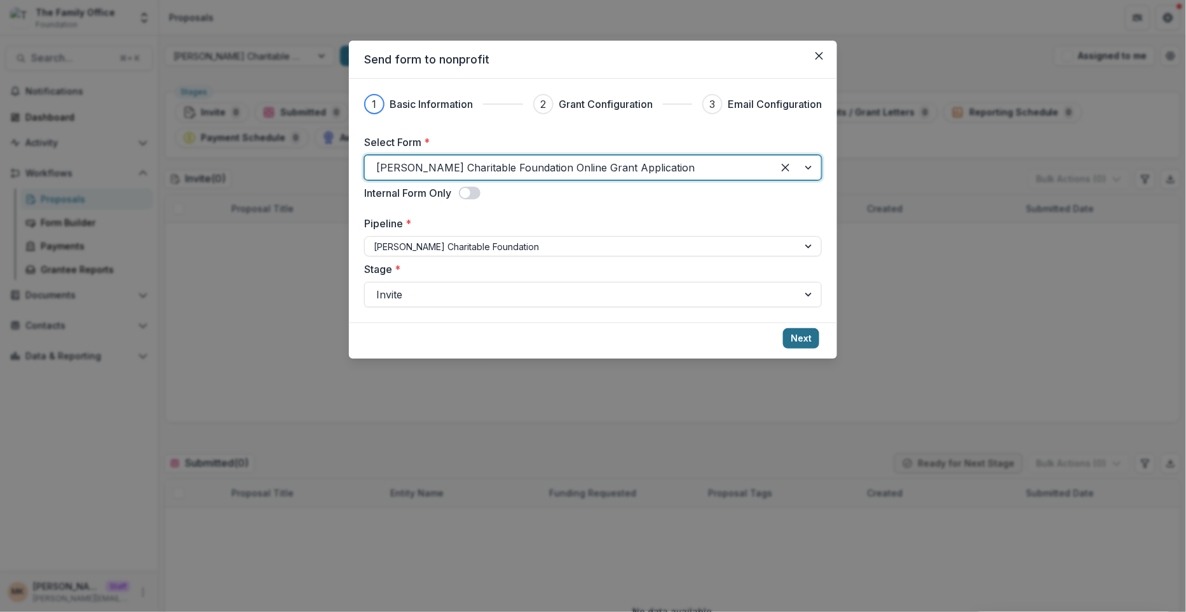
click at [790, 335] on button "Next" at bounding box center [801, 338] width 36 height 20
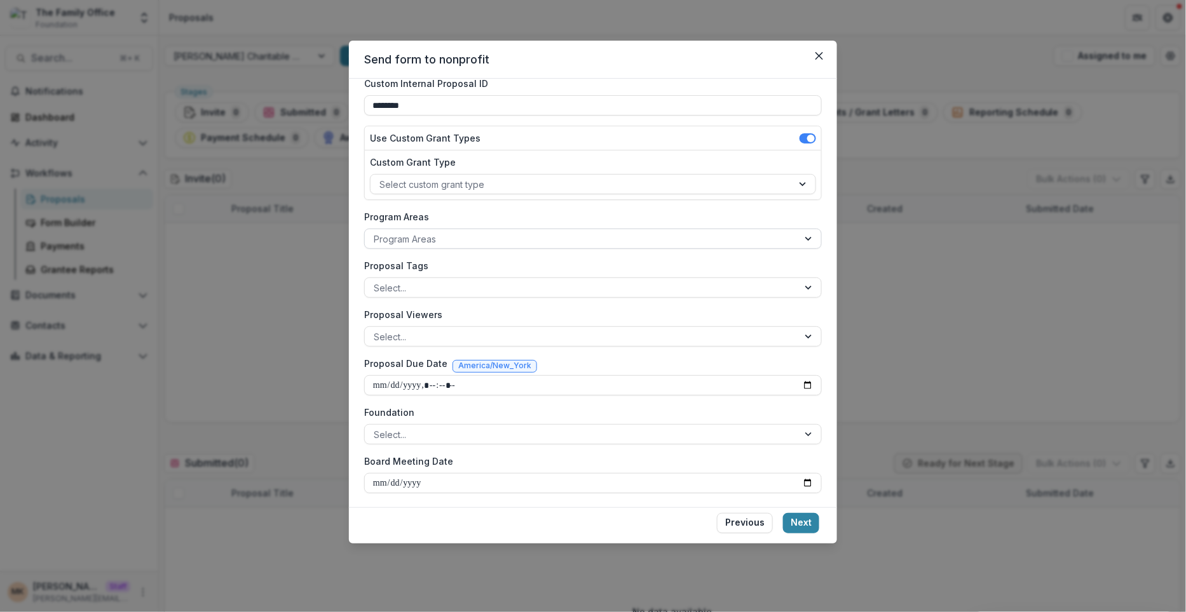
scroll to position [105, 0]
click at [802, 391] on input "Proposal Due Date" at bounding box center [592, 387] width 457 height 20
type input "**********"
click at [814, 431] on div at bounding box center [809, 436] width 23 height 19
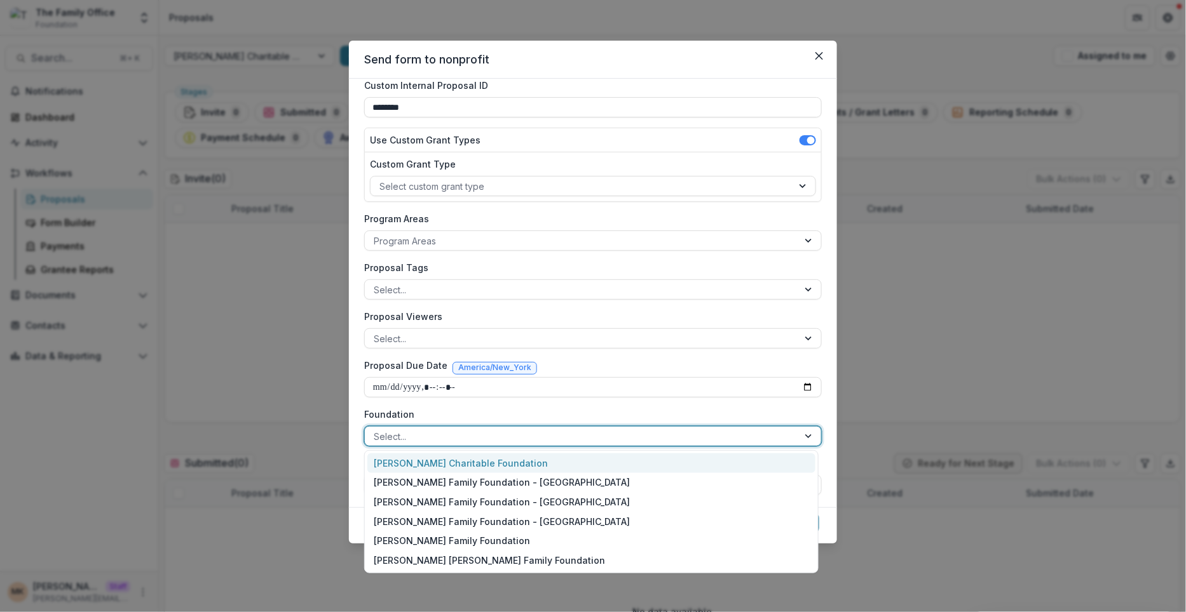
click at [698, 459] on div "[PERSON_NAME] Charitable Foundation" at bounding box center [590, 464] width 447 height 20
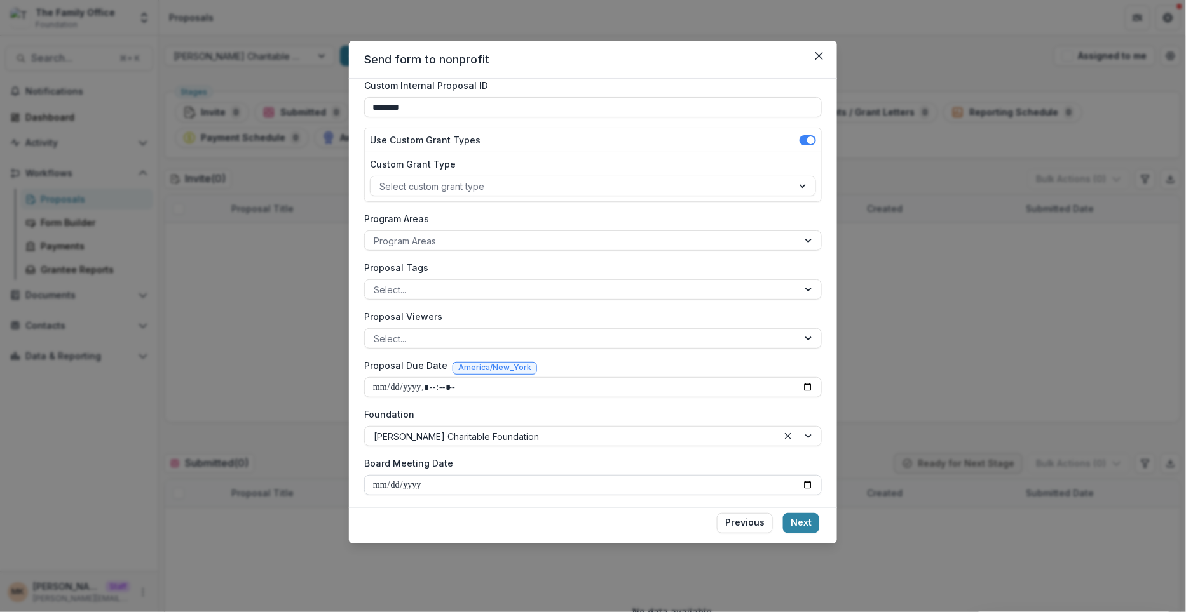
click at [806, 480] on input "Board Meeting Date" at bounding box center [592, 485] width 457 height 20
type input "**********"
click at [807, 529] on button "Next" at bounding box center [801, 523] width 36 height 20
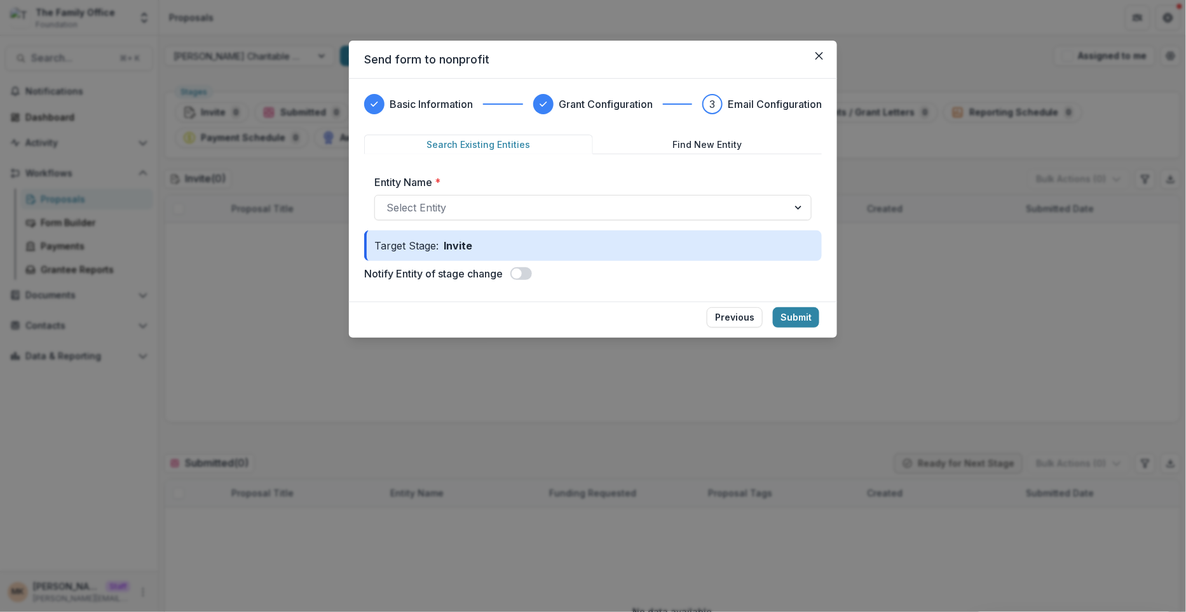
click at [703, 150] on button "Find New Entity" at bounding box center [707, 145] width 229 height 20
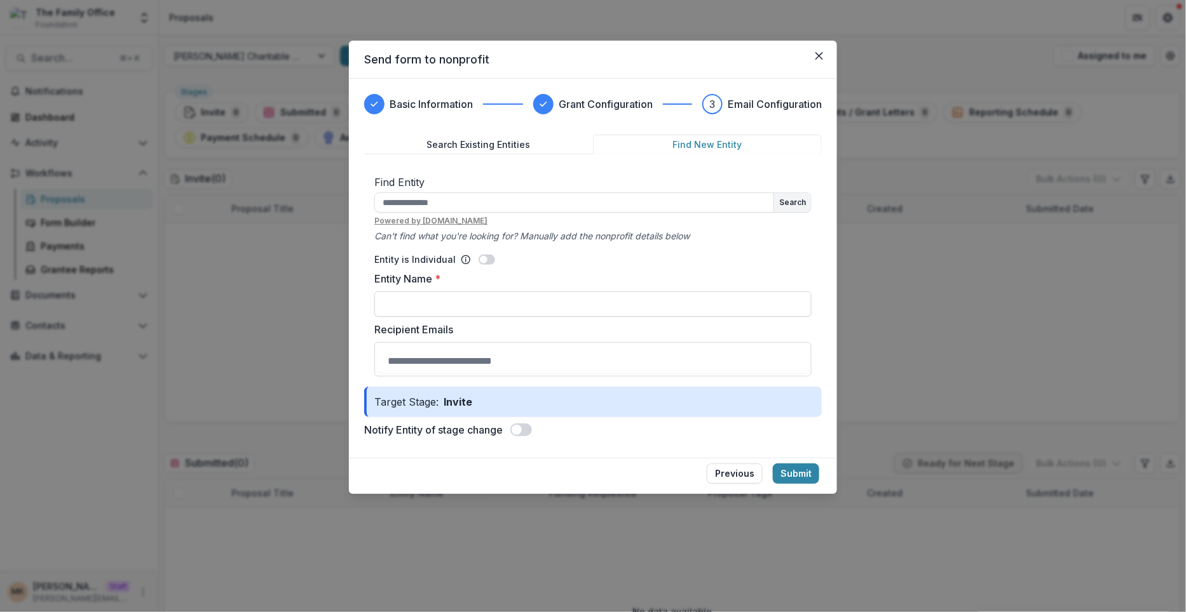
click at [468, 292] on input "Entity Name *" at bounding box center [592, 304] width 437 height 25
type input "*********"
click at [461, 361] on input "Recipient Emails" at bounding box center [592, 360] width 431 height 25
type input "**********"
click at [529, 425] on form "Search Existing Entities Find New Entity Find Entity Search Powered by [DOMAIN_…" at bounding box center [592, 289] width 457 height 308
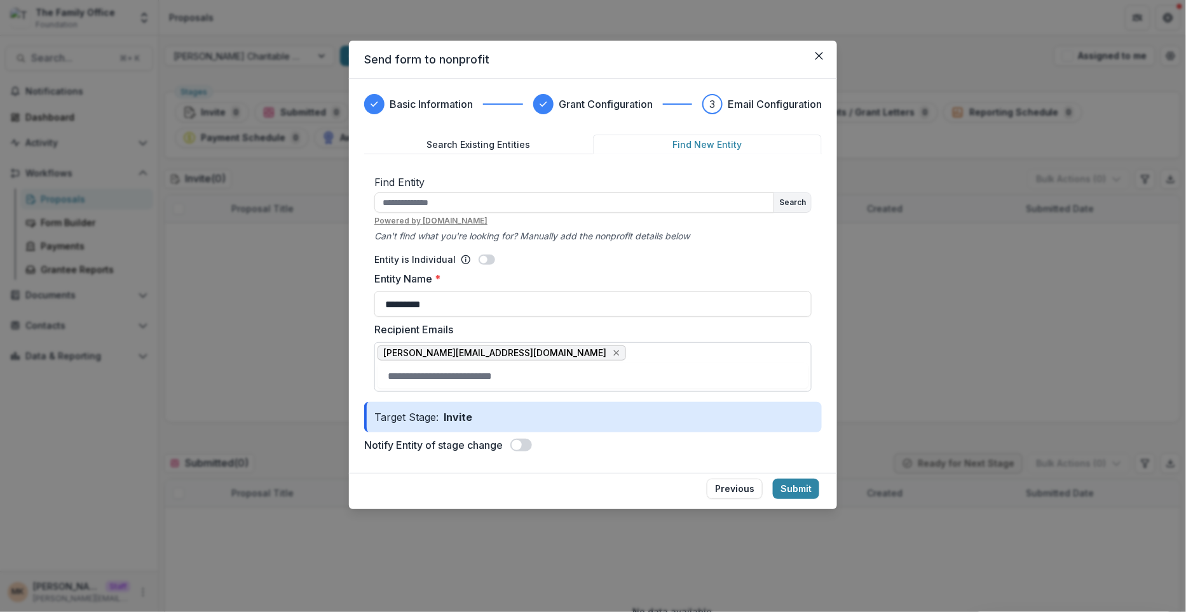
click at [521, 443] on span at bounding box center [516, 445] width 10 height 10
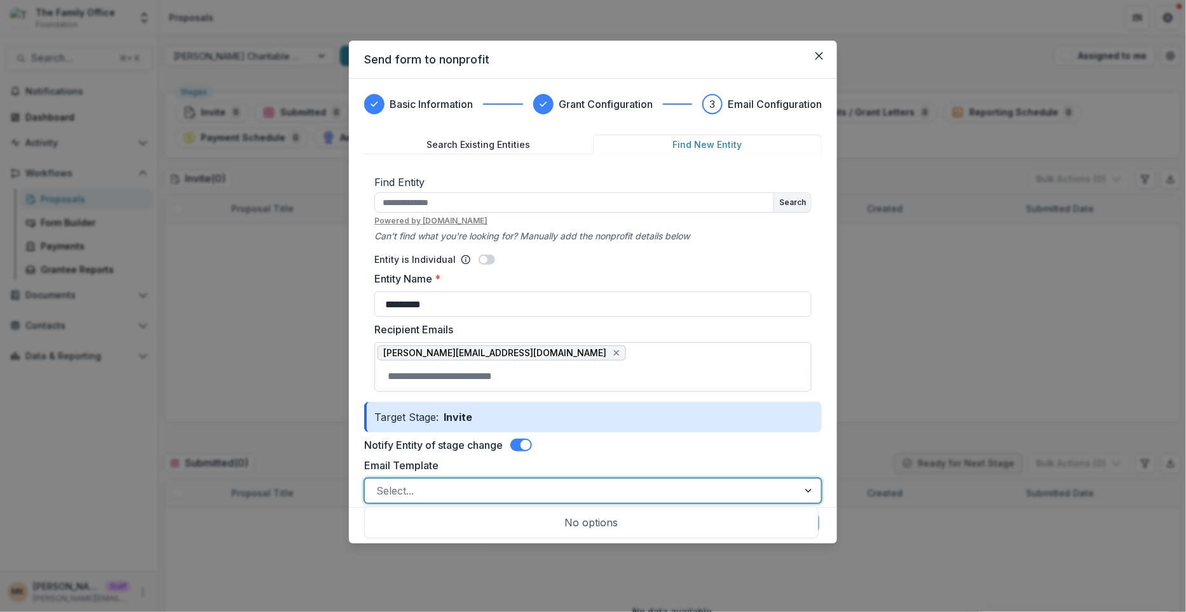
click at [503, 486] on div at bounding box center [581, 491] width 410 height 18
click at [515, 138] on button "Search Existing Entities" at bounding box center [478, 145] width 229 height 20
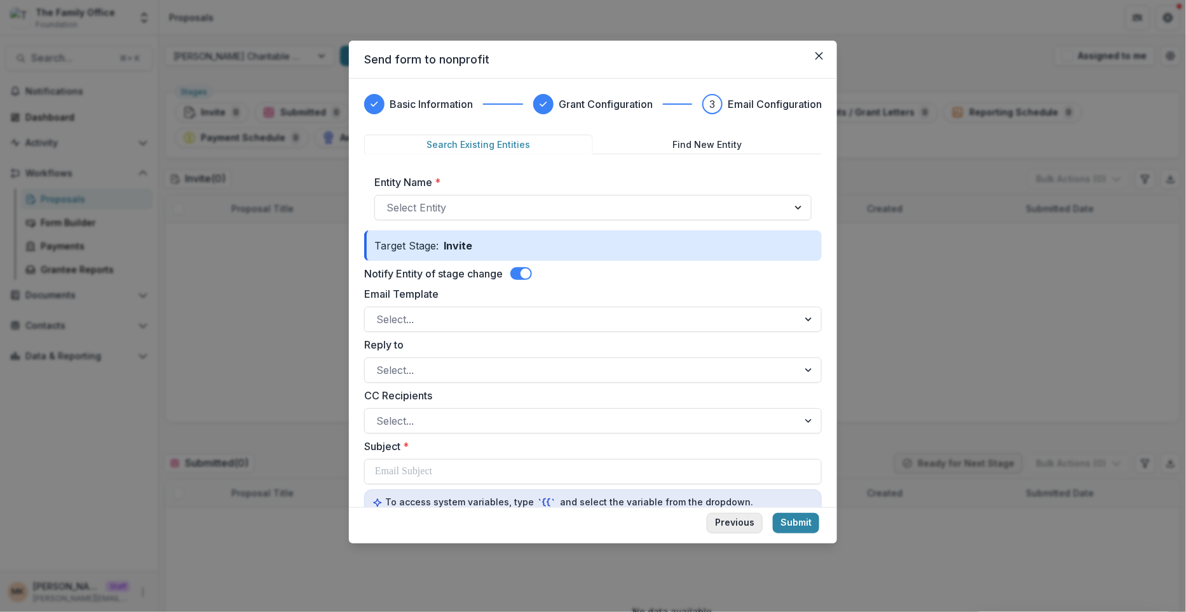
click at [729, 525] on button "Previous" at bounding box center [734, 523] width 56 height 20
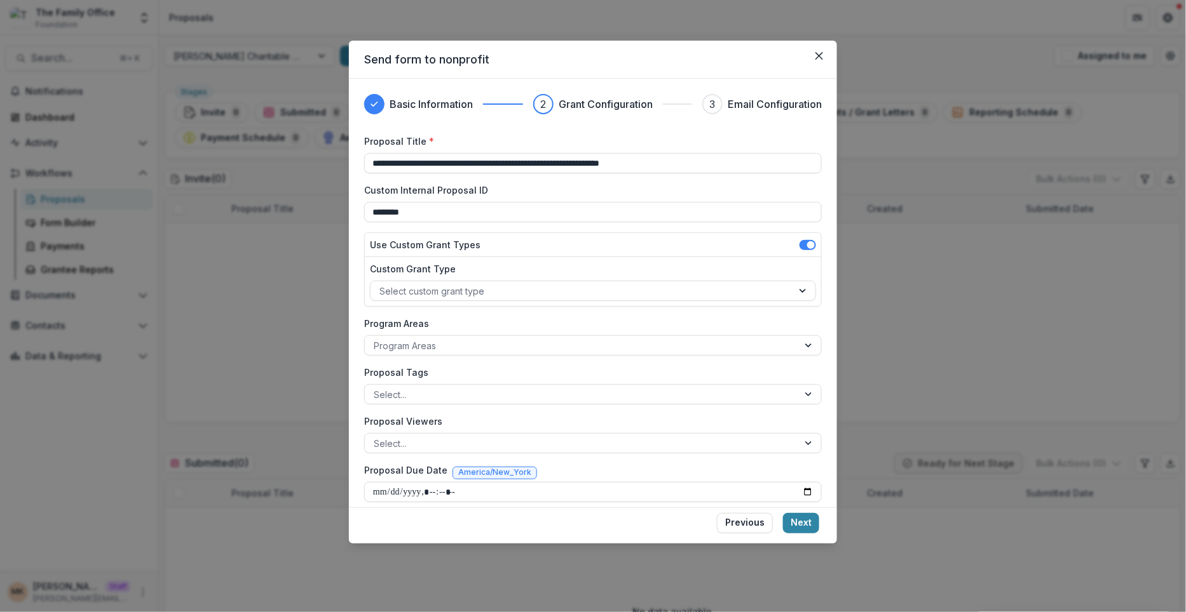
click at [729, 525] on button "Previous" at bounding box center [745, 523] width 56 height 20
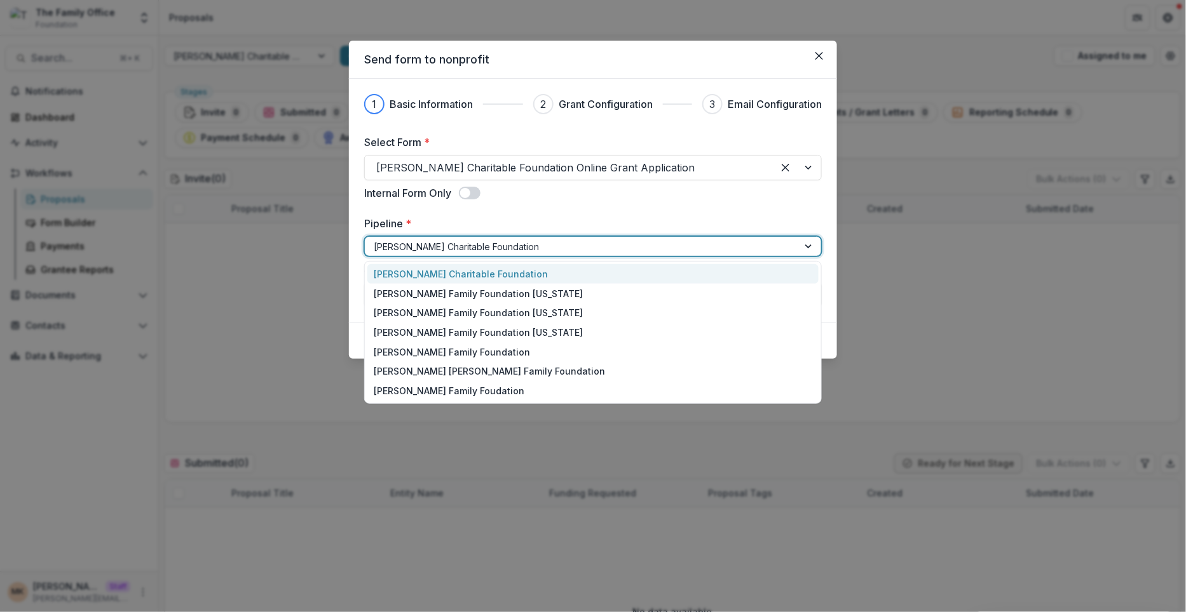
click at [564, 248] on div at bounding box center [582, 247] width 416 height 16
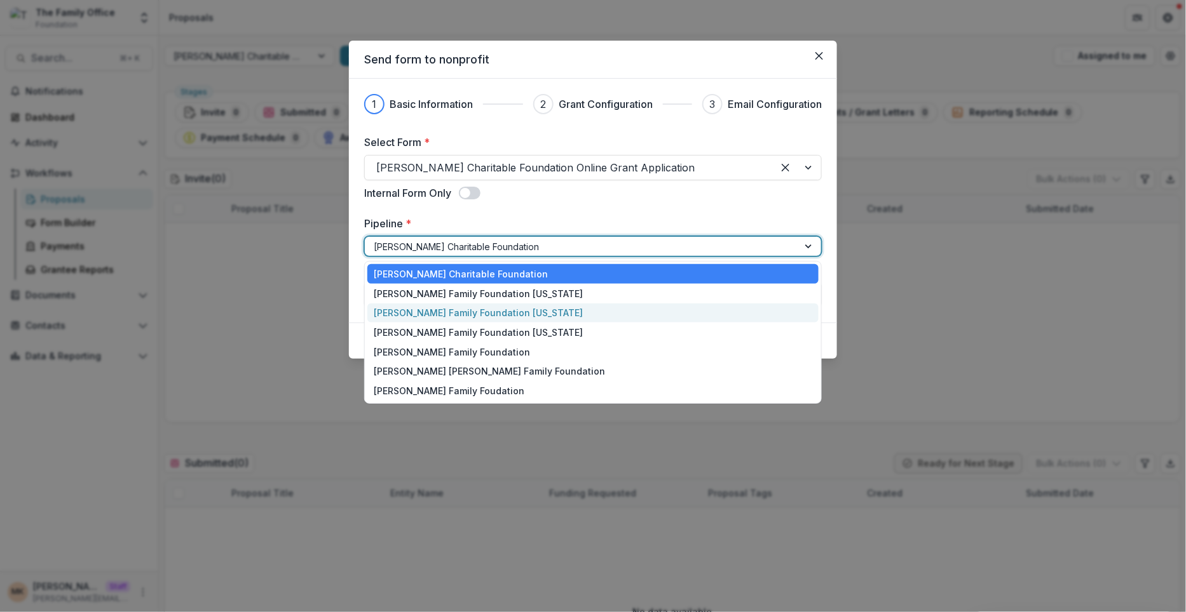
click at [538, 312] on div "[PERSON_NAME] Family Foundation [US_STATE]" at bounding box center [592, 314] width 451 height 20
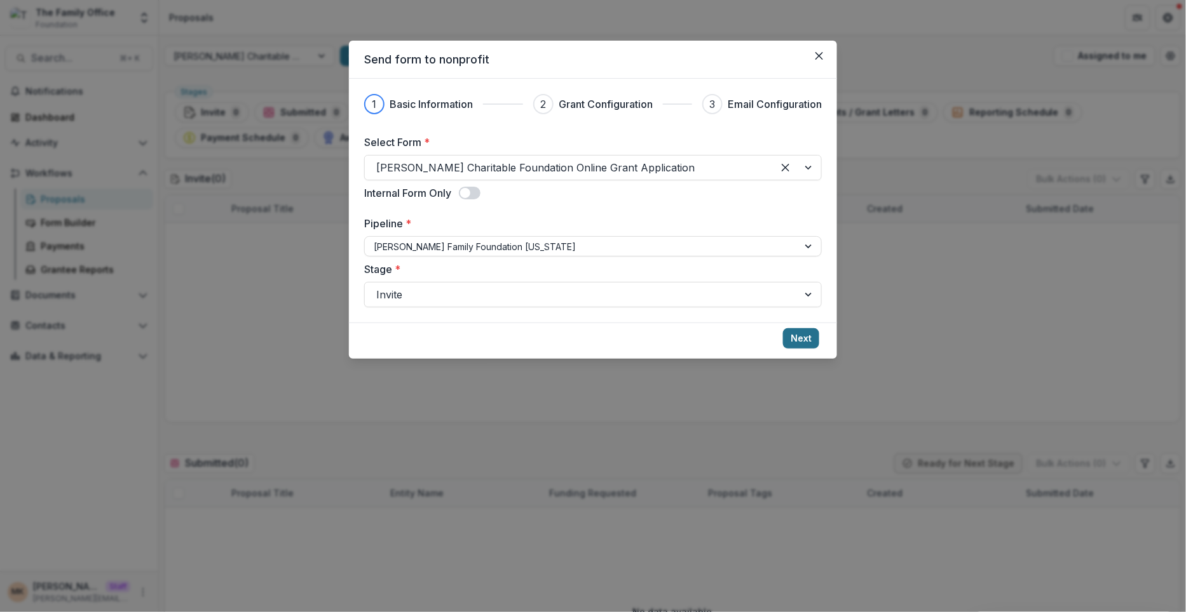
click at [802, 333] on button "Next" at bounding box center [801, 338] width 36 height 20
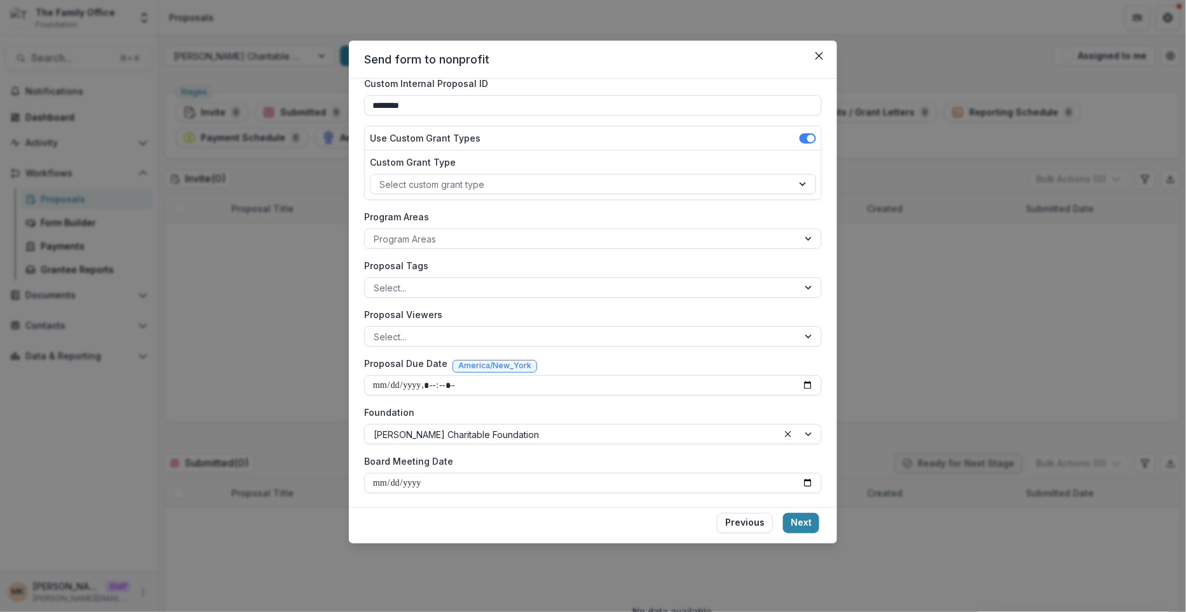
scroll to position [106, 0]
click at [727, 436] on div at bounding box center [571, 436] width 395 height 16
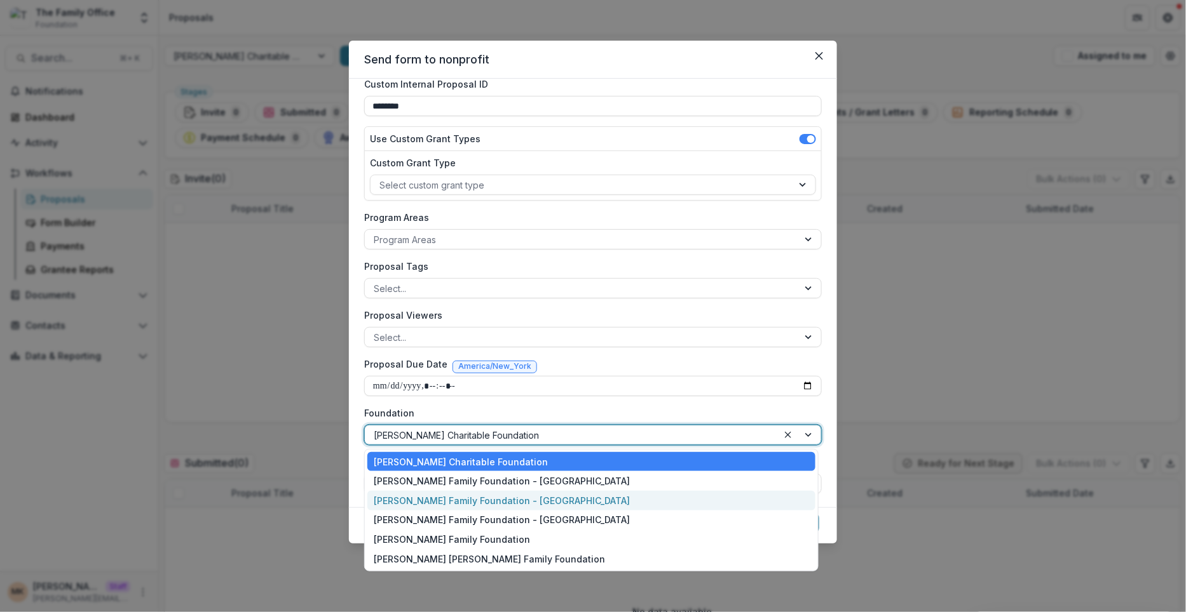
click at [665, 500] on div "[PERSON_NAME] Family Foundation - [GEOGRAPHIC_DATA]" at bounding box center [590, 501] width 447 height 20
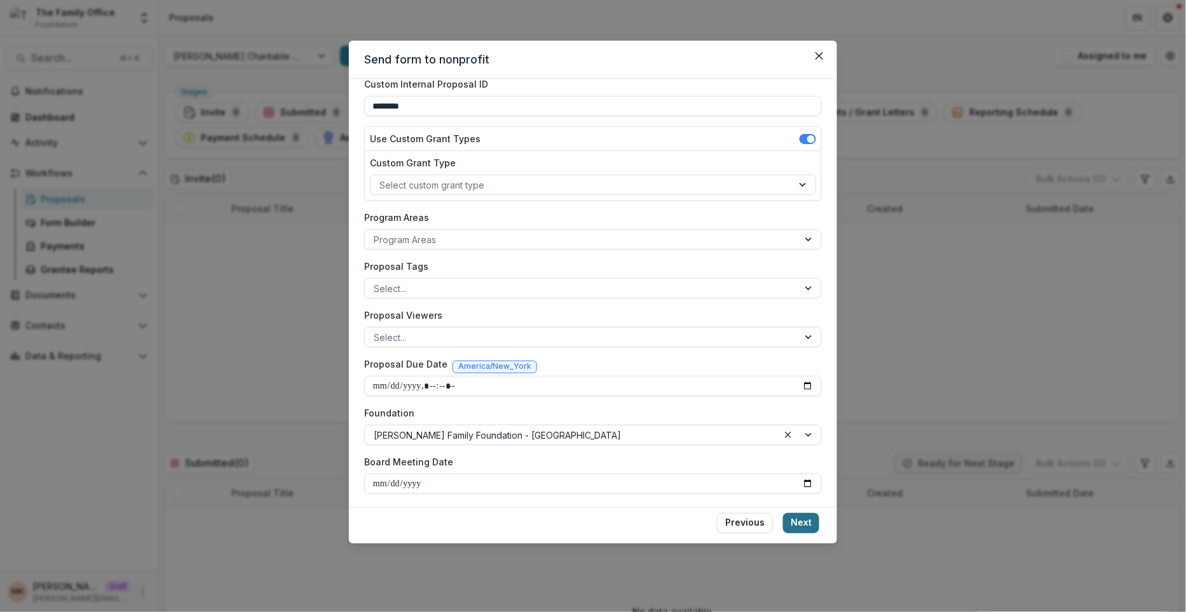
click at [814, 520] on button "Next" at bounding box center [801, 523] width 36 height 20
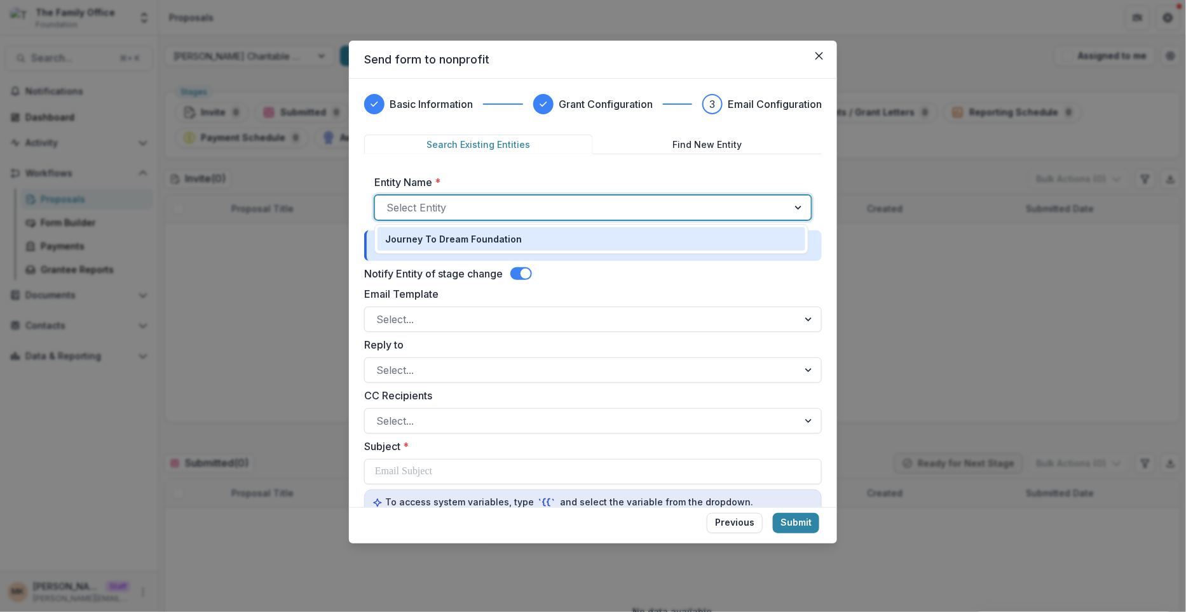
click at [649, 210] on div at bounding box center [581, 208] width 390 height 18
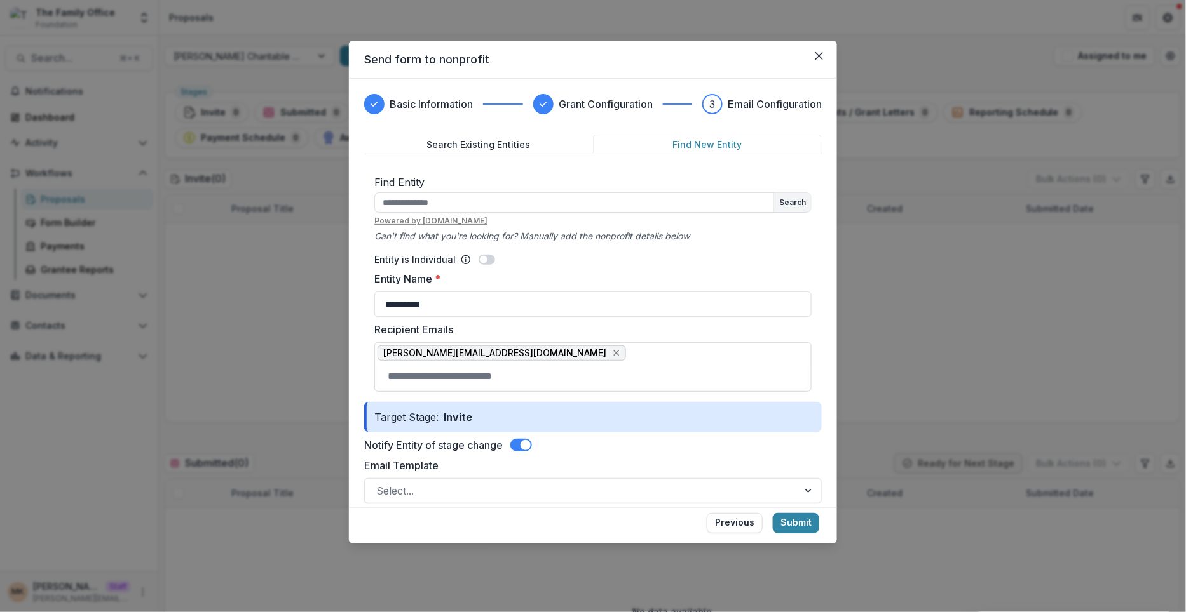
click at [705, 142] on button "Find New Entity" at bounding box center [707, 145] width 229 height 20
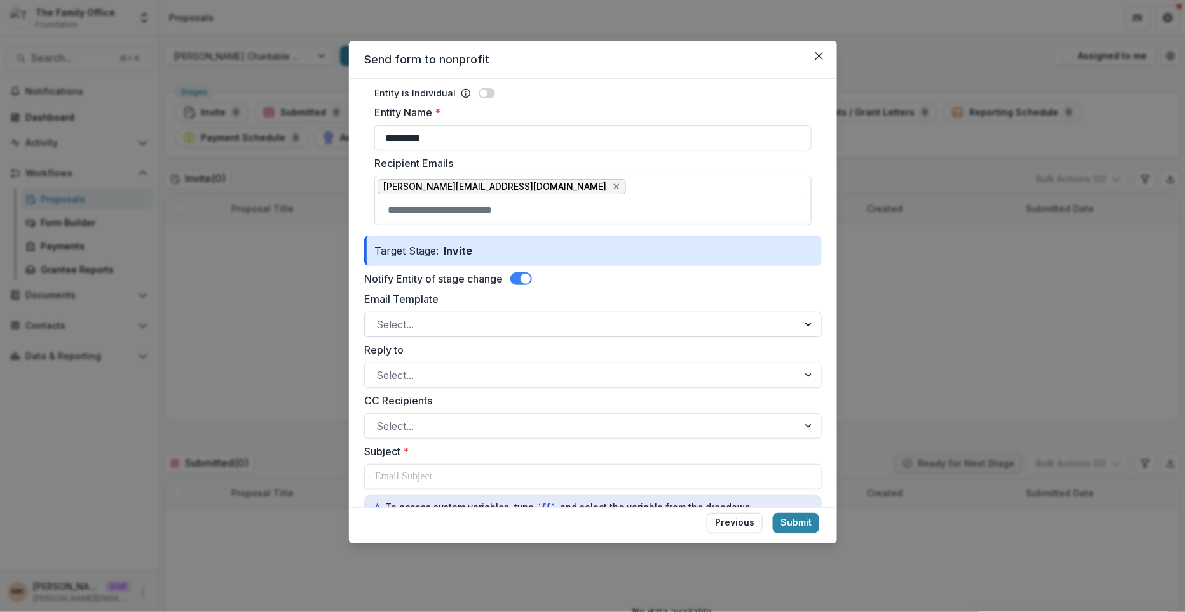
click at [503, 318] on div at bounding box center [581, 325] width 410 height 18
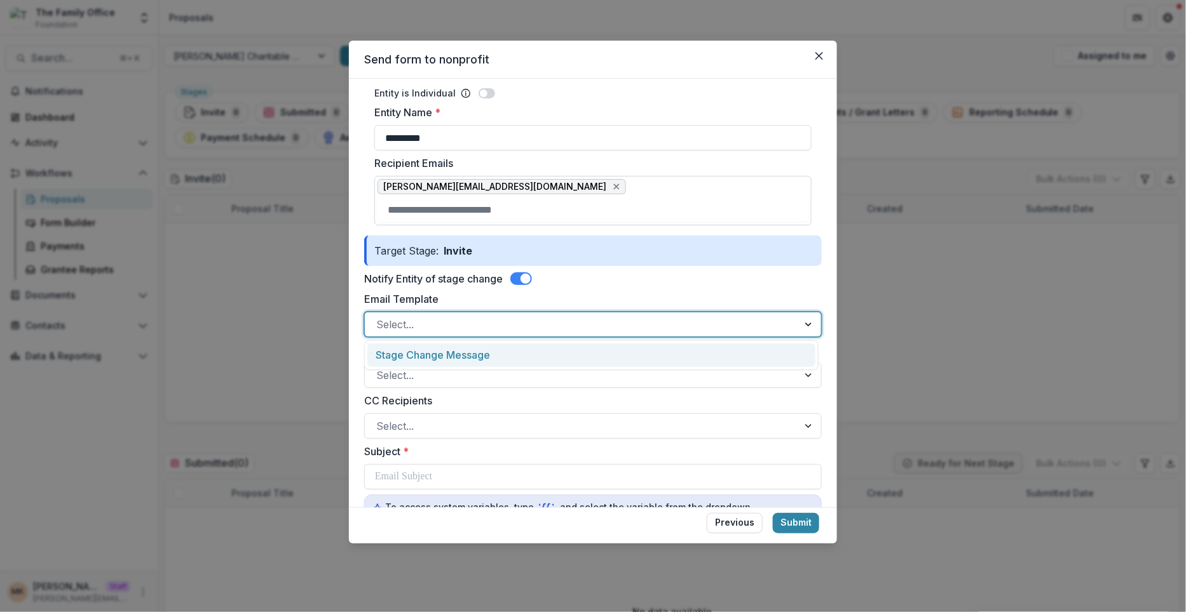
click at [491, 344] on div "Stage Change Message" at bounding box center [590, 356] width 447 height 24
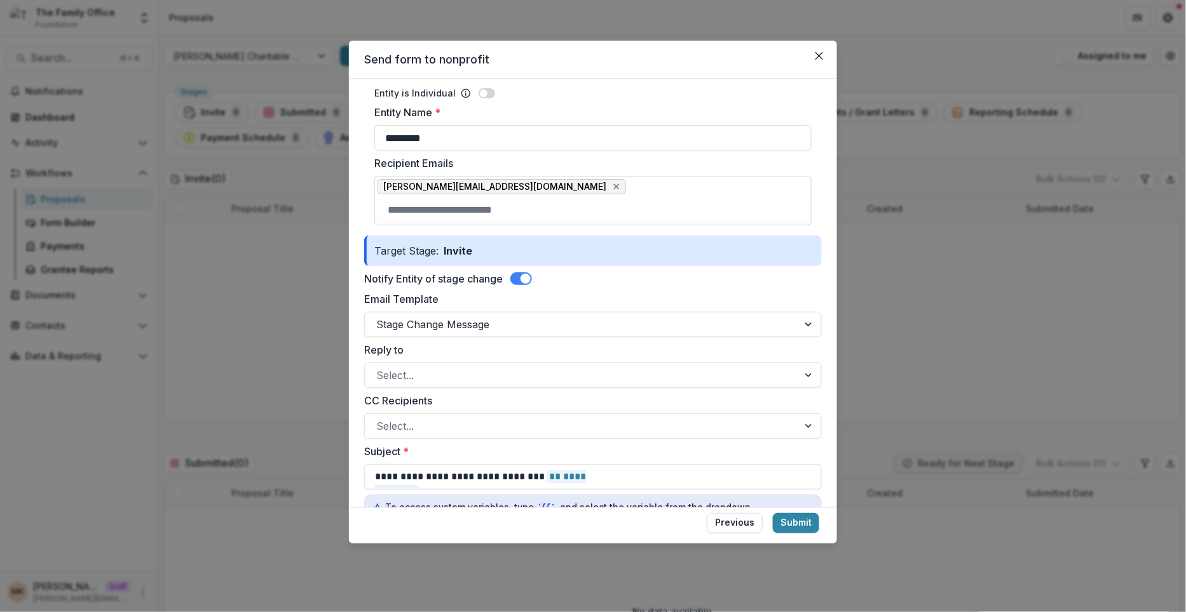
click at [490, 351] on label "Reply to" at bounding box center [589, 349] width 450 height 15
click at [379, 368] on input "Reply to" at bounding box center [377, 375] width 3 height 15
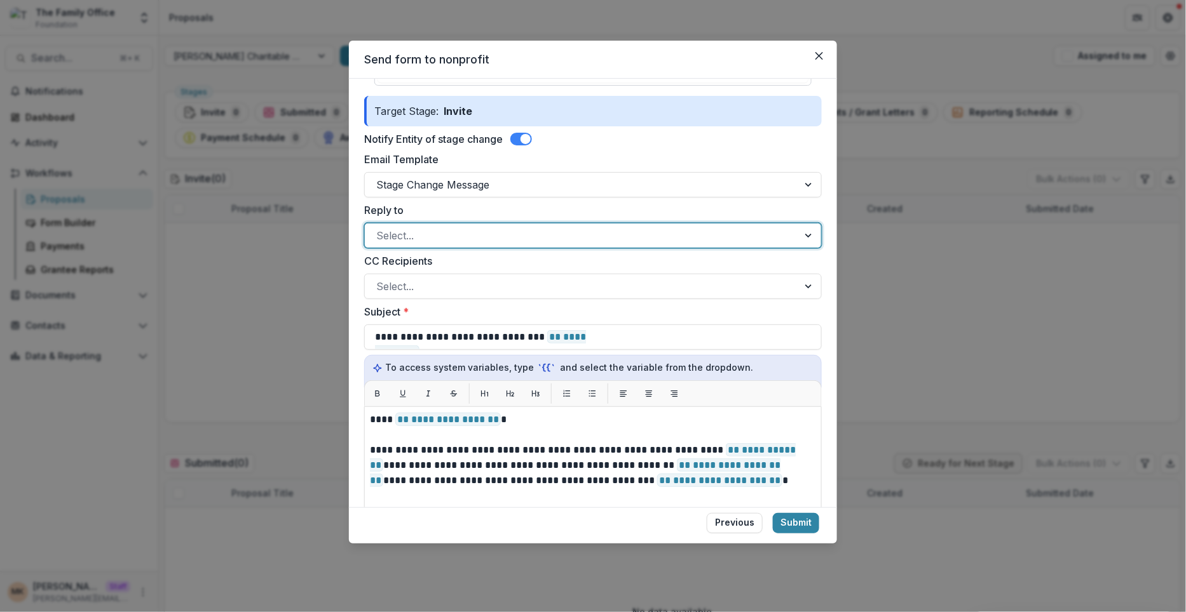
scroll to position [316, 0]
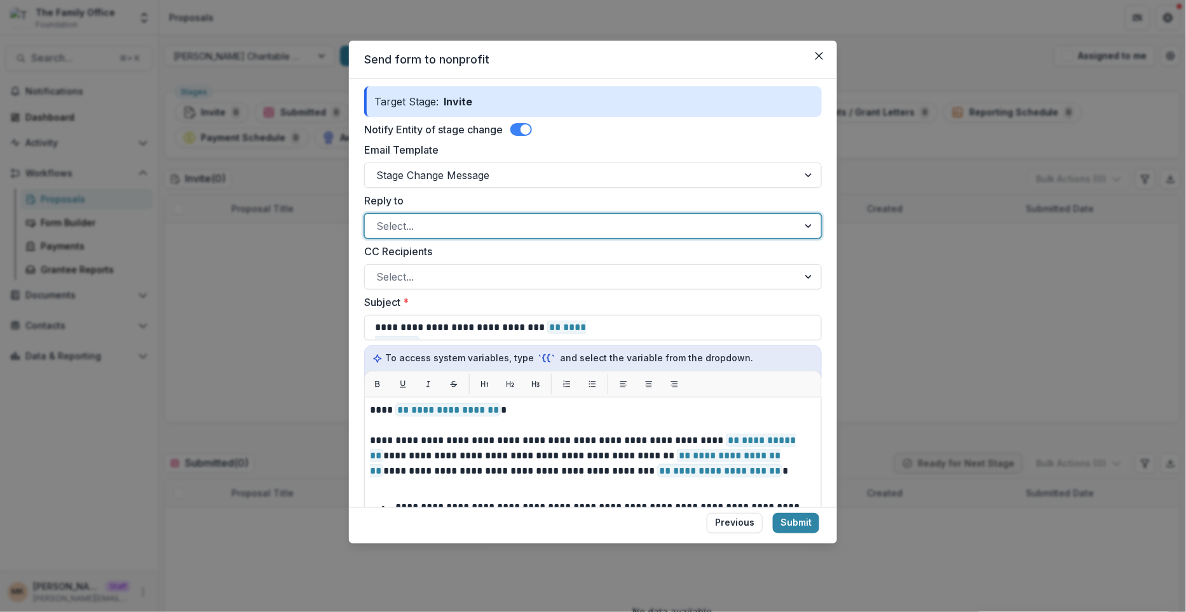
click at [443, 260] on div "CC Recipients Select..." at bounding box center [592, 267] width 457 height 46
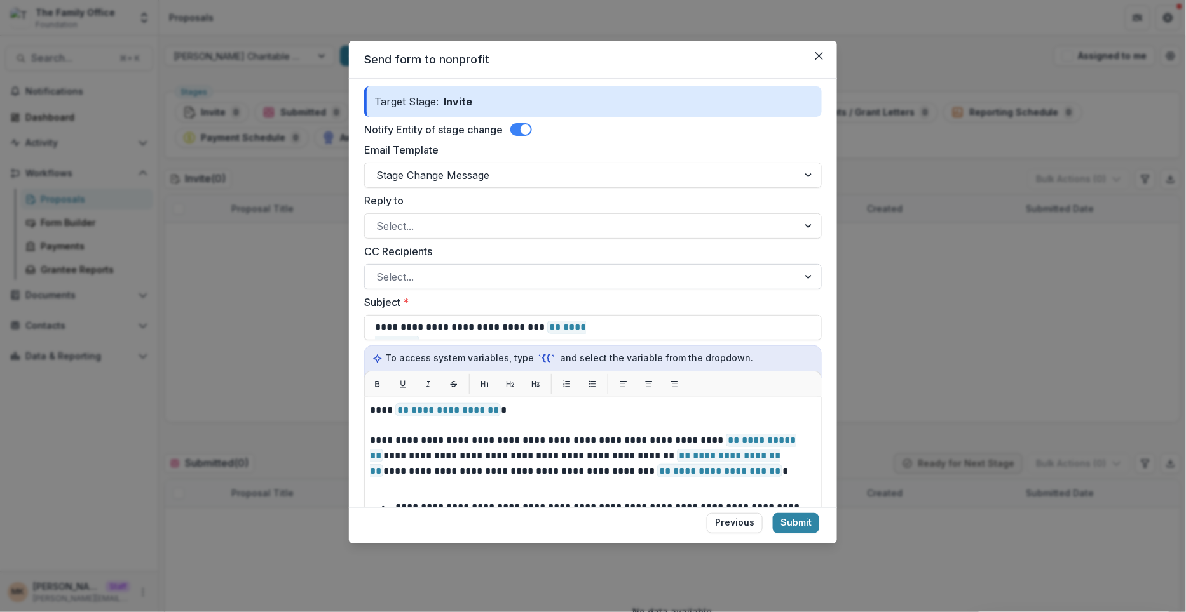
click at [442, 269] on div at bounding box center [581, 277] width 410 height 18
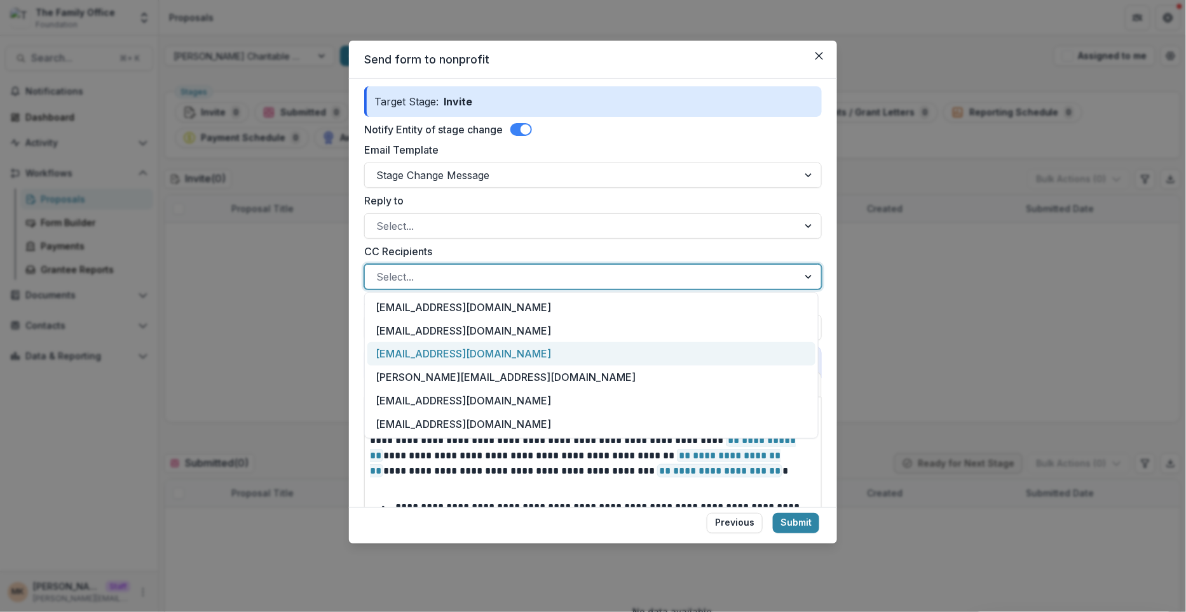
click at [548, 348] on div "[EMAIL_ADDRESS][DOMAIN_NAME]" at bounding box center [590, 354] width 447 height 24
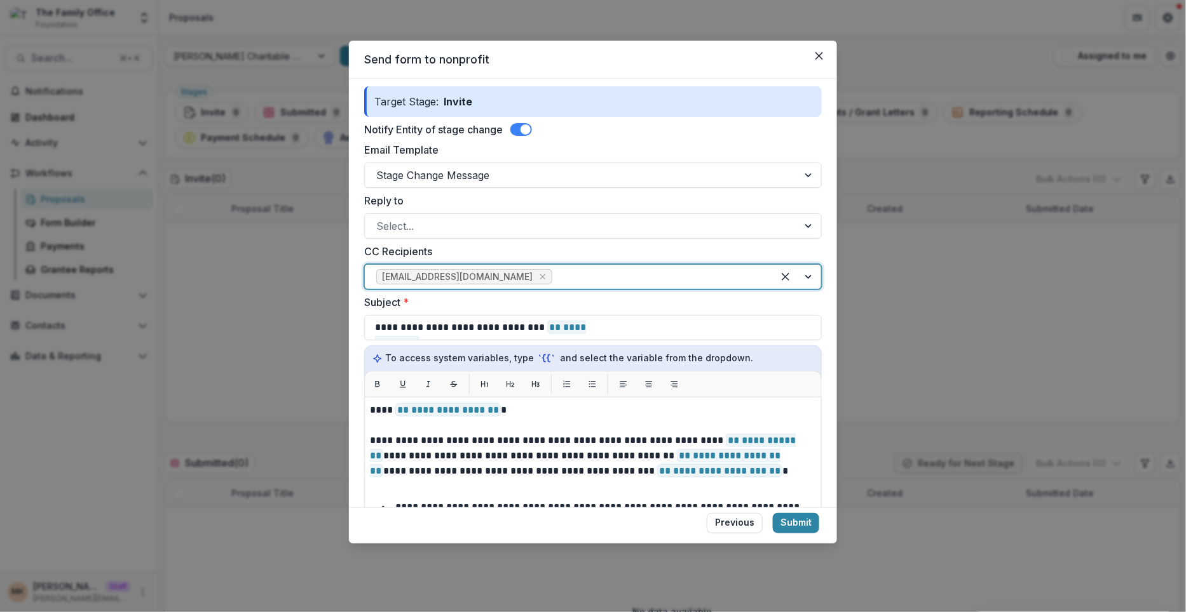
click at [578, 283] on div "[EMAIL_ADDRESS][DOMAIN_NAME]" at bounding box center [569, 277] width 408 height 20
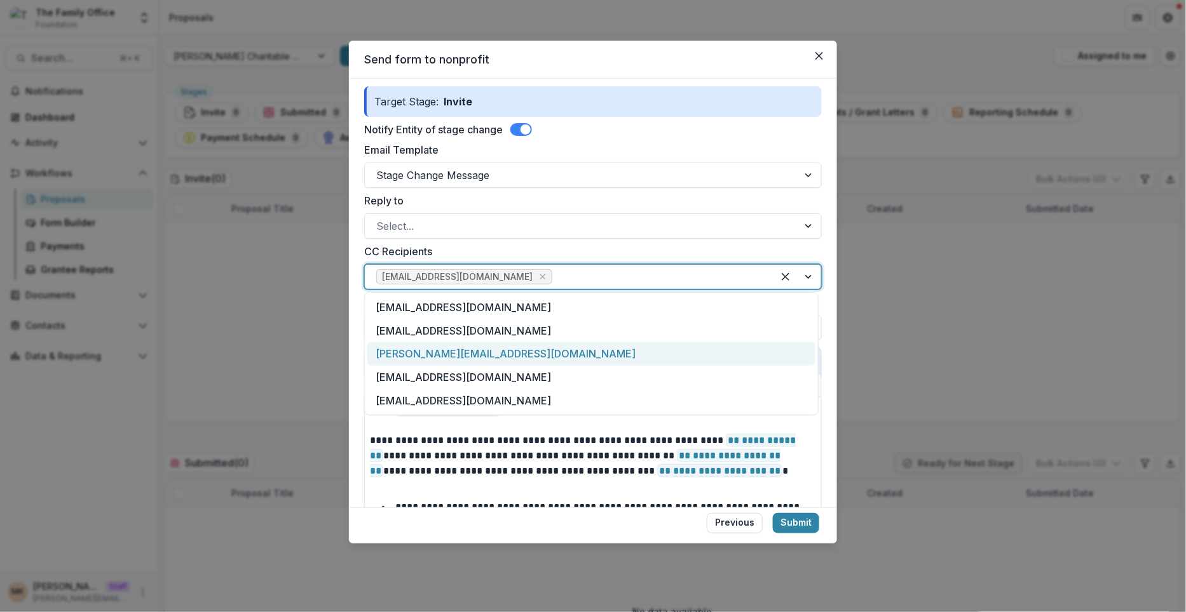
click at [506, 357] on div "[PERSON_NAME][EMAIL_ADDRESS][DOMAIN_NAME]" at bounding box center [590, 354] width 447 height 24
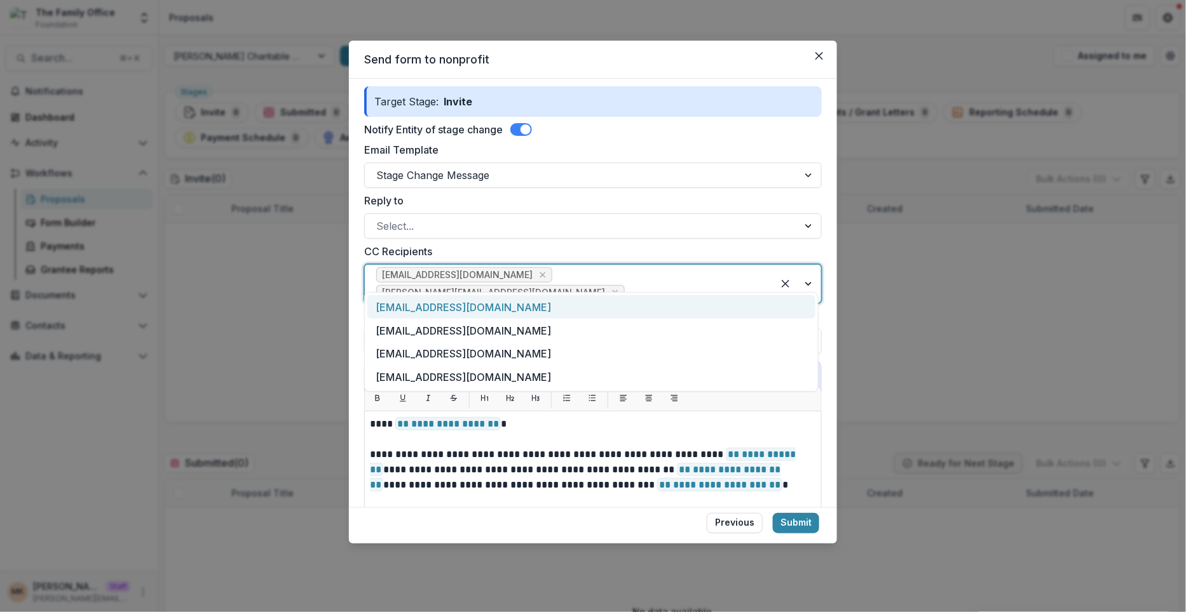
click at [658, 284] on div at bounding box center [694, 293] width 134 height 18
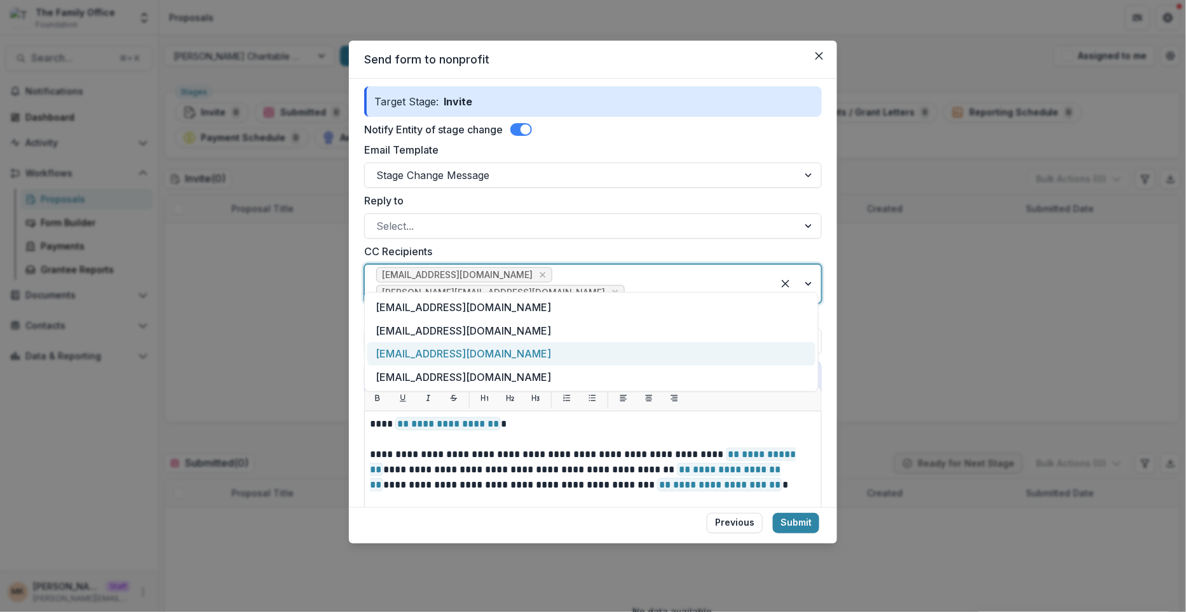
click at [584, 355] on div "[EMAIL_ADDRESS][DOMAIN_NAME]" at bounding box center [590, 354] width 447 height 24
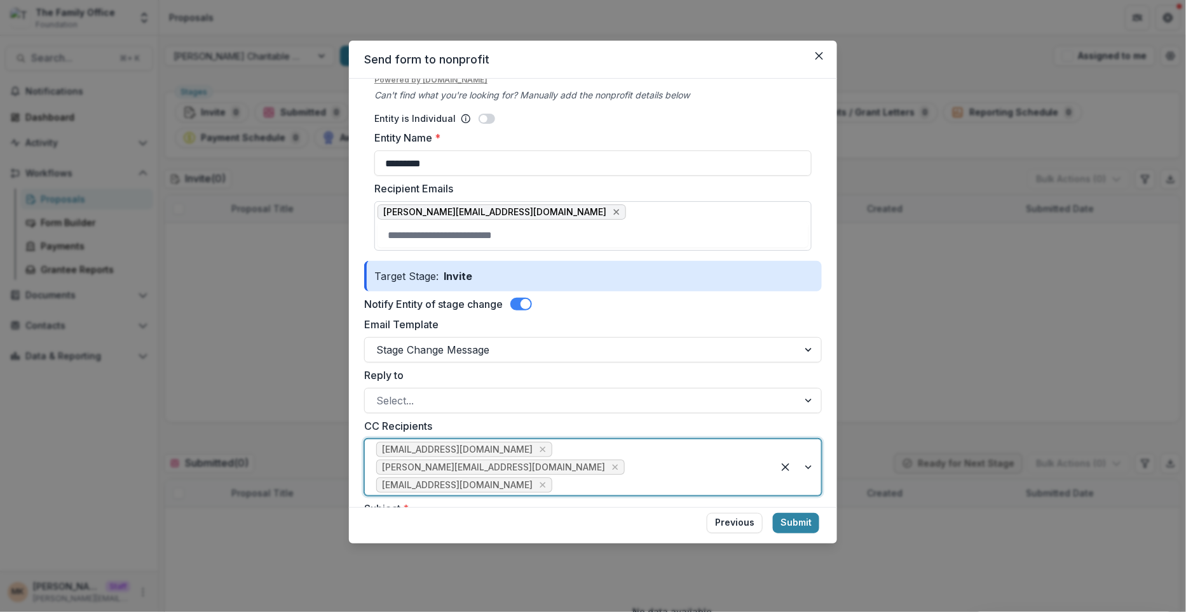
scroll to position [125, 0]
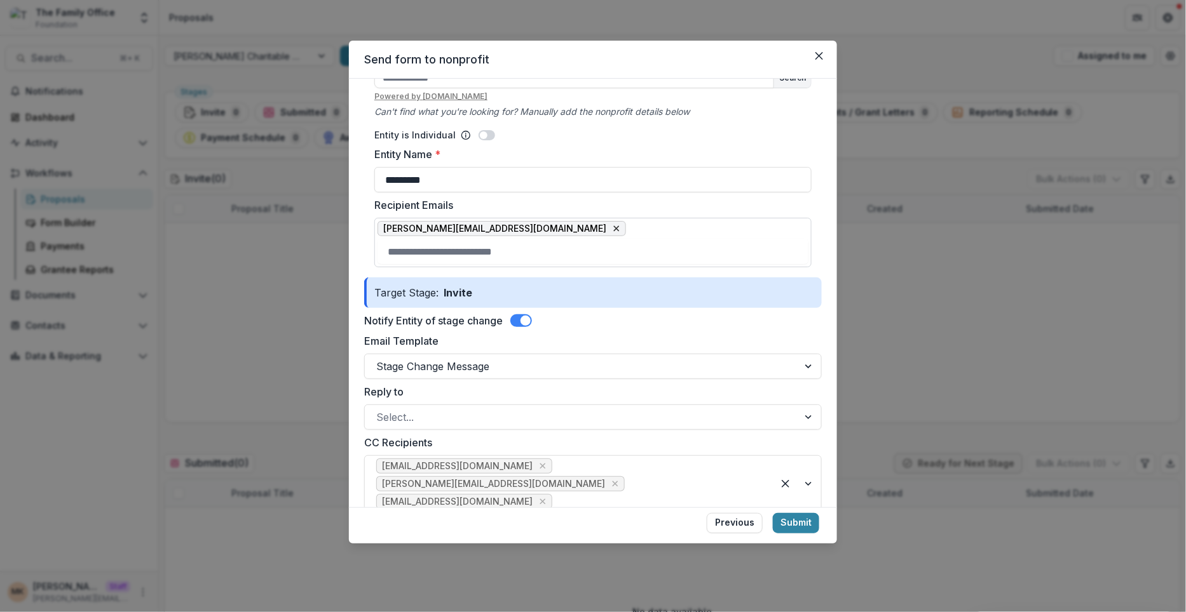
click at [611, 229] on icon "close" at bounding box center [616, 229] width 10 height 10
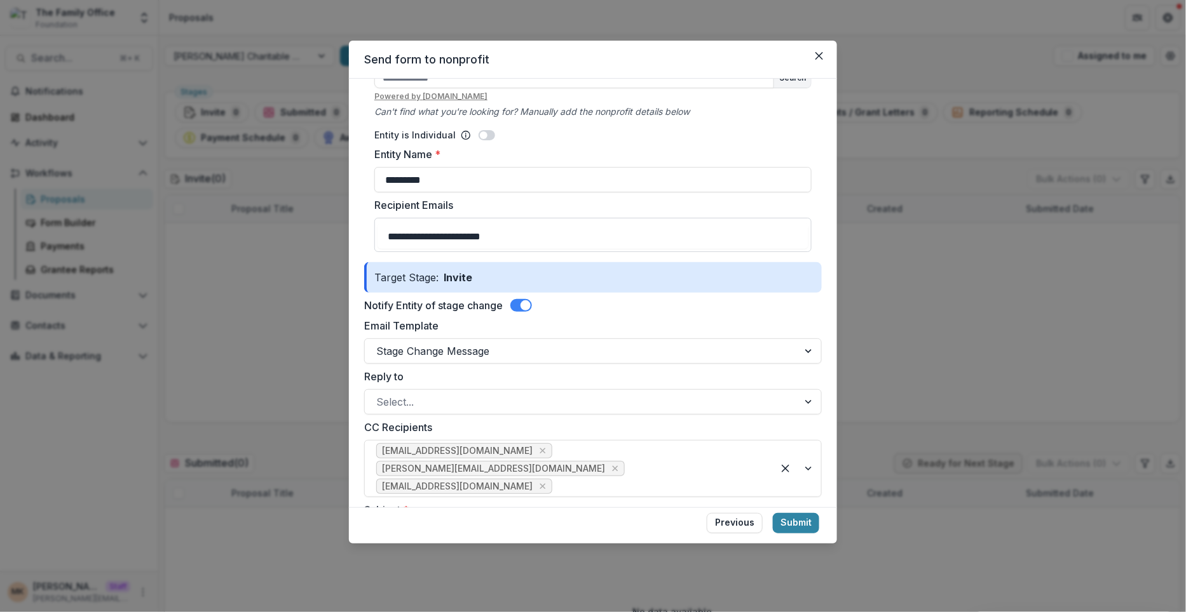
type input "**********"
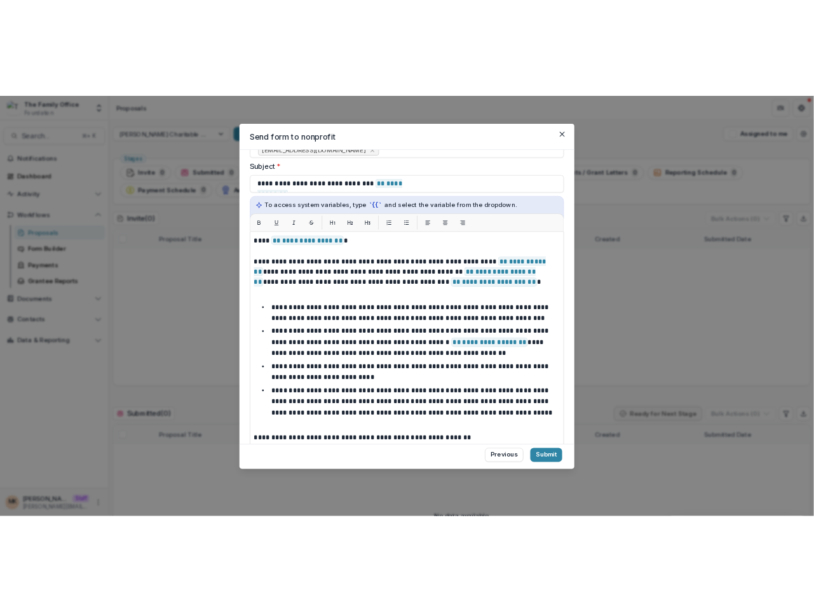
scroll to position [56, 0]
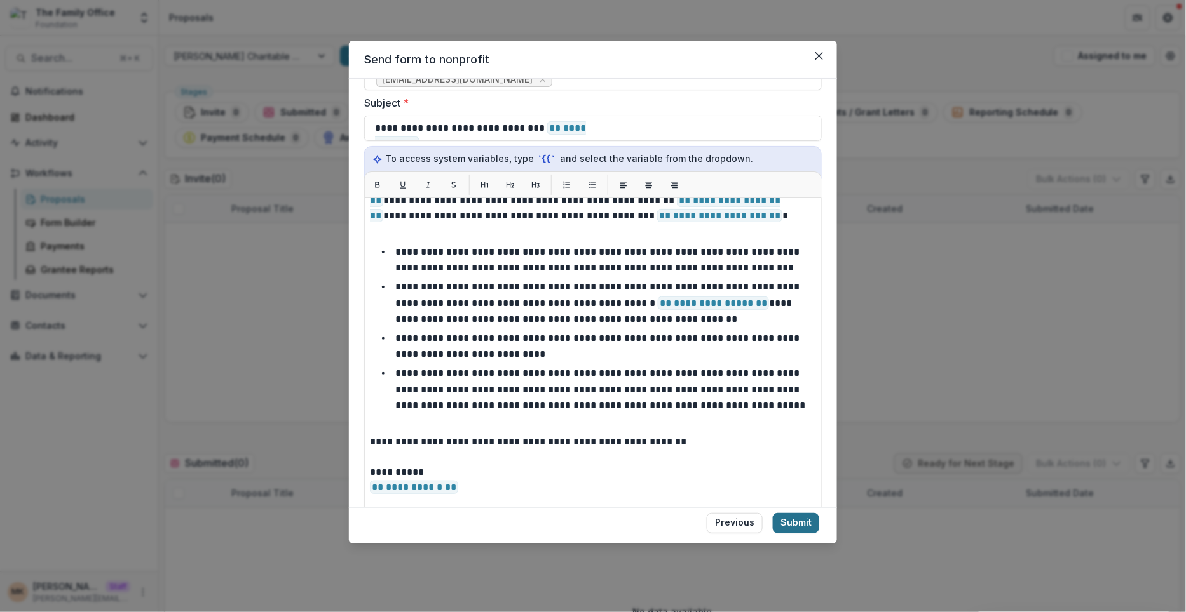
click at [794, 520] on button "Submit" at bounding box center [796, 523] width 46 height 20
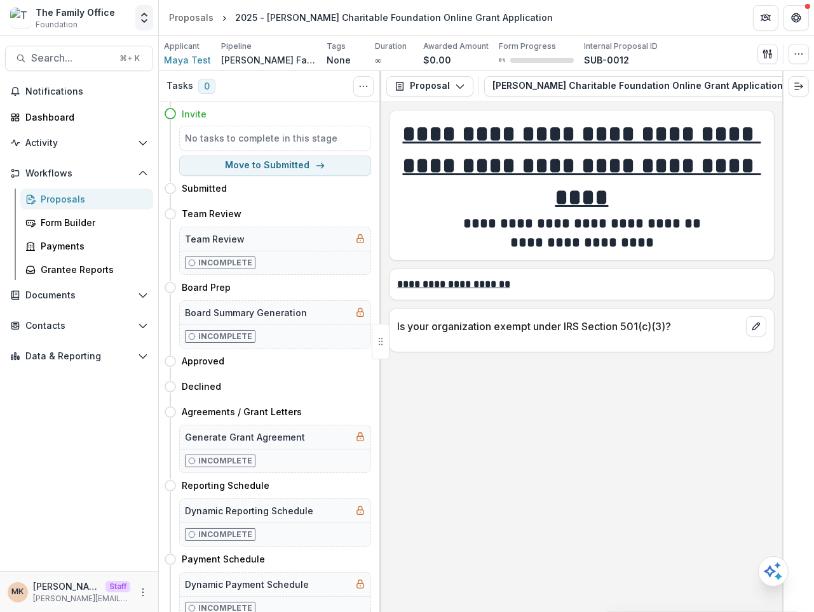
click at [145, 13] on polyline "Open entity switcher" at bounding box center [144, 14] width 5 height 3
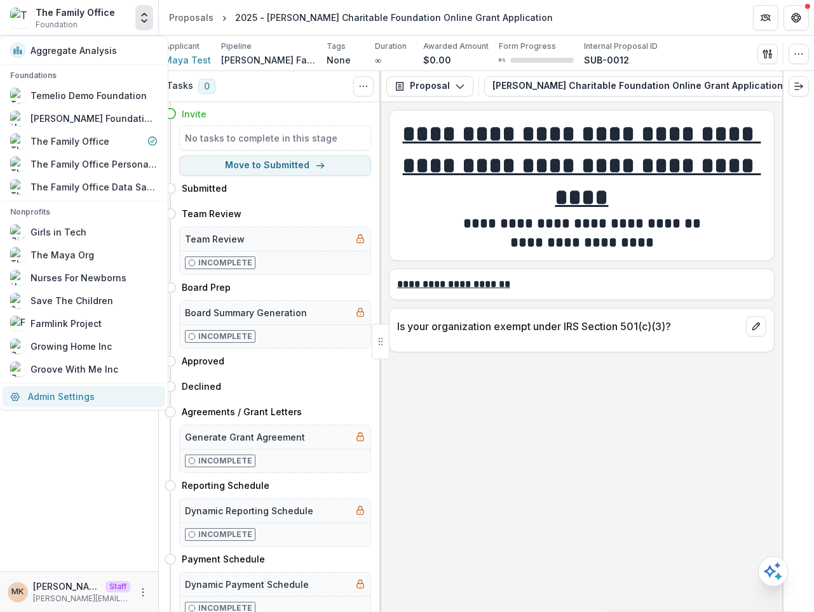
click at [55, 394] on link "Admin Settings" at bounding box center [84, 396] width 163 height 21
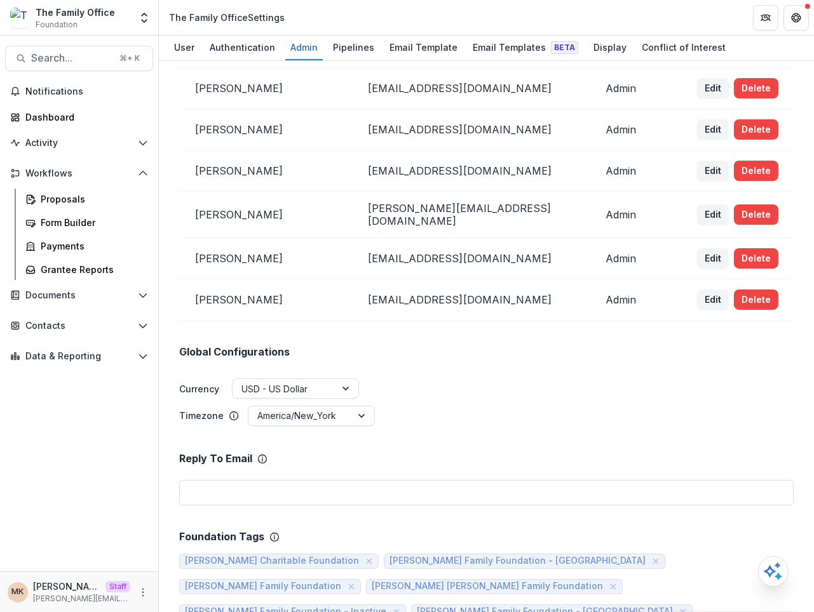
scroll to position [72, 0]
drag, startPoint x: 517, startPoint y: 255, endPoint x: 358, endPoint y: 255, distance: 159.5
click at [358, 255] on tr "[PERSON_NAME] [EMAIL_ADDRESS][DOMAIN_NAME] Admin Edit Delete" at bounding box center [486, 259] width 614 height 41
copy tr "[EMAIL_ADDRESS][DOMAIN_NAME]"
click at [210, 497] on input "email" at bounding box center [486, 493] width 614 height 25
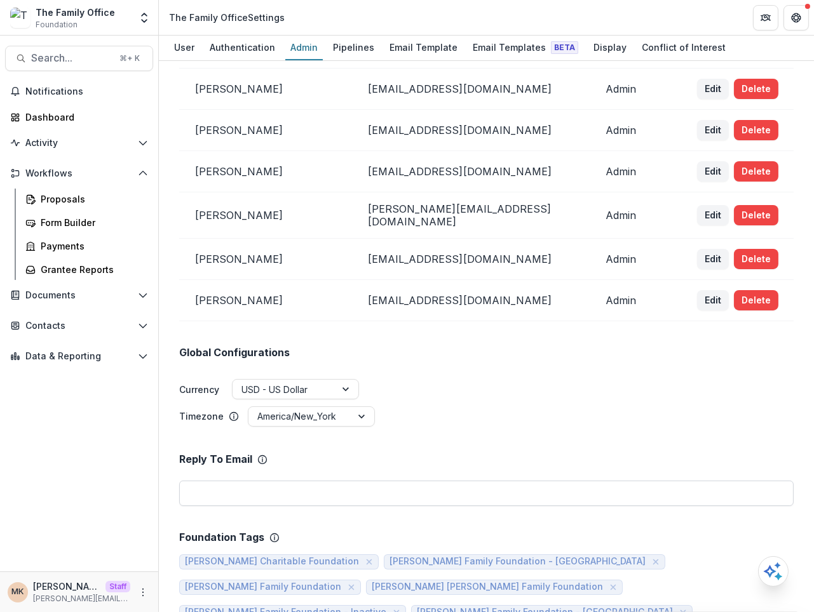
paste input "**********"
type input "**********"
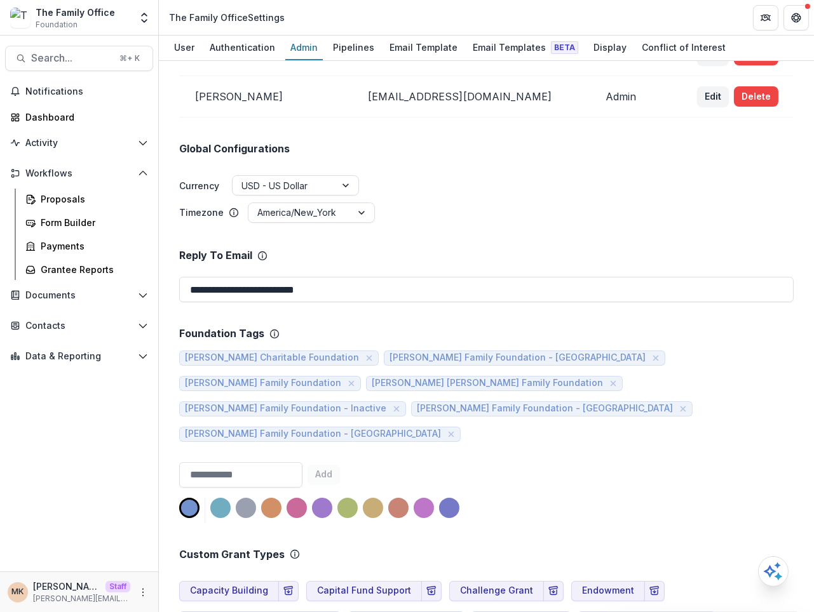
scroll to position [309, 0]
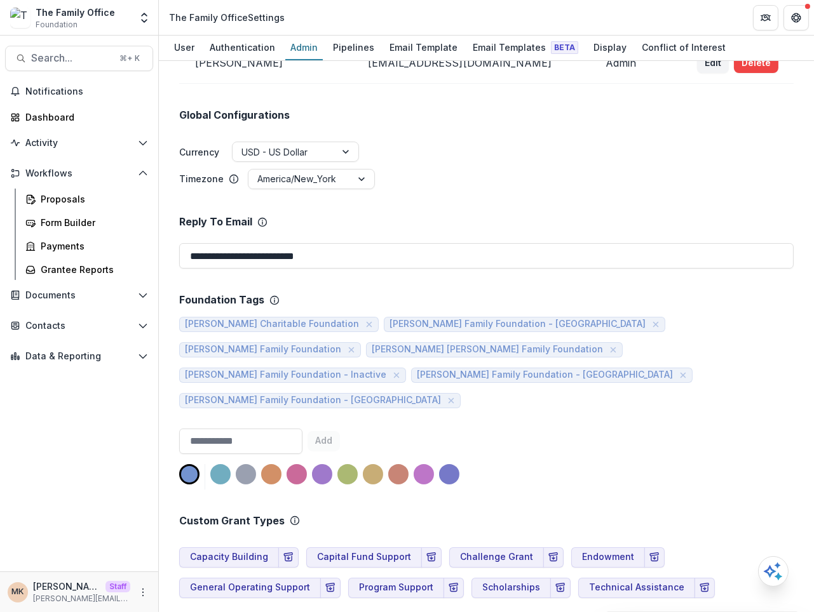
click at [477, 429] on div "Add" at bounding box center [486, 459] width 614 height 61
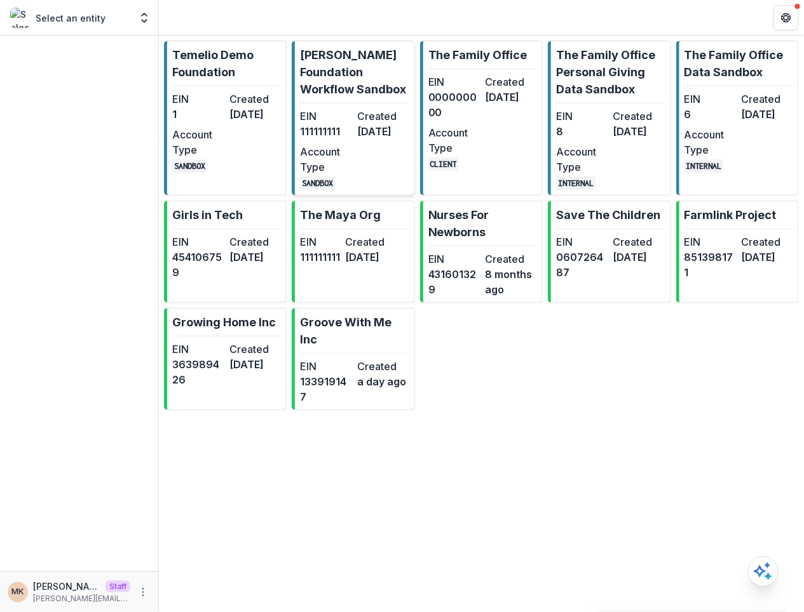
click at [321, 67] on p "[PERSON_NAME] Foundation Workflow Sandbox" at bounding box center [354, 71] width 109 height 51
click at [342, 57] on p "[PERSON_NAME] Foundation Workflow Sandbox" at bounding box center [354, 71] width 109 height 51
click at [358, 135] on dd "[DATE]" at bounding box center [383, 131] width 52 height 15
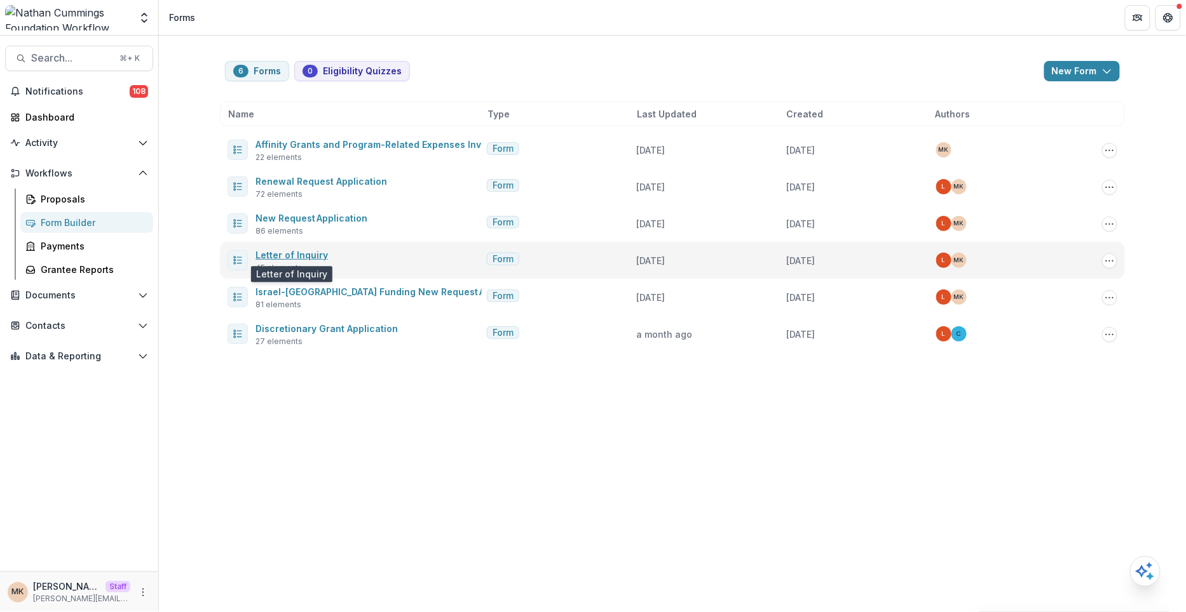
click at [306, 254] on link "Letter of Inquiry" at bounding box center [291, 255] width 72 height 11
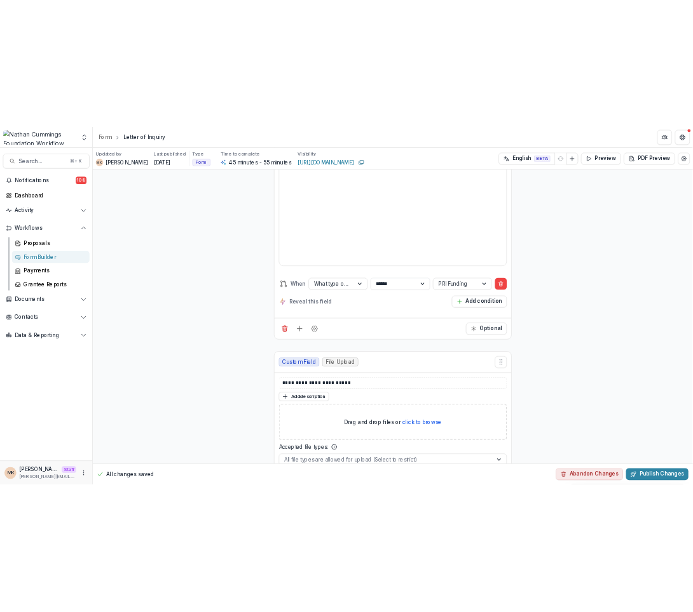
scroll to position [13240, 0]
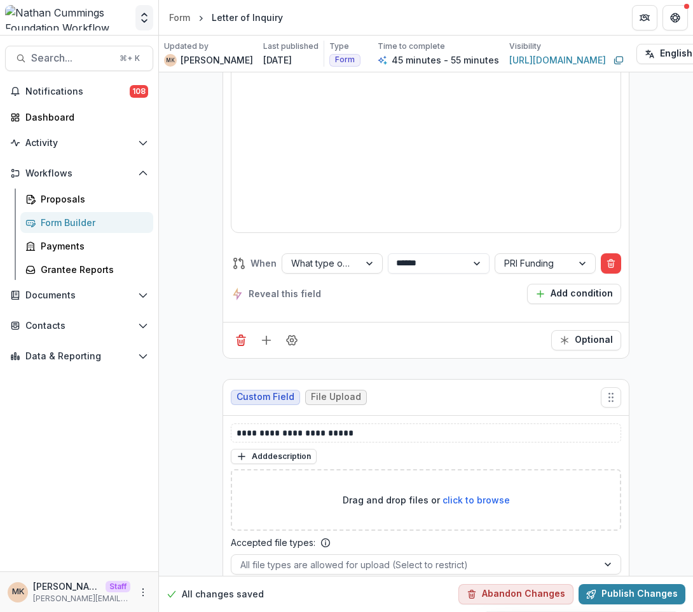
click at [140, 22] on icon "Open entity switcher" at bounding box center [144, 17] width 13 height 13
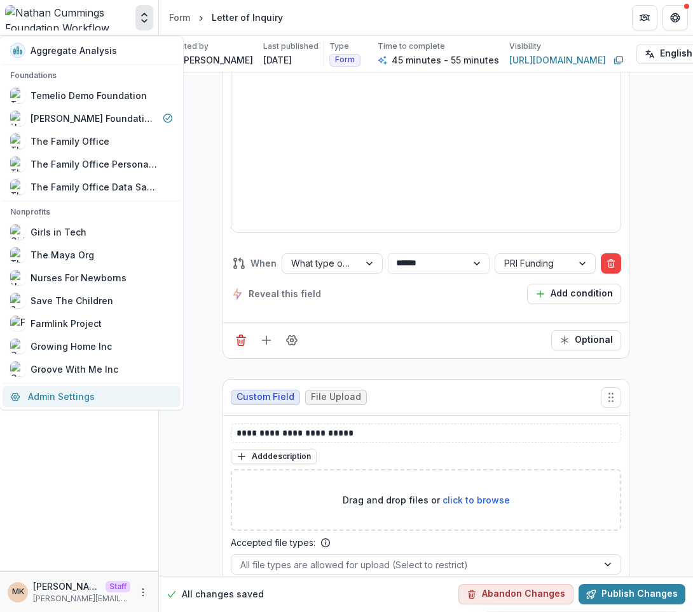
click at [51, 389] on link "Admin Settings" at bounding box center [92, 396] width 178 height 21
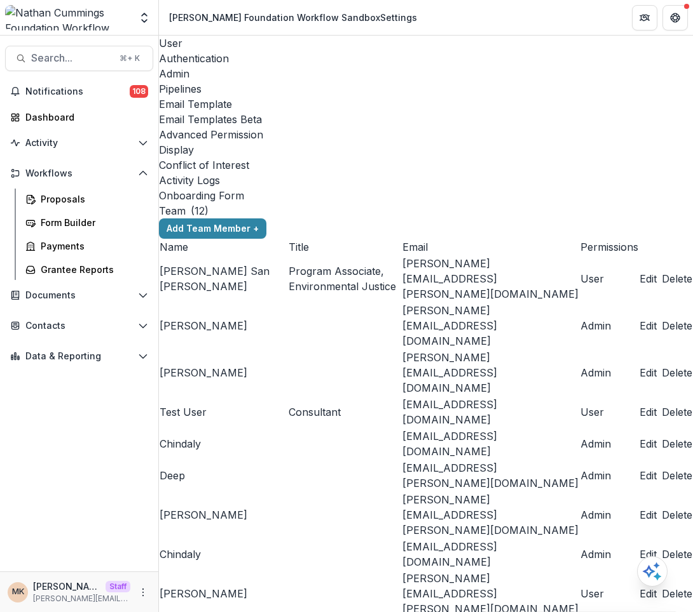
click at [346, 81] on div "Pipelines" at bounding box center [426, 88] width 534 height 15
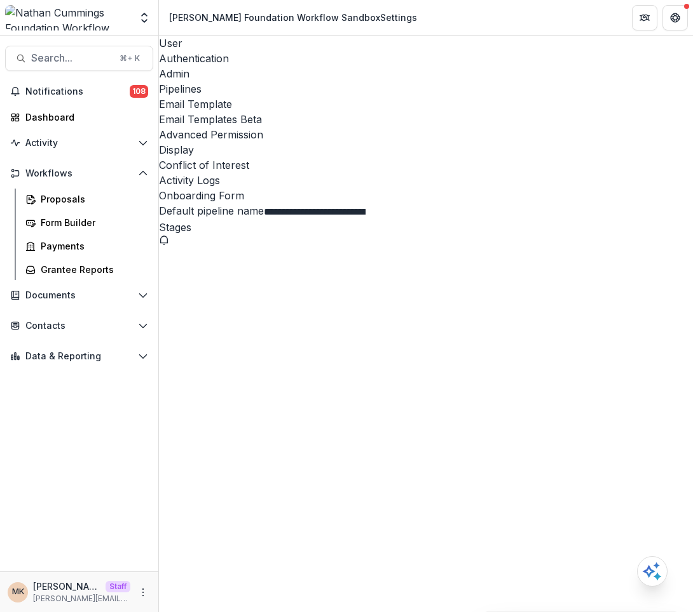
scroll to position [119, 0]
